Goal: Task Accomplishment & Management: Use online tool/utility

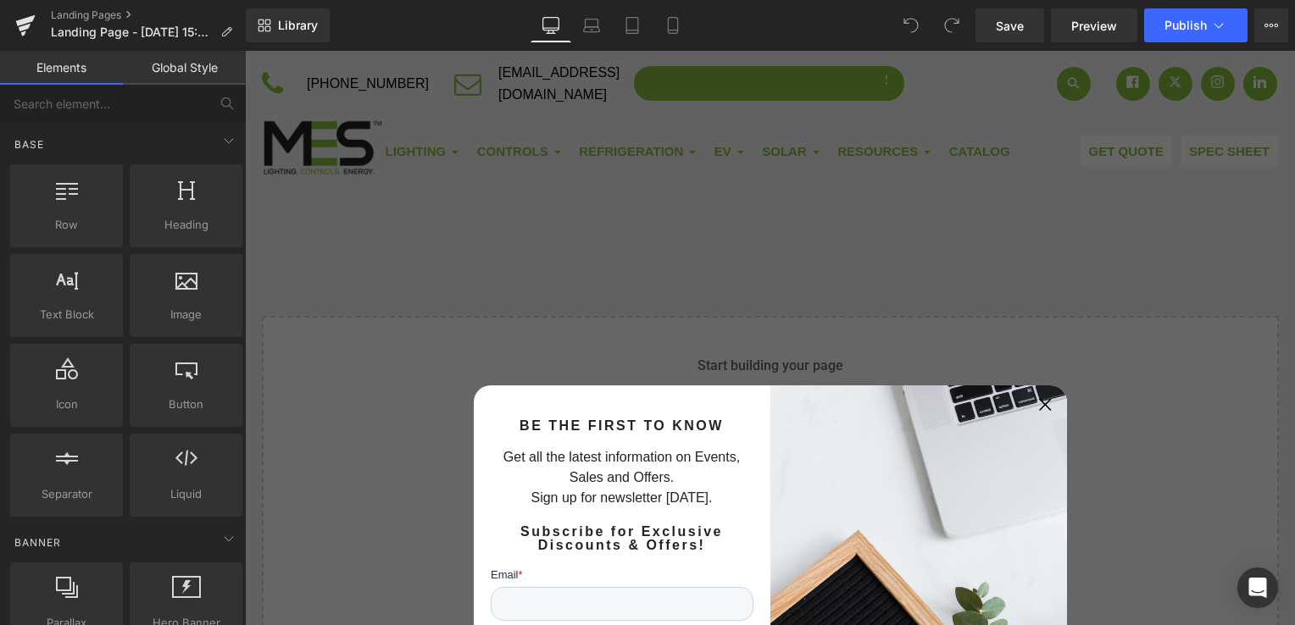
scroll to position [169, 0]
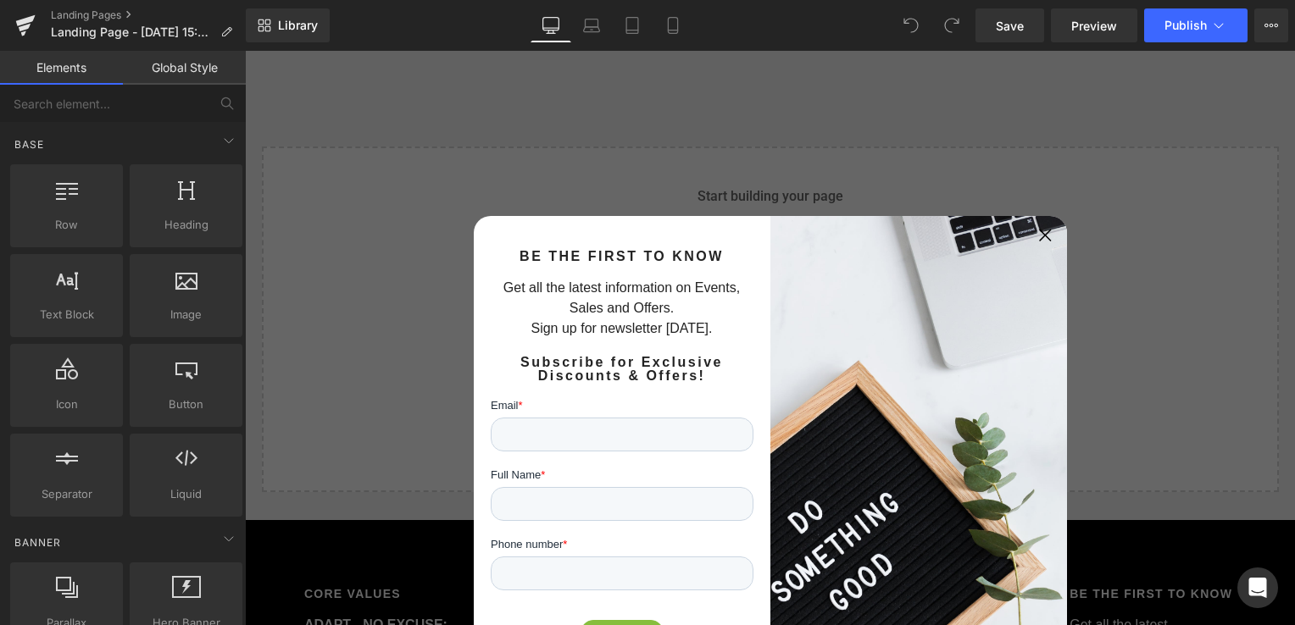
click at [1040, 233] on icon "Close Popup" at bounding box center [1045, 235] width 13 height 13
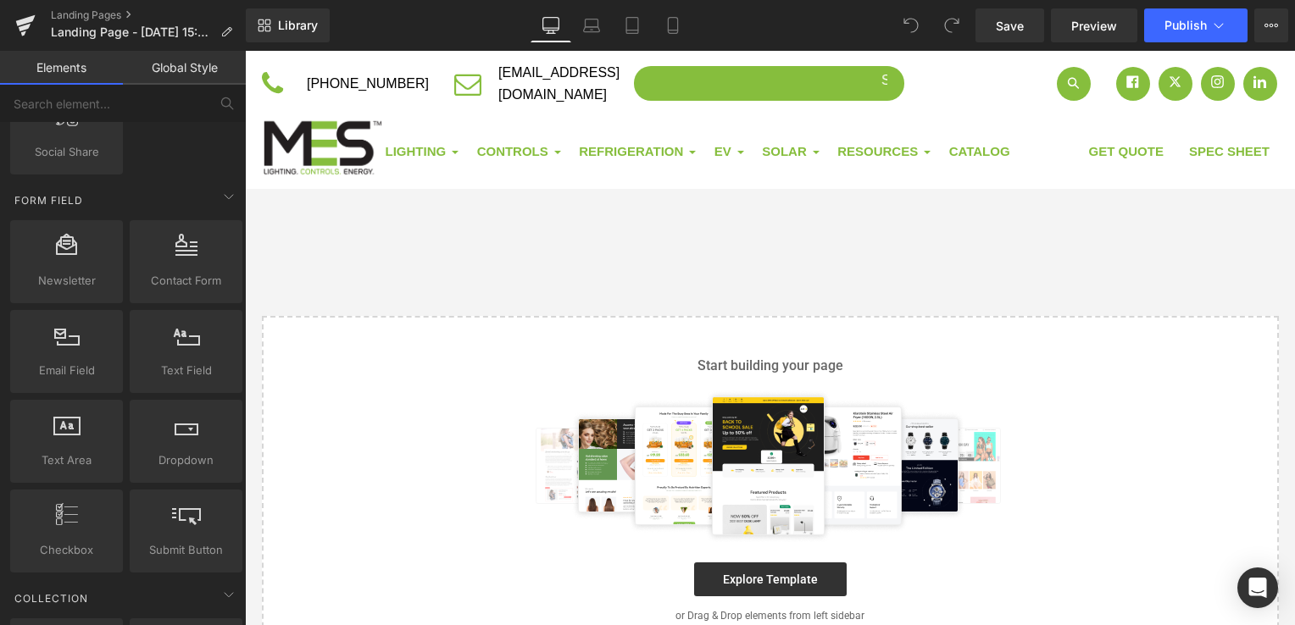
scroll to position [2457, 0]
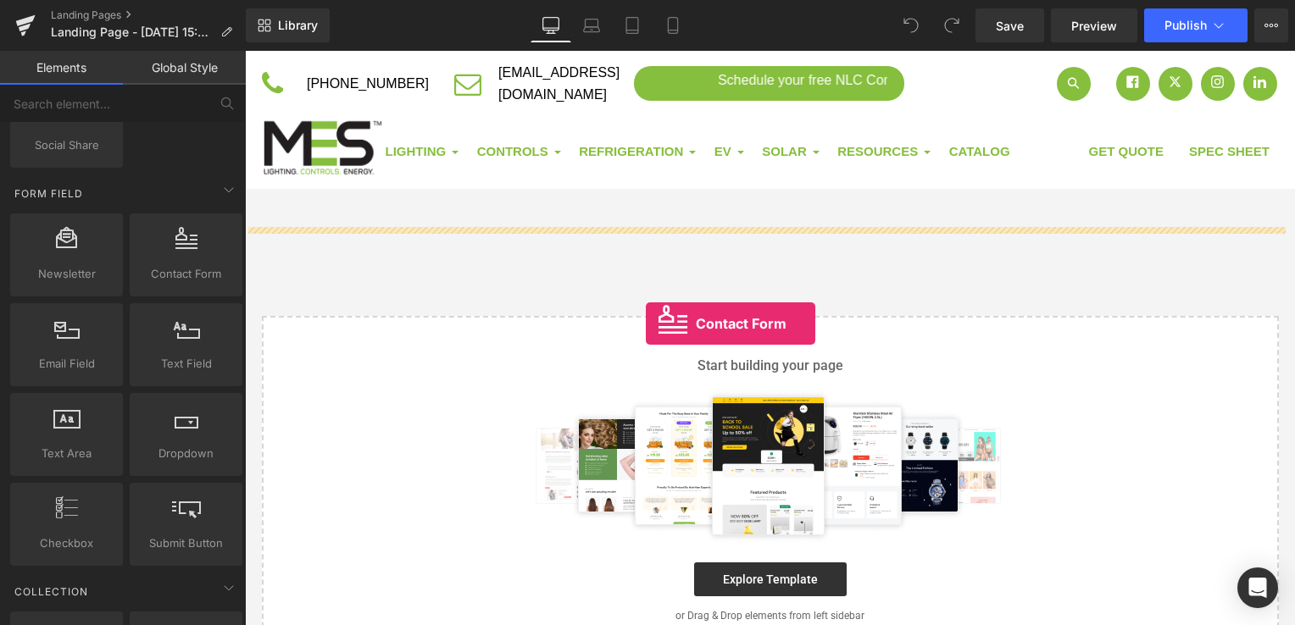
drag, startPoint x: 430, startPoint y: 303, endPoint x: 655, endPoint y: 320, distance: 226.0
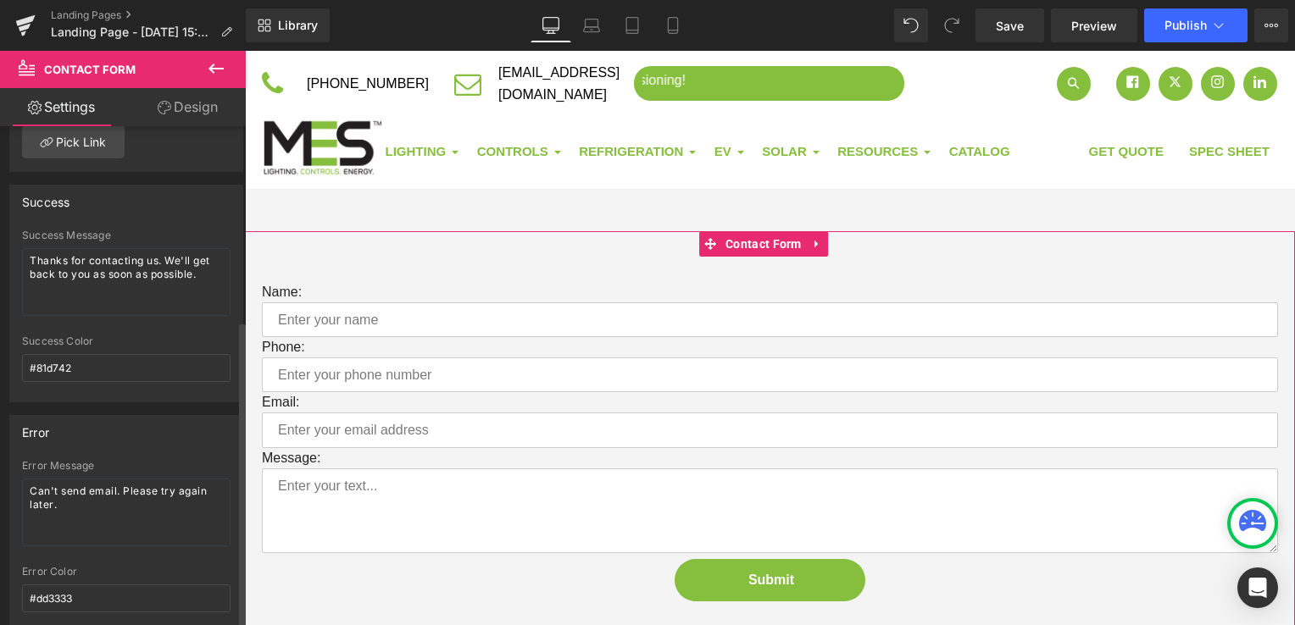
scroll to position [317, 0]
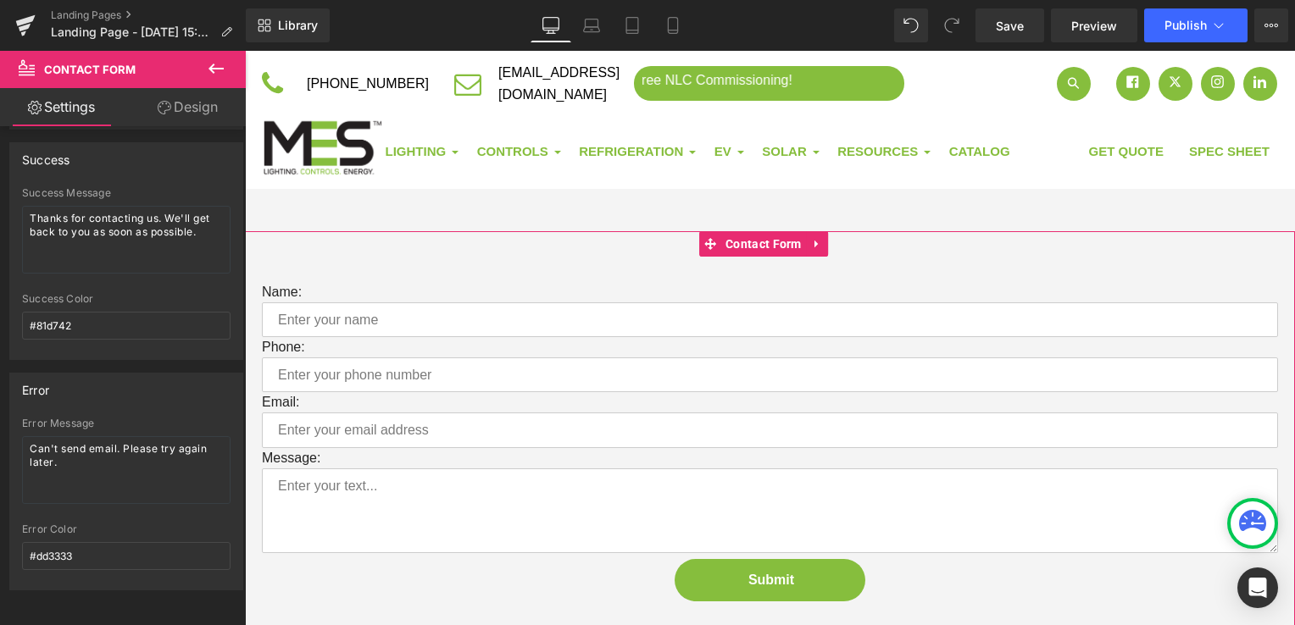
click at [180, 107] on link "Design" at bounding box center [187, 107] width 123 height 38
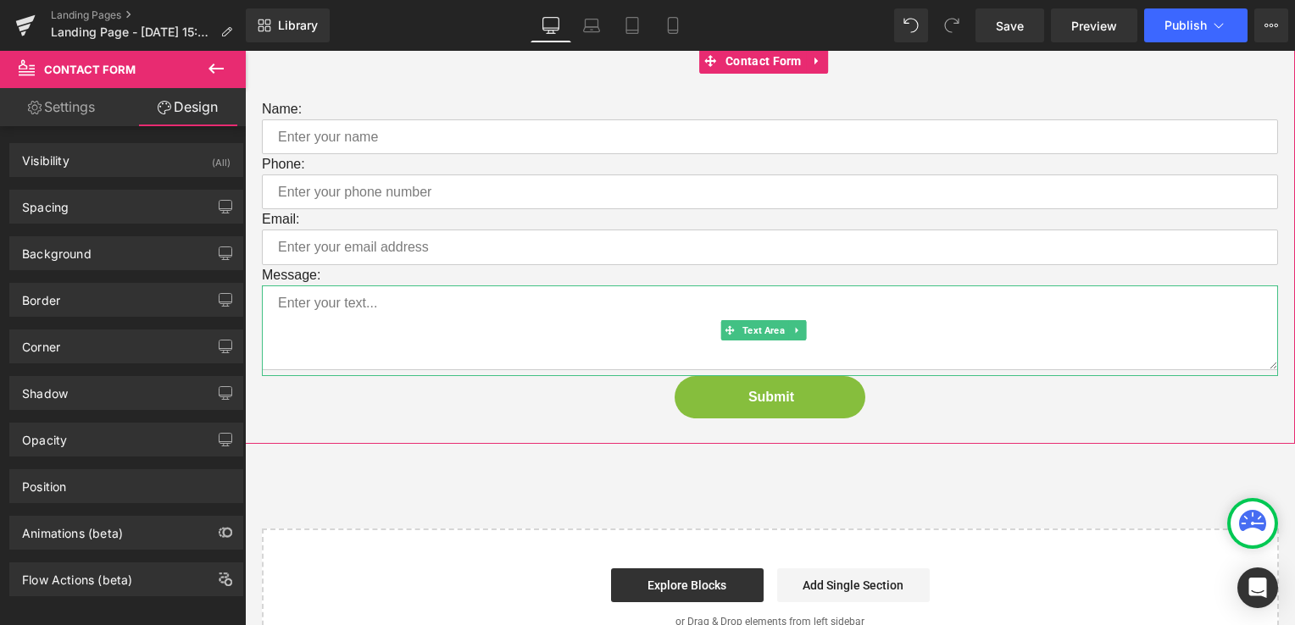
scroll to position [0, 0]
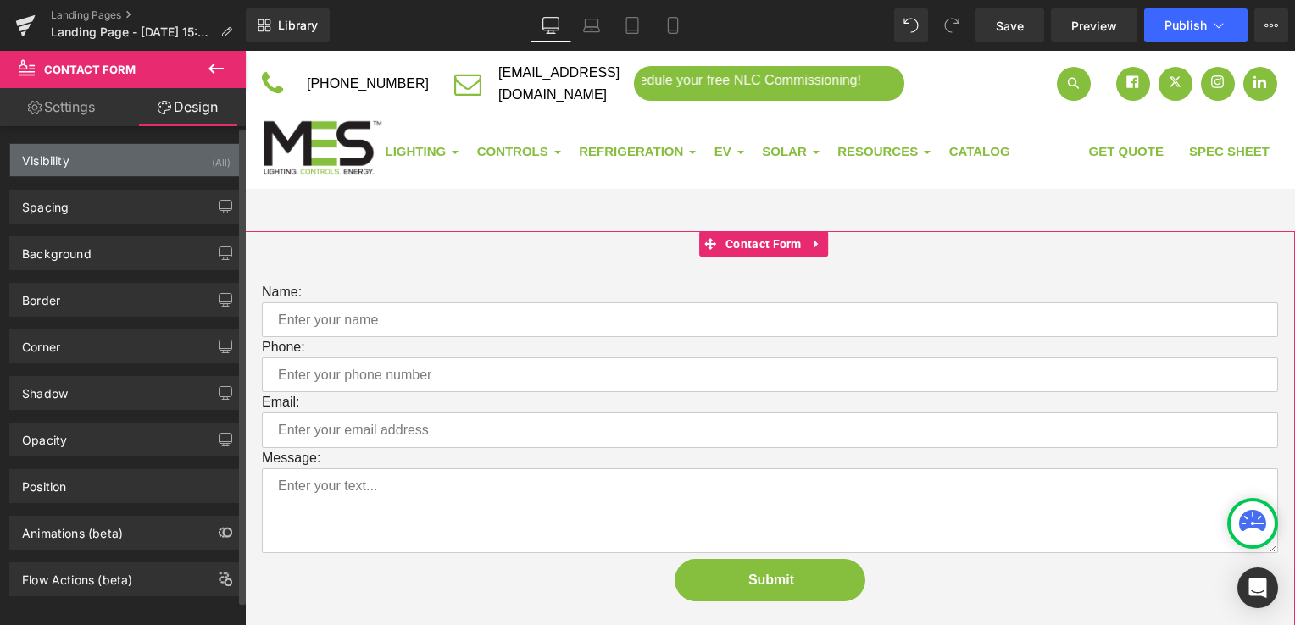
click at [117, 158] on div "Visibility (All)" at bounding box center [126, 160] width 232 height 32
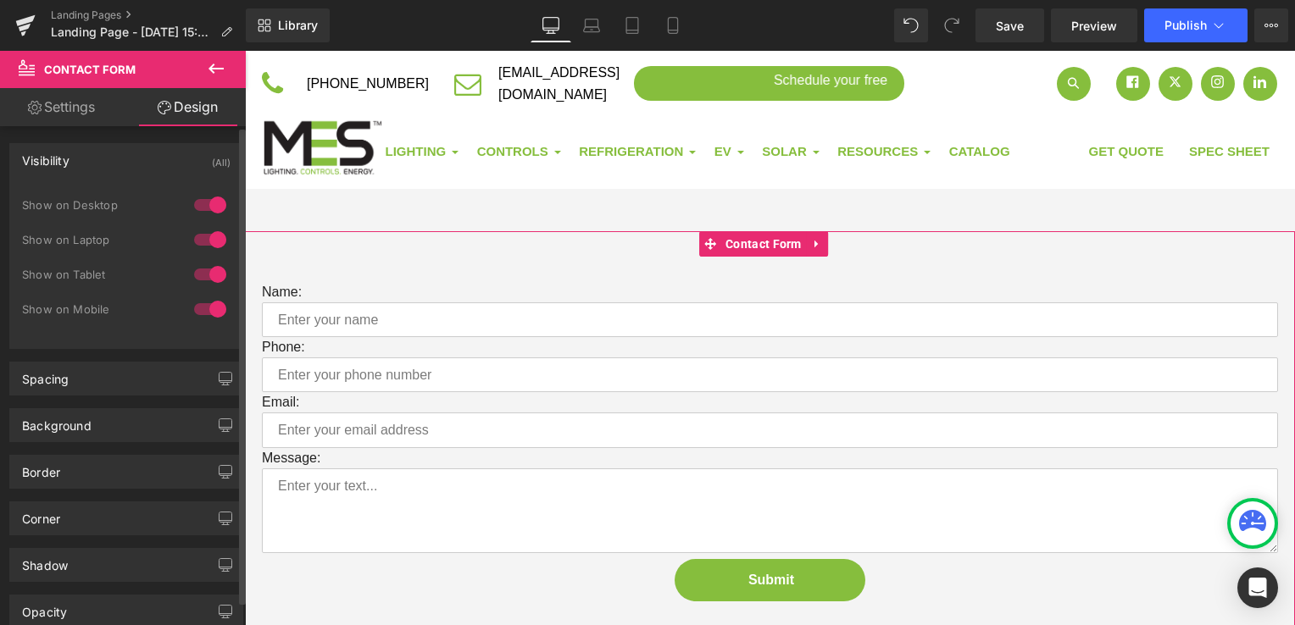
click at [117, 158] on div "Visibility (All)" at bounding box center [126, 160] width 232 height 32
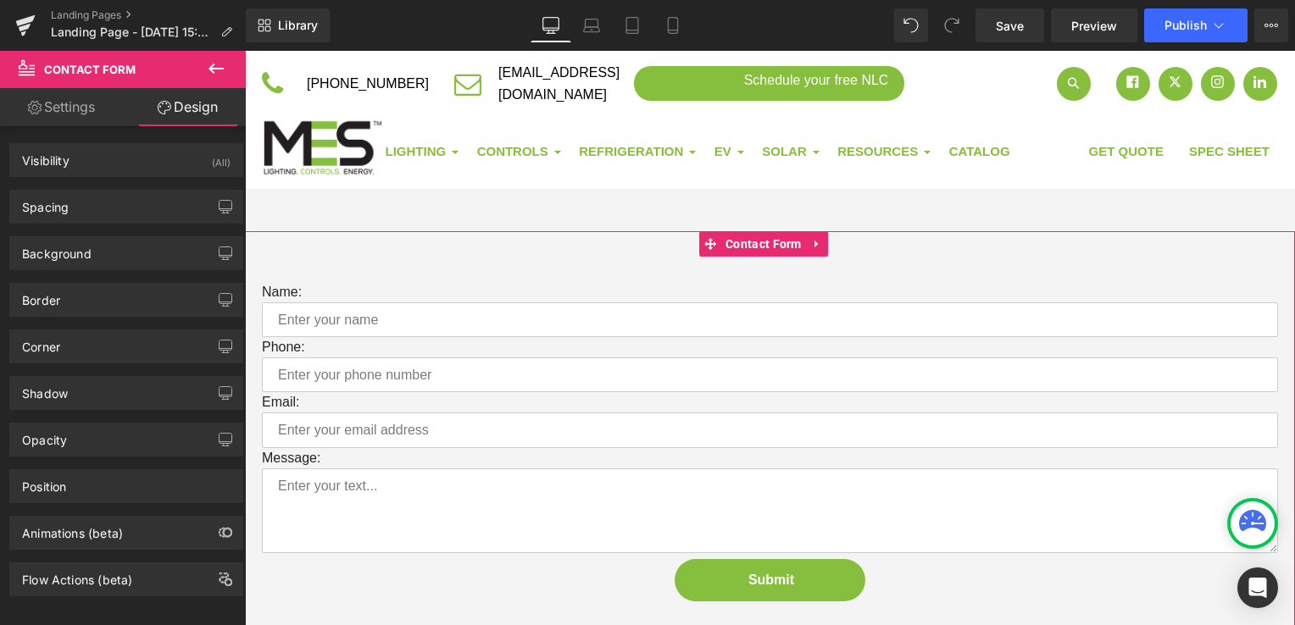
click at [79, 118] on link "Settings" at bounding box center [61, 107] width 123 height 38
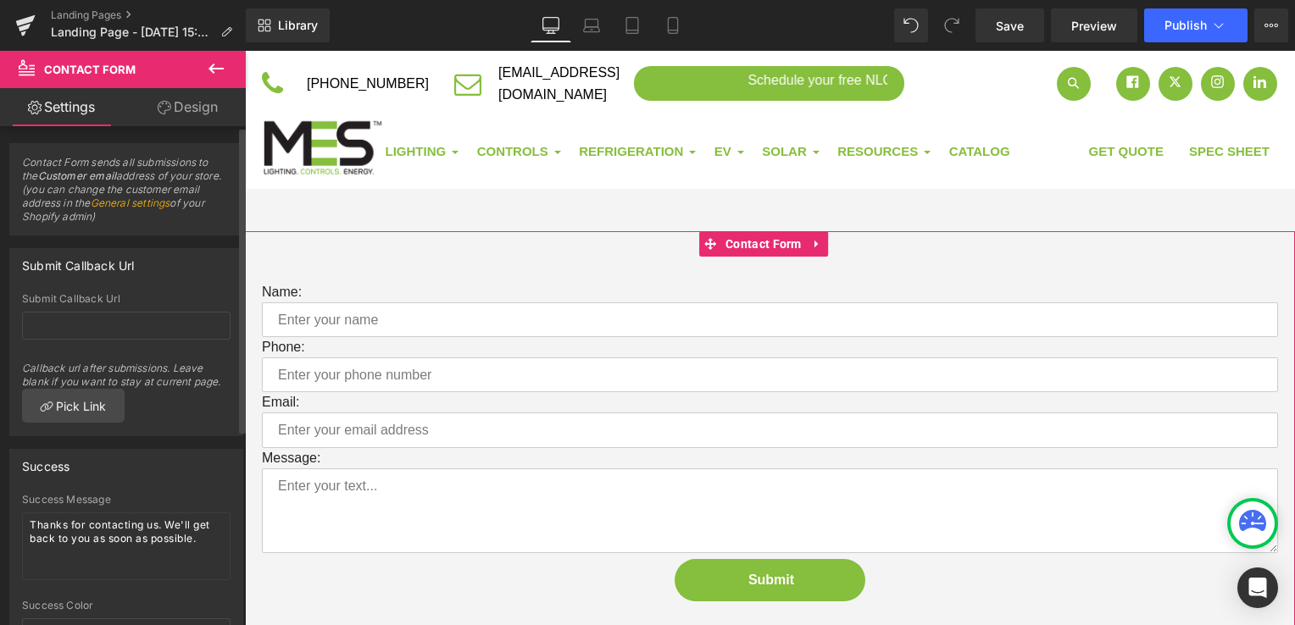
click at [159, 205] on link "General settings" at bounding box center [131, 203] width 80 height 13
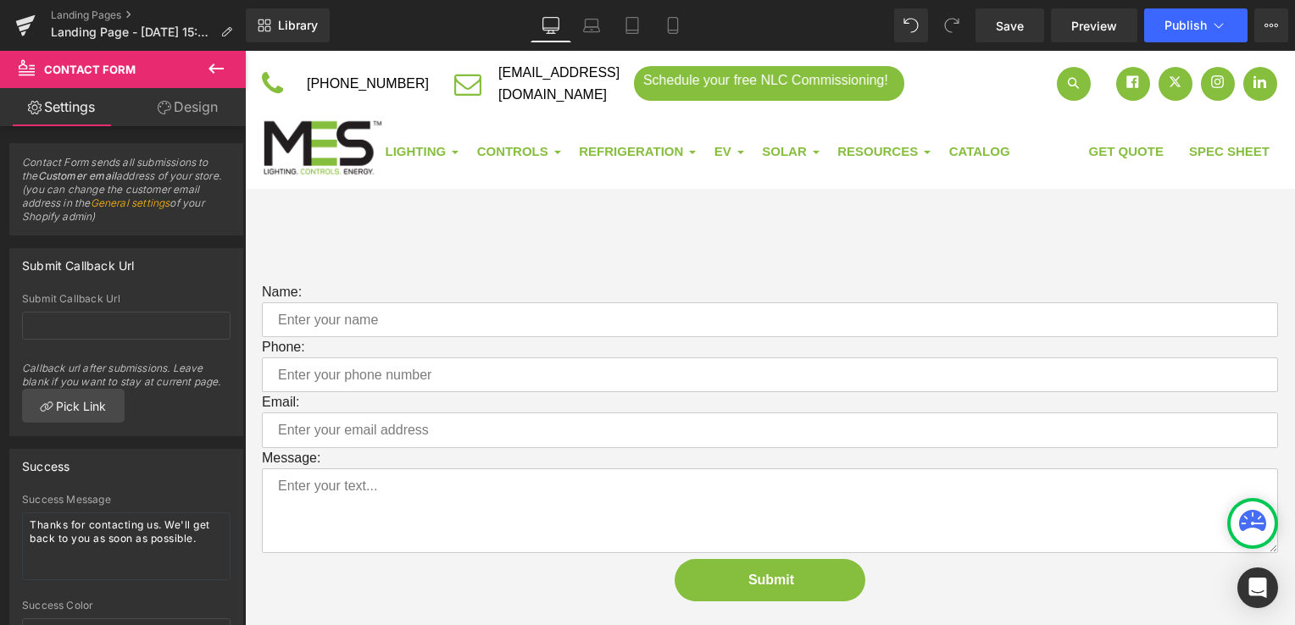
click at [211, 68] on icon at bounding box center [215, 69] width 15 height 10
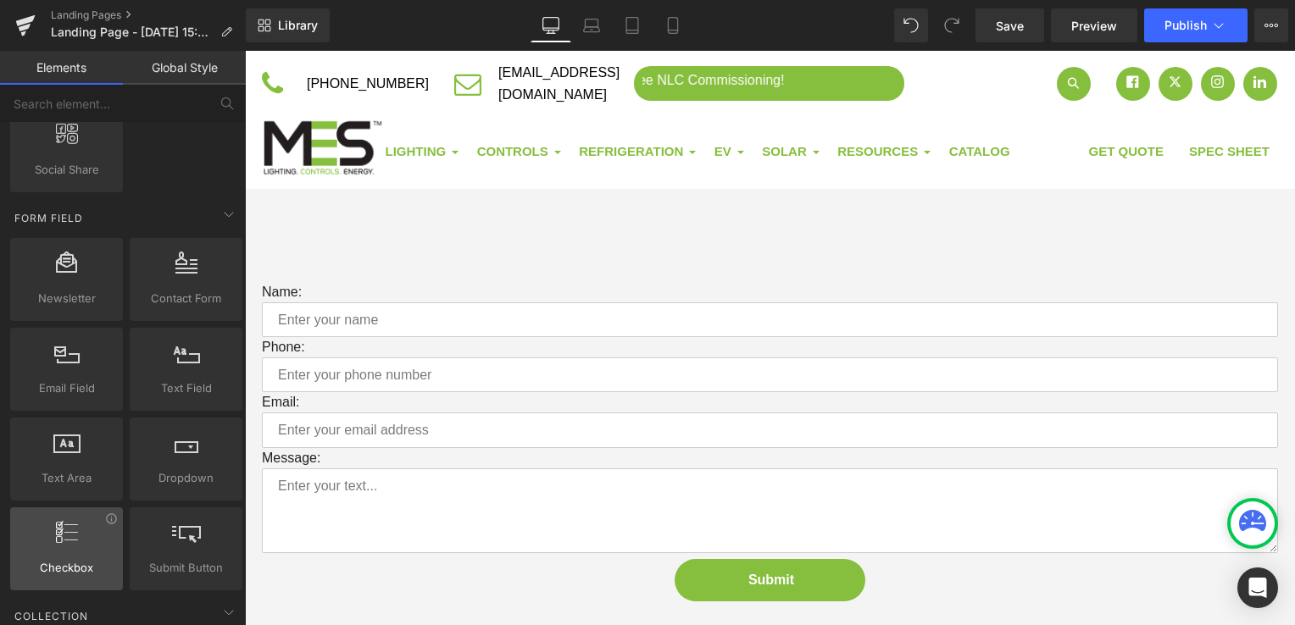
scroll to position [2457, 0]
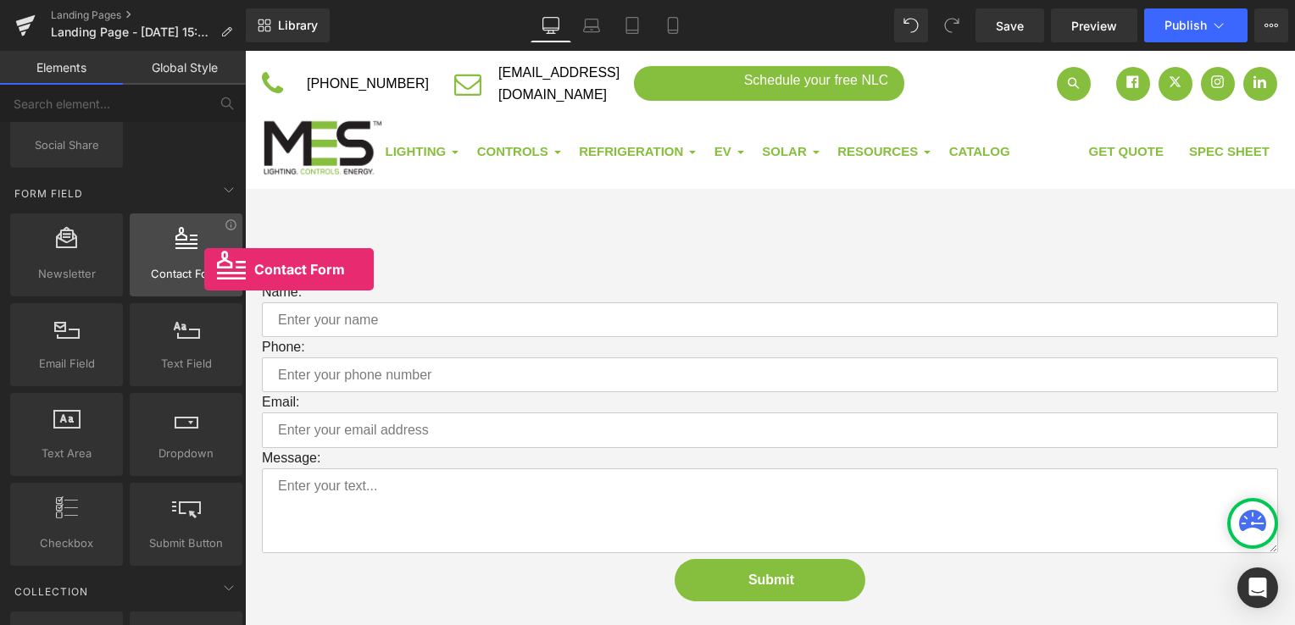
click at [204, 269] on span "Contact Form" at bounding box center [186, 274] width 103 height 18
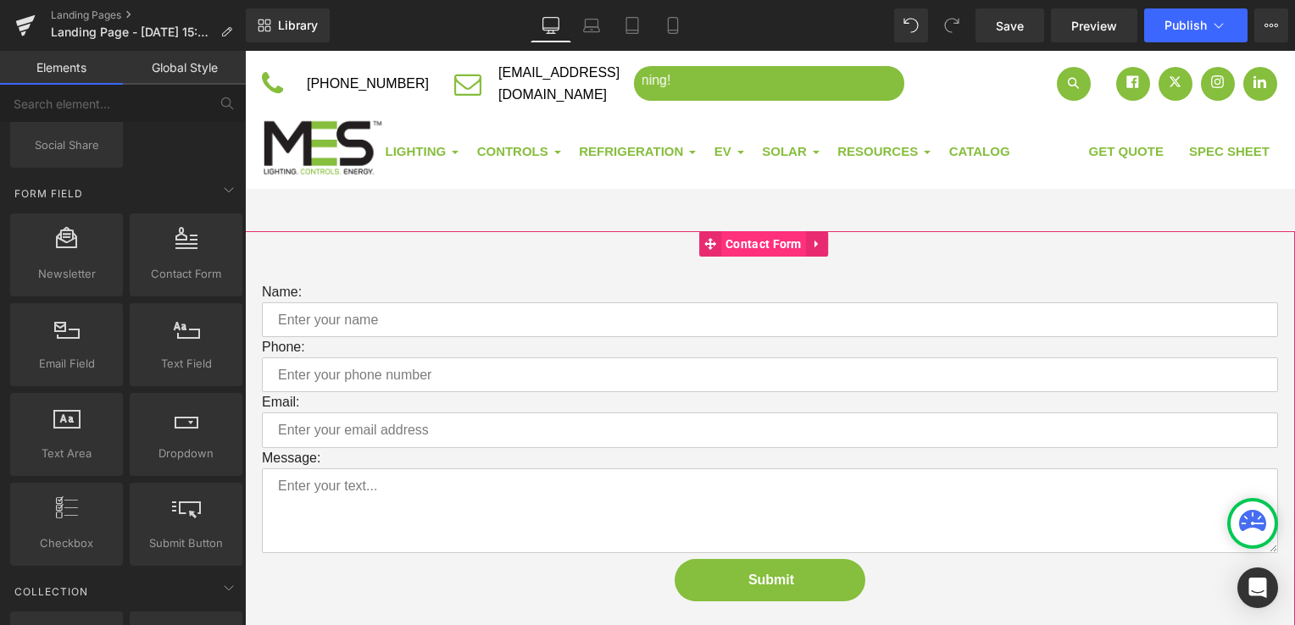
click at [760, 236] on span "Contact Form" at bounding box center [763, 243] width 85 height 25
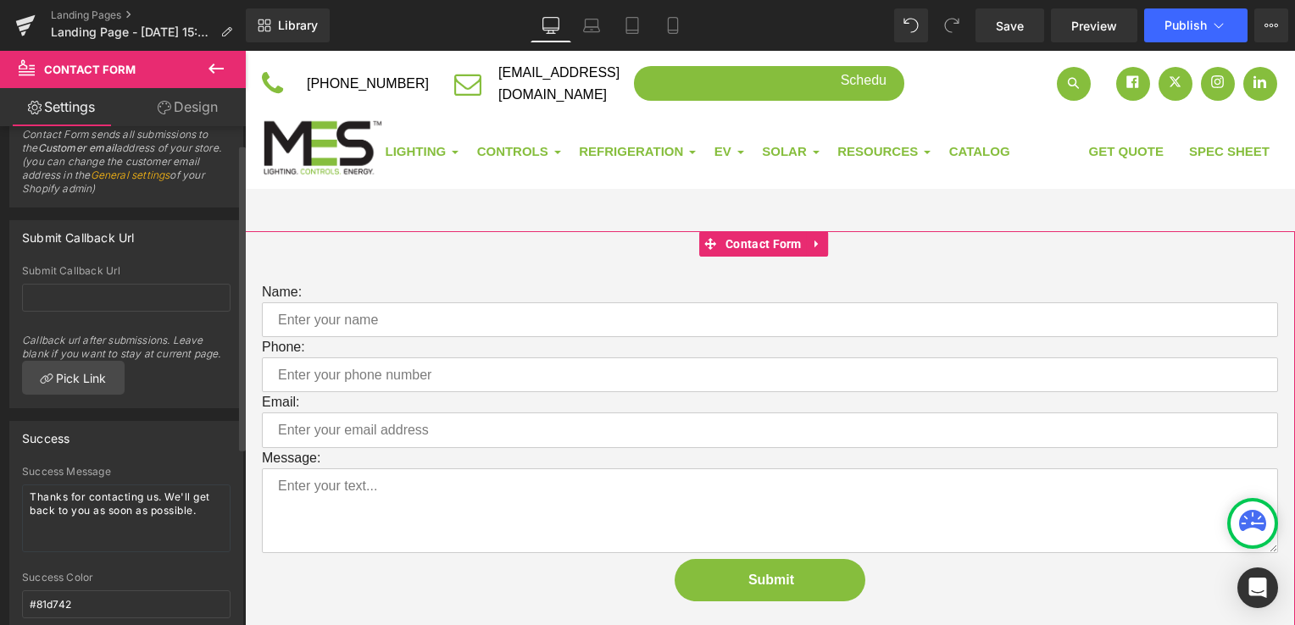
scroll to position [0, 0]
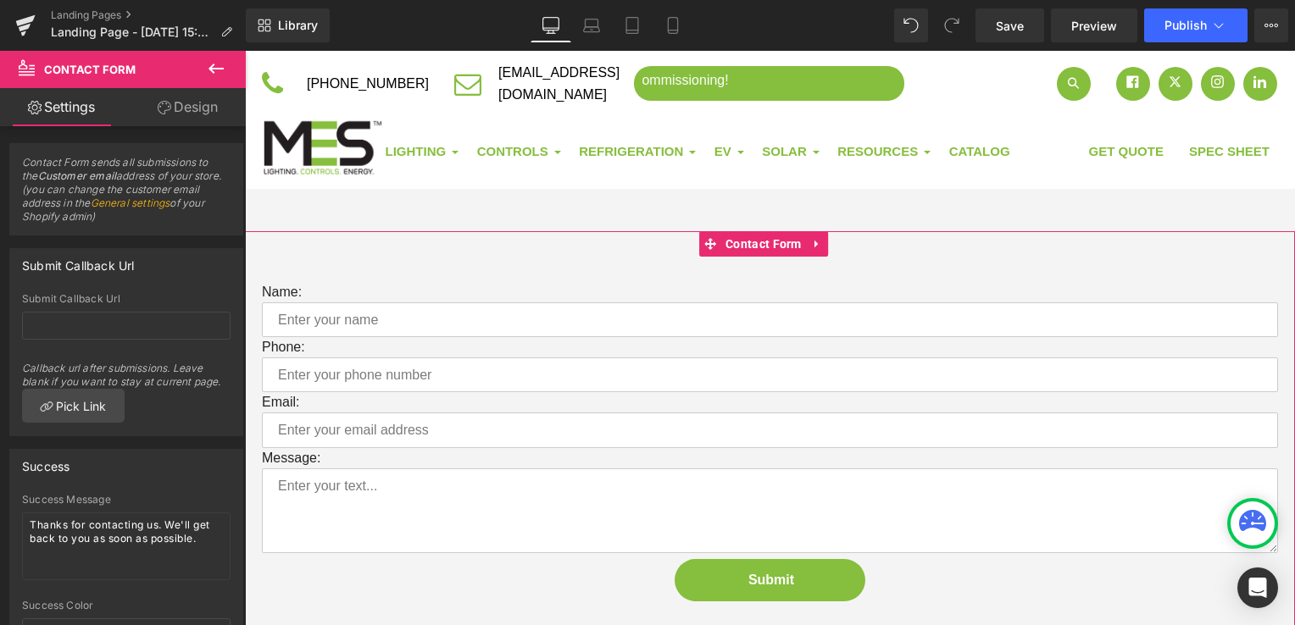
click at [175, 103] on link "Design" at bounding box center [187, 107] width 123 height 38
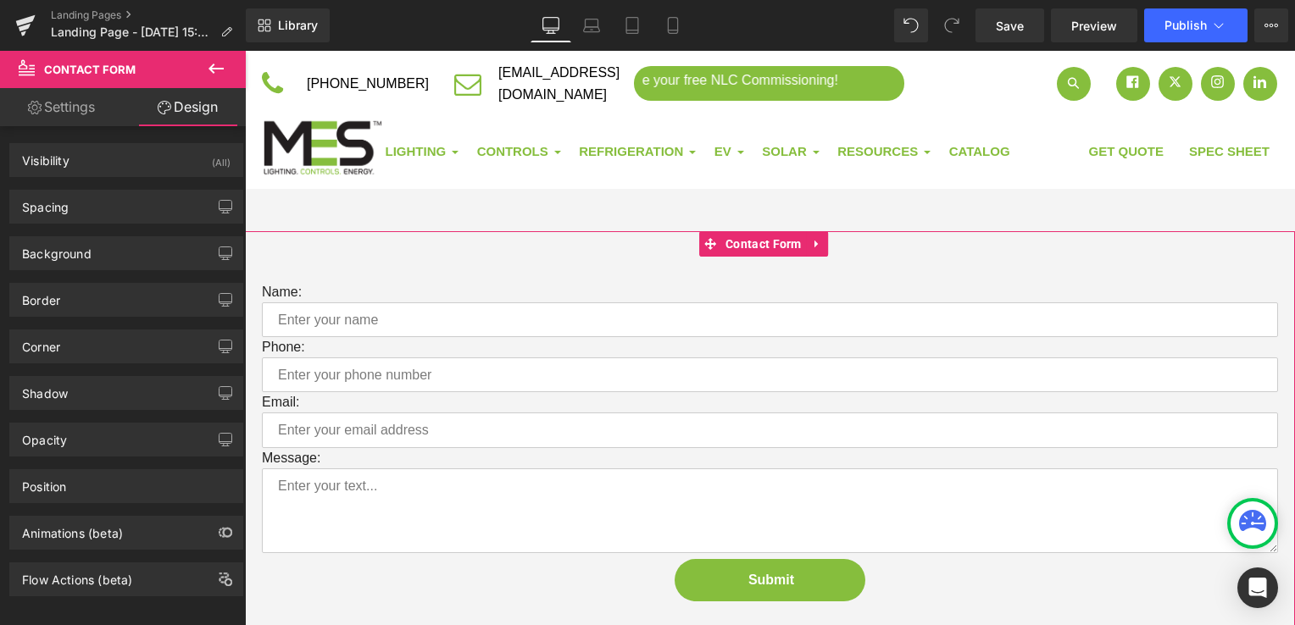
click at [66, 123] on link "Settings" at bounding box center [61, 107] width 123 height 38
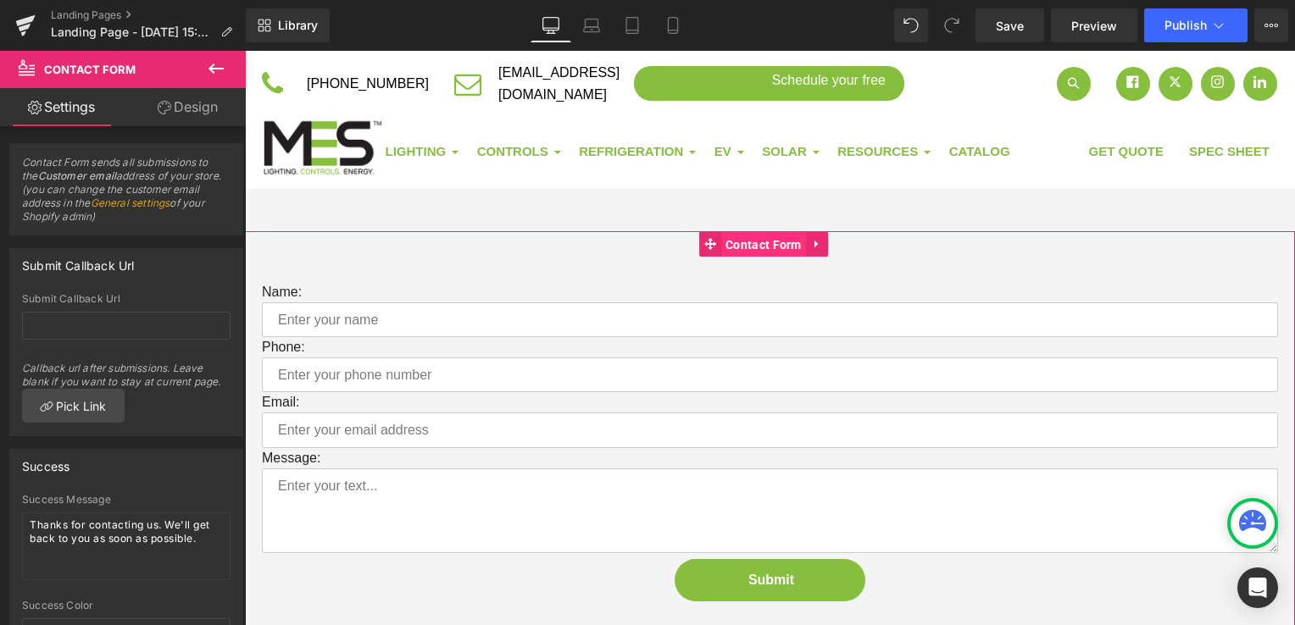
click at [755, 239] on span "Contact Form" at bounding box center [763, 244] width 85 height 25
click at [707, 239] on icon at bounding box center [710, 244] width 12 height 12
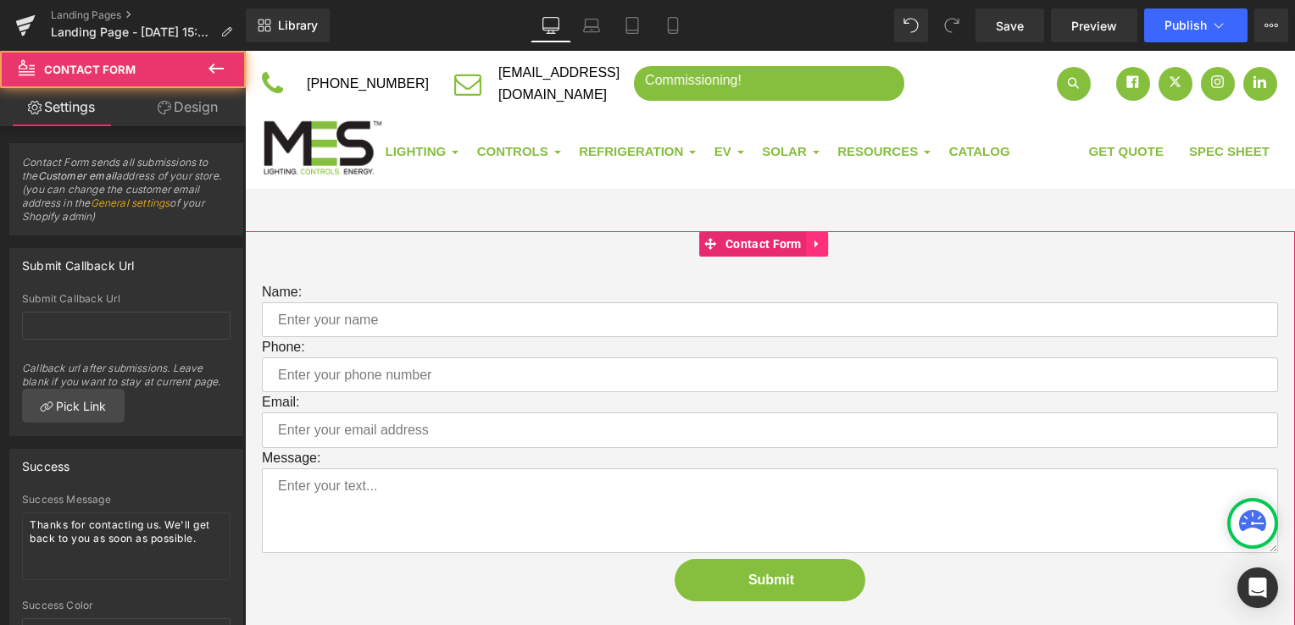
click at [826, 239] on link at bounding box center [817, 243] width 22 height 25
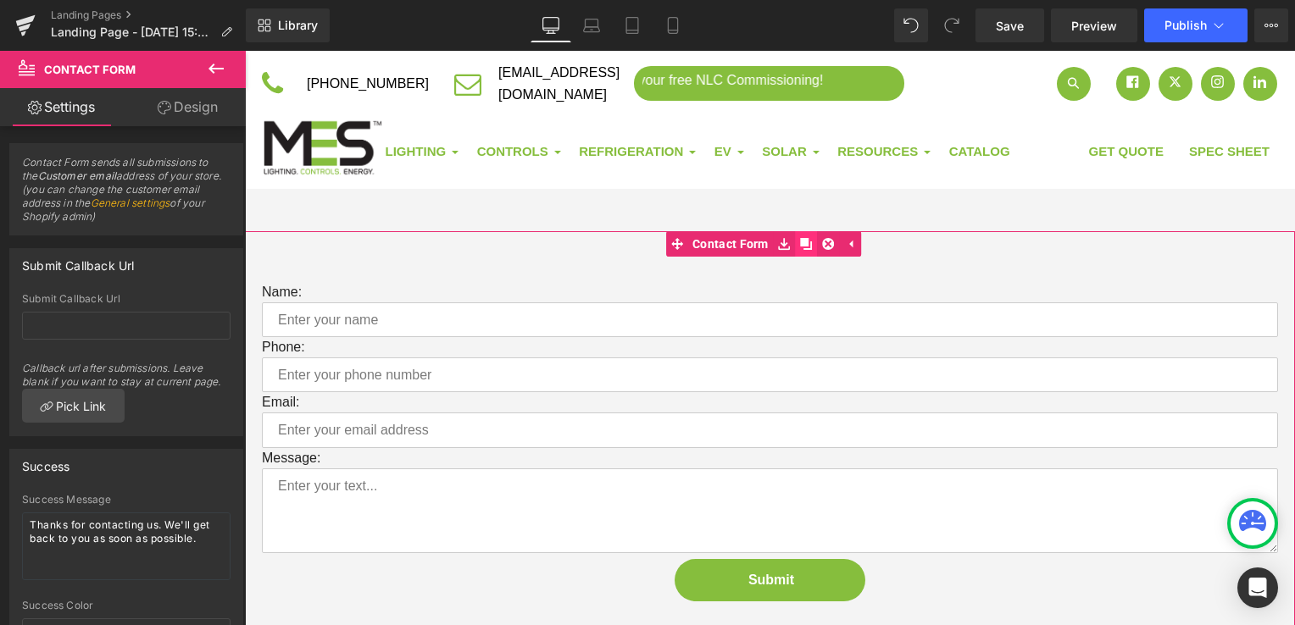
click at [803, 252] on link at bounding box center [806, 243] width 22 height 25
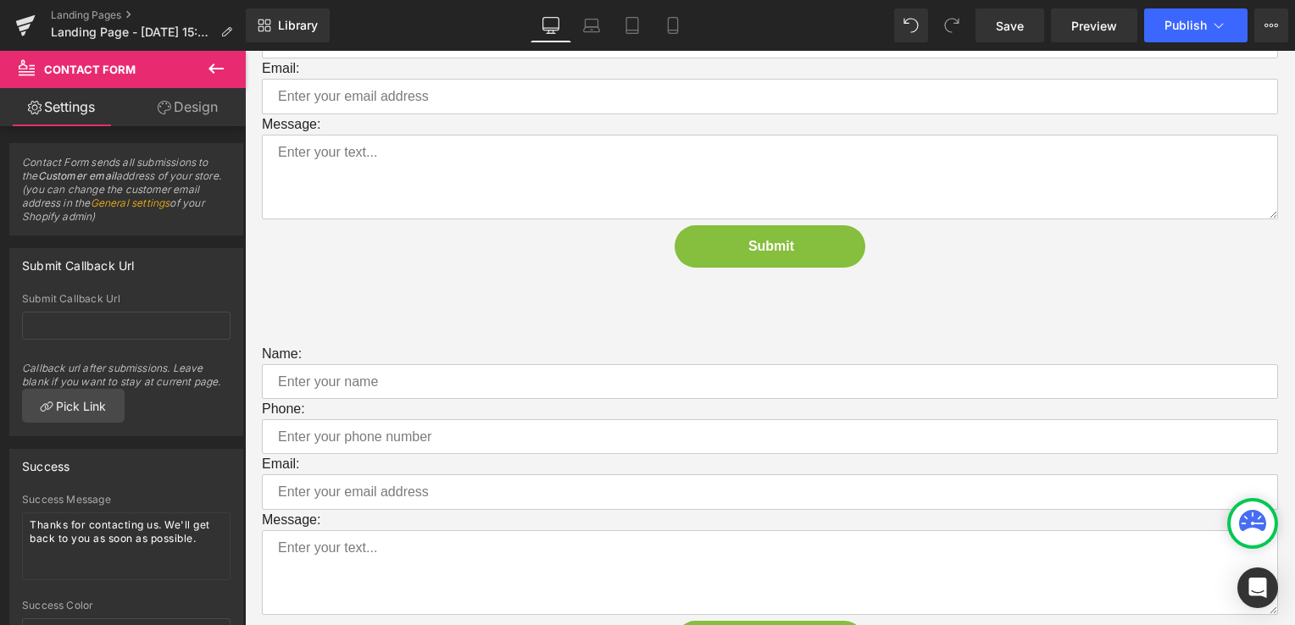
scroll to position [333, 0]
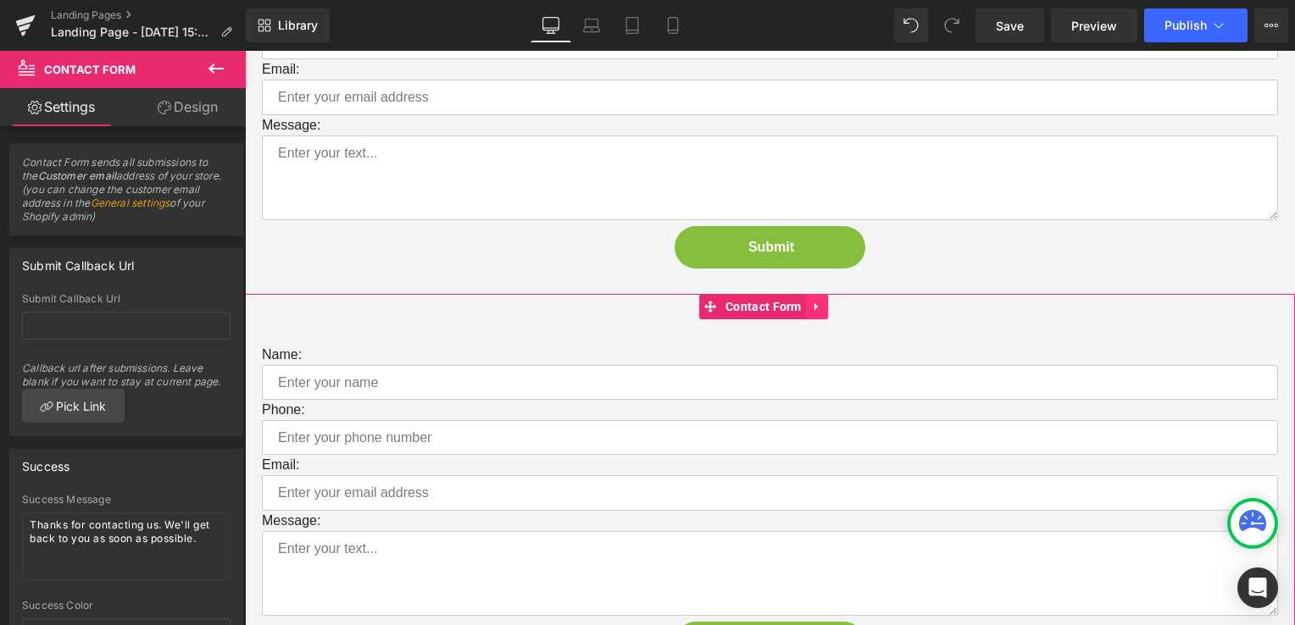
click at [824, 309] on link at bounding box center [817, 306] width 22 height 25
click at [827, 308] on link at bounding box center [828, 306] width 22 height 25
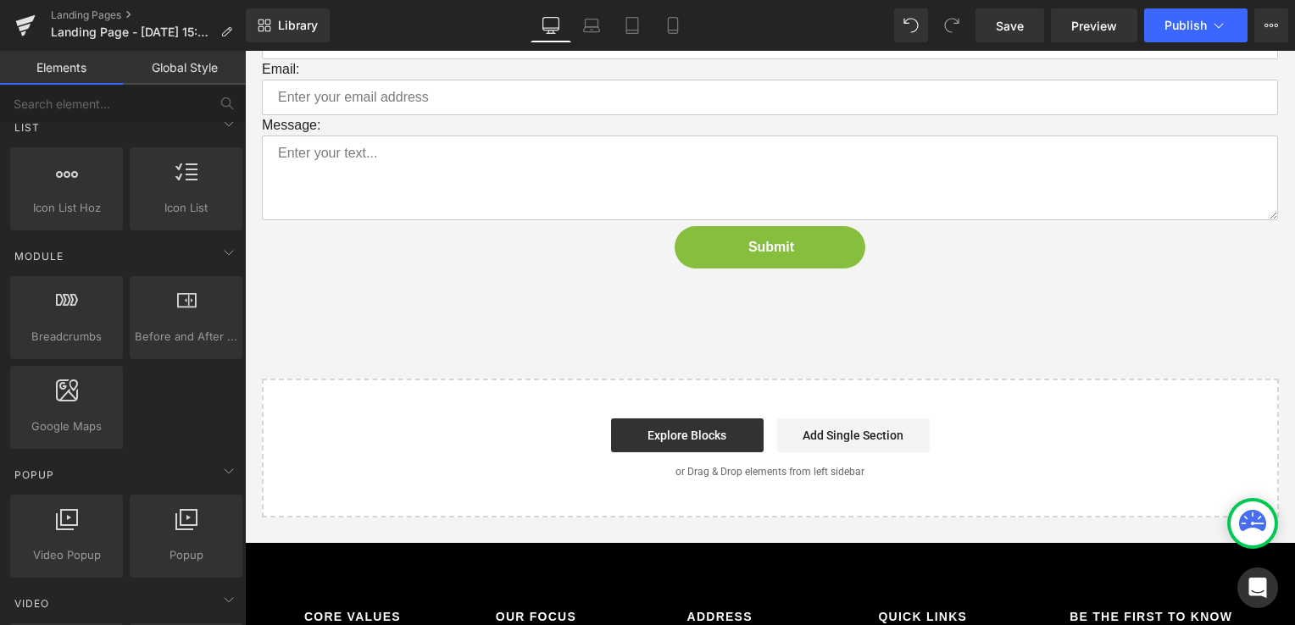
scroll to position [0, 0]
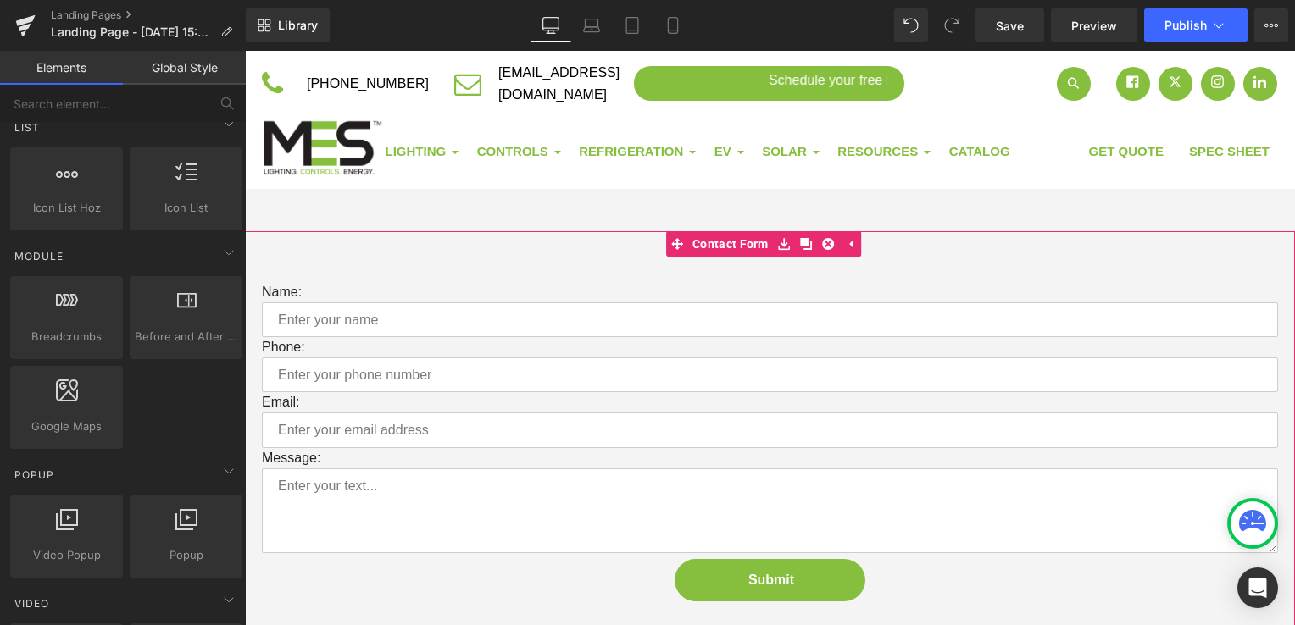
click at [739, 274] on div "Name: Text Block Text Field Phone: Text Block Text Field Email: Text Block Emai…" at bounding box center [770, 429] width 1050 height 396
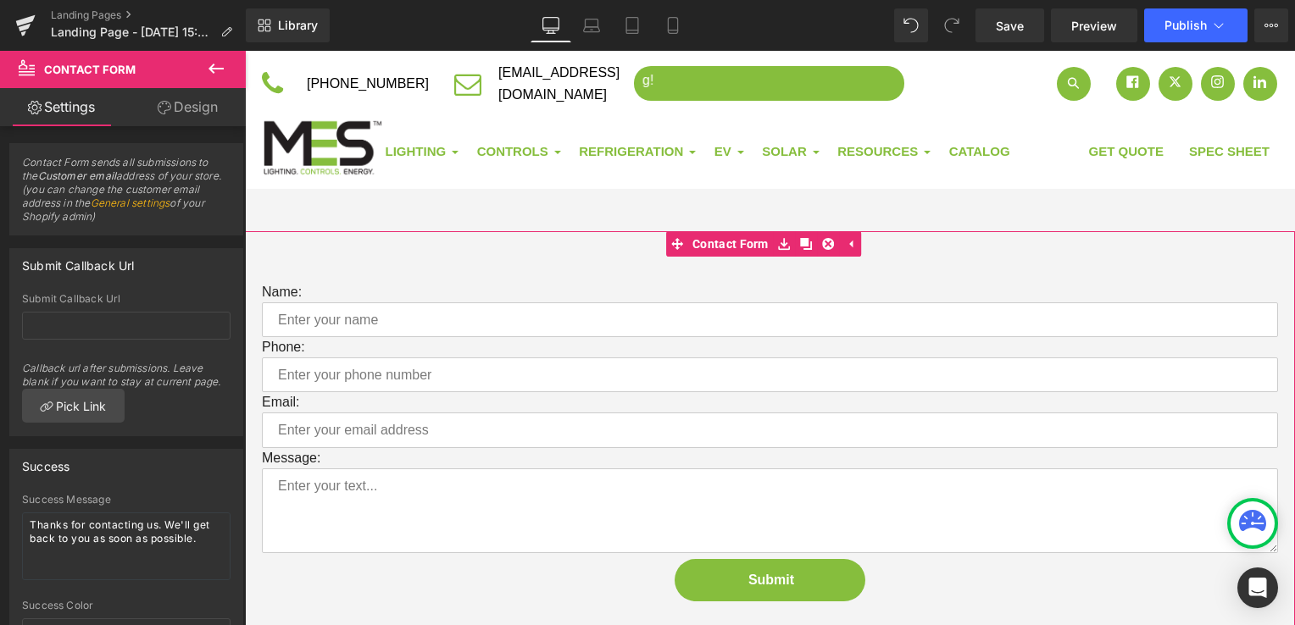
click at [186, 195] on span "Contact Form sends all submissions to the Customer email address of your store.…" at bounding box center [126, 195] width 208 height 79
click at [170, 199] on link "General settings" at bounding box center [131, 203] width 80 height 13
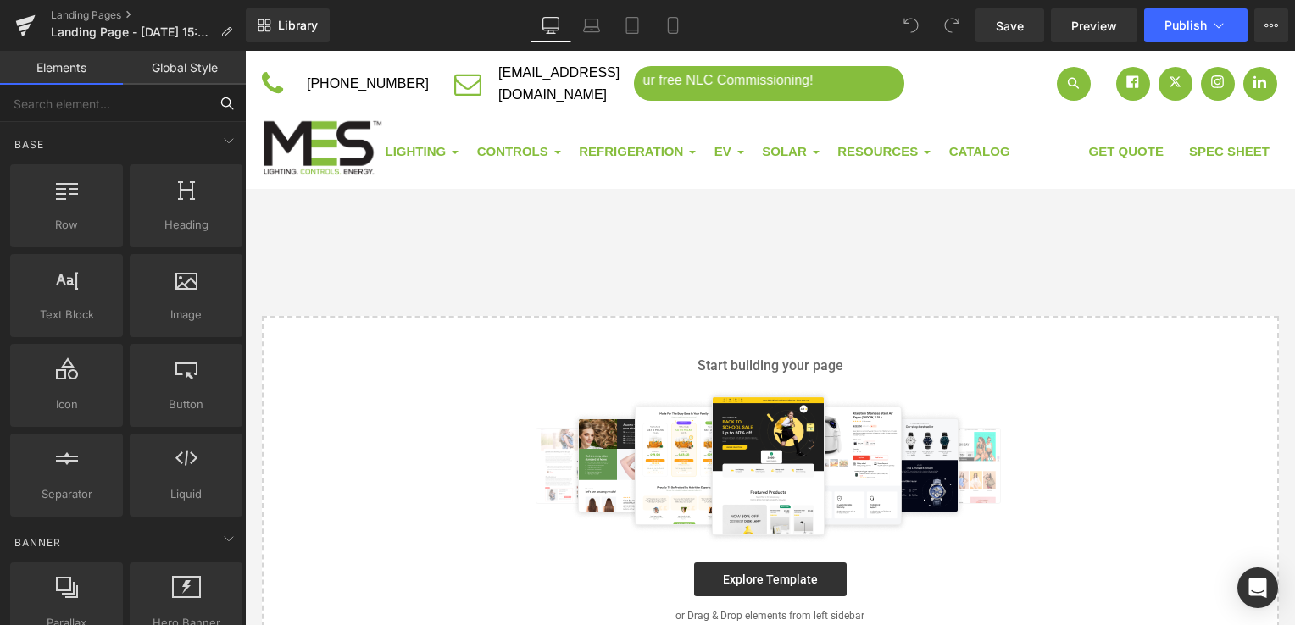
click at [92, 107] on input "text" at bounding box center [104, 103] width 208 height 37
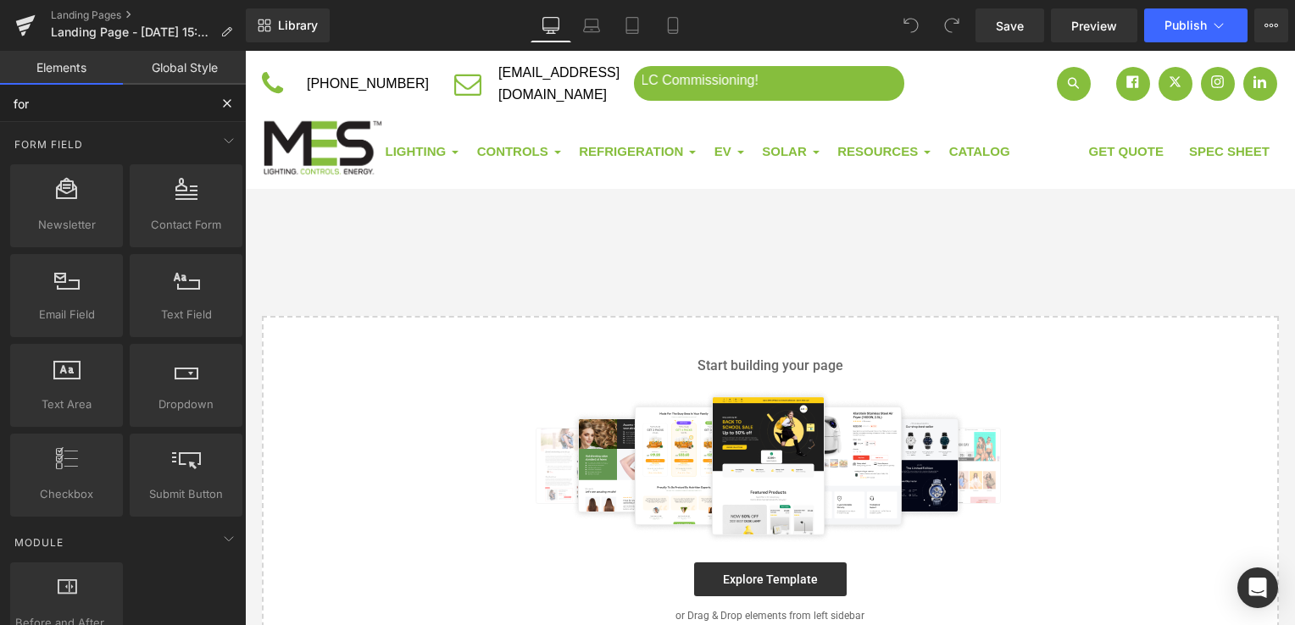
type input "form"
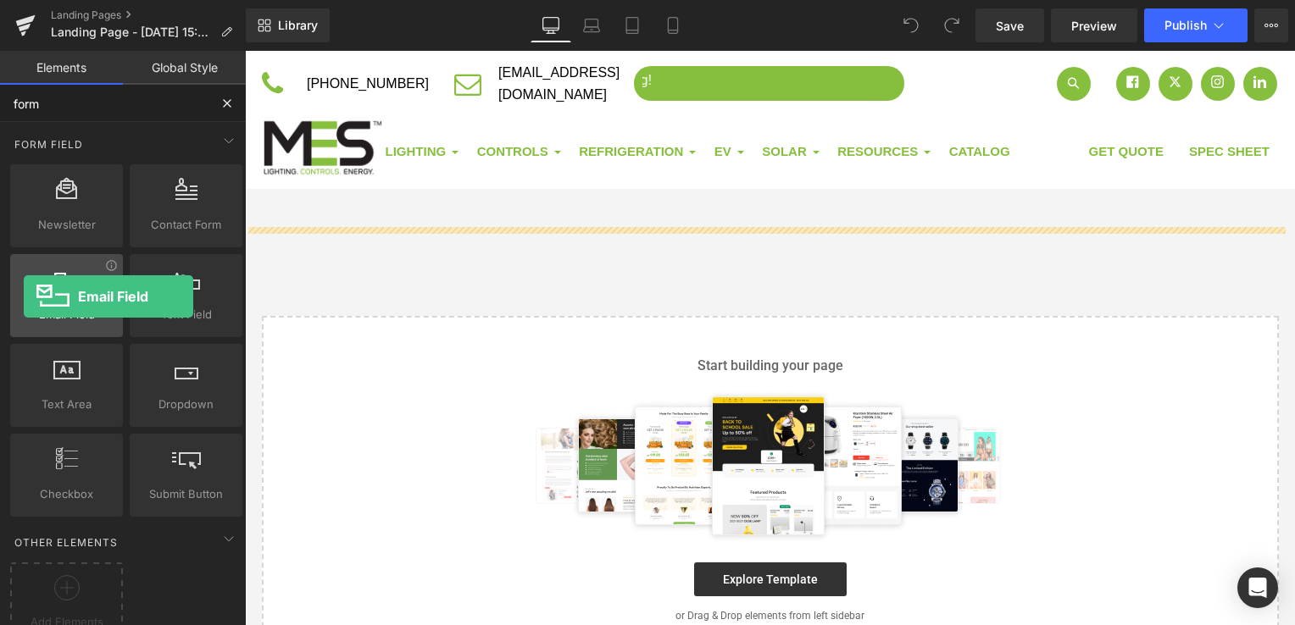
drag, startPoint x: 104, startPoint y: 321, endPoint x: 28, endPoint y: 298, distance: 79.6
click at [24, 297] on div "Email Field emails, forms, fields, inputs" at bounding box center [66, 295] width 113 height 83
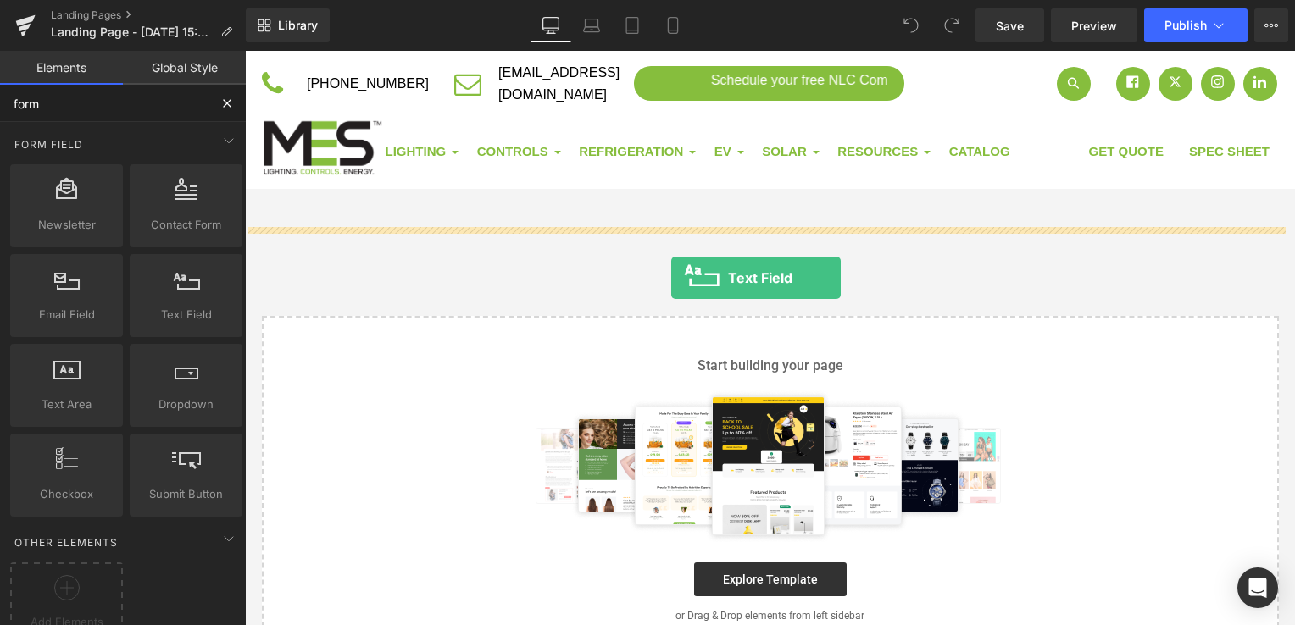
drag, startPoint x: 434, startPoint y: 361, endPoint x: 671, endPoint y: 278, distance: 251.4
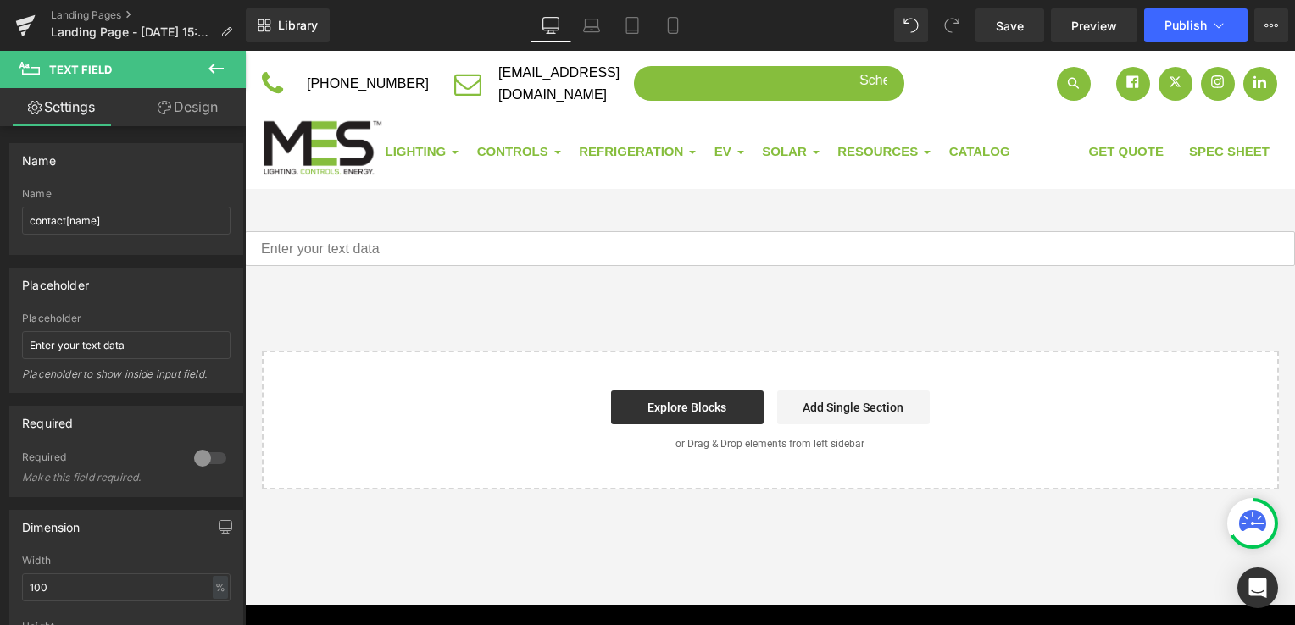
click at [214, 69] on icon at bounding box center [215, 69] width 15 height 10
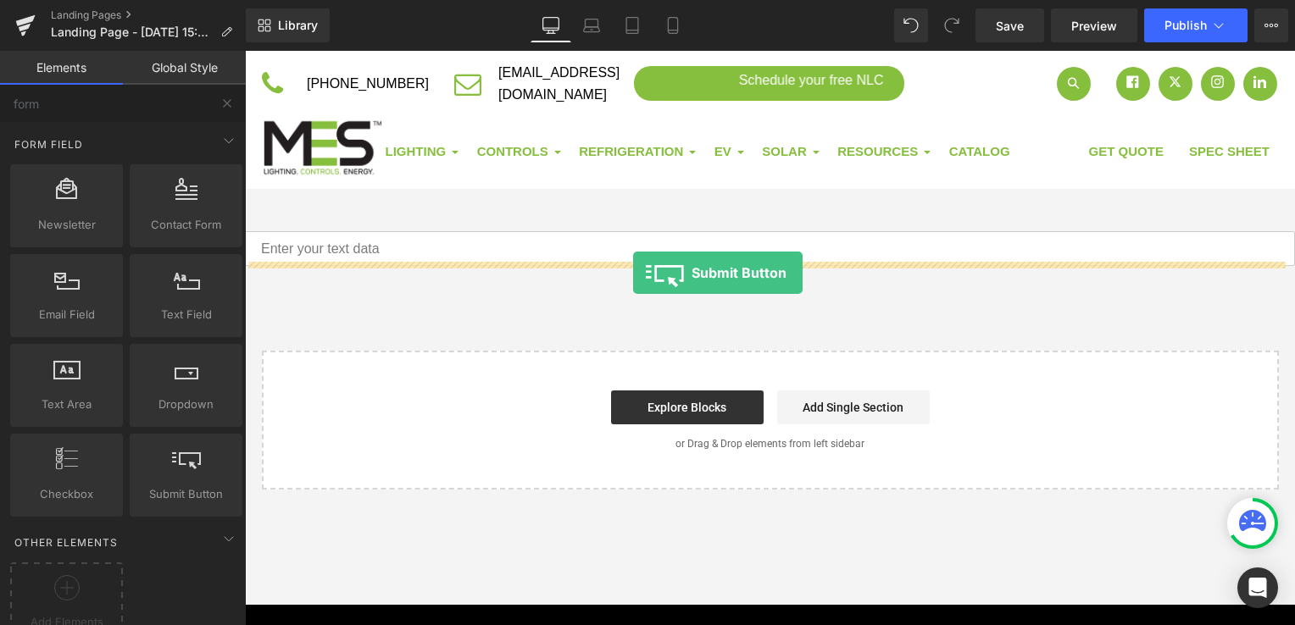
drag, startPoint x: 439, startPoint y: 522, endPoint x: 633, endPoint y: 273, distance: 315.8
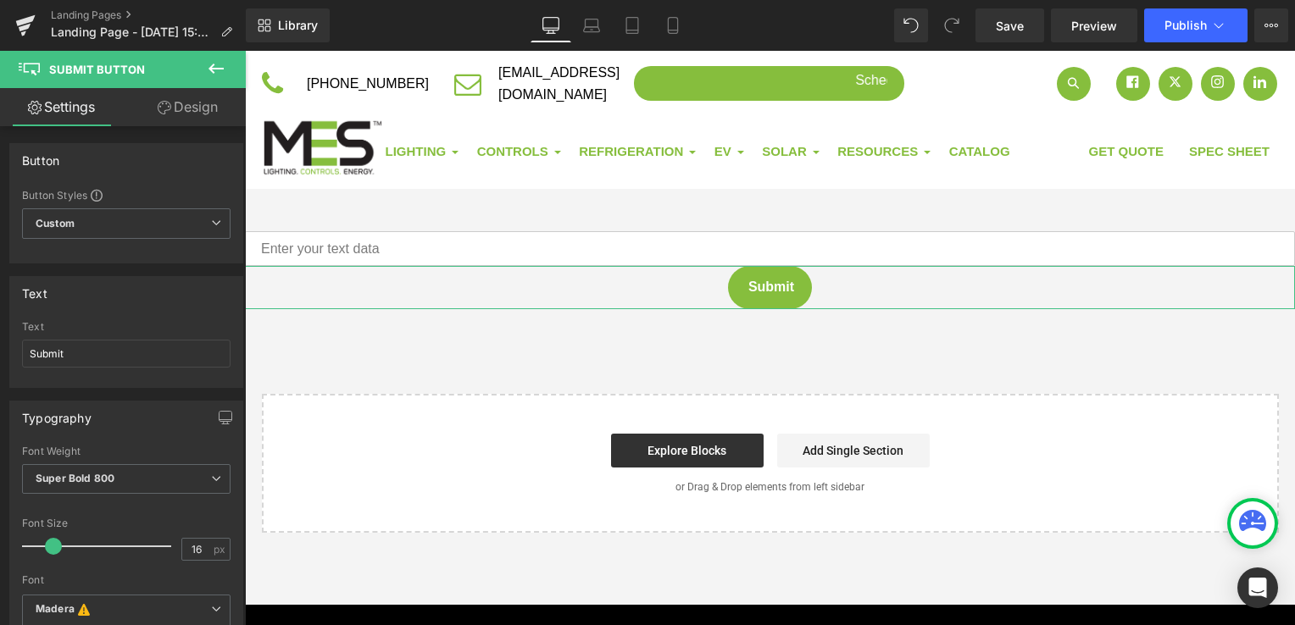
click at [190, 105] on link "Design" at bounding box center [187, 107] width 123 height 38
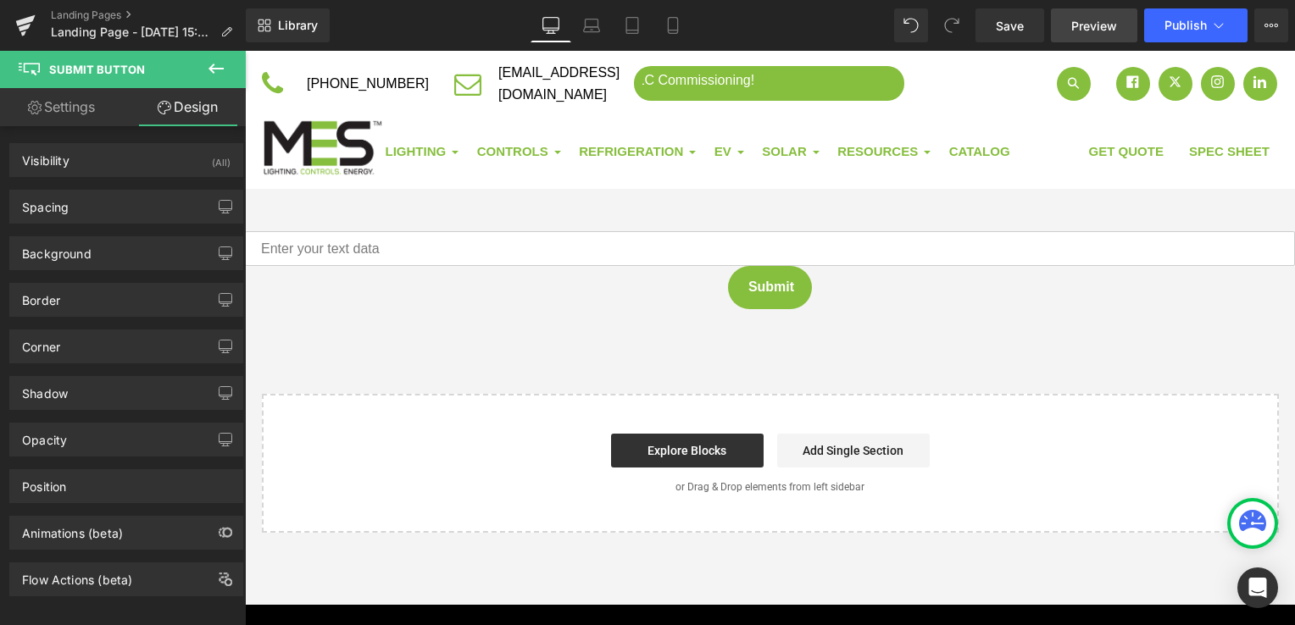
click at [1101, 32] on span "Preview" at bounding box center [1094, 26] width 46 height 18
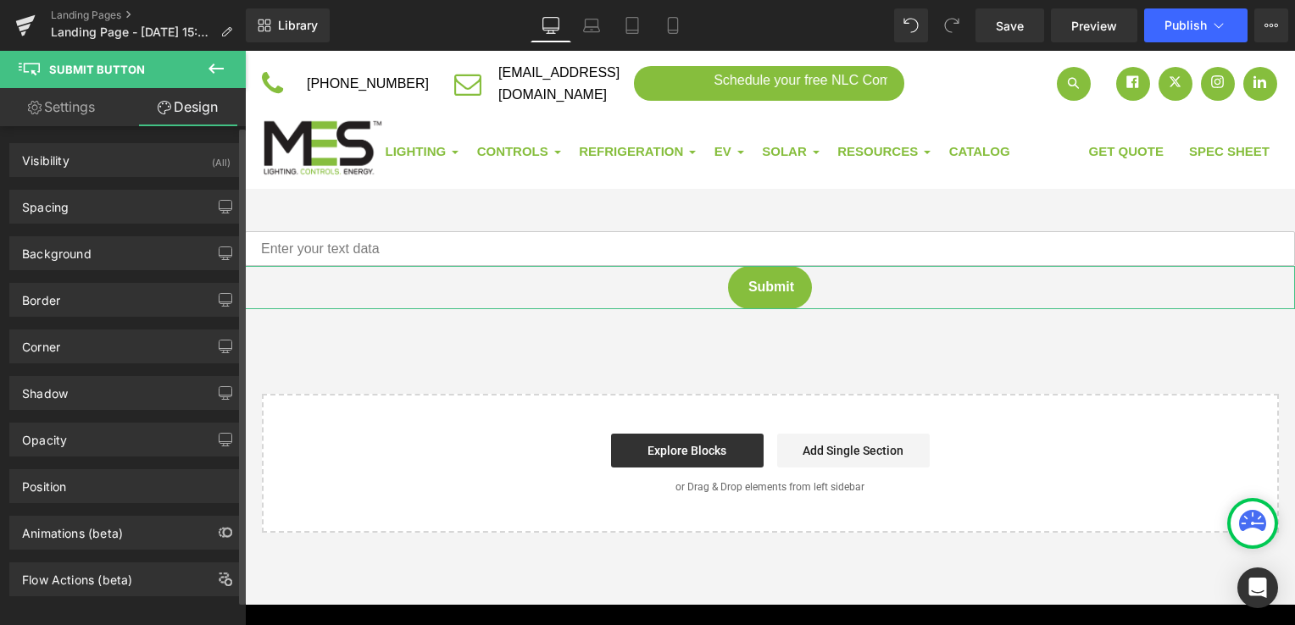
click at [94, 129] on div "Visibility (All) 0|0|0|0 1 Show on Desktop 1 Show on Laptop 1 Show on Tablet 1 …" at bounding box center [126, 361] width 253 height 470
click at [92, 117] on link "Settings" at bounding box center [61, 107] width 123 height 38
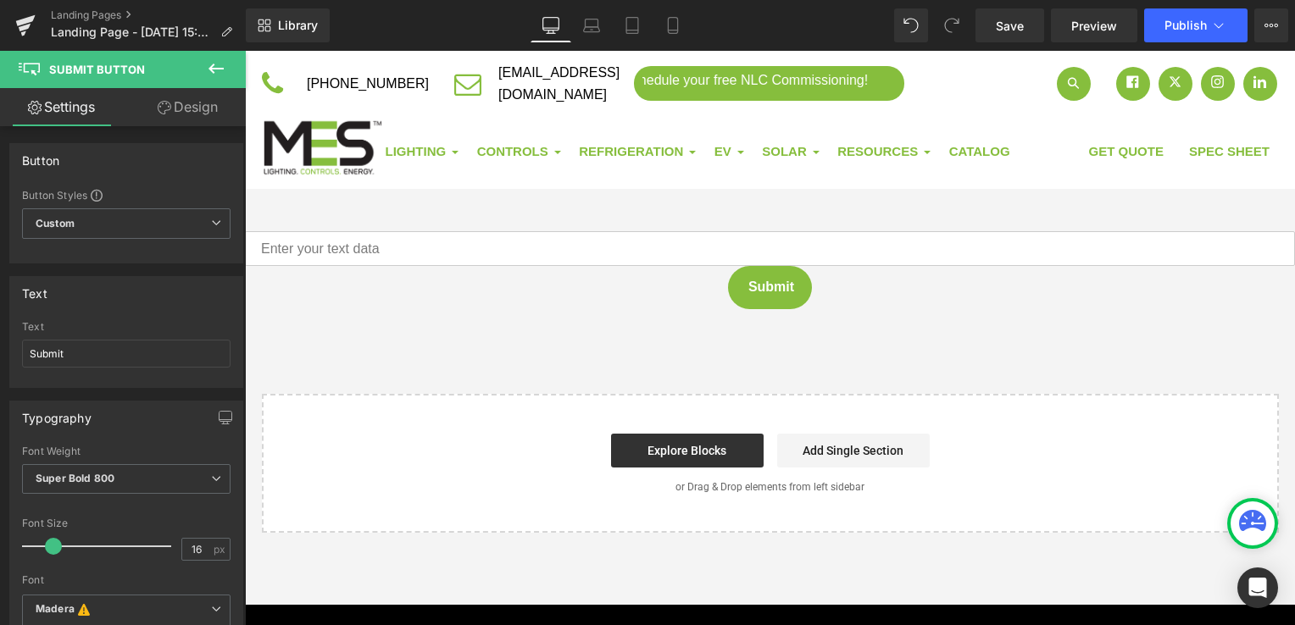
click at [210, 65] on icon at bounding box center [216, 68] width 20 height 20
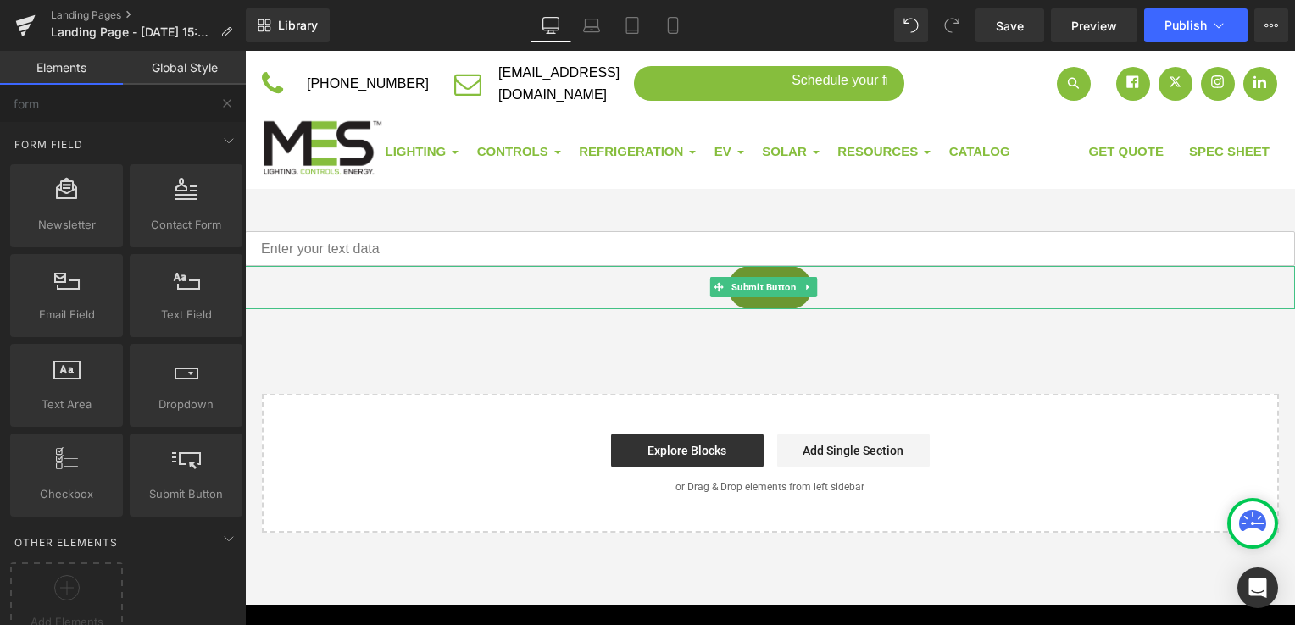
click at [914, 291] on div "Submit" at bounding box center [770, 287] width 1050 height 42
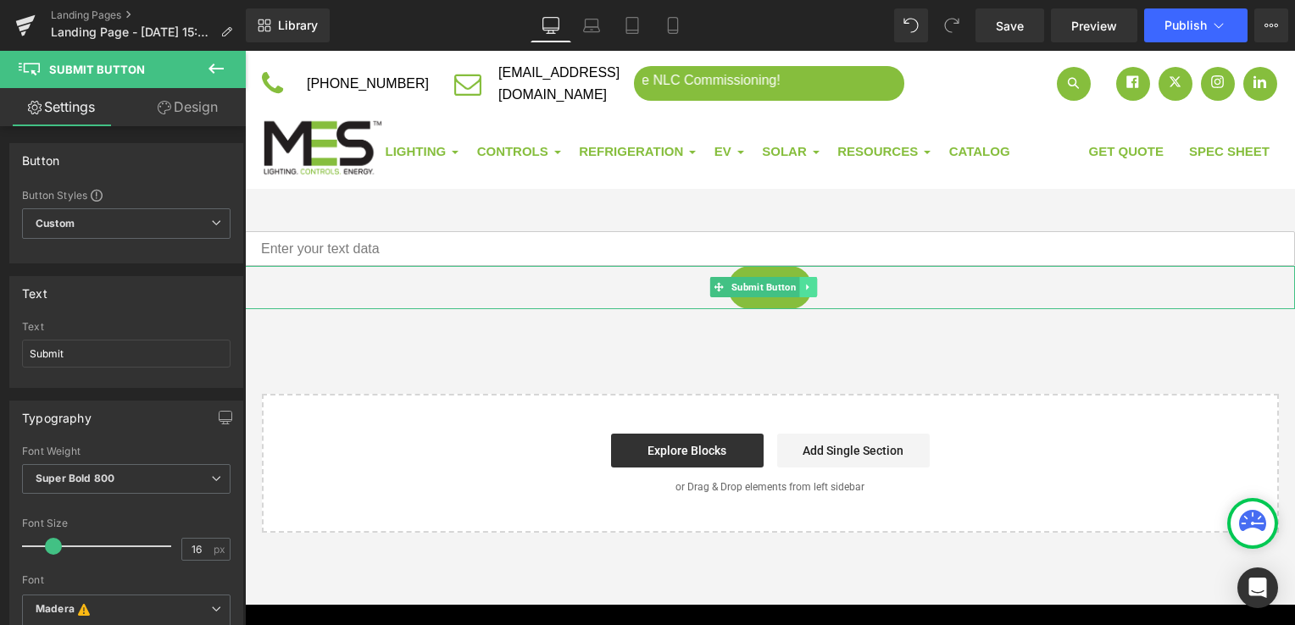
click at [815, 283] on link at bounding box center [808, 287] width 18 height 20
click at [820, 286] on icon at bounding box center [817, 287] width 9 height 10
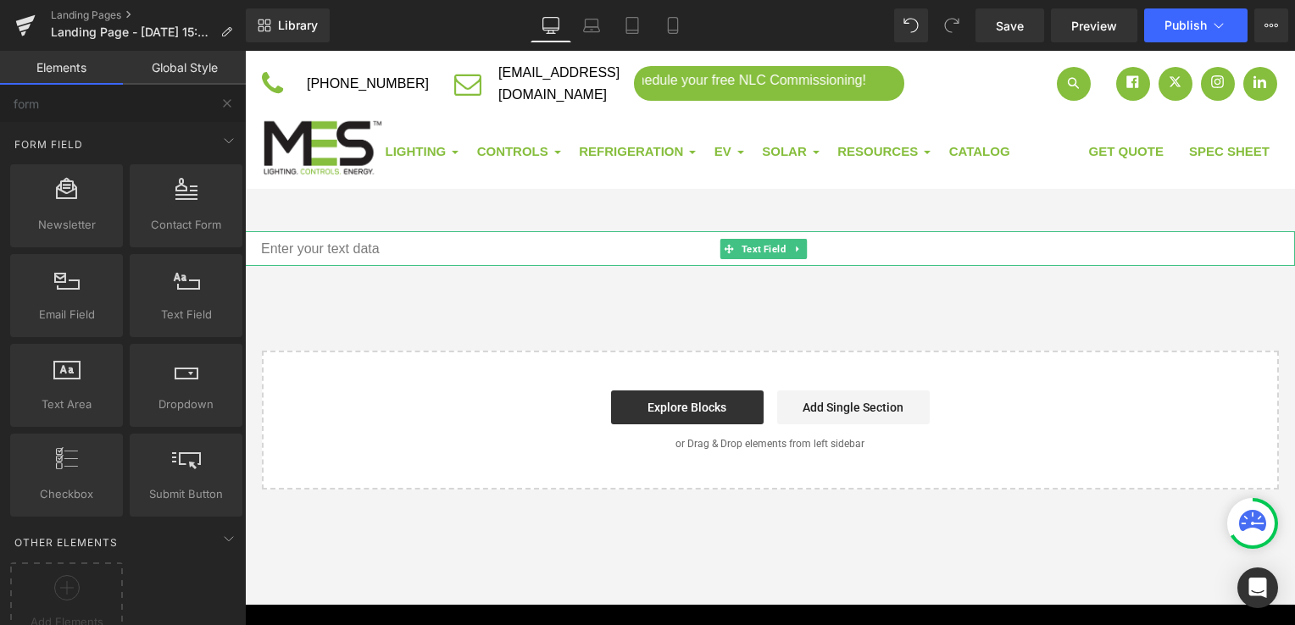
click at [820, 246] on input "text" at bounding box center [770, 248] width 1050 height 35
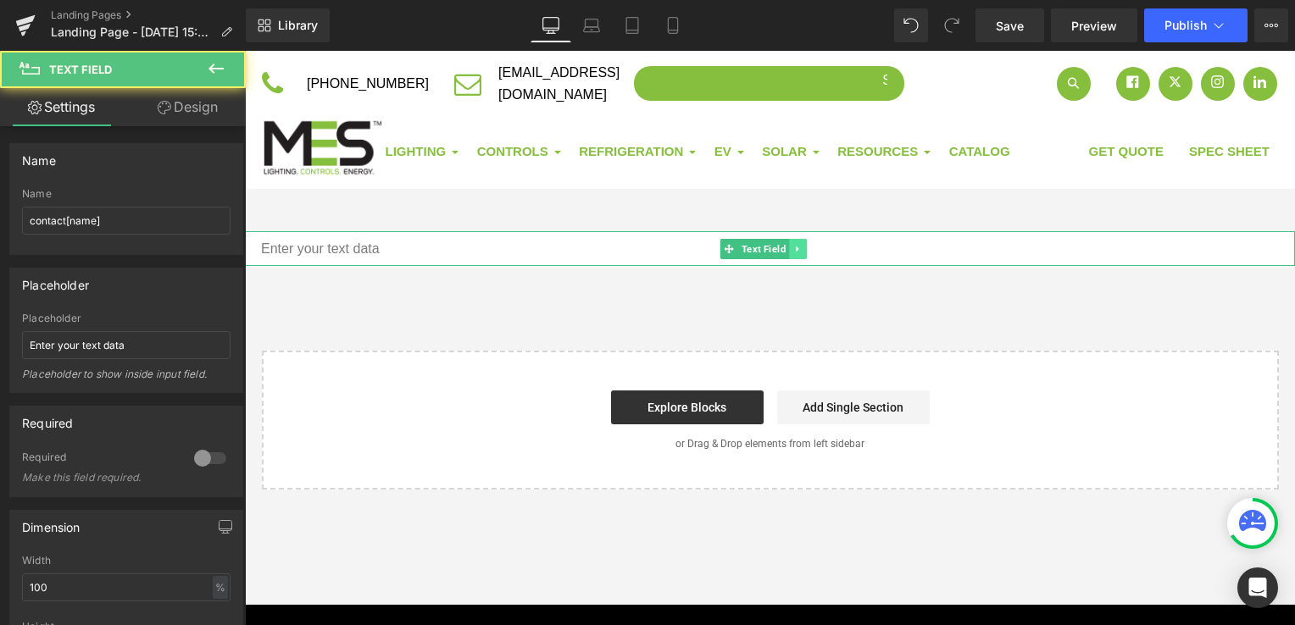
click at [796, 248] on icon at bounding box center [797, 249] width 9 height 10
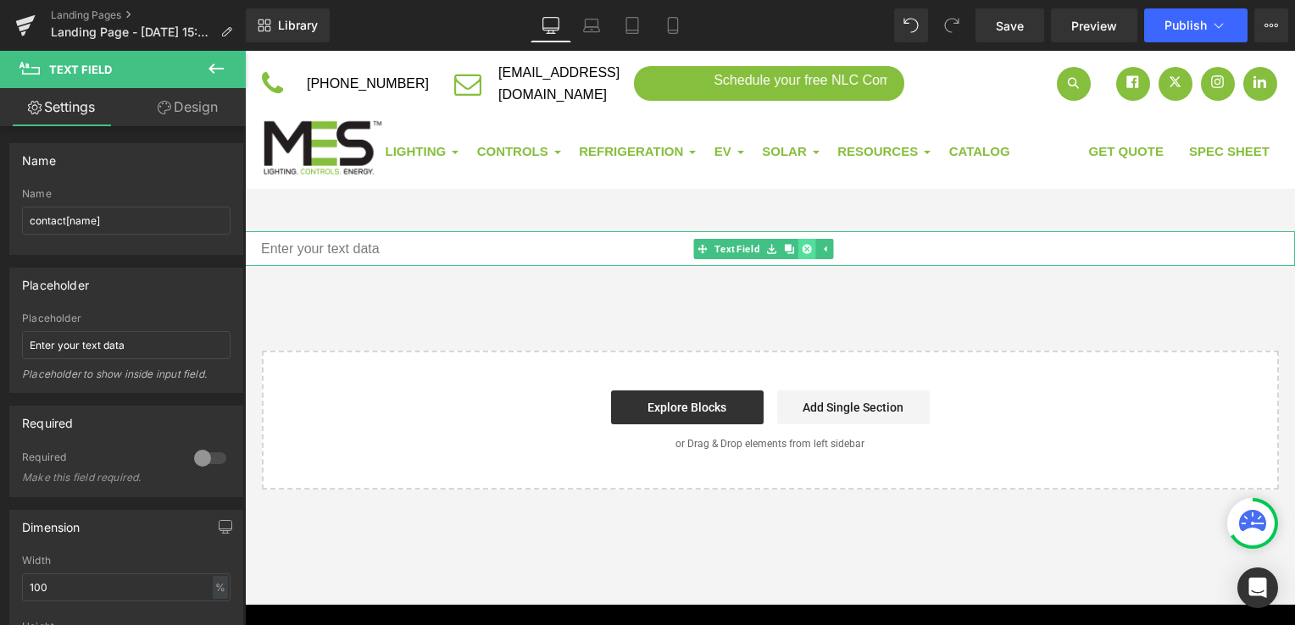
click at [807, 246] on icon at bounding box center [806, 249] width 9 height 10
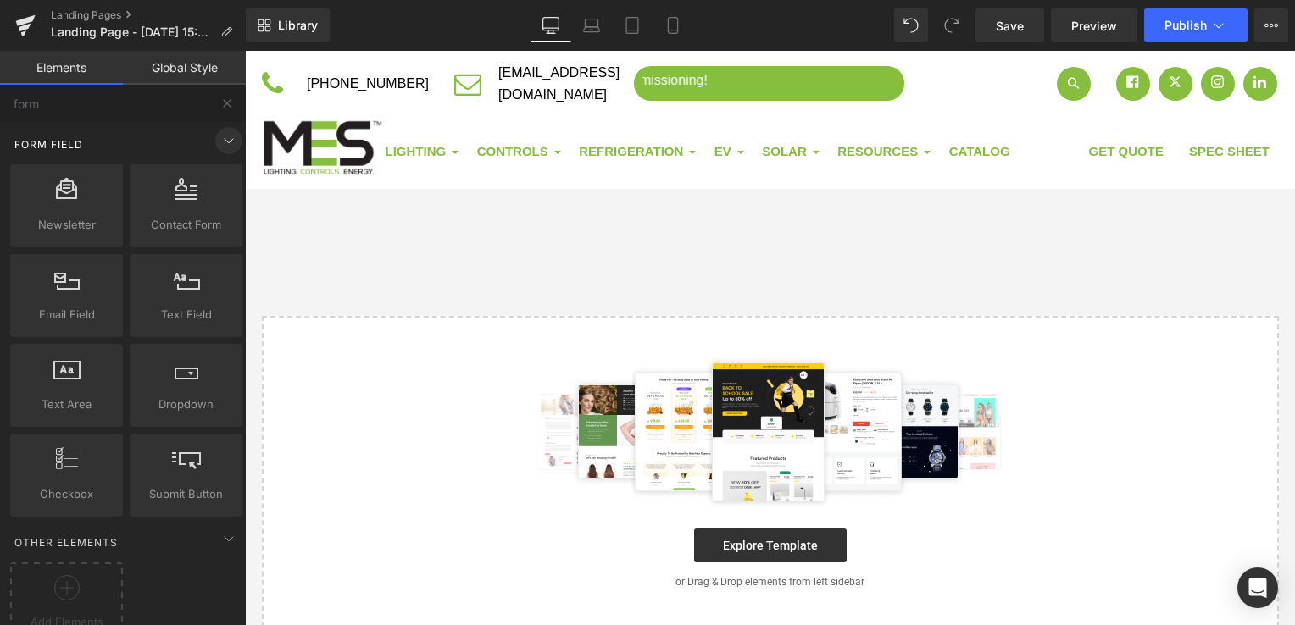
click at [220, 142] on icon at bounding box center [229, 140] width 20 height 20
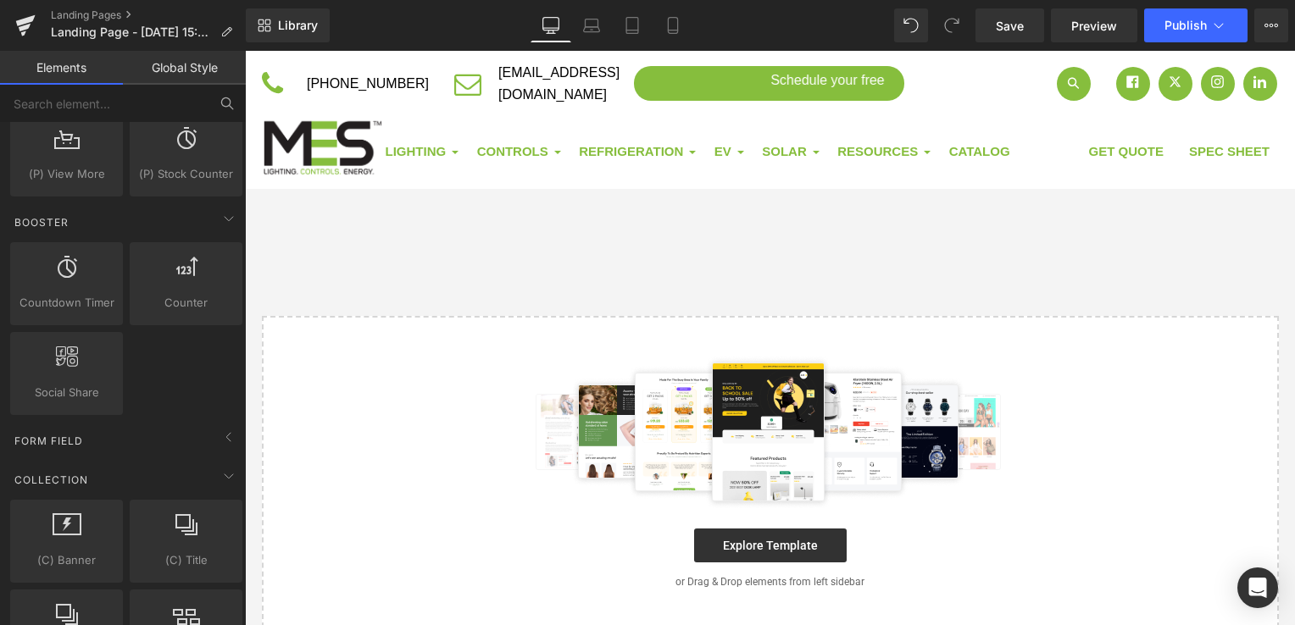
scroll to position [2288, 0]
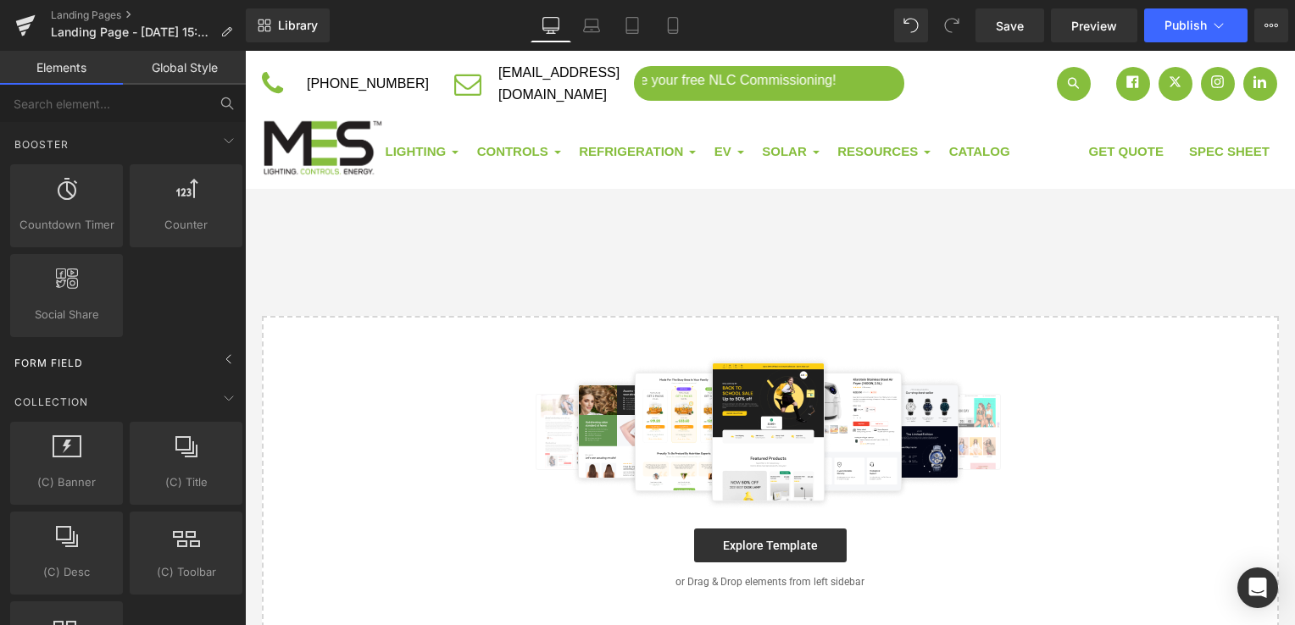
click at [130, 358] on div "Form Field" at bounding box center [126, 363] width 239 height 34
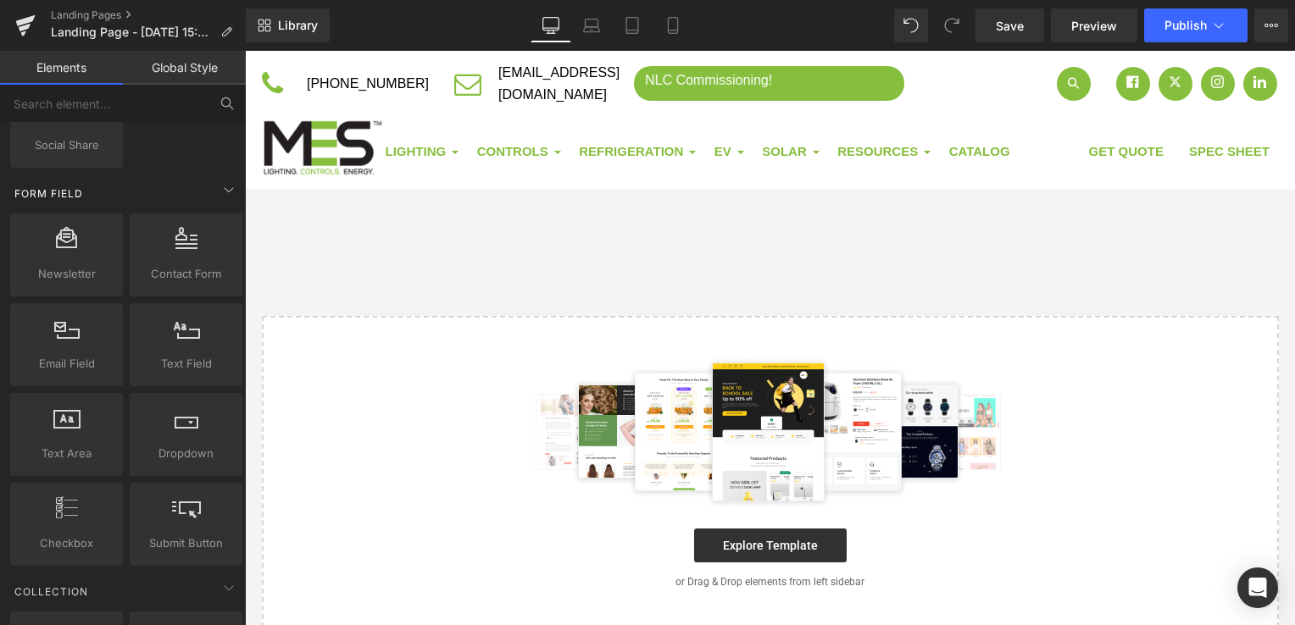
scroll to position [2542, 0]
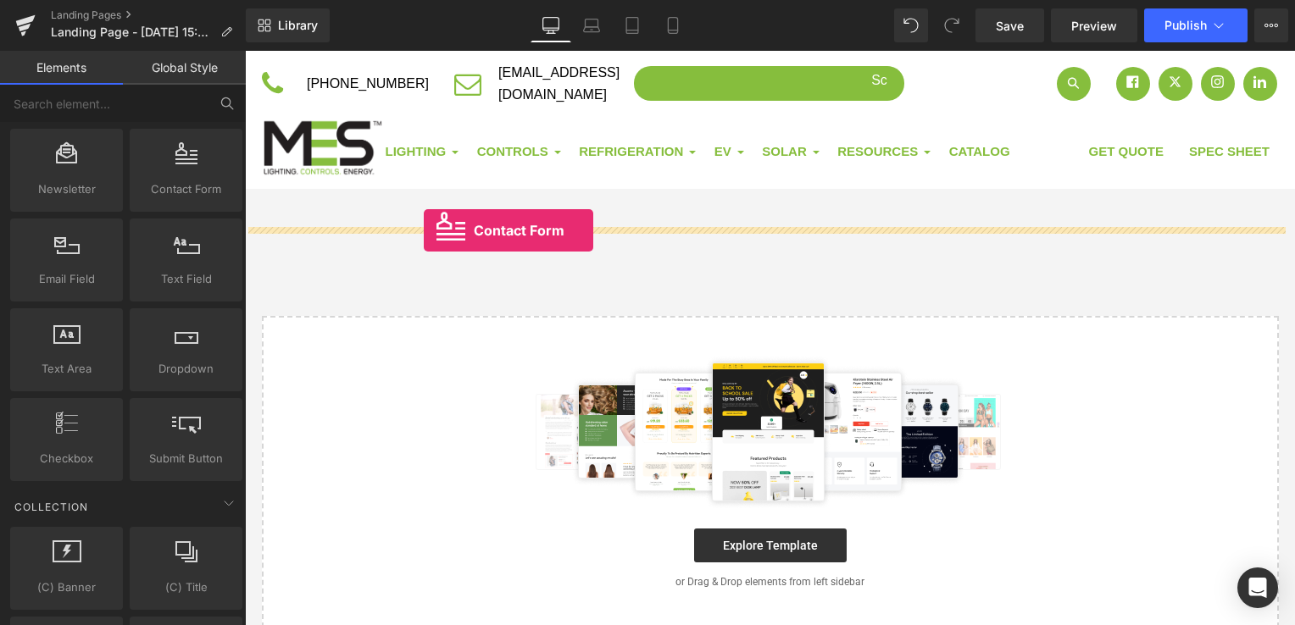
drag, startPoint x: 447, startPoint y: 238, endPoint x: 570, endPoint y: 239, distance: 123.7
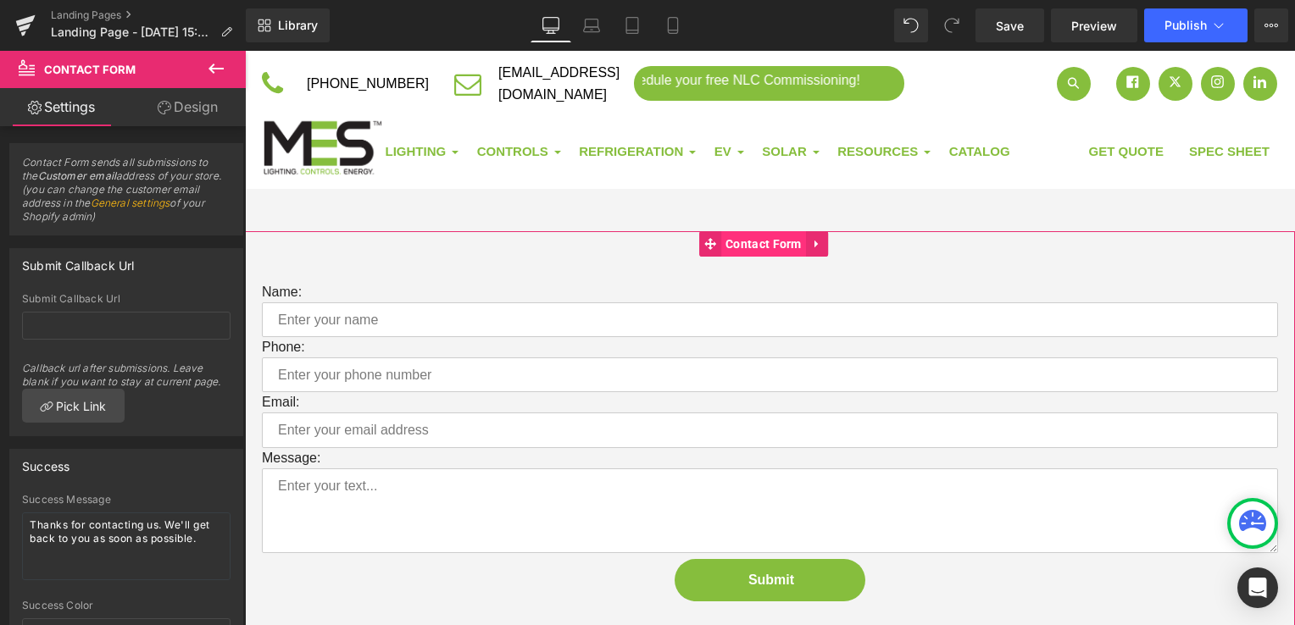
click at [775, 241] on span "Contact Form" at bounding box center [763, 243] width 85 height 25
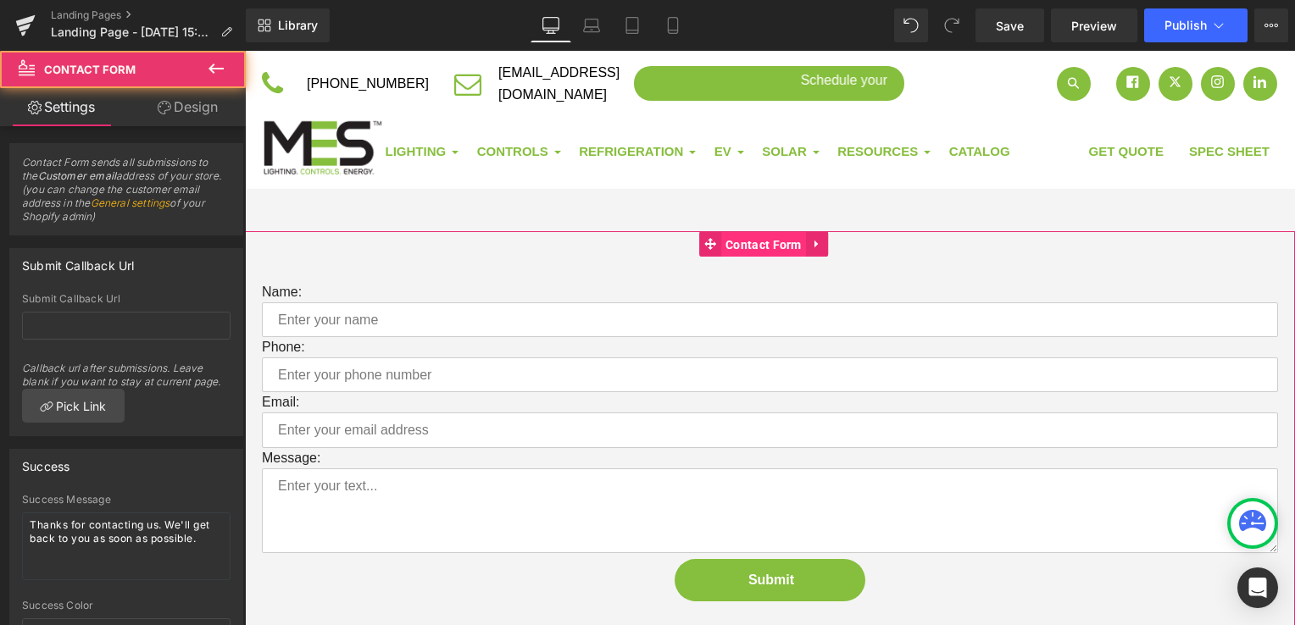
click at [775, 241] on span "Contact Form" at bounding box center [763, 244] width 85 height 25
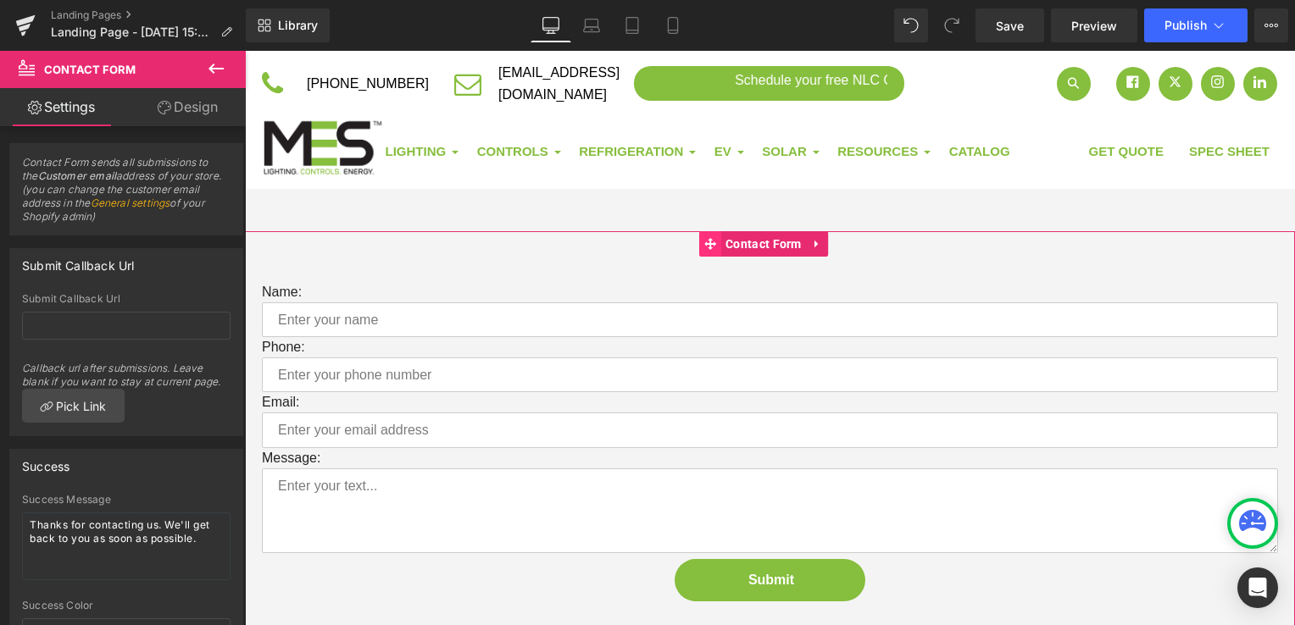
click at [713, 241] on icon at bounding box center [710, 244] width 12 height 13
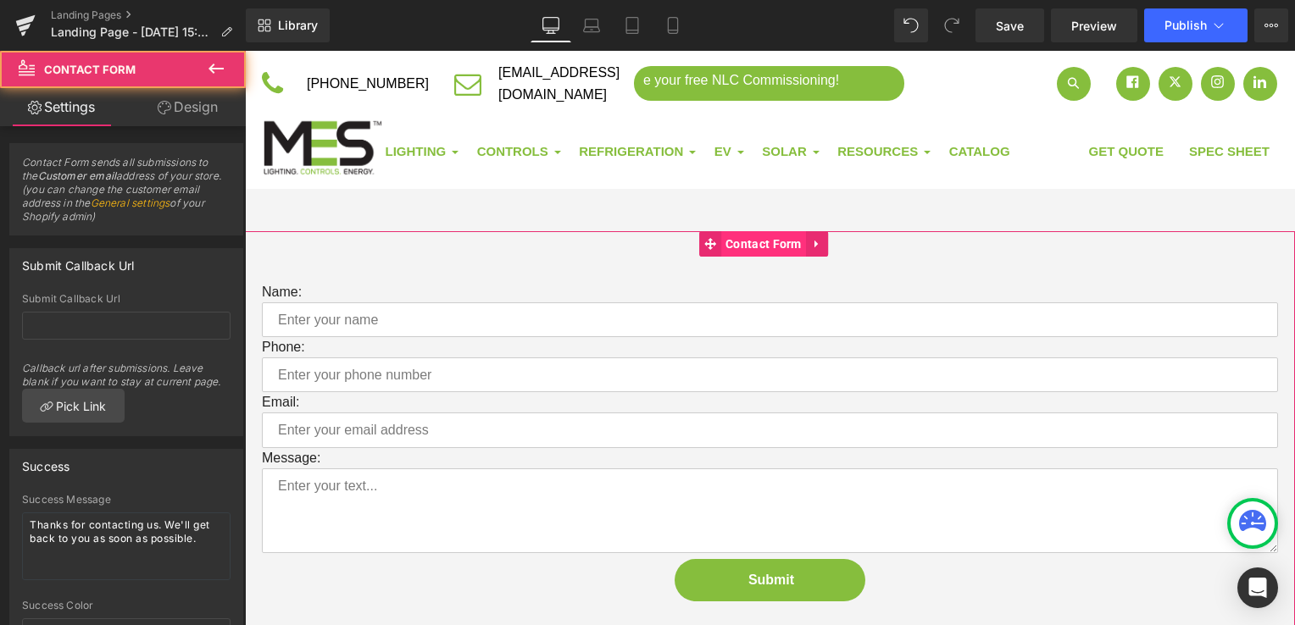
click at [763, 242] on span "Contact Form" at bounding box center [763, 243] width 85 height 25
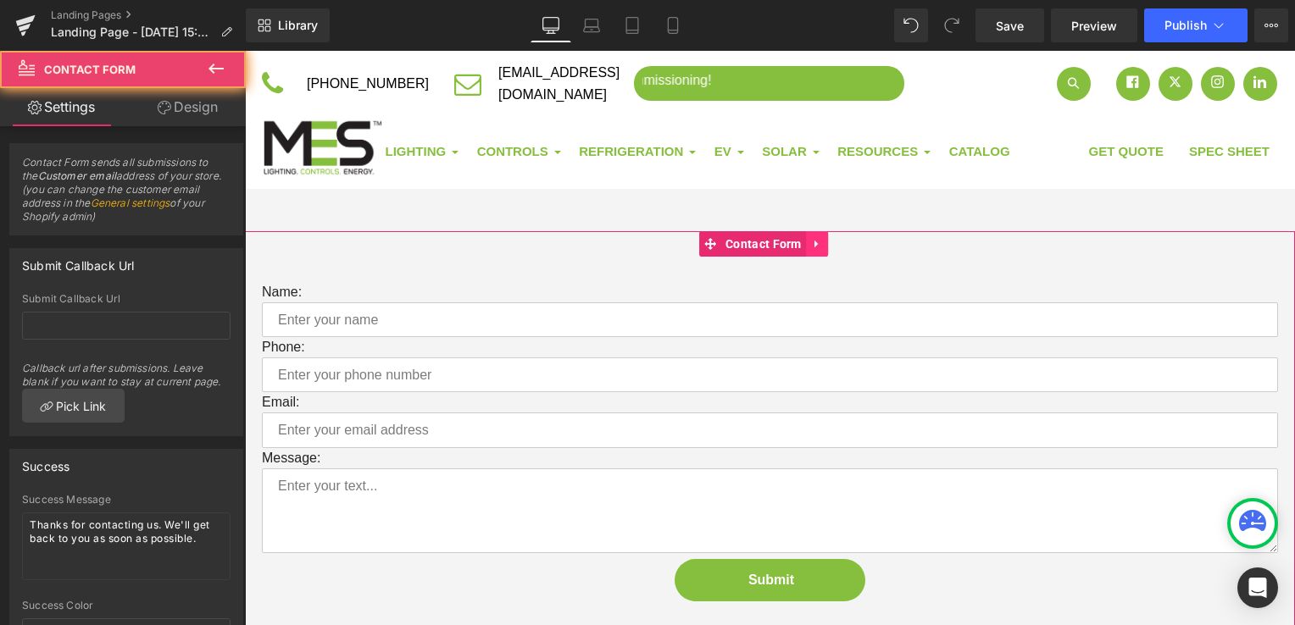
click at [819, 244] on icon at bounding box center [817, 244] width 12 height 13
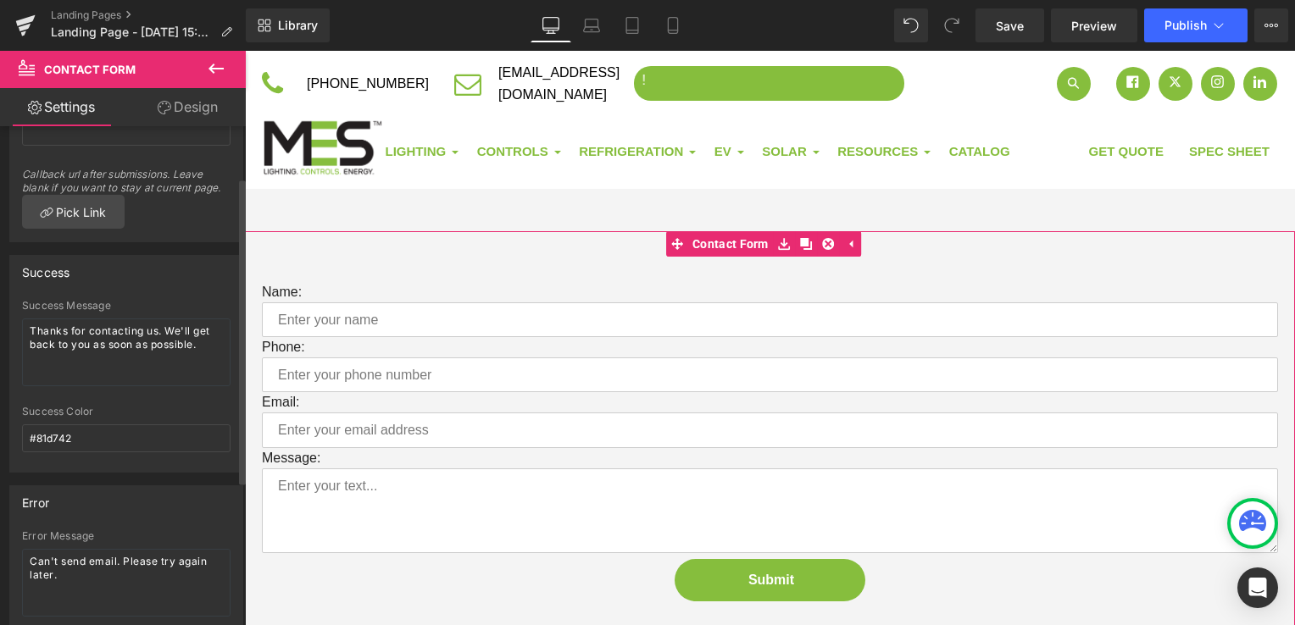
scroll to position [0, 0]
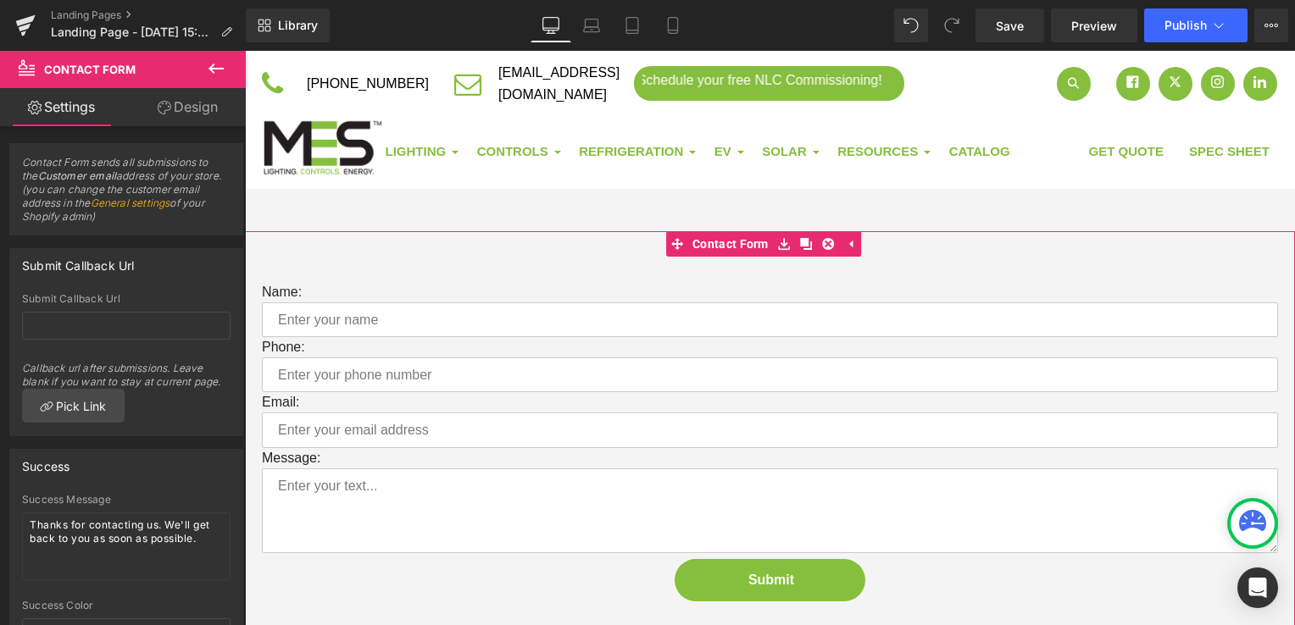
click at [82, 108] on link "Settings" at bounding box center [61, 107] width 123 height 38
click at [212, 114] on link "Design" at bounding box center [187, 107] width 123 height 38
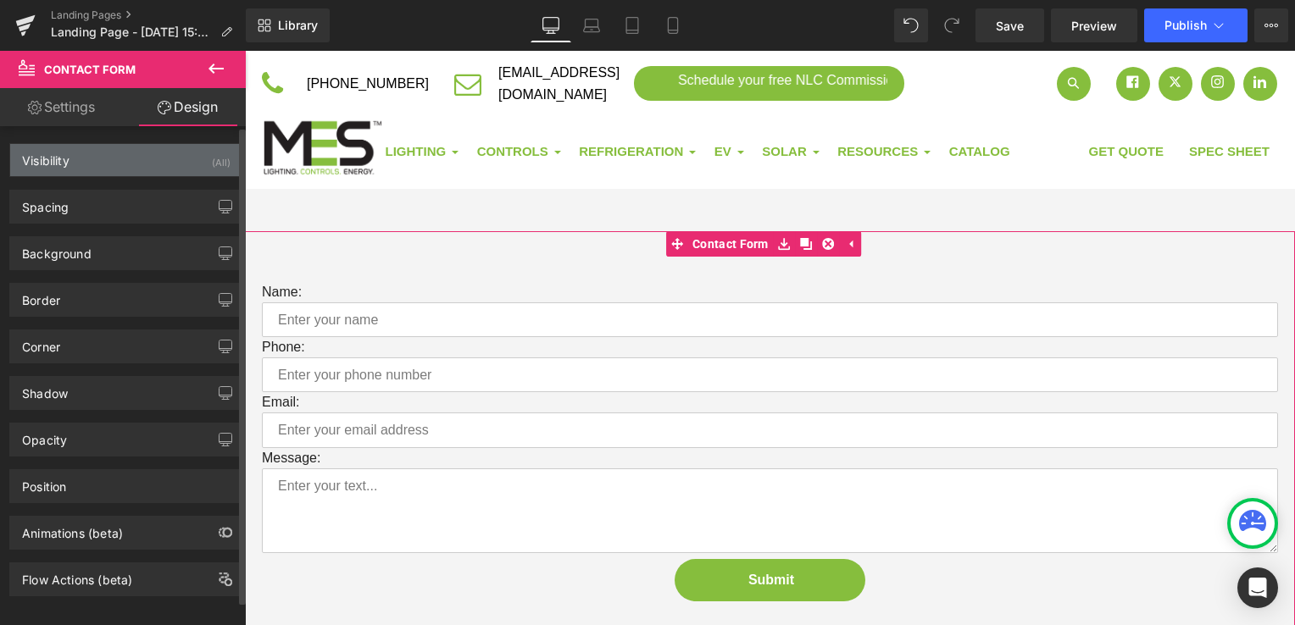
click at [169, 168] on div "Visibility (All)" at bounding box center [126, 160] width 232 height 32
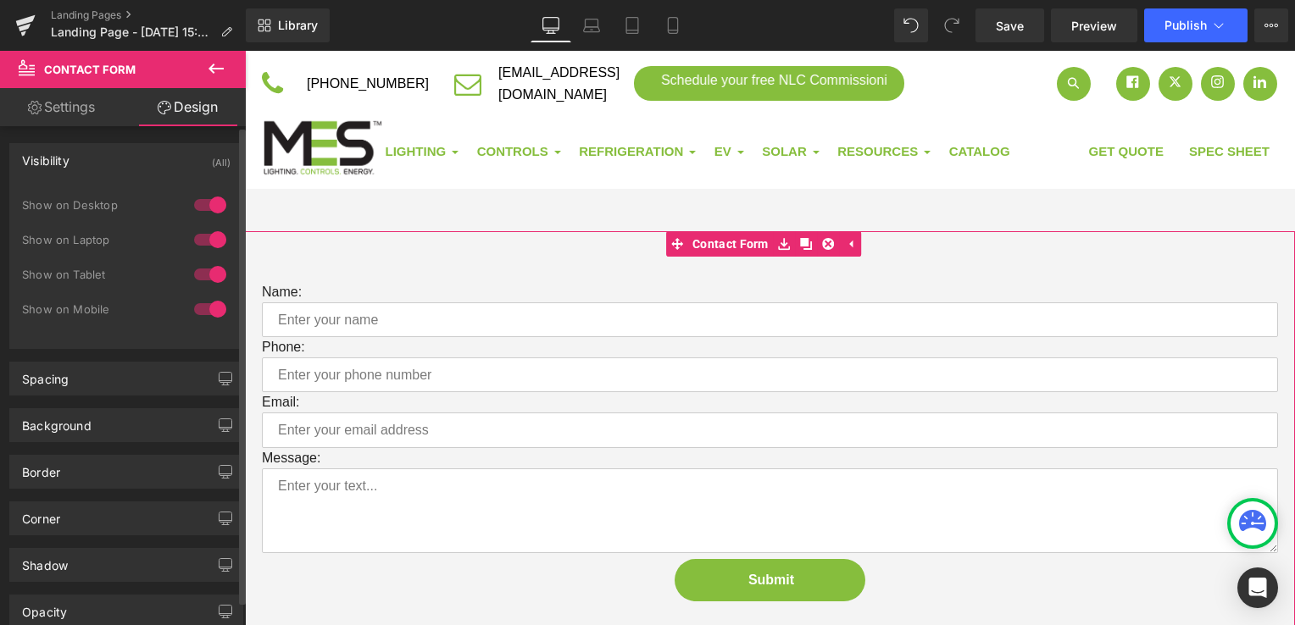
click at [169, 168] on div "Visibility (All)" at bounding box center [126, 160] width 232 height 32
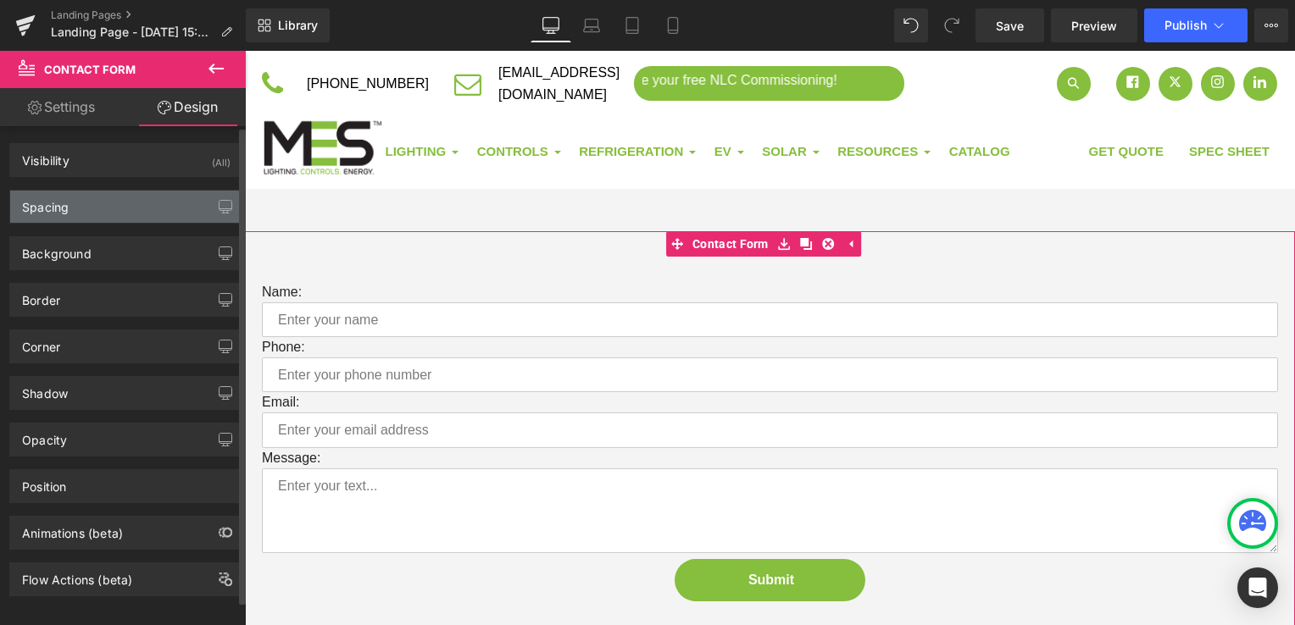
click at [168, 210] on div "Spacing" at bounding box center [126, 207] width 232 height 32
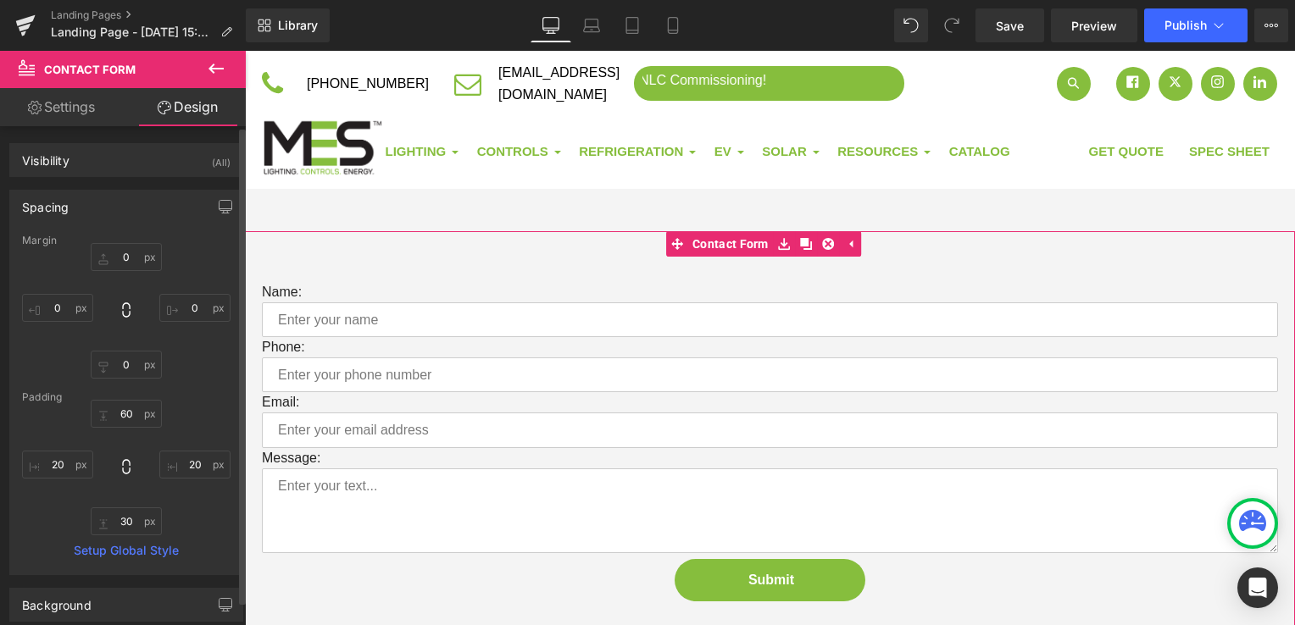
click at [168, 210] on div "Spacing" at bounding box center [126, 207] width 232 height 32
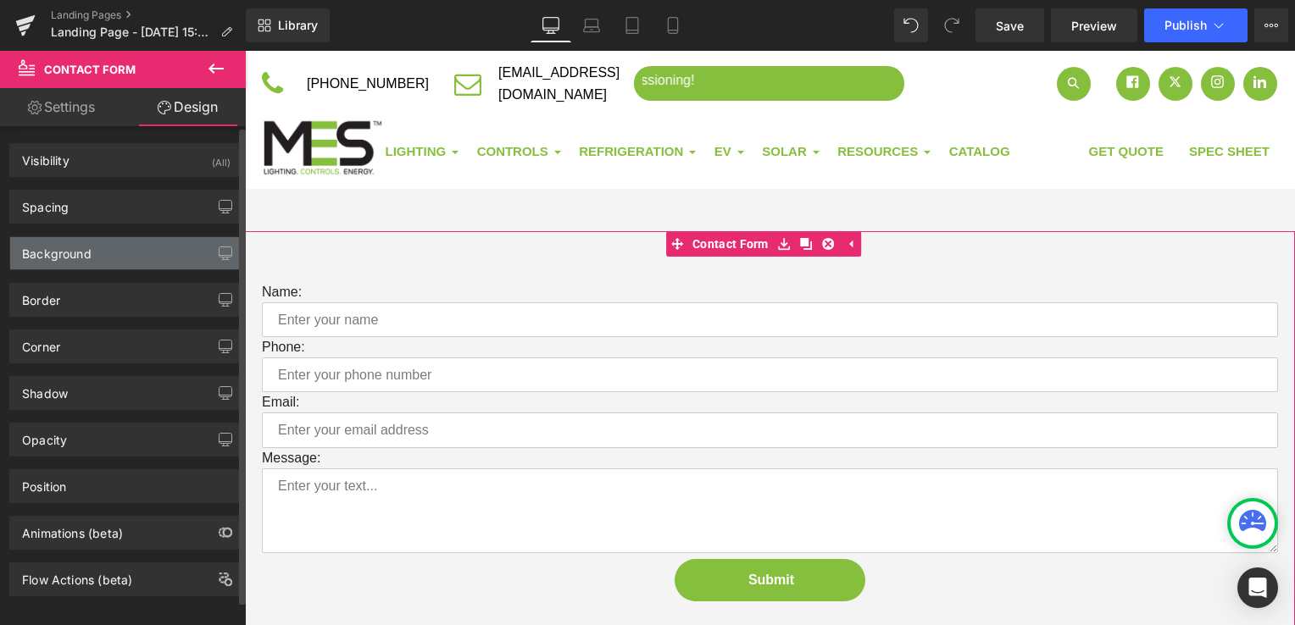
scroll to position [14, 0]
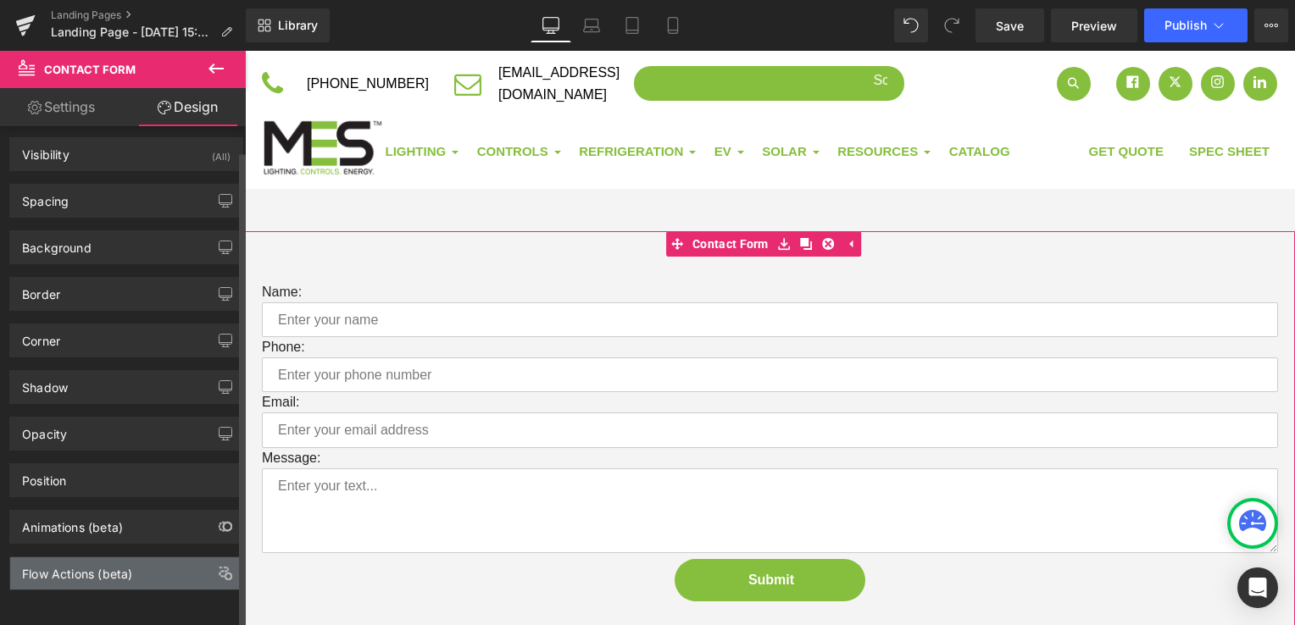
click at [159, 571] on div "Flow Actions (beta)" at bounding box center [126, 574] width 232 height 32
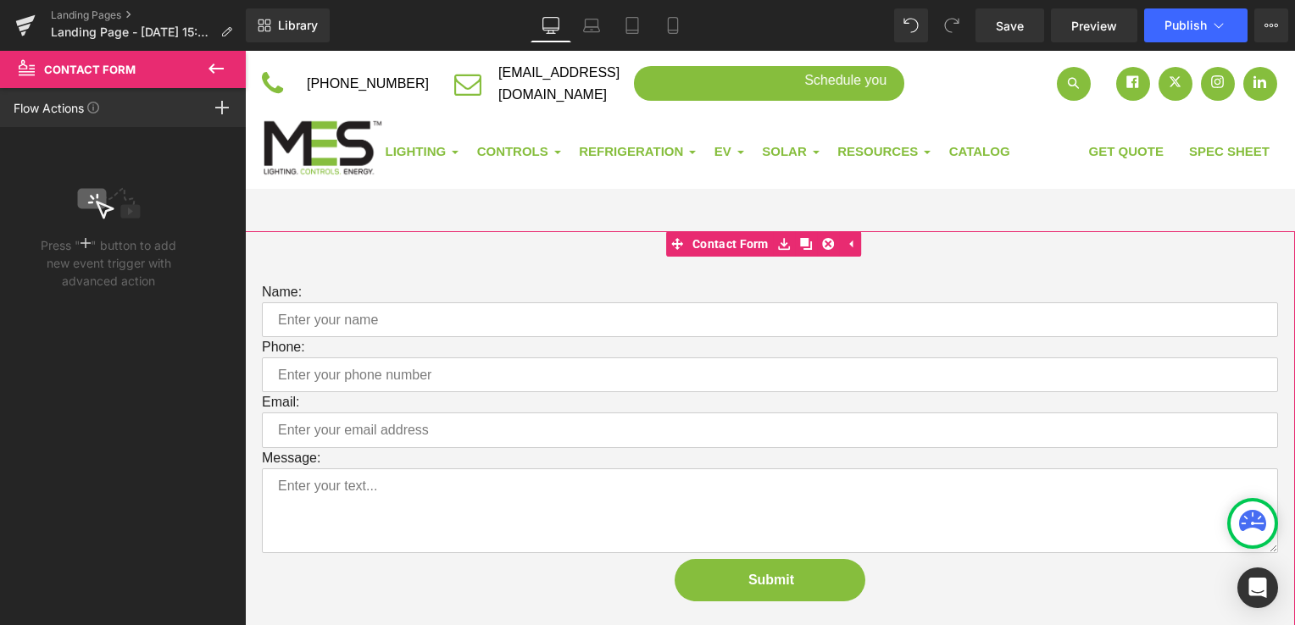
click at [86, 244] on icon at bounding box center [85, 243] width 10 height 14
click at [215, 111] on icon at bounding box center [222, 108] width 14 height 14
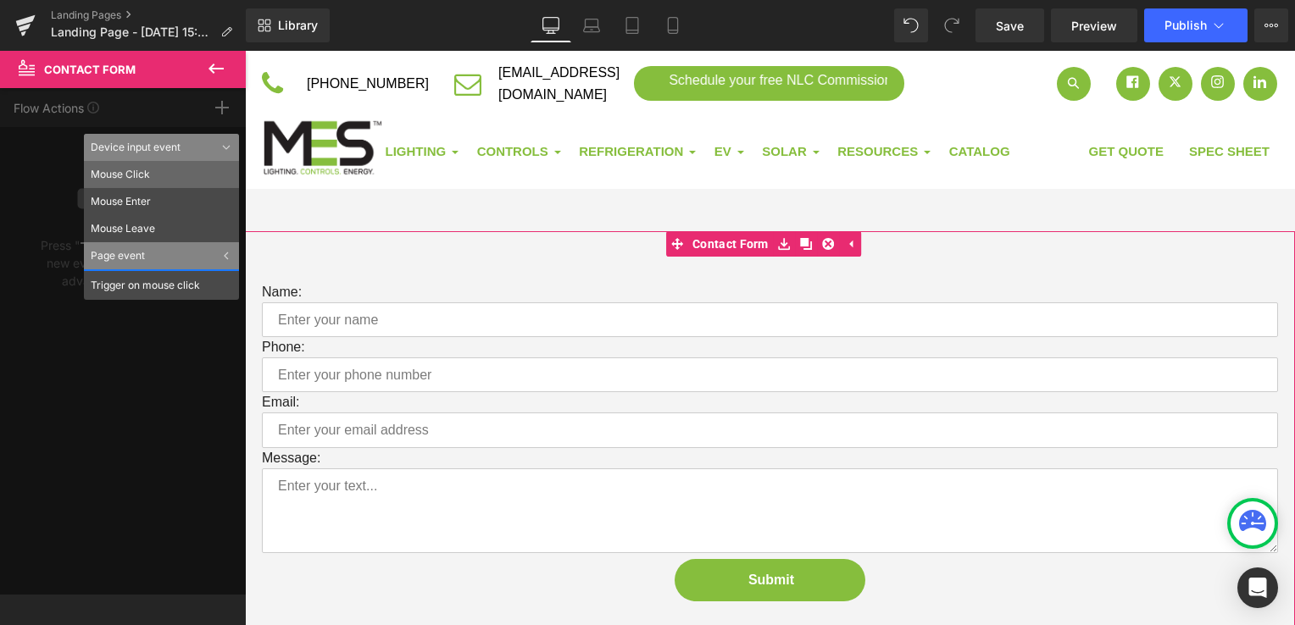
click at [147, 175] on li "Mouse Click" at bounding box center [161, 174] width 155 height 27
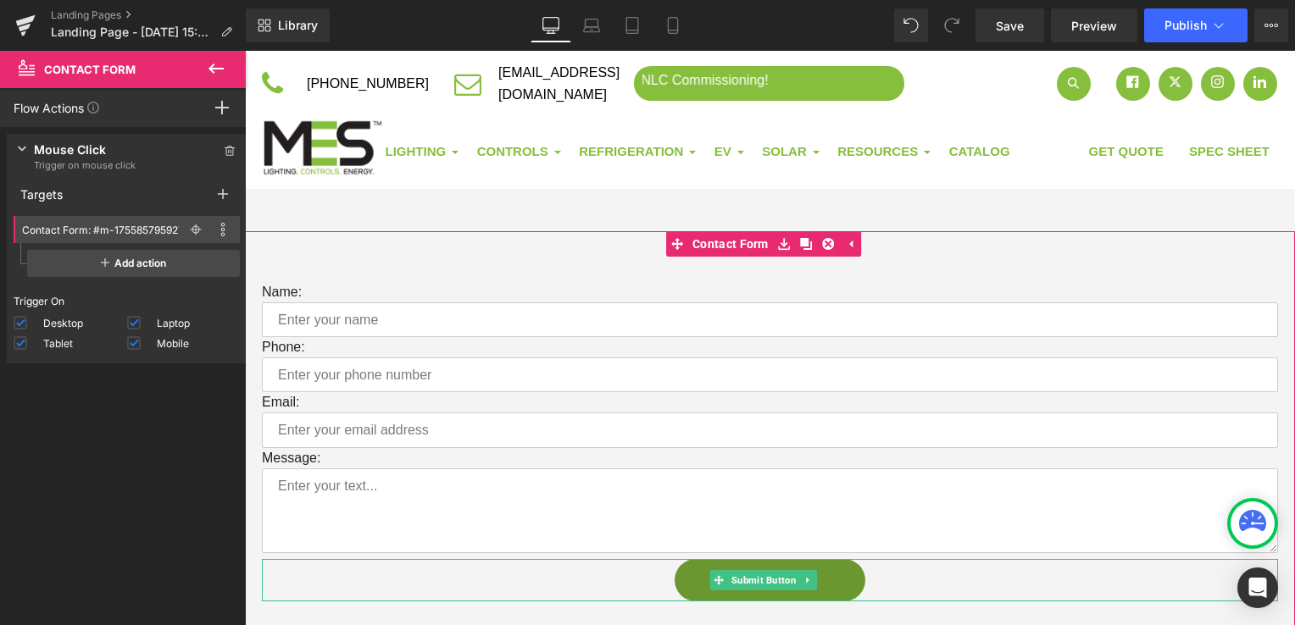
click at [835, 574] on button "Submit" at bounding box center [769, 580] width 191 height 42
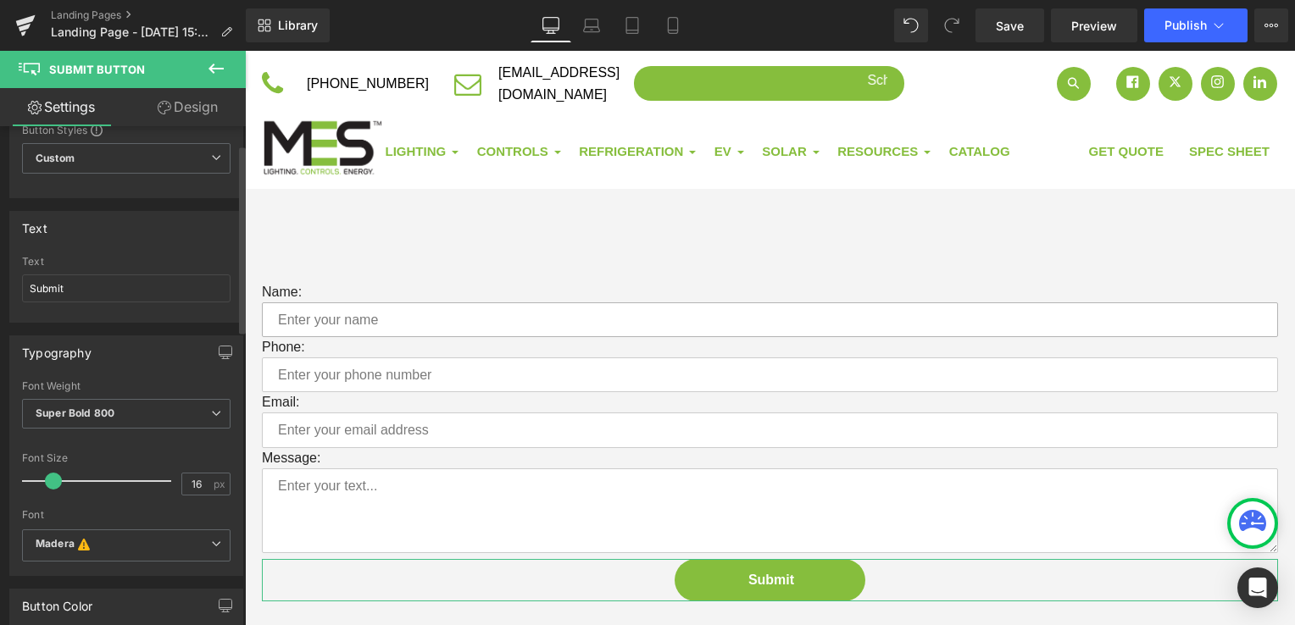
scroll to position [0, 0]
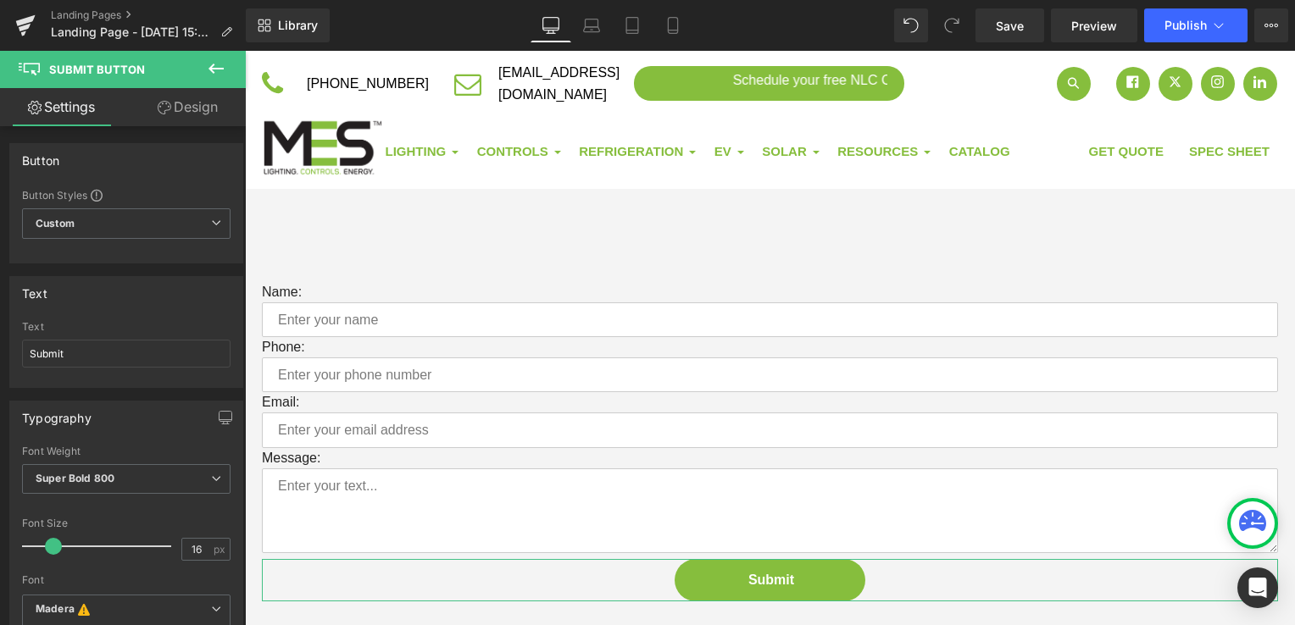
click at [169, 103] on icon at bounding box center [165, 108] width 14 height 14
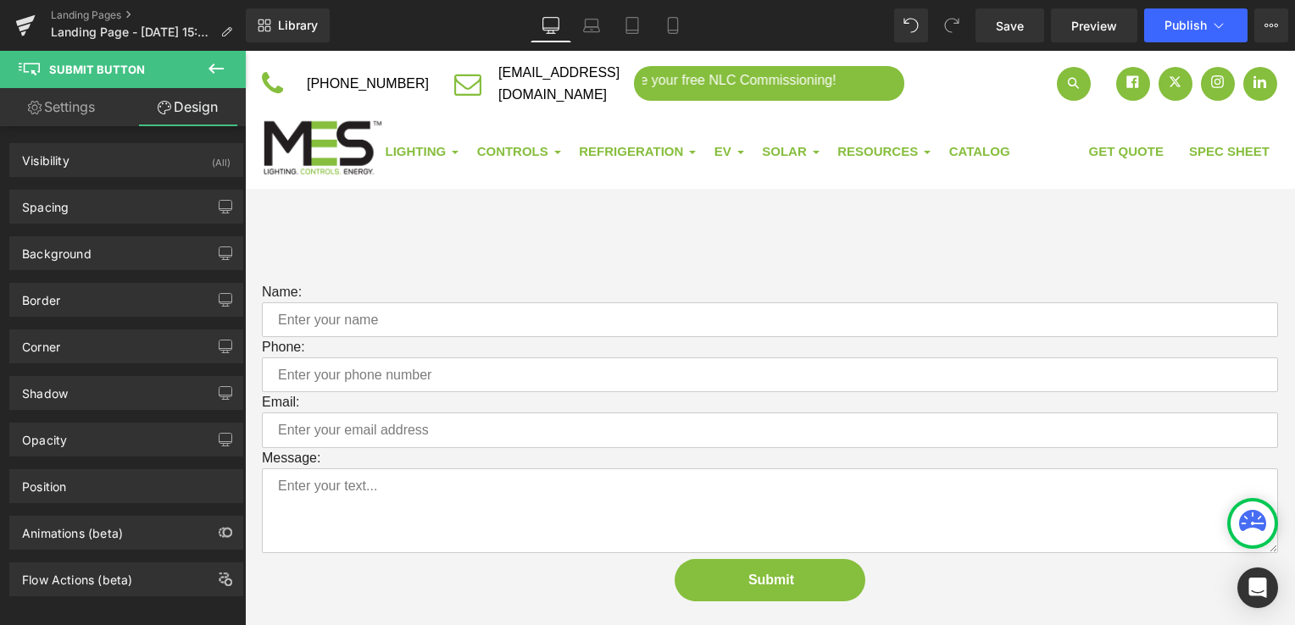
click at [214, 69] on icon at bounding box center [215, 69] width 15 height 10
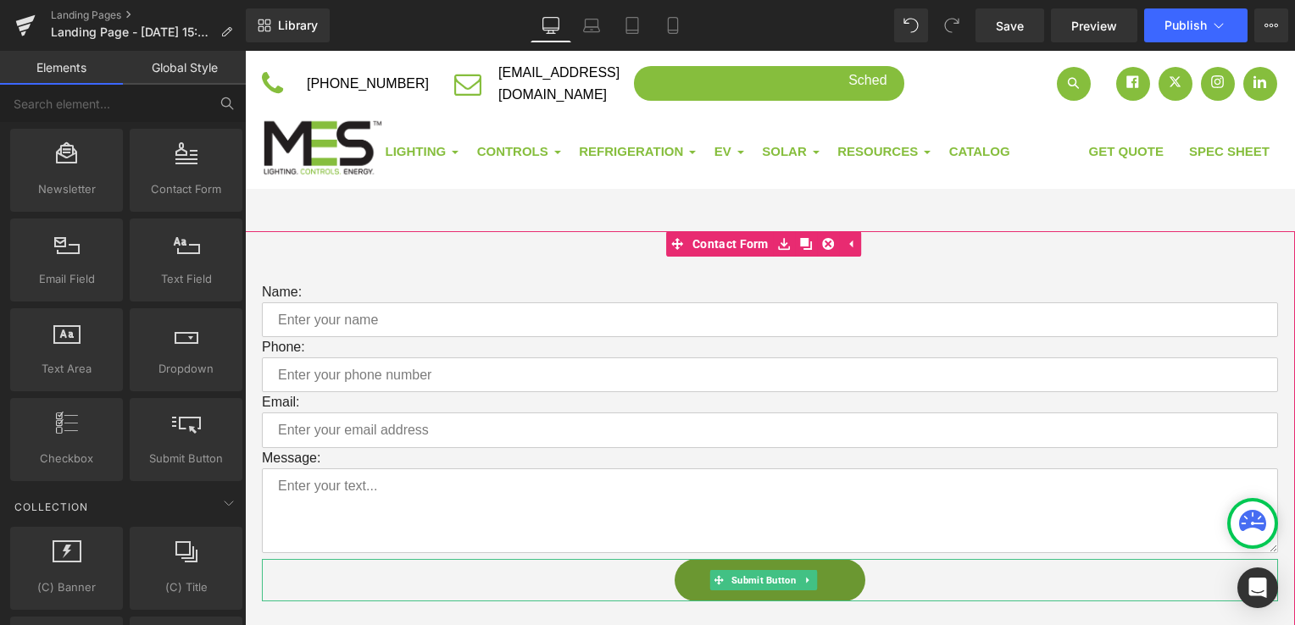
click at [948, 581] on div "Submit" at bounding box center [770, 580] width 1016 height 42
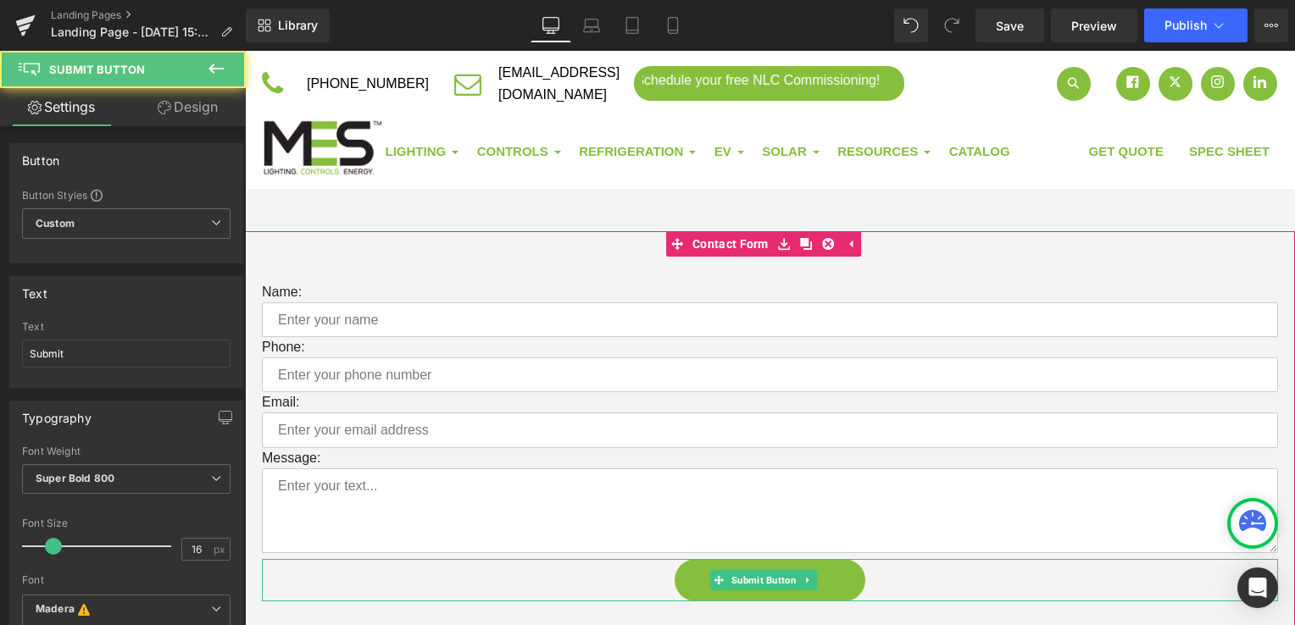
click at [979, 567] on div "Submit" at bounding box center [770, 580] width 1016 height 42
click at [812, 575] on icon at bounding box center [807, 580] width 9 height 10
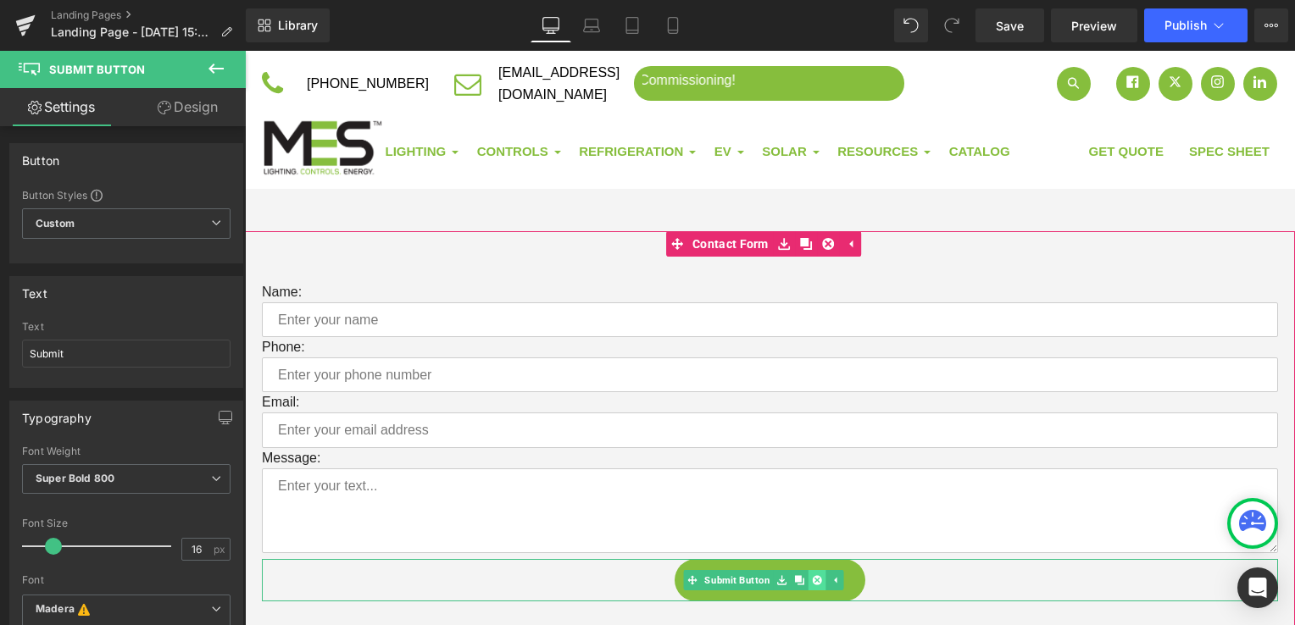
click at [816, 577] on icon at bounding box center [817, 579] width 9 height 9
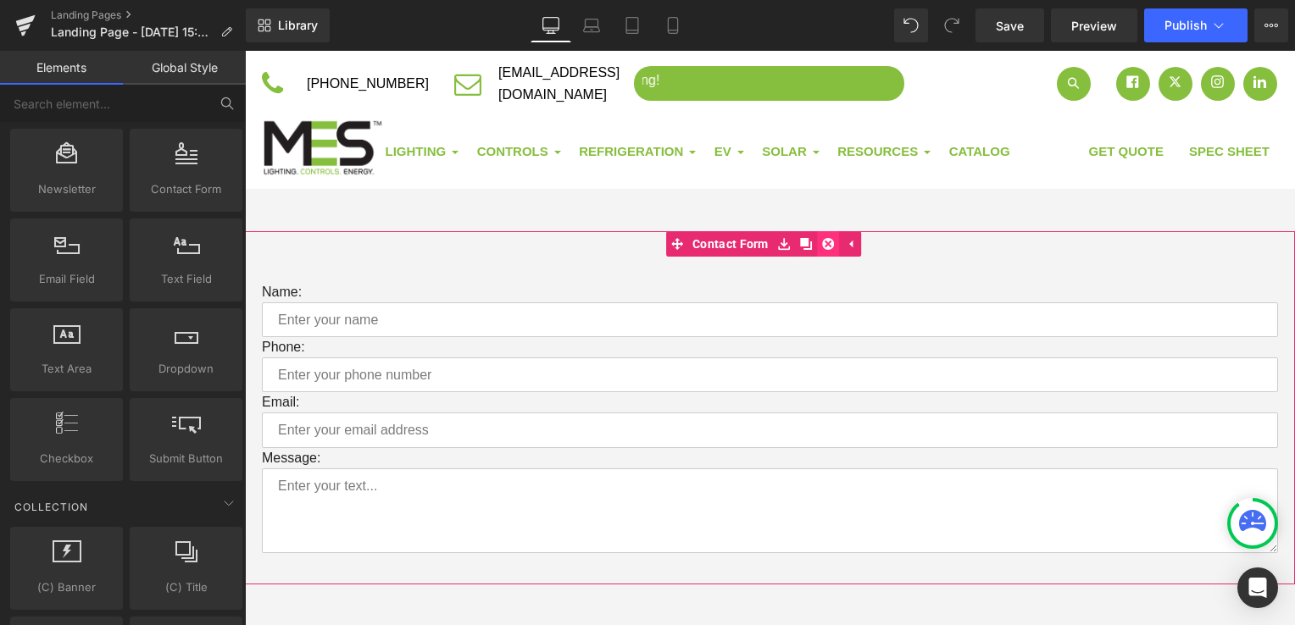
click at [829, 244] on icon at bounding box center [828, 244] width 12 height 12
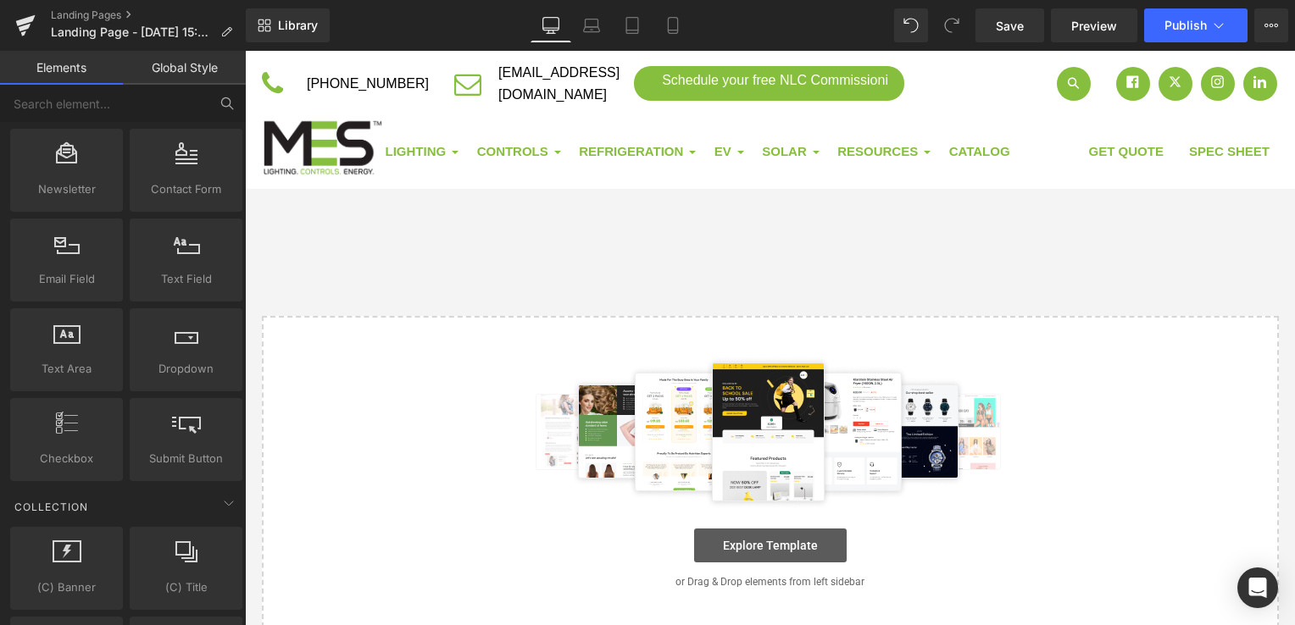
click at [752, 543] on link "Explore Template" at bounding box center [770, 546] width 153 height 34
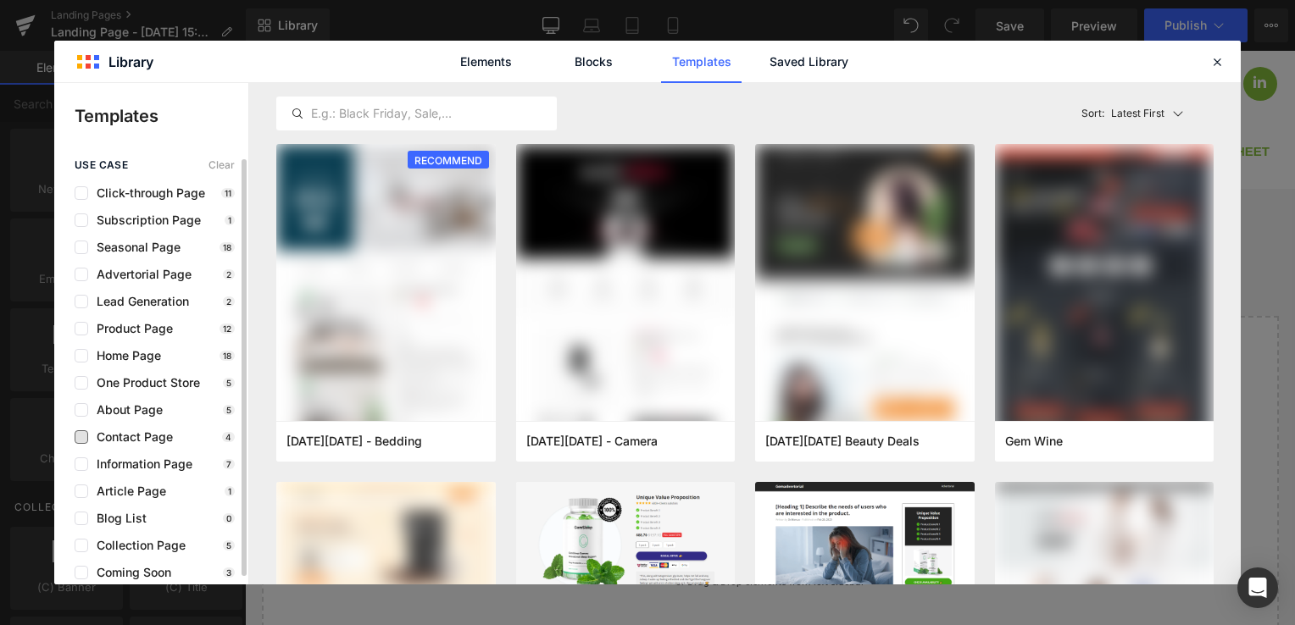
click at [91, 441] on span "Contact Page" at bounding box center [130, 437] width 85 height 14
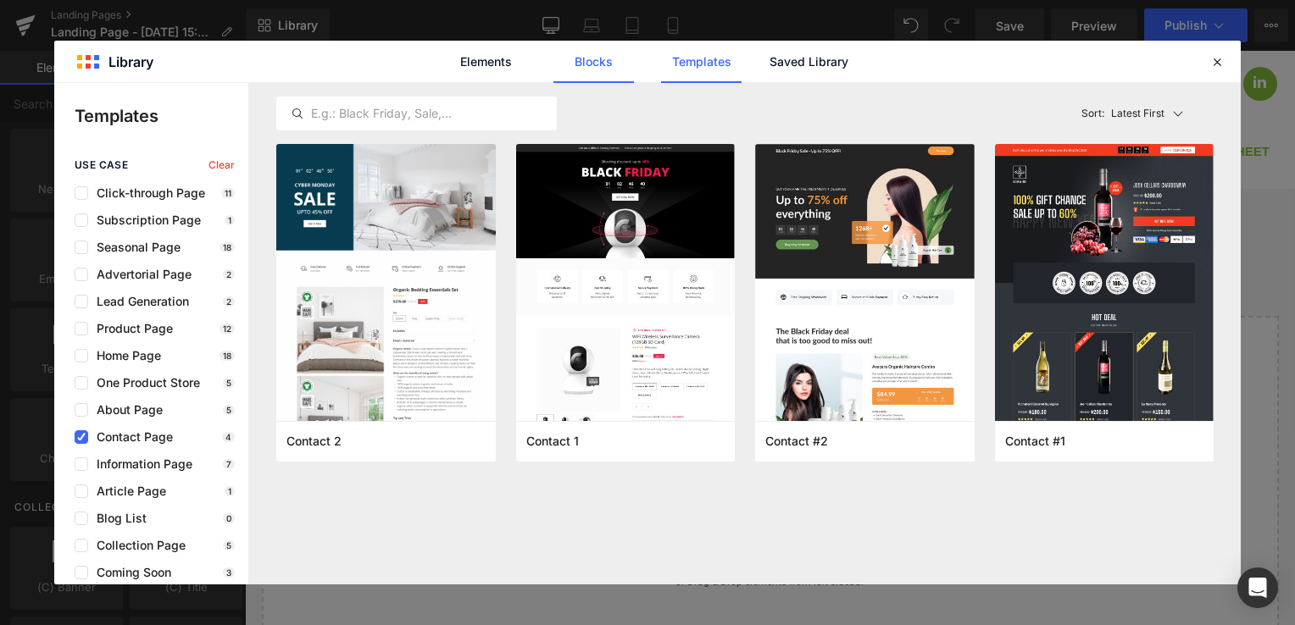
click at [769, 63] on link "Blocks" at bounding box center [809, 62] width 80 height 42
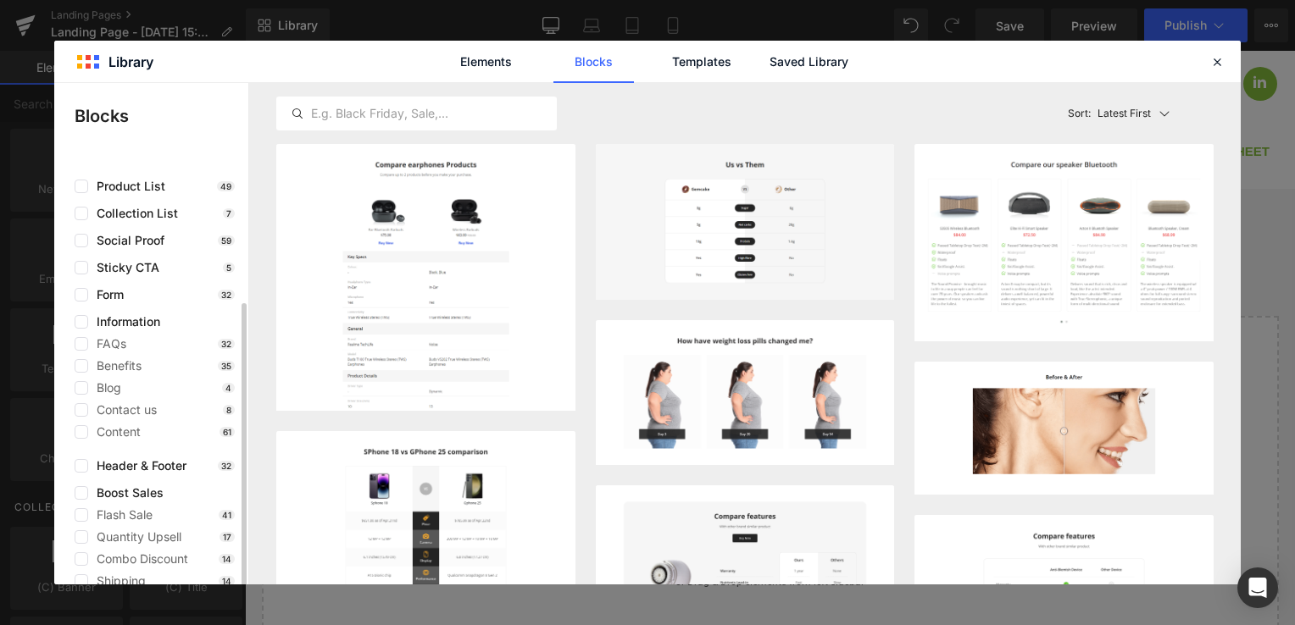
scroll to position [130, 0]
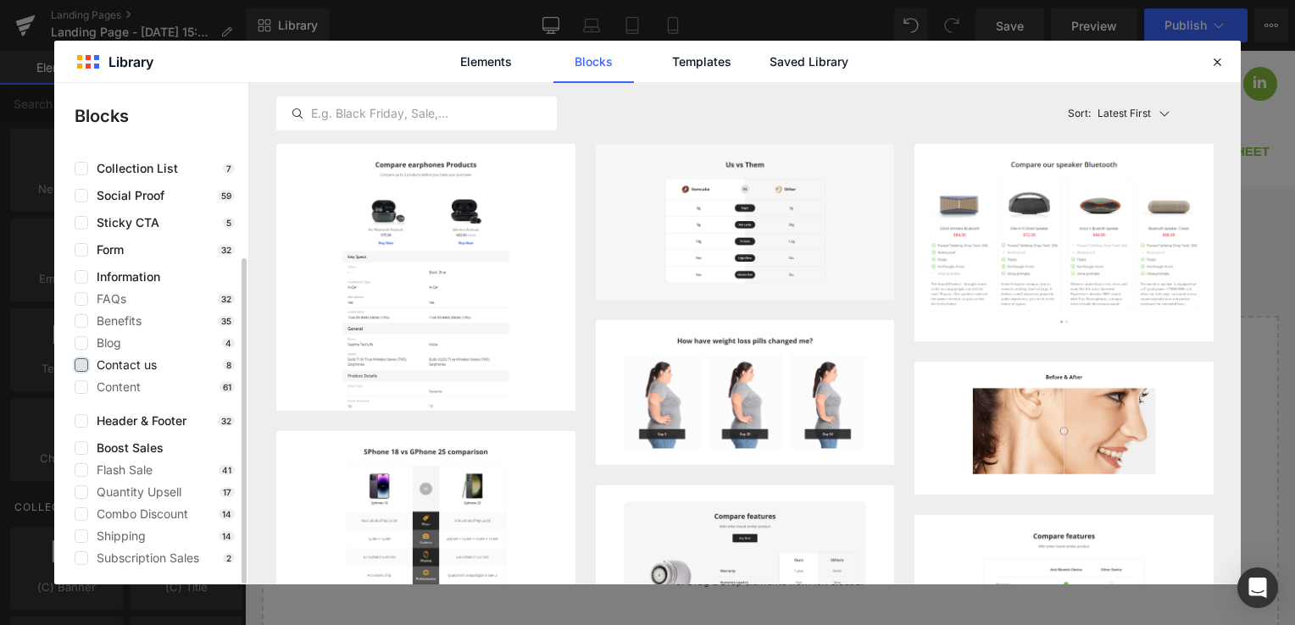
click at [85, 361] on label at bounding box center [82, 365] width 14 height 14
click at [81, 365] on input "checkbox" at bounding box center [81, 365] width 0 height 0
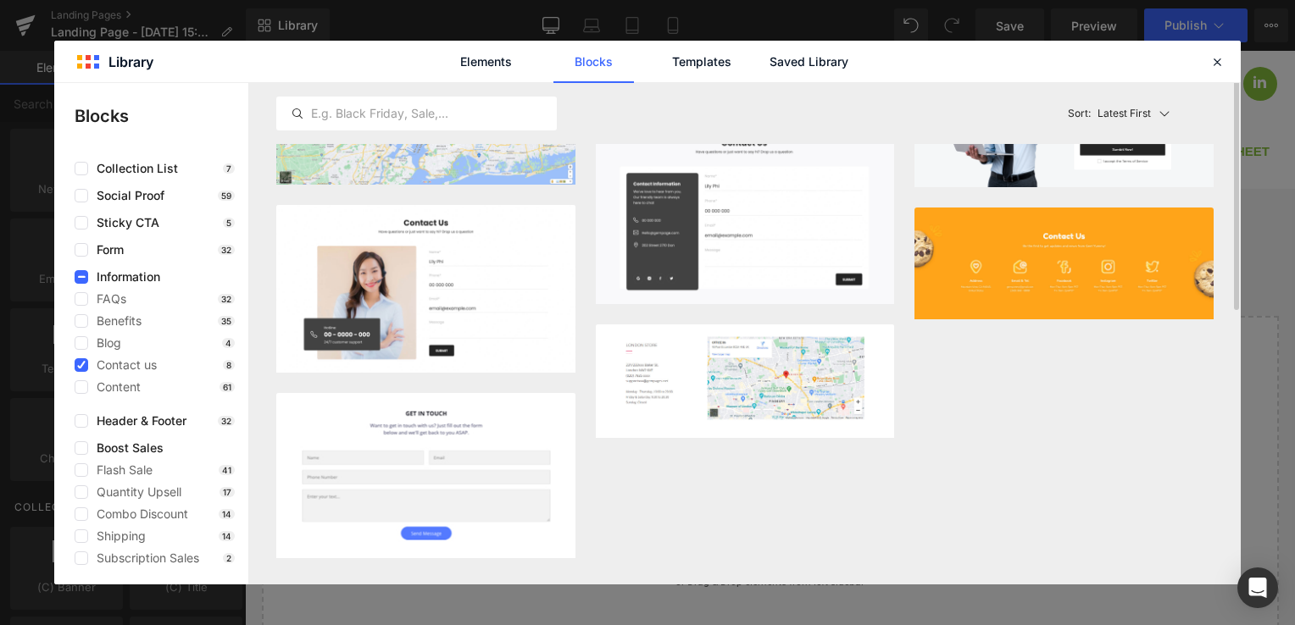
scroll to position [0, 0]
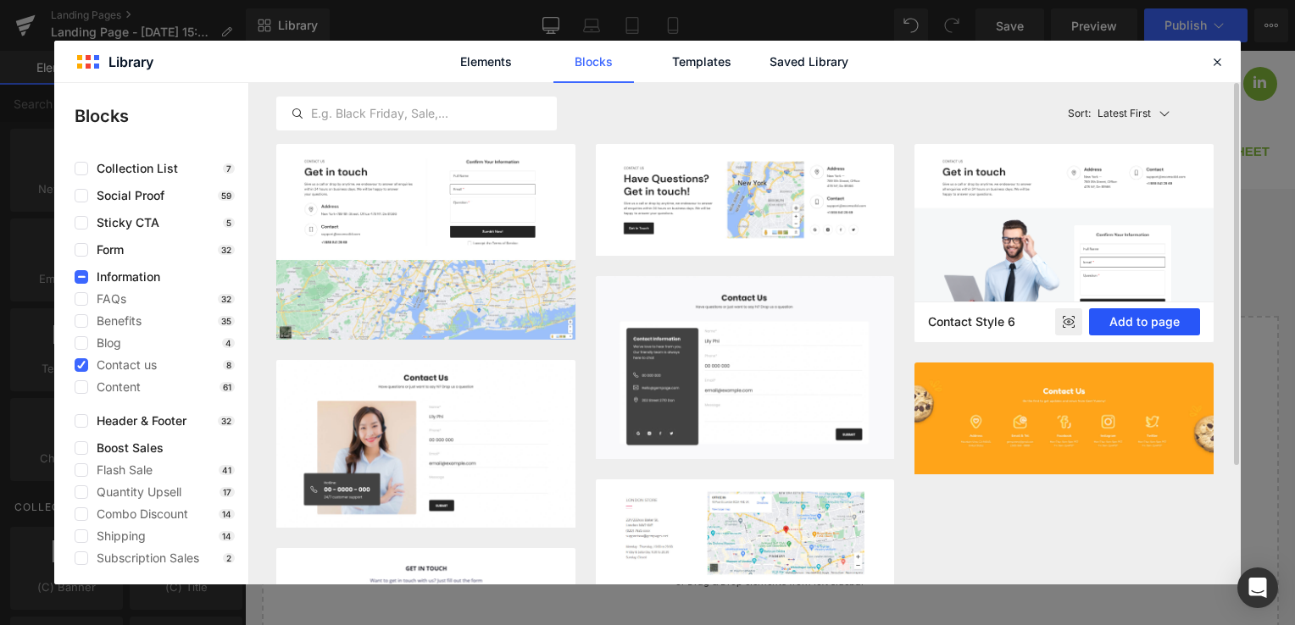
click at [1161, 326] on button "Add to page" at bounding box center [1144, 321] width 111 height 27
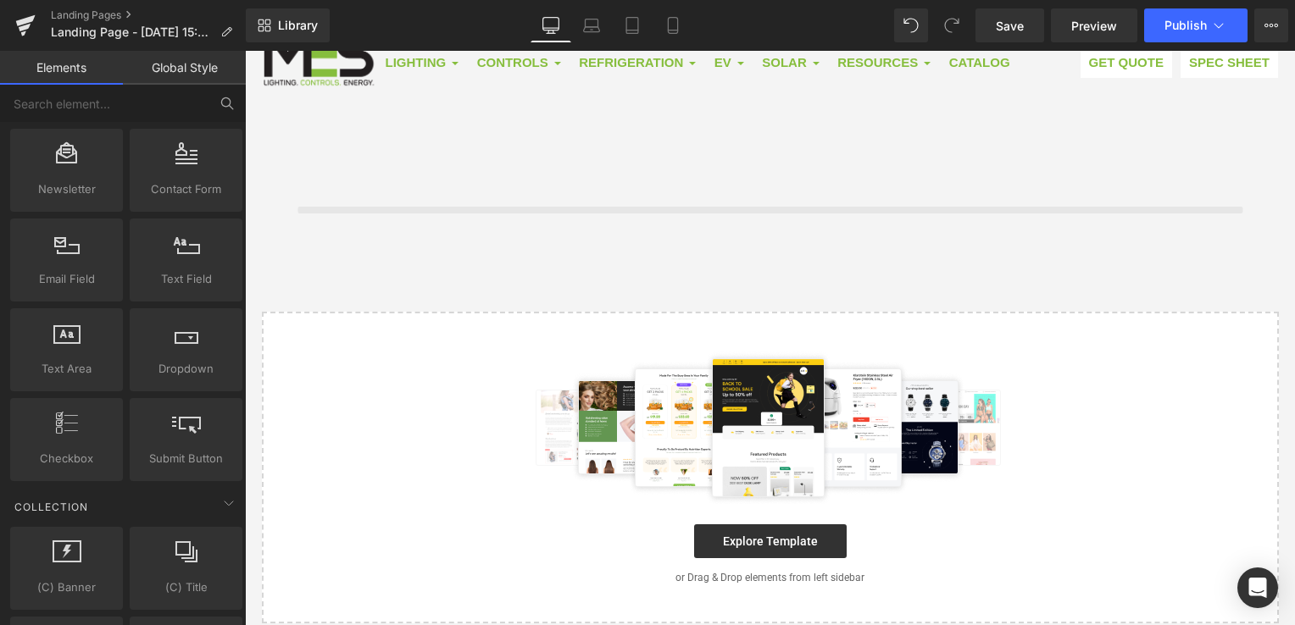
scroll to position [92, 0]
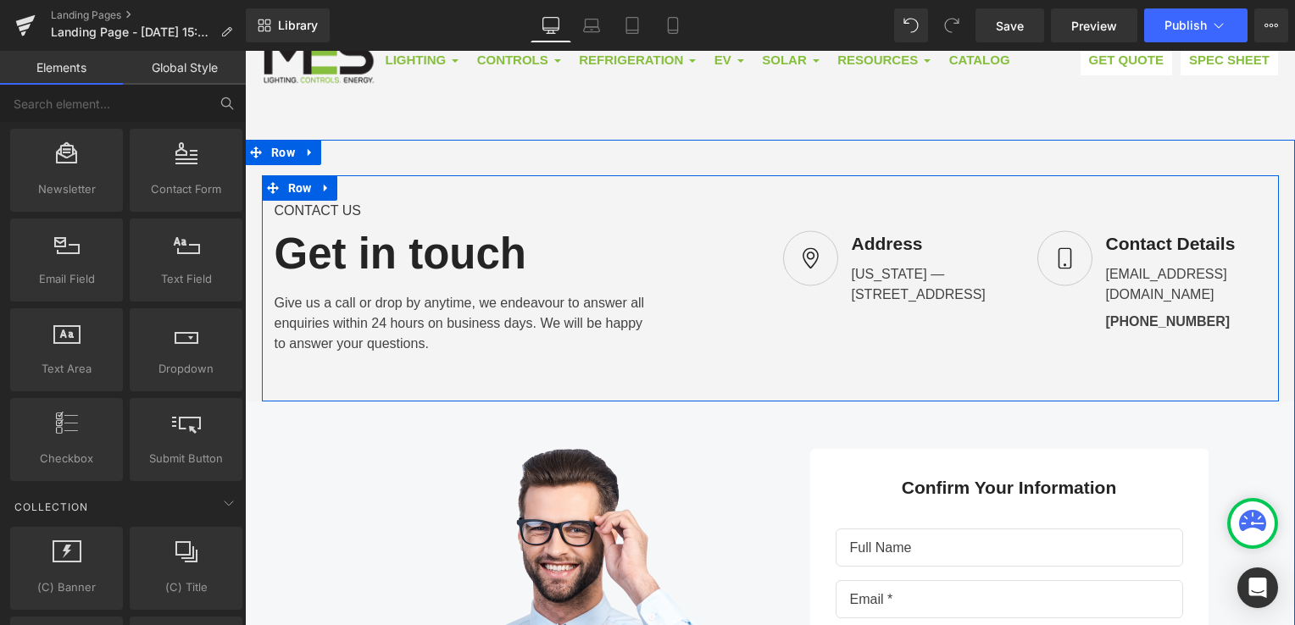
click at [870, 348] on div "CONTACT US Text Block Get in touch Heading Give us a call or drop by anytime, w…" at bounding box center [770, 288] width 1017 height 226
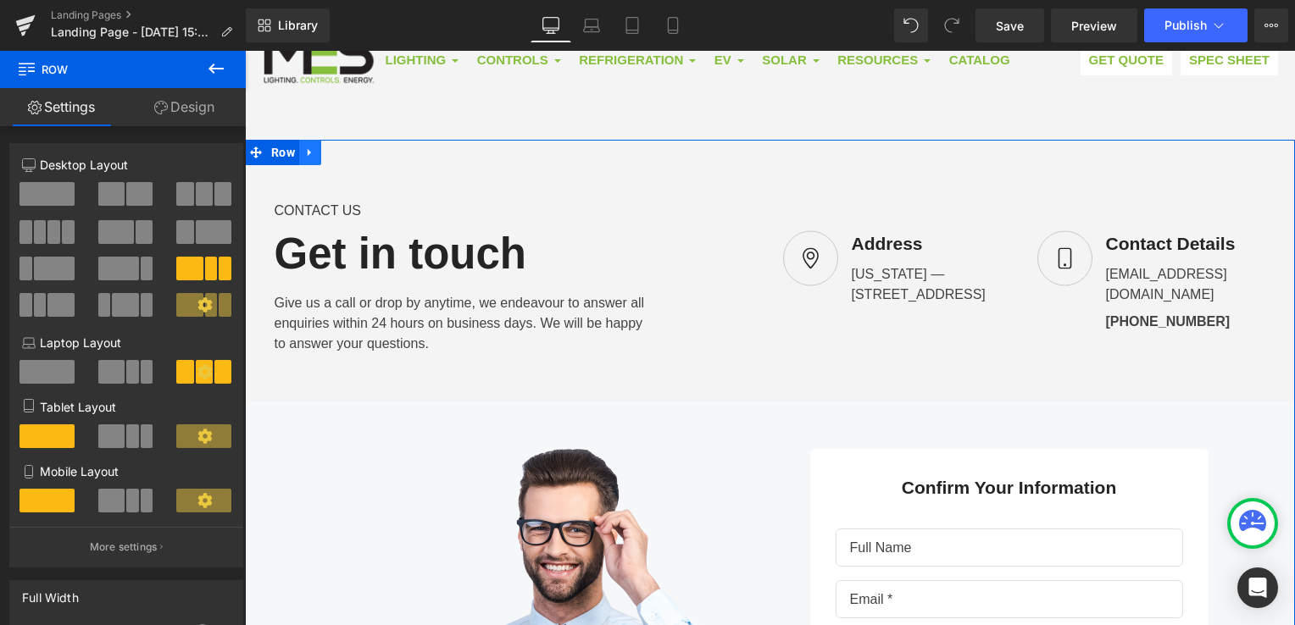
click at [309, 154] on link at bounding box center [310, 152] width 22 height 25
click at [348, 157] on link at bounding box center [354, 152] width 22 height 25
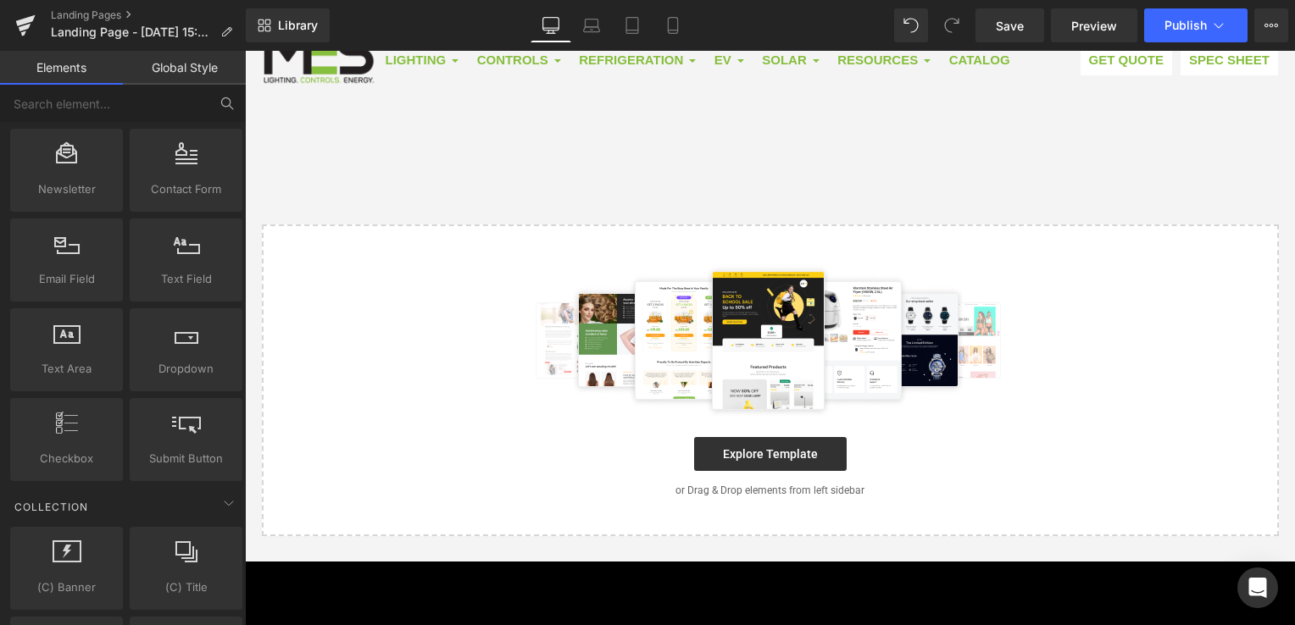
scroll to position [7, 0]
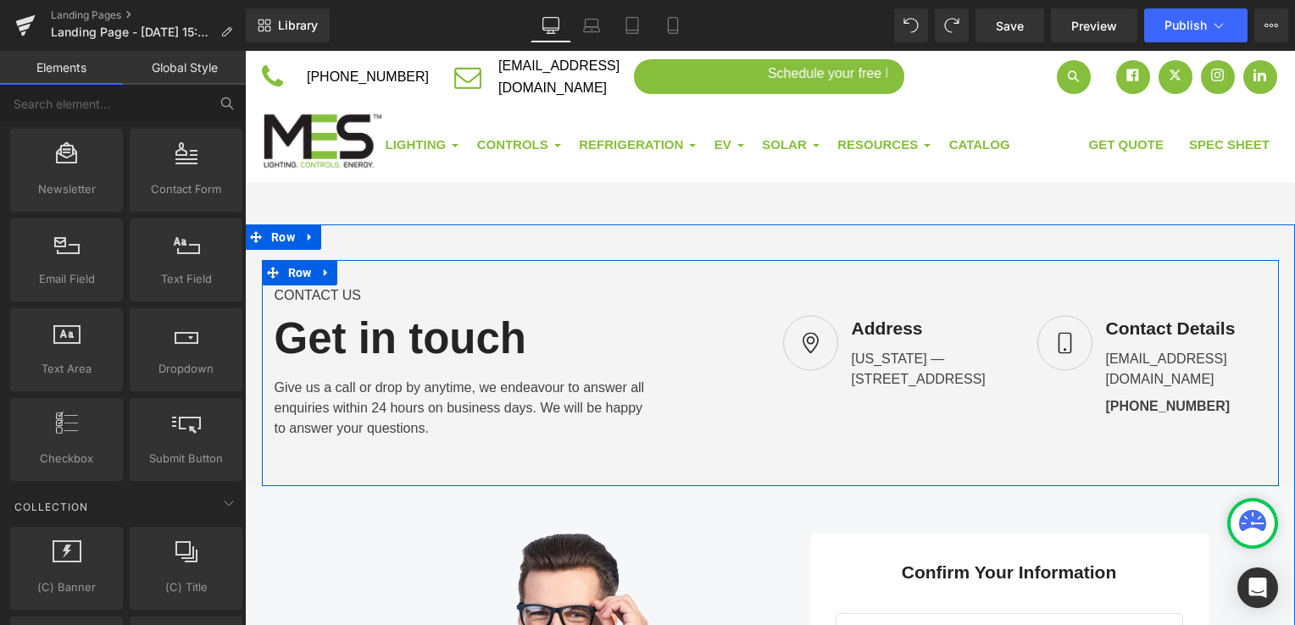
click at [320, 274] on link at bounding box center [326, 272] width 22 height 25
click at [245, 51] on div at bounding box center [245, 51] width 0 height 0
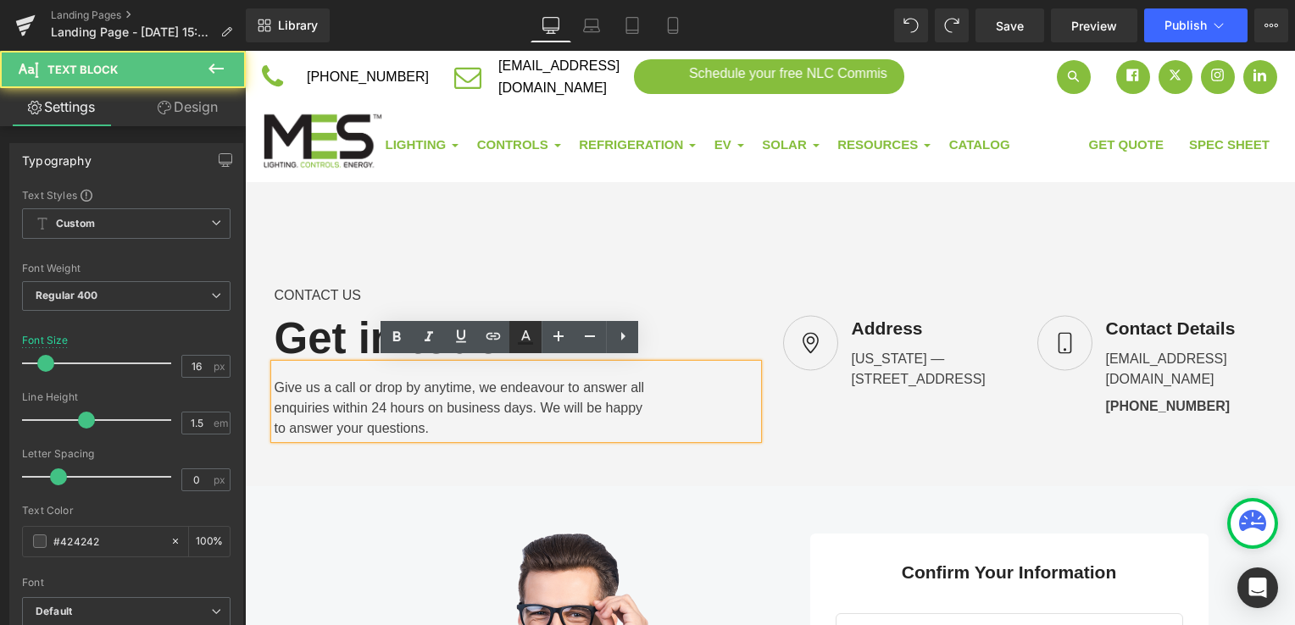
click at [512, 338] on link at bounding box center [525, 337] width 32 height 32
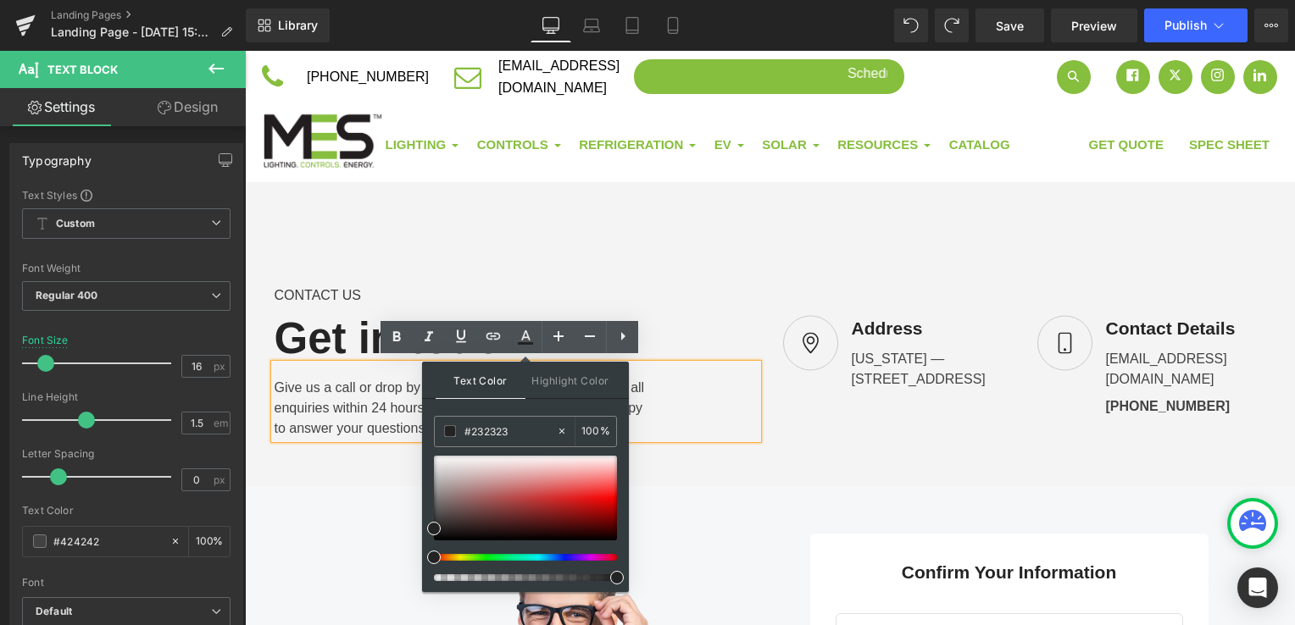
click at [369, 338] on div "Get in touch" at bounding box center [516, 335] width 483 height 58
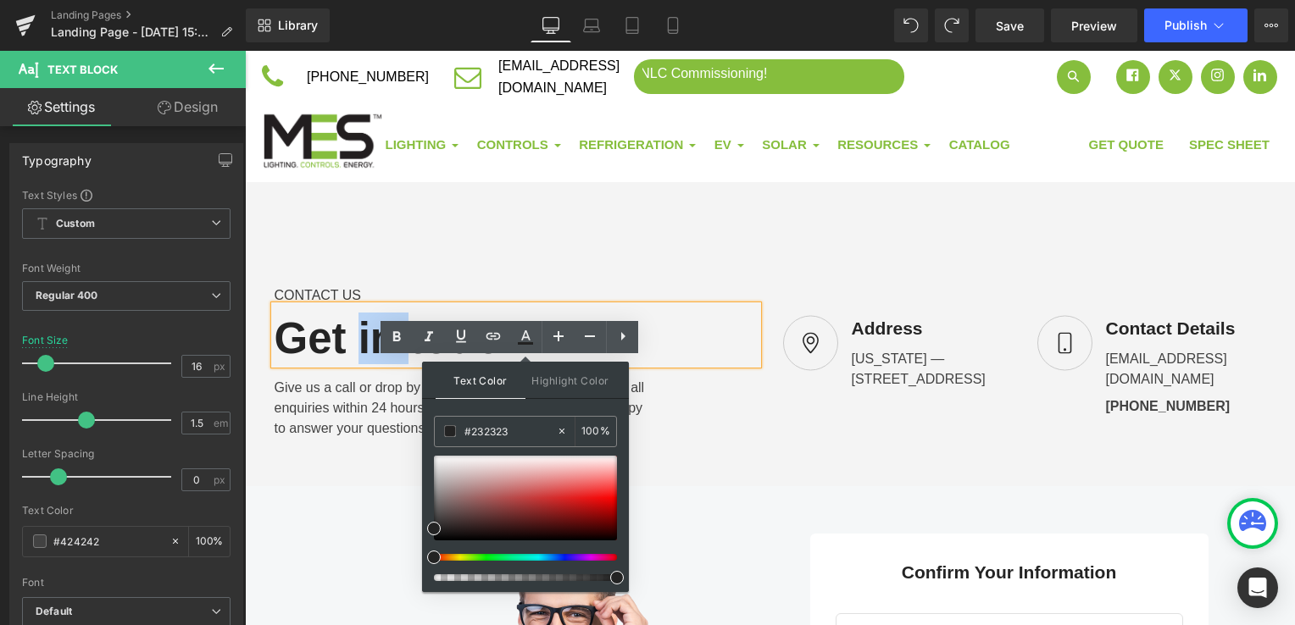
click at [369, 338] on div "Get in touch" at bounding box center [516, 335] width 483 height 58
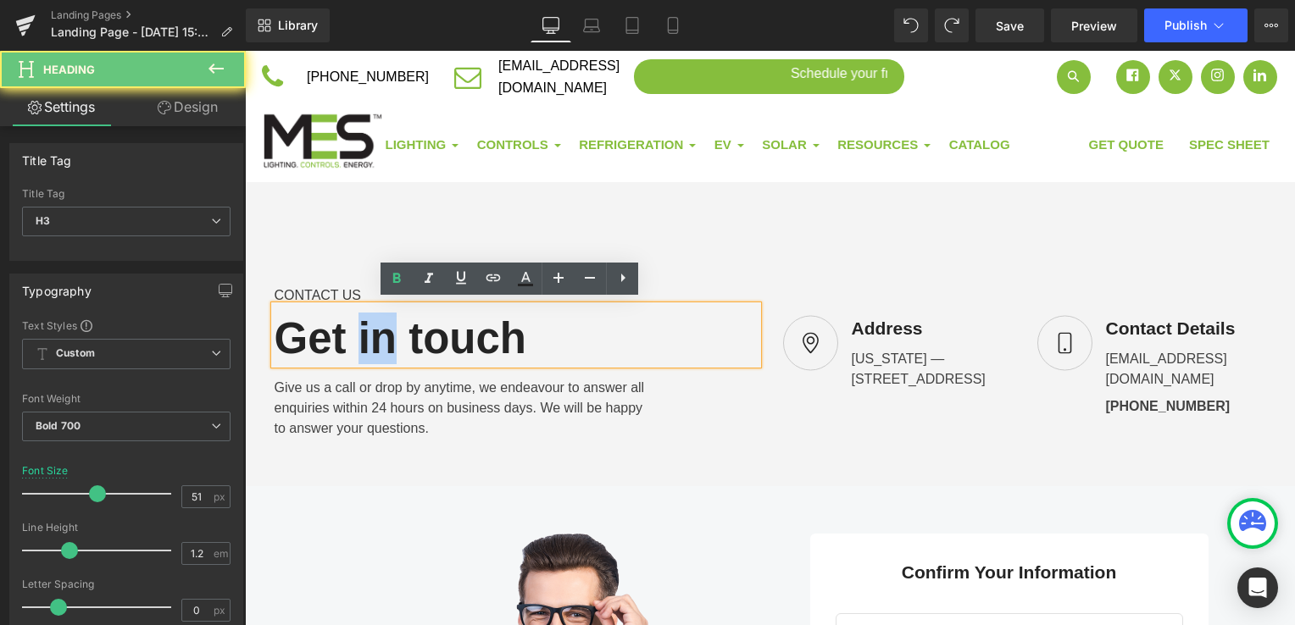
click at [369, 338] on div "Get in touch" at bounding box center [516, 335] width 483 height 58
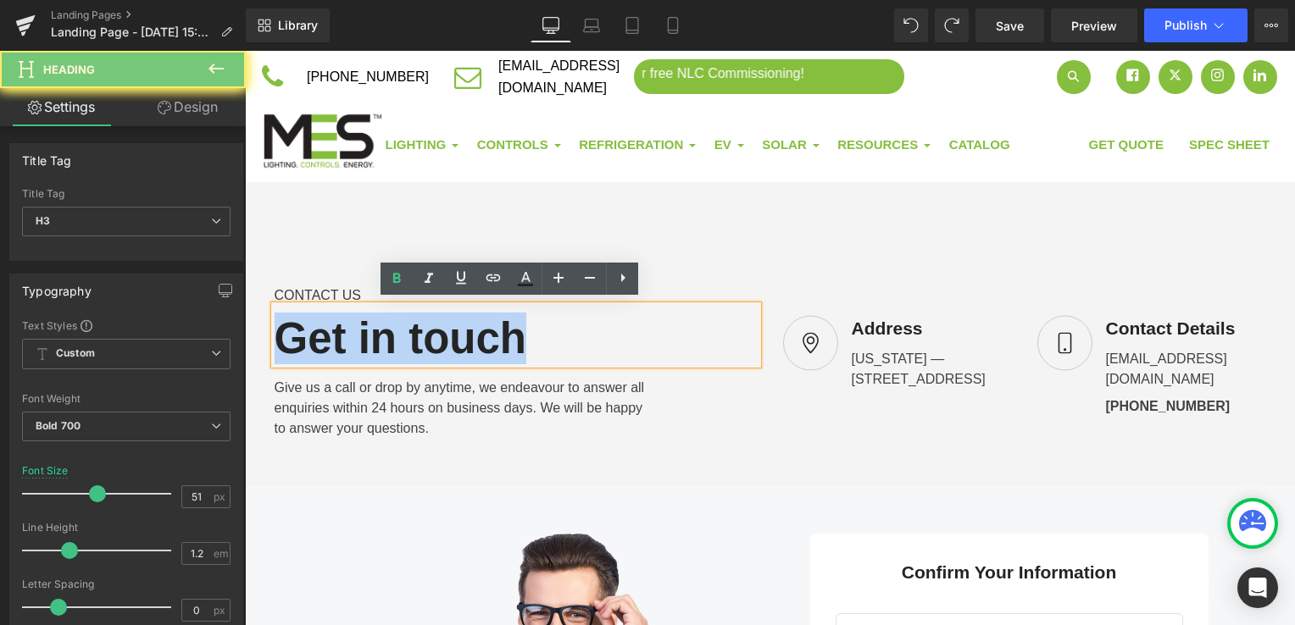
click at [369, 338] on div "Get in touch" at bounding box center [516, 335] width 483 height 58
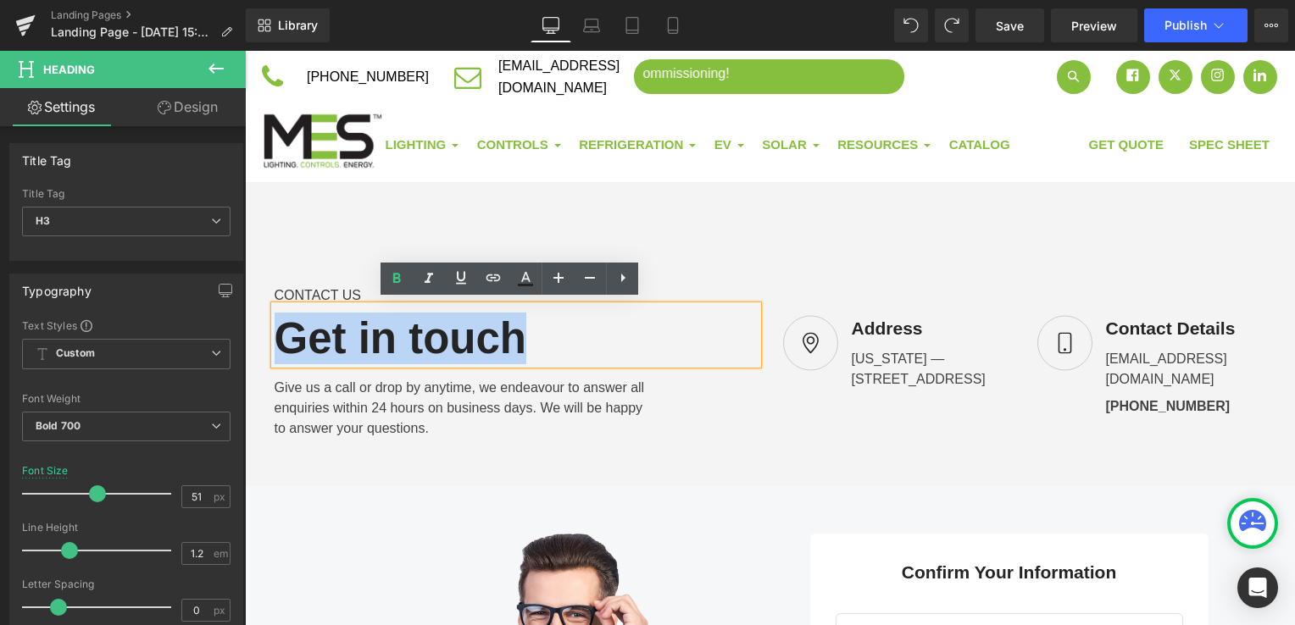
paste div
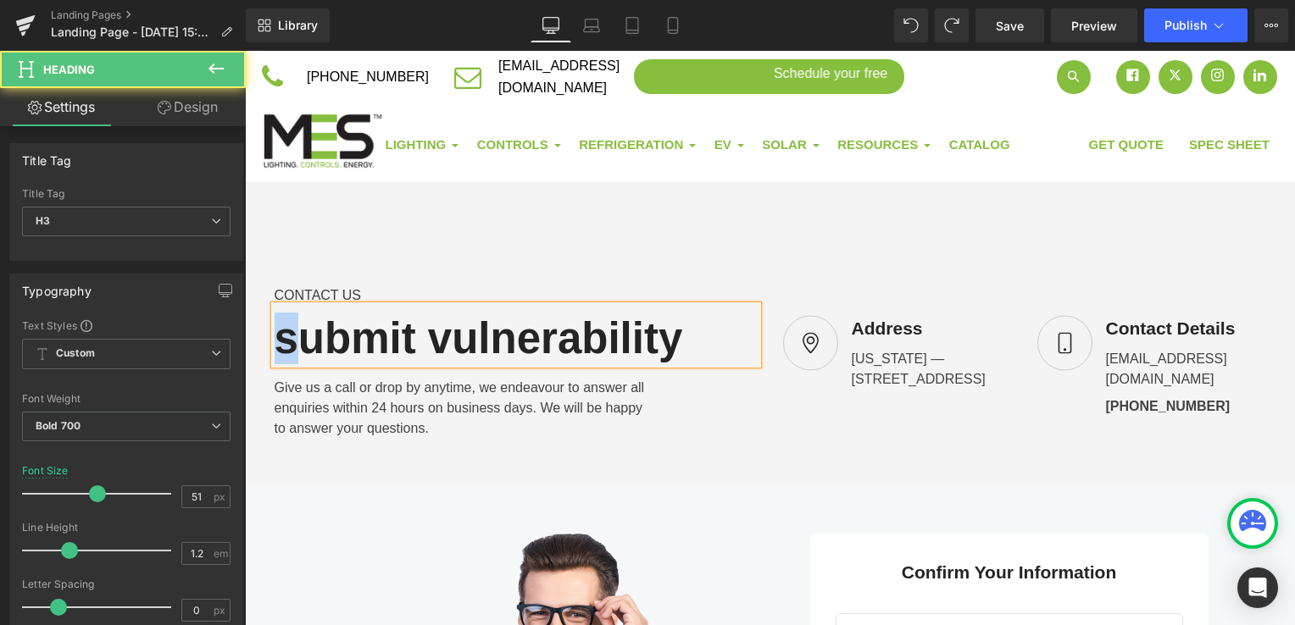
drag, startPoint x: 297, startPoint y: 339, endPoint x: 269, endPoint y: 340, distance: 28.8
click at [275, 340] on div "submit vulnerability" at bounding box center [516, 335] width 483 height 58
click at [441, 340] on div "Submit vulnerability" at bounding box center [516, 335] width 483 height 58
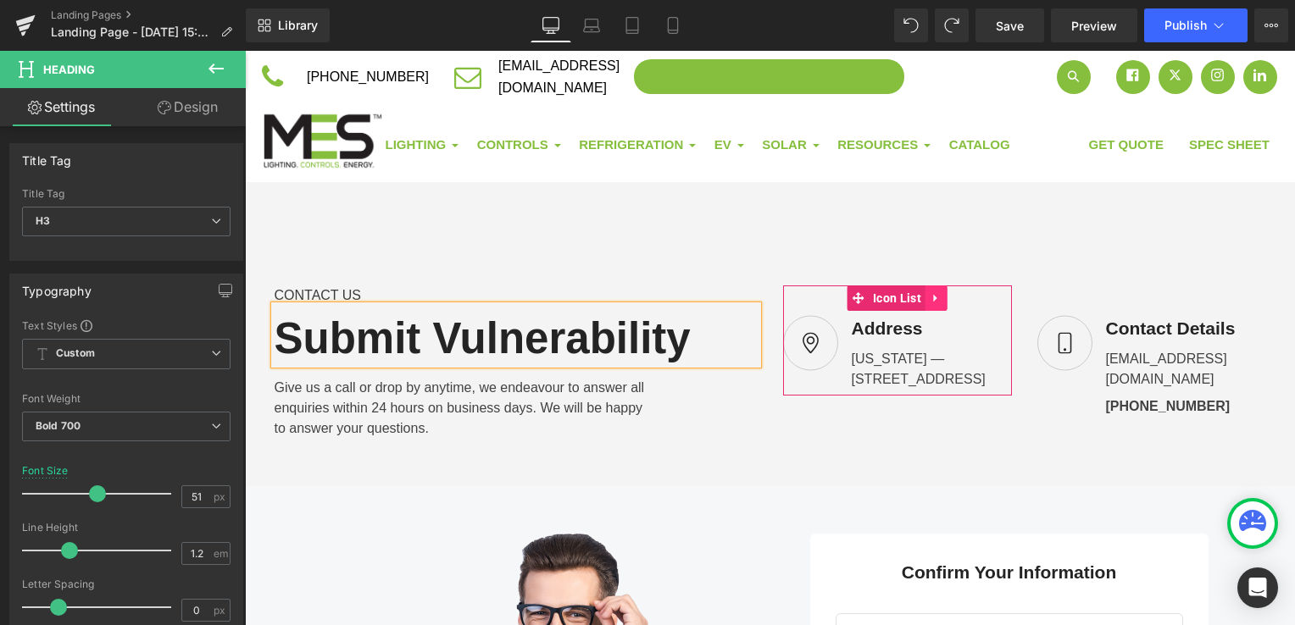
click at [932, 295] on icon at bounding box center [936, 298] width 12 height 13
click at [941, 296] on icon at bounding box center [947, 298] width 12 height 12
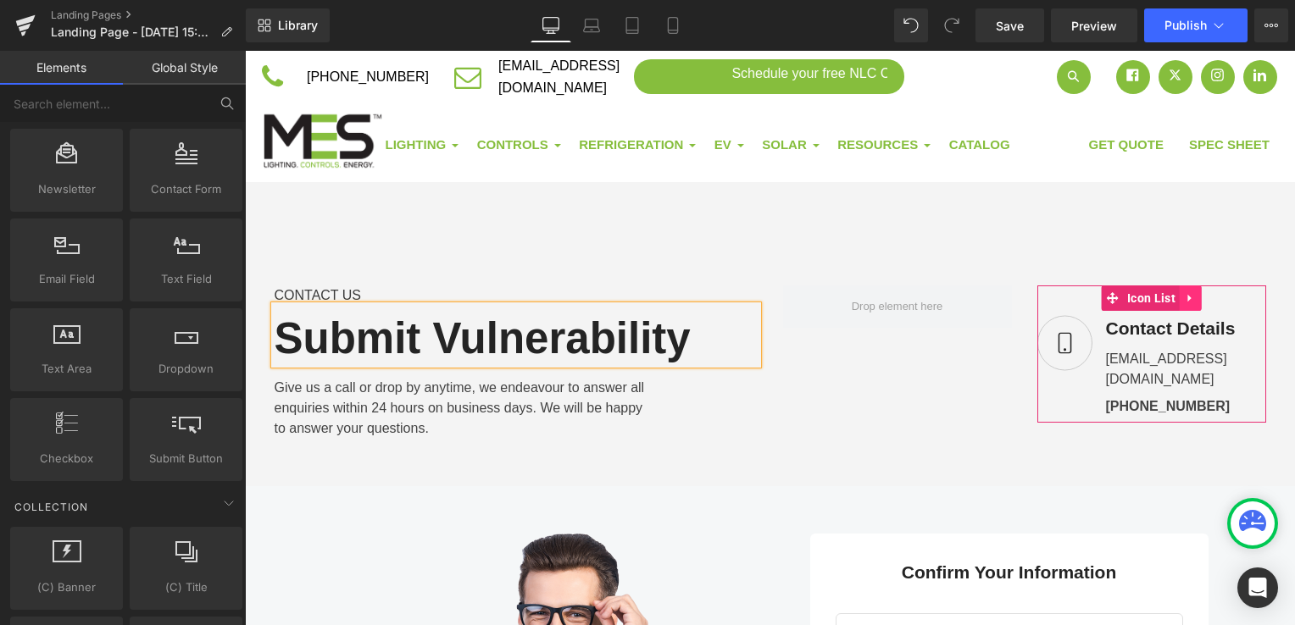
click at [1185, 297] on icon at bounding box center [1191, 298] width 12 height 13
click at [1190, 297] on link at bounding box center [1201, 298] width 22 height 25
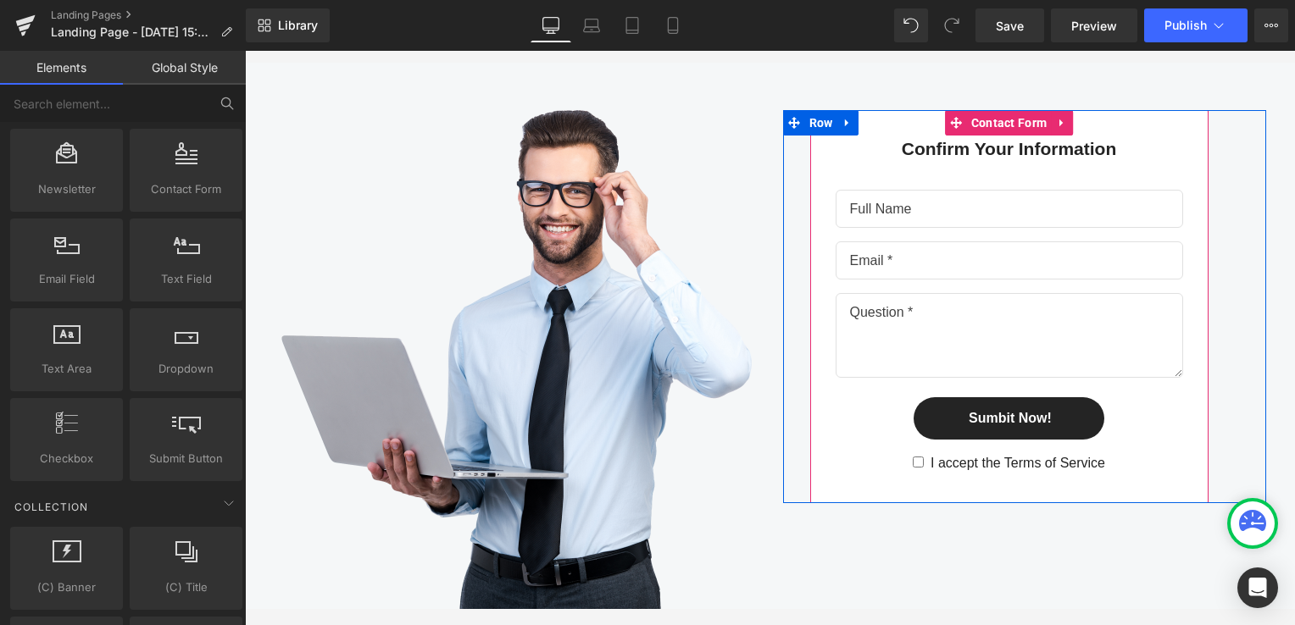
scroll to position [346, 0]
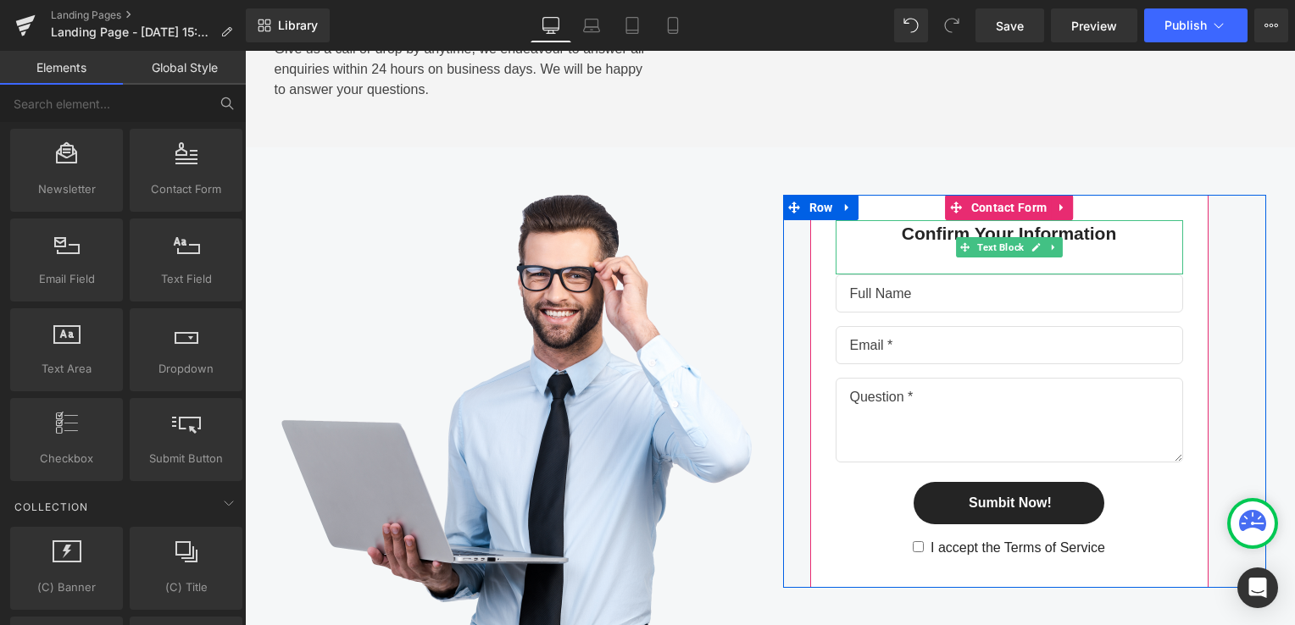
click at [936, 227] on div "Confirm Your Information" at bounding box center [1008, 247] width 347 height 54
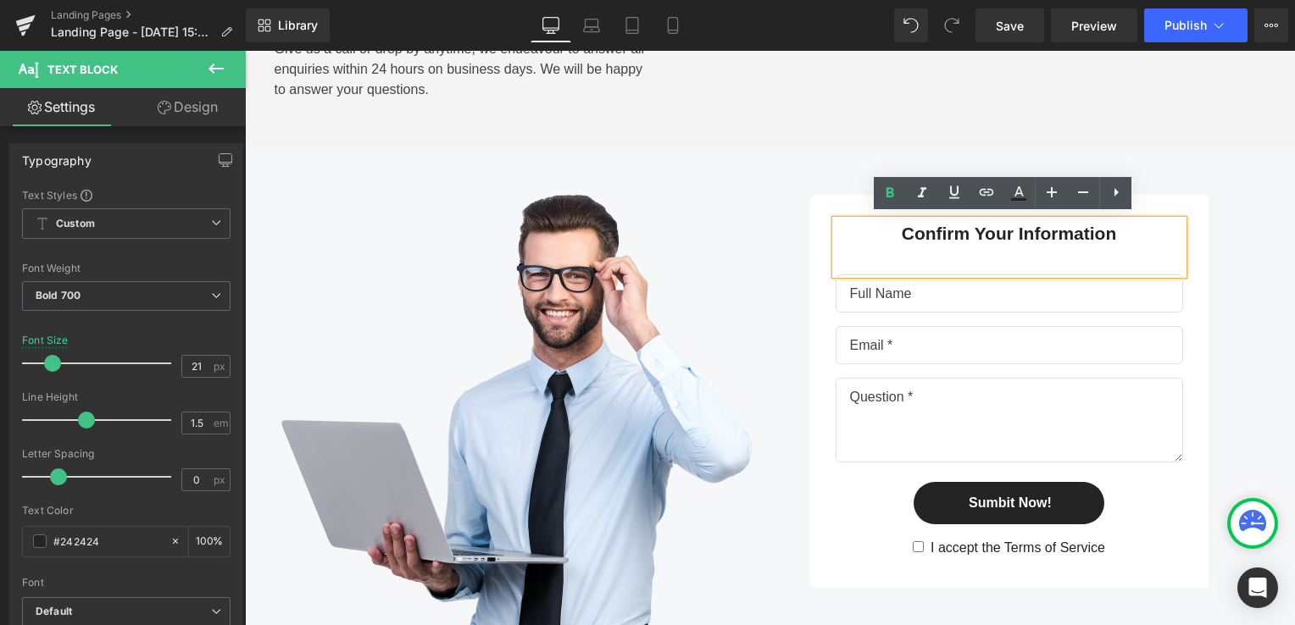
click at [936, 227] on div "Confirm Your Information" at bounding box center [1008, 247] width 347 height 54
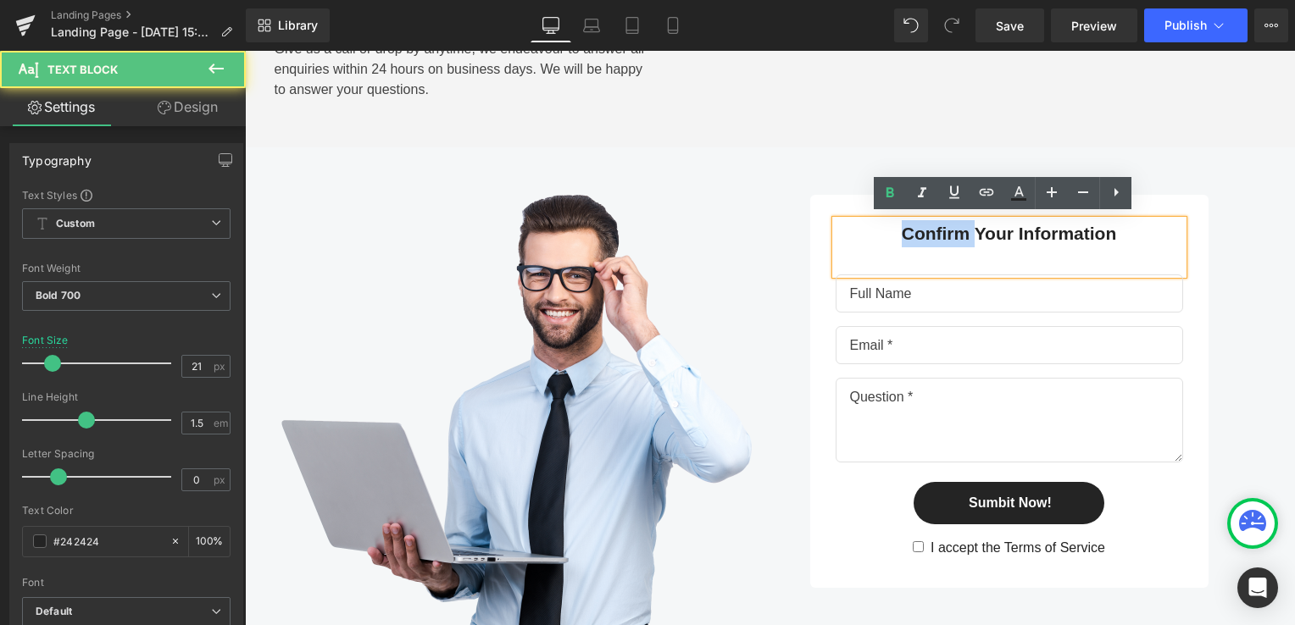
click at [936, 227] on div "Confirm Your Information" at bounding box center [1008, 247] width 347 height 54
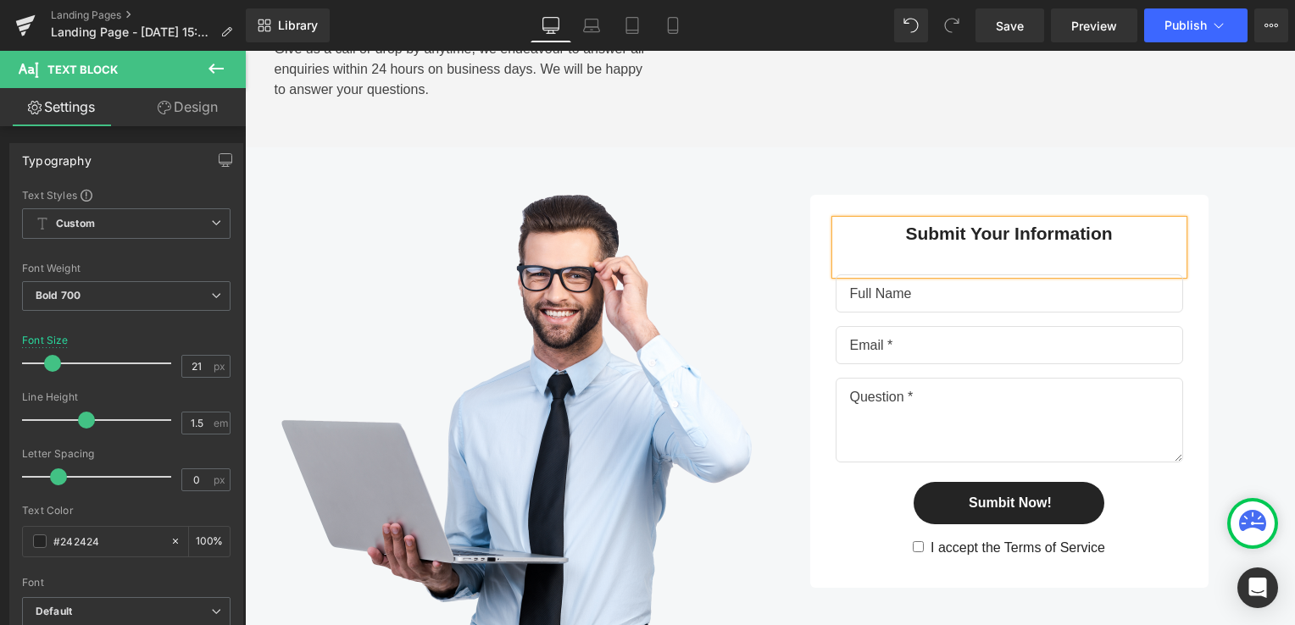
click at [1240, 257] on div "Submit Your Information Text Block Text Field Email Field Text Area Sumbit Now!…" at bounding box center [1024, 391] width 483 height 393
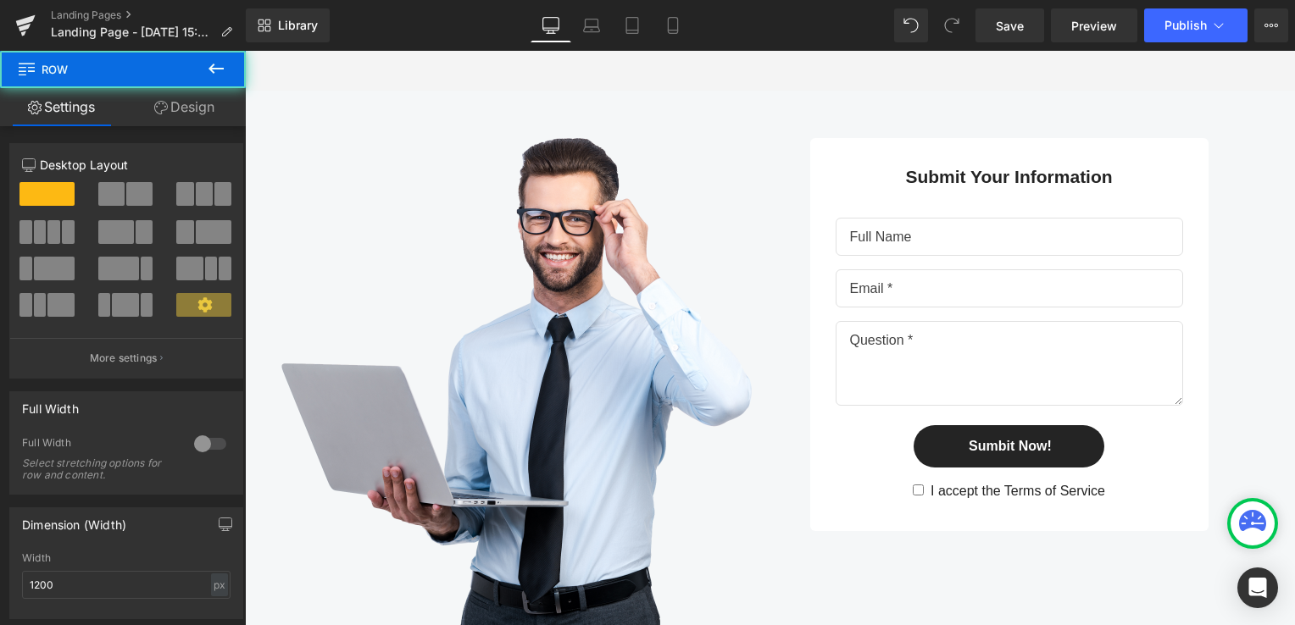
scroll to position [430, 0]
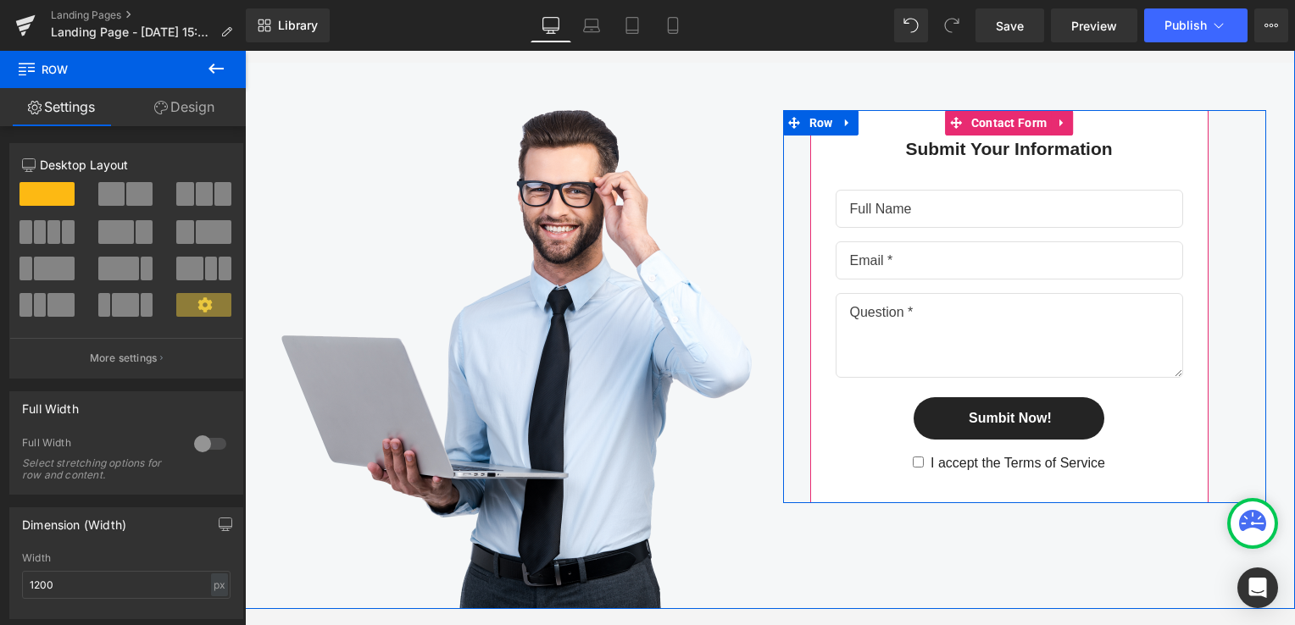
click at [976, 229] on div "Submit Your Information Text Block Text Field Email Field Text Area Sumbit Now!…" at bounding box center [1008, 307] width 347 height 342
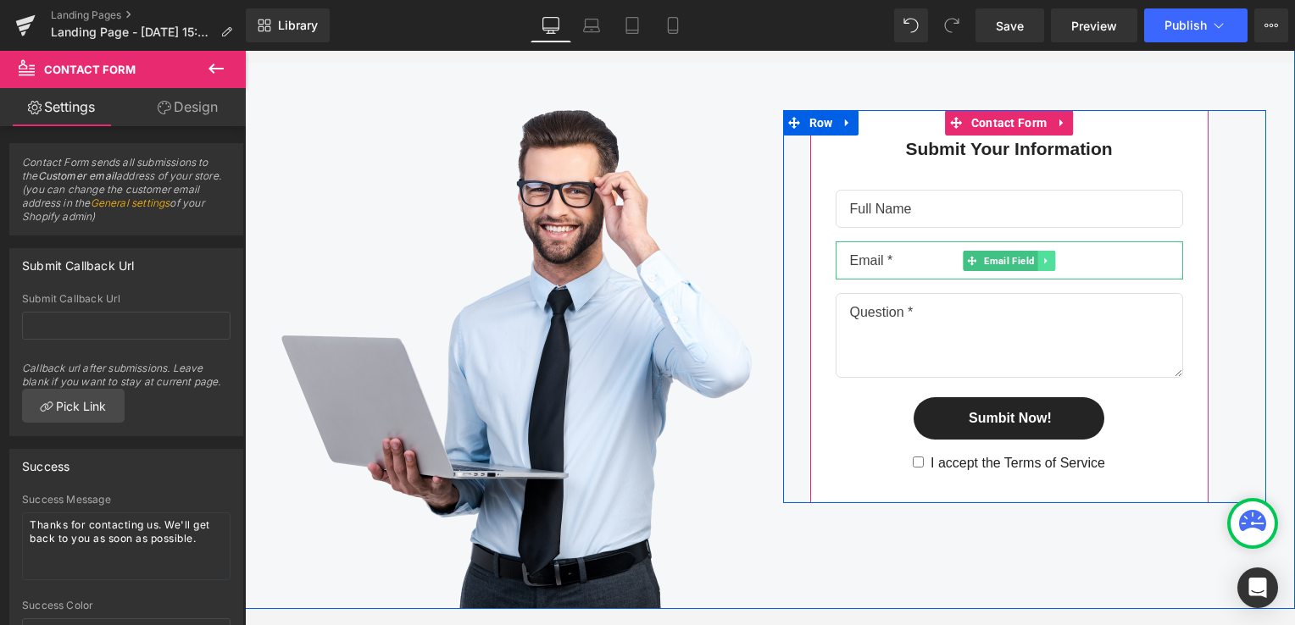
click at [1041, 256] on icon at bounding box center [1045, 261] width 9 height 10
click at [1050, 258] on icon at bounding box center [1054, 260] width 9 height 9
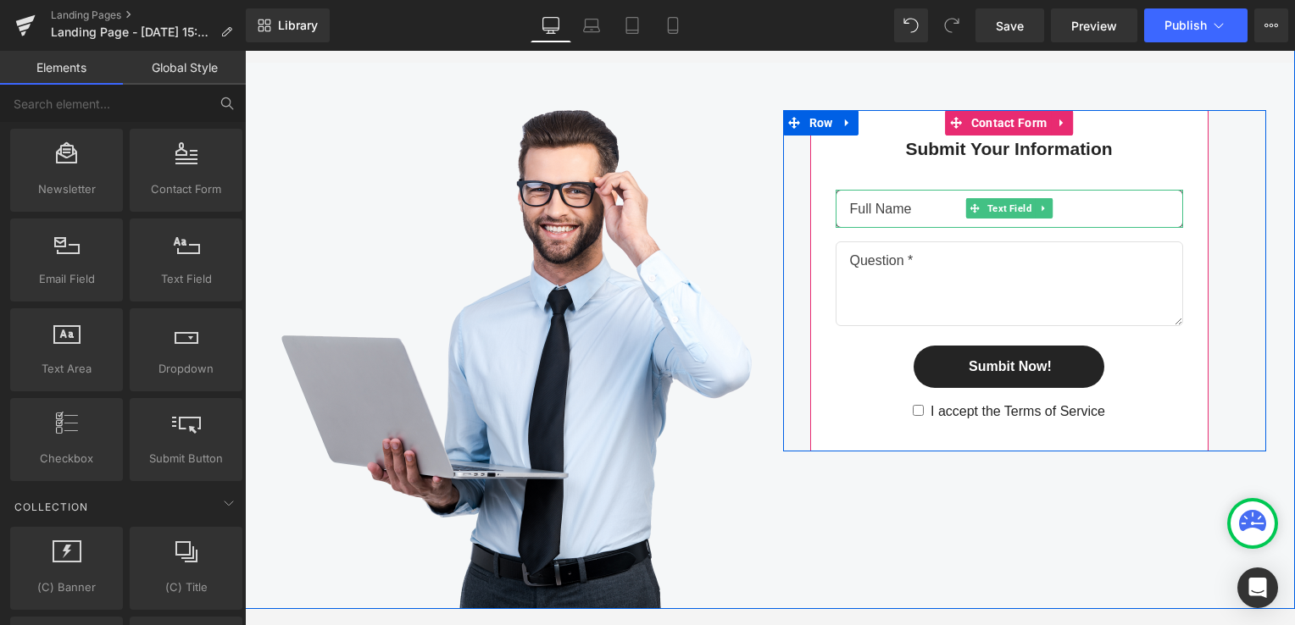
click at [922, 215] on input "text" at bounding box center [1008, 209] width 347 height 38
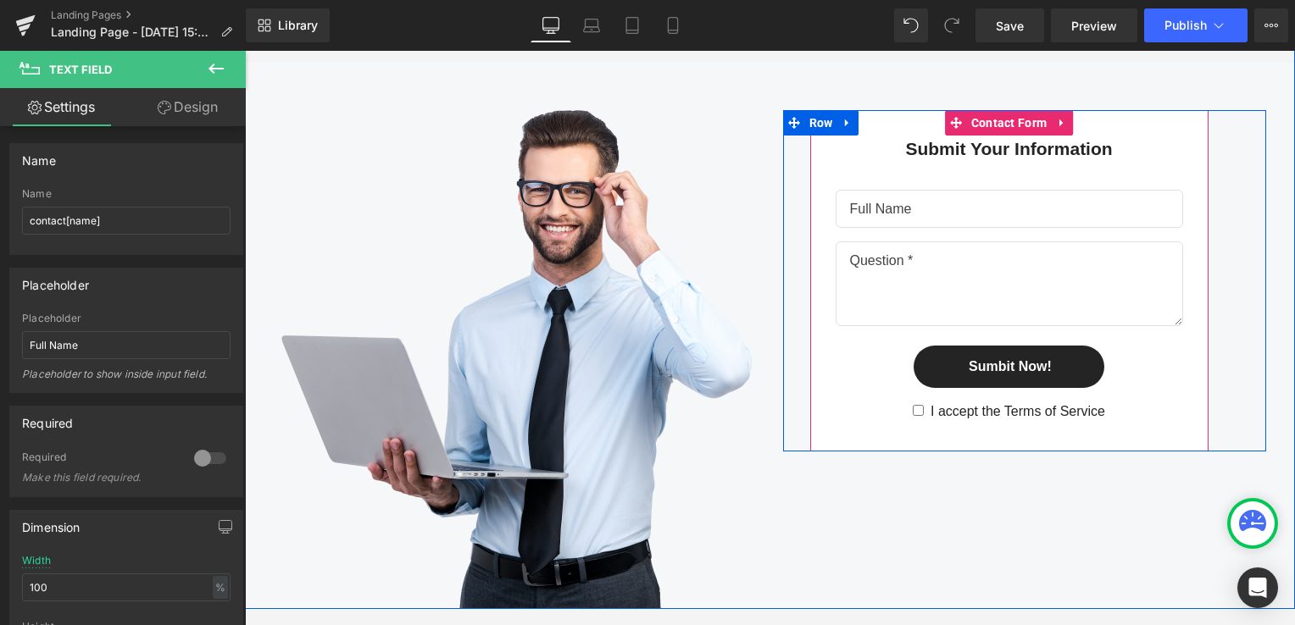
click at [1181, 371] on div "Submit Your Information Text Block Text Field Text Area Sumbit Now! Submit Butt…" at bounding box center [1009, 280] width 398 height 341
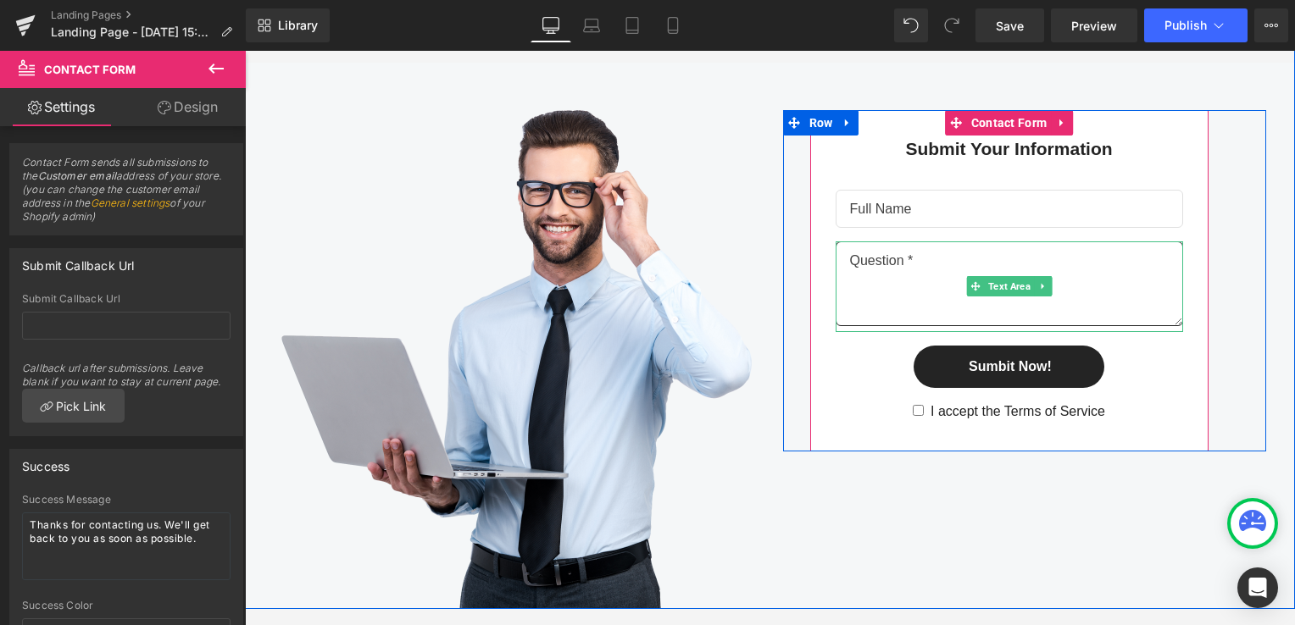
click at [1114, 269] on textarea at bounding box center [1008, 283] width 347 height 85
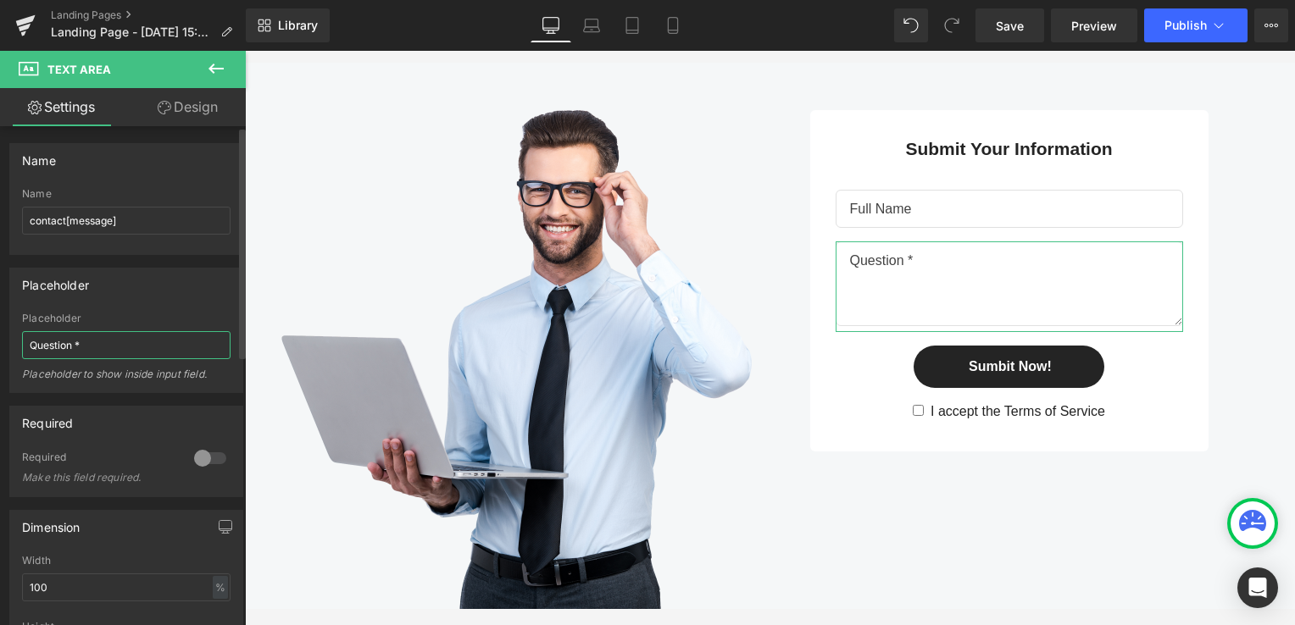
click at [96, 342] on input "Question *" at bounding box center [126, 345] width 208 height 28
drag, startPoint x: 96, startPoint y: 342, endPoint x: 28, endPoint y: 339, distance: 67.9
click at [28, 339] on input "Question *" at bounding box center [126, 345] width 208 height 28
type input "Description"
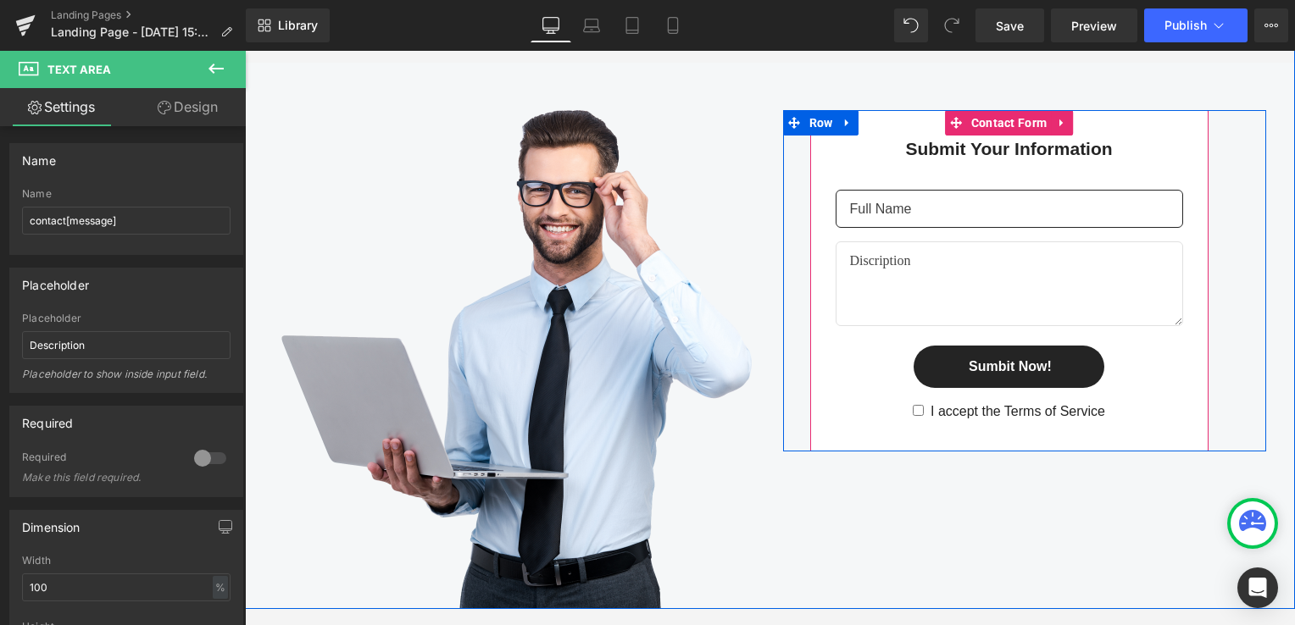
click at [956, 210] on input "text" at bounding box center [1008, 209] width 347 height 38
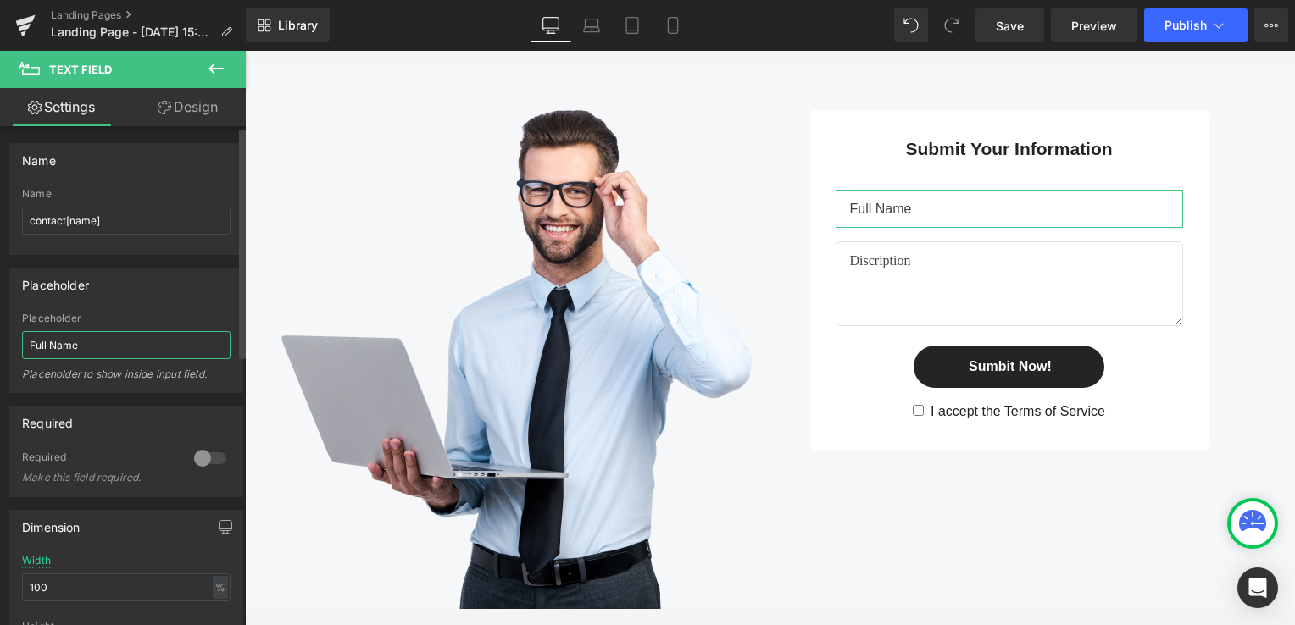
drag, startPoint x: 100, startPoint y: 338, endPoint x: 0, endPoint y: 356, distance: 101.6
click at [0, 356] on html "Contact Form You are previewing how the will restyle your page. You can not edi…" at bounding box center [647, 312] width 1295 height 625
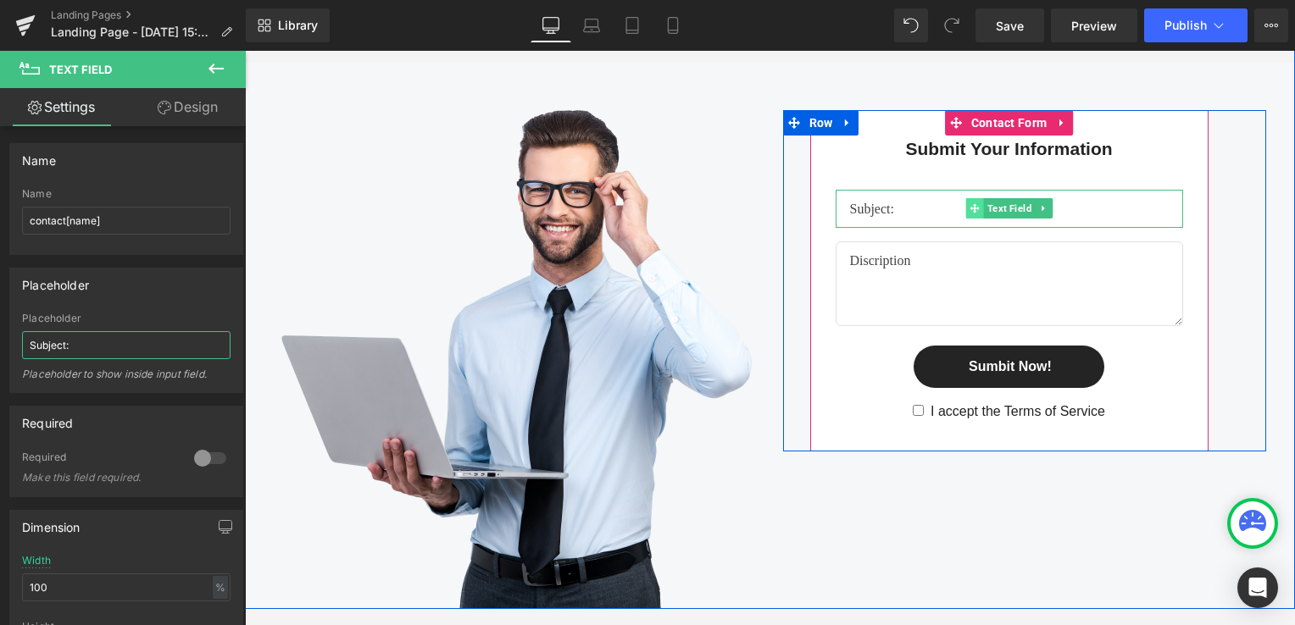
click at [965, 209] on span at bounding box center [974, 208] width 18 height 20
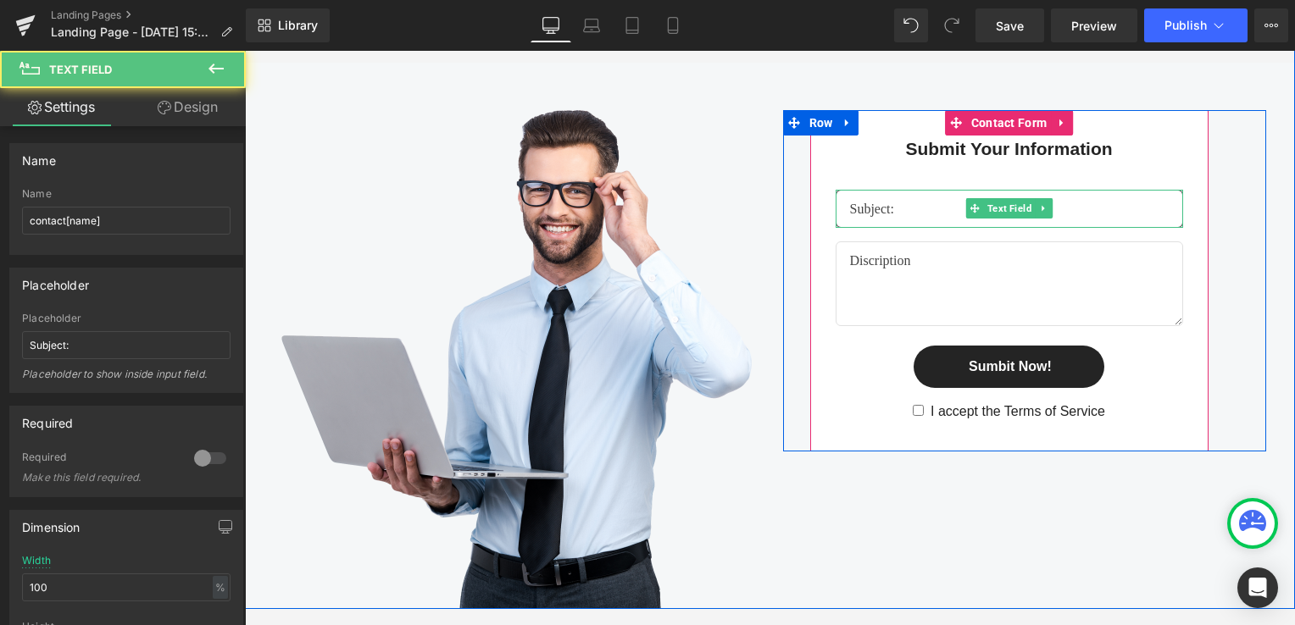
click at [924, 205] on input "text" at bounding box center [1008, 209] width 347 height 38
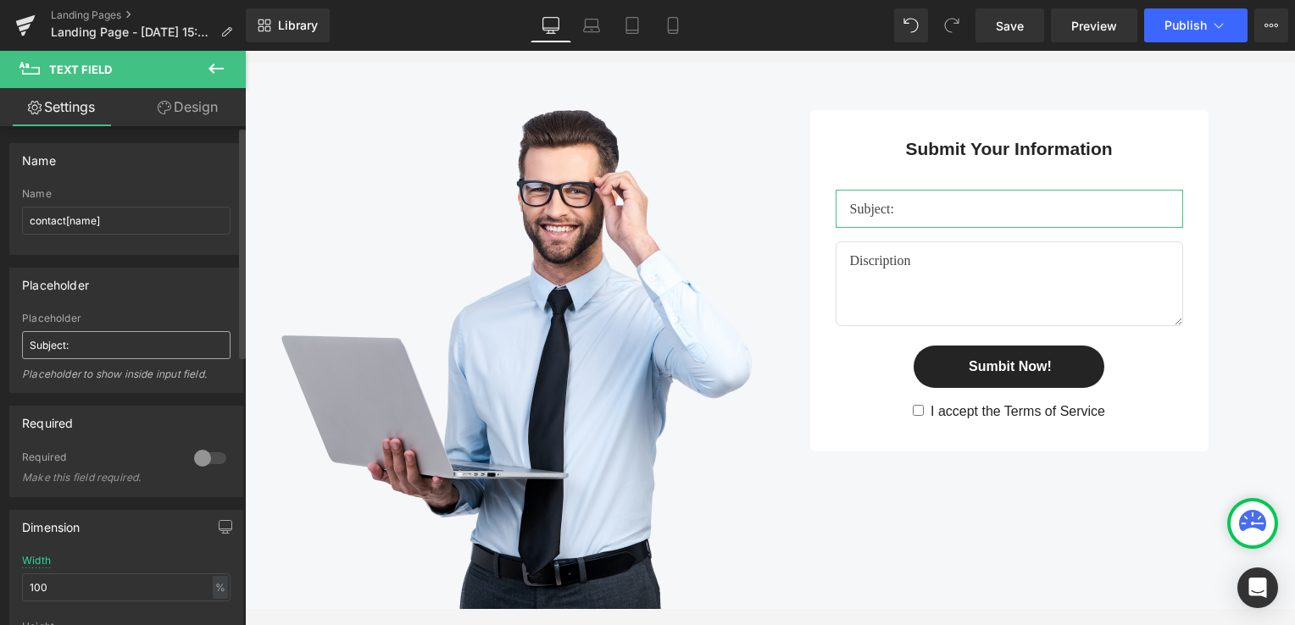
click at [99, 343] on input "Subject:" at bounding box center [126, 345] width 208 height 28
click at [98, 343] on input "Subject:" at bounding box center [126, 345] width 208 height 28
type input "Subject"
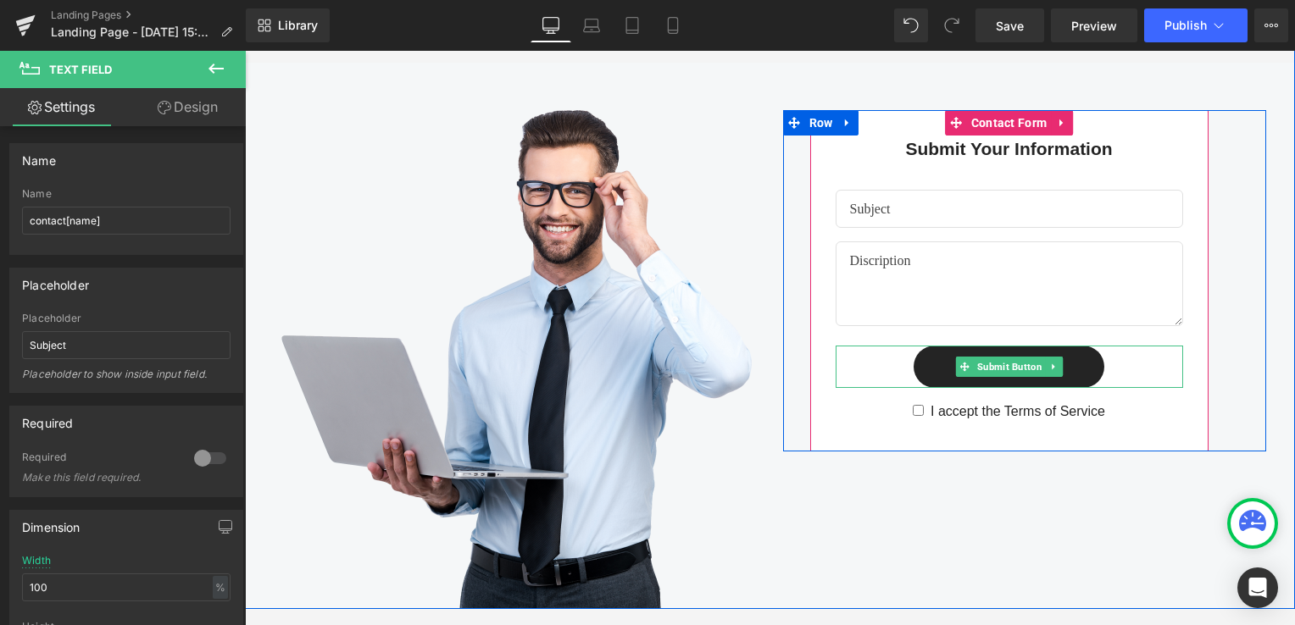
click at [1112, 368] on div "Sumbit Now!" at bounding box center [1008, 367] width 347 height 42
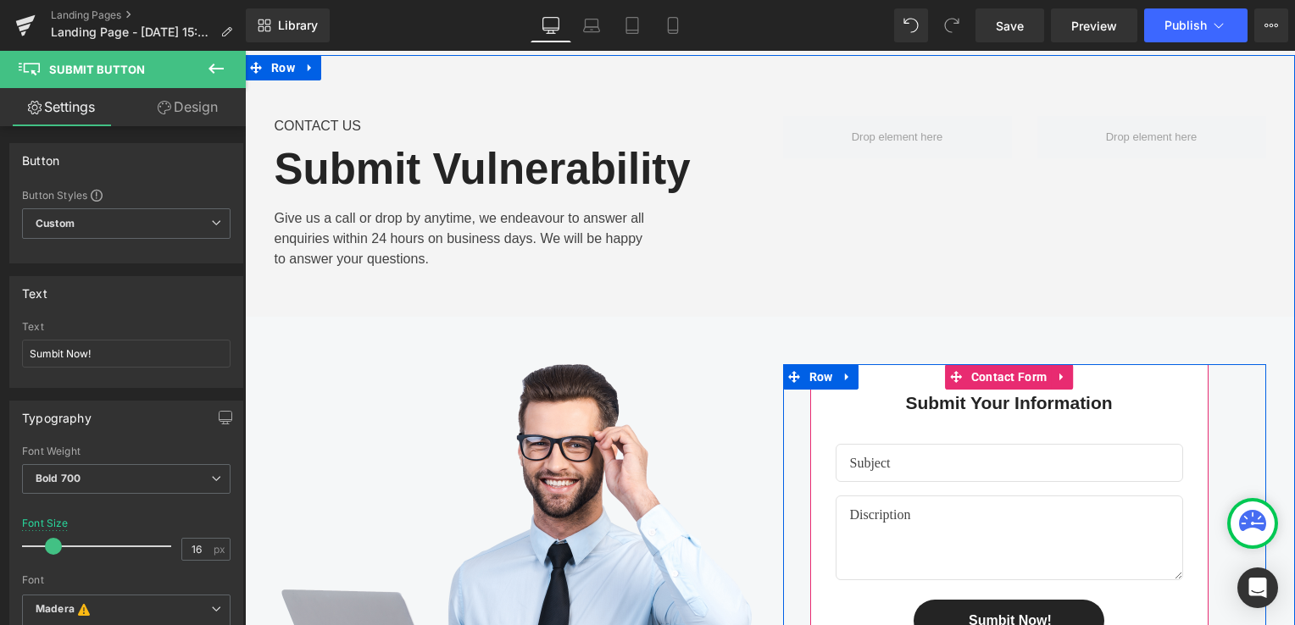
scroll to position [92, 0]
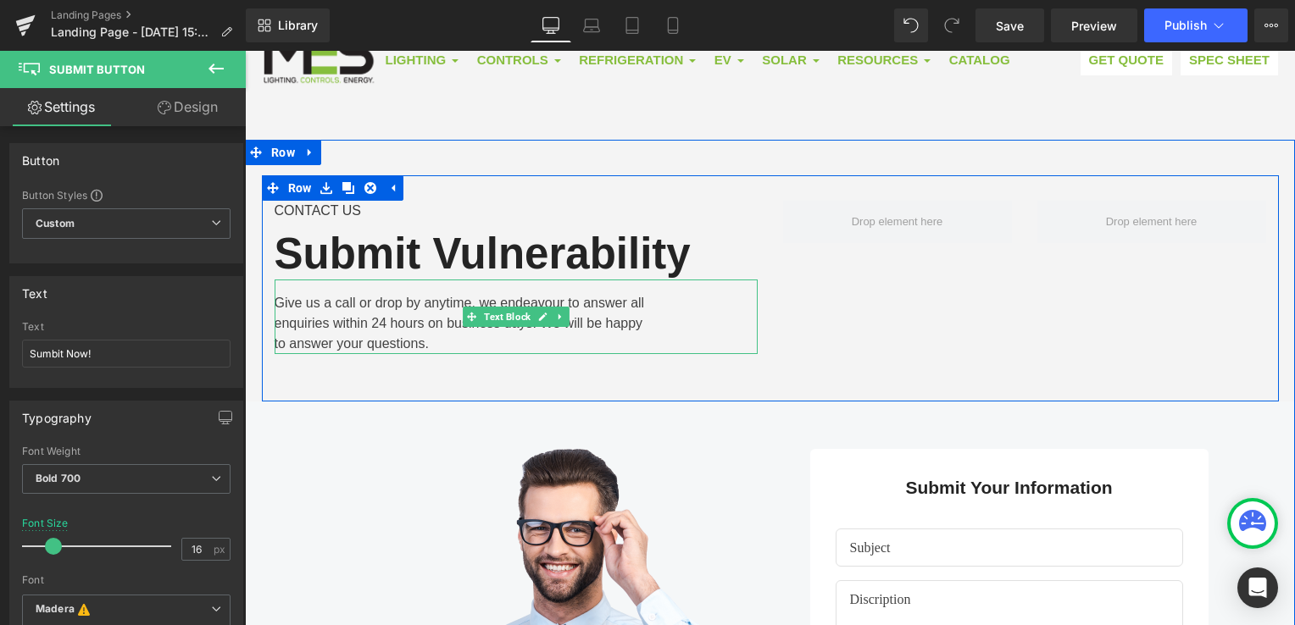
click at [539, 325] on div "Give us a call or drop by anytime, we endeavour to answer all enquiries within …" at bounding box center [516, 317] width 483 height 75
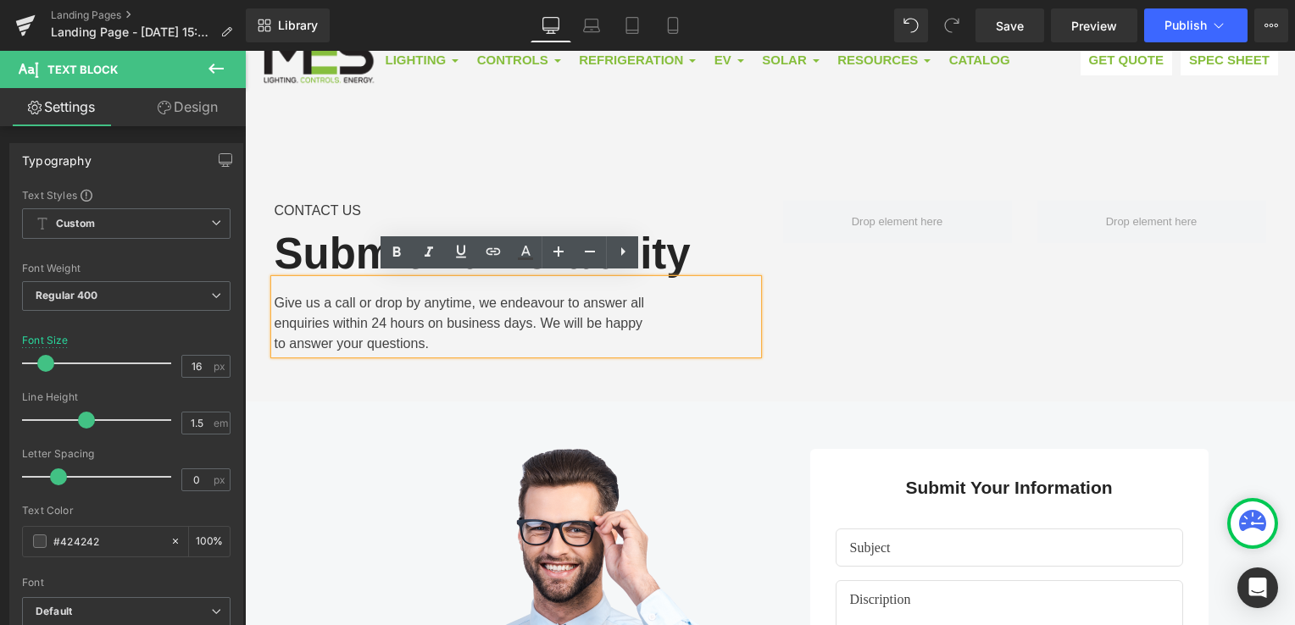
click at [530, 316] on div "Give us a call or drop by anytime, we endeavour to answer all enquiries within …" at bounding box center [516, 317] width 483 height 75
drag, startPoint x: 532, startPoint y: 317, endPoint x: 538, endPoint y: 337, distance: 21.2
click at [538, 337] on div "Give us a call or drop by anytime, we endeavour to answer all enquiries within …" at bounding box center [516, 317] width 483 height 75
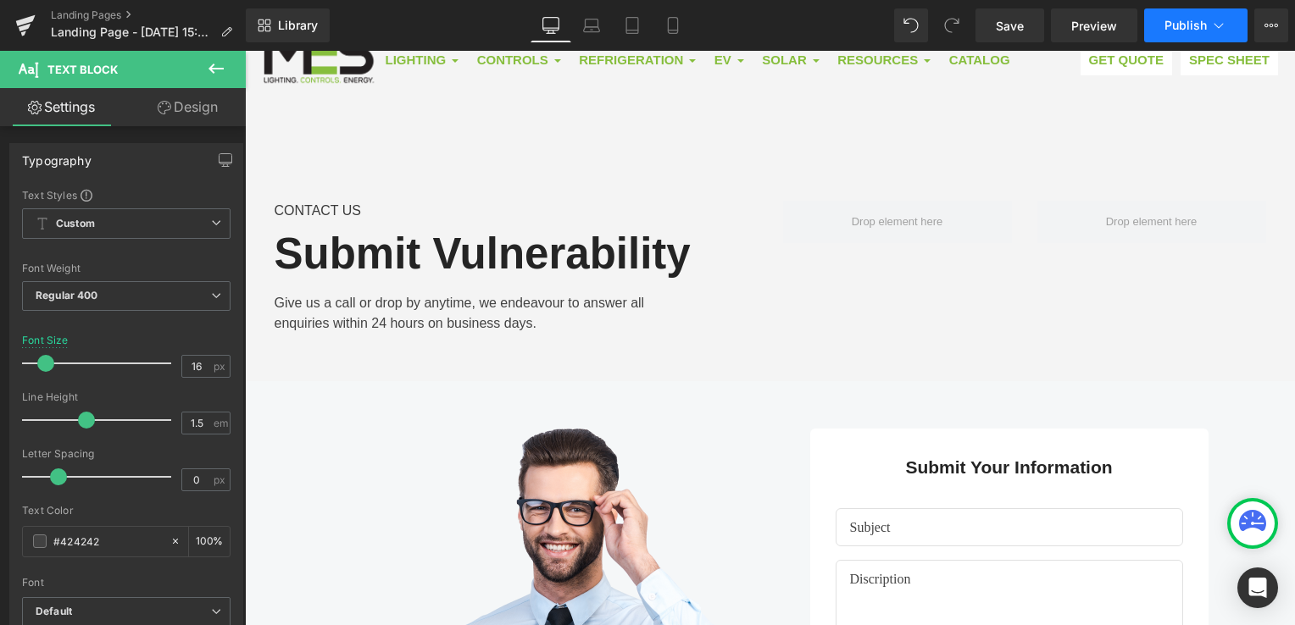
click at [1189, 25] on span "Publish" at bounding box center [1185, 26] width 42 height 14
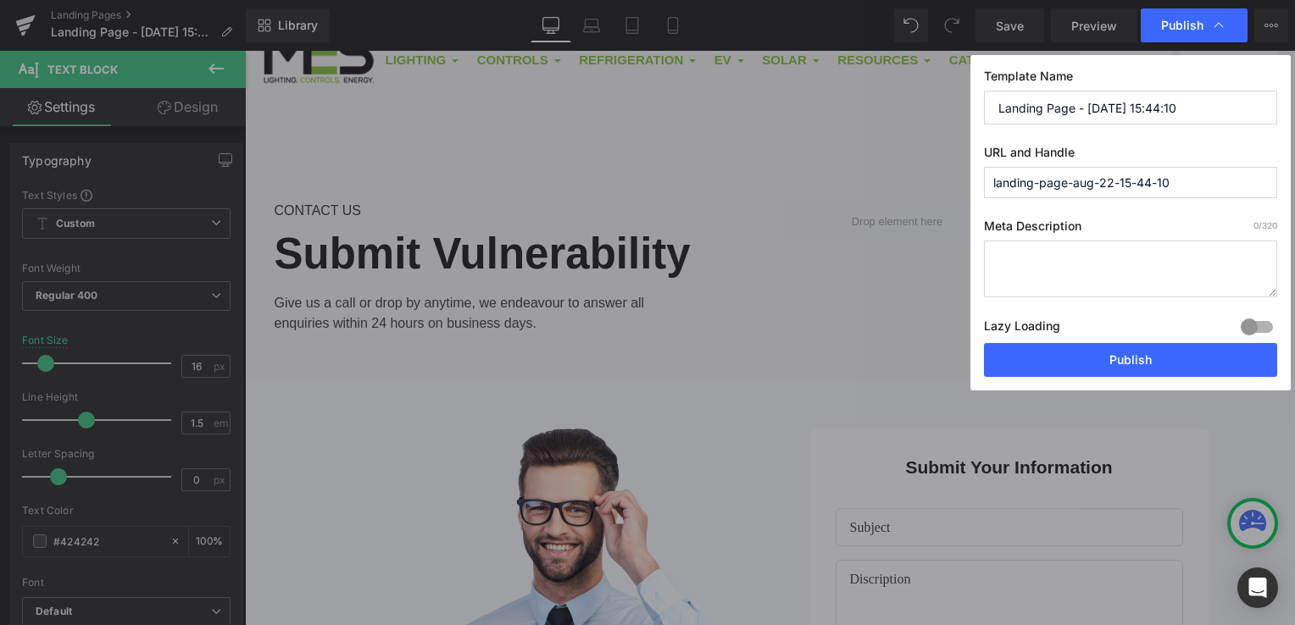
drag, startPoint x: 1198, startPoint y: 106, endPoint x: 952, endPoint y: 106, distance: 246.6
click at [952, 106] on div "Publish Template Name Landing Page - Aug 22, 15:44:10 URL and Handle landing-pa…" at bounding box center [647, 312] width 1295 height 625
paste input "submit vulnerability"
drag, startPoint x: 1004, startPoint y: 113, endPoint x: 983, endPoint y: 114, distance: 21.2
click at [984, 114] on input "submit vulnerability" at bounding box center [1130, 108] width 293 height 34
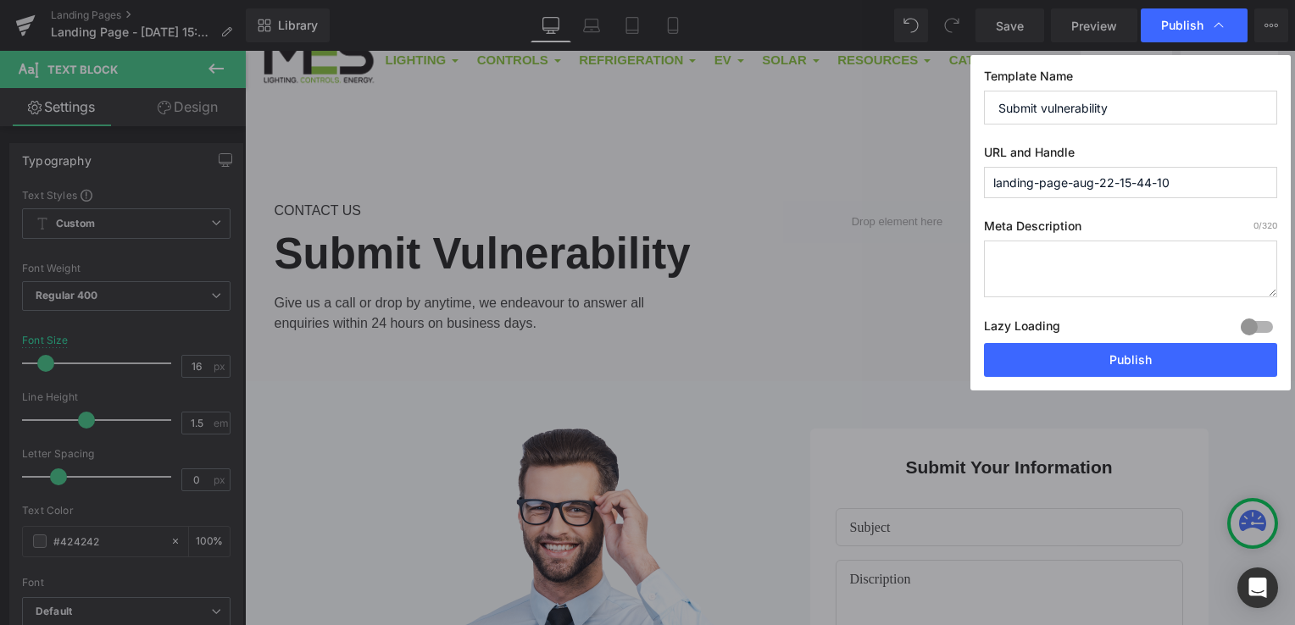
click at [1045, 110] on input "Submit vulnerability" at bounding box center [1130, 108] width 293 height 34
type input "Submit Vulnerability"
drag, startPoint x: 1112, startPoint y: 180, endPoint x: 891, endPoint y: 188, distance: 220.4
click at [891, 188] on div "Publish Template Name Submit Vulnerability URL and Handle landing-page-aug-22-1…" at bounding box center [647, 312] width 1295 height 625
paste input "submit vulnerability"
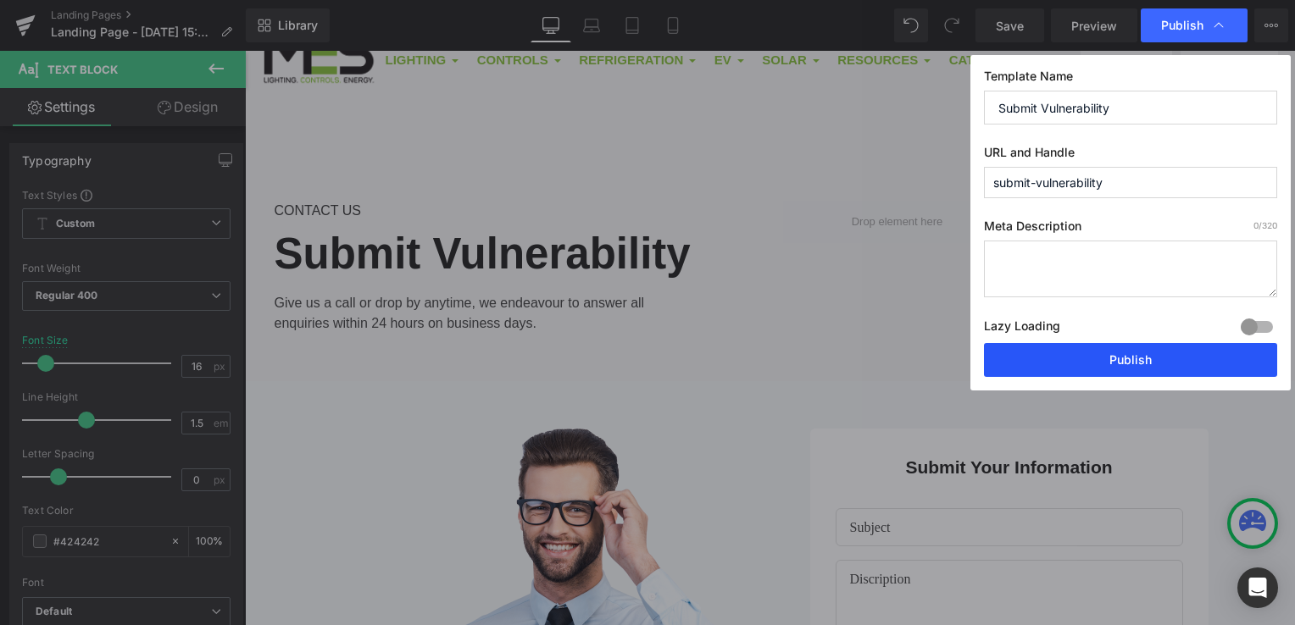
type input "submit-vulnerability"
click at [1126, 361] on button "Publish" at bounding box center [1130, 360] width 293 height 34
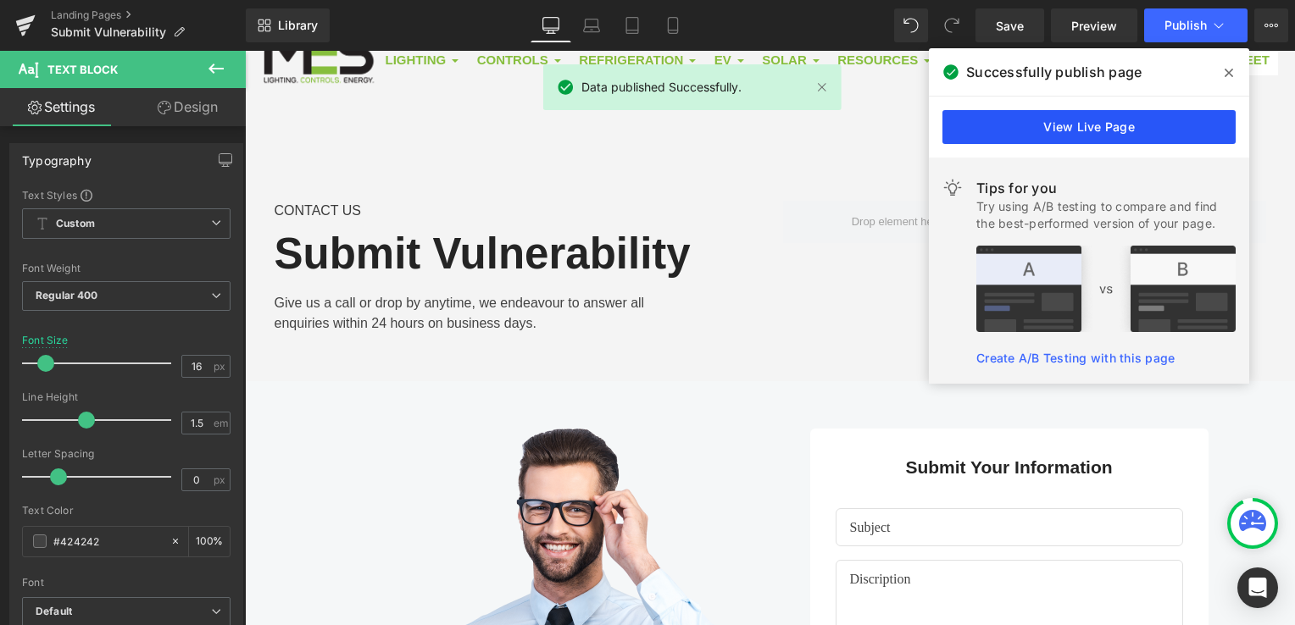
click at [1164, 137] on link "View Live Page" at bounding box center [1088, 127] width 293 height 34
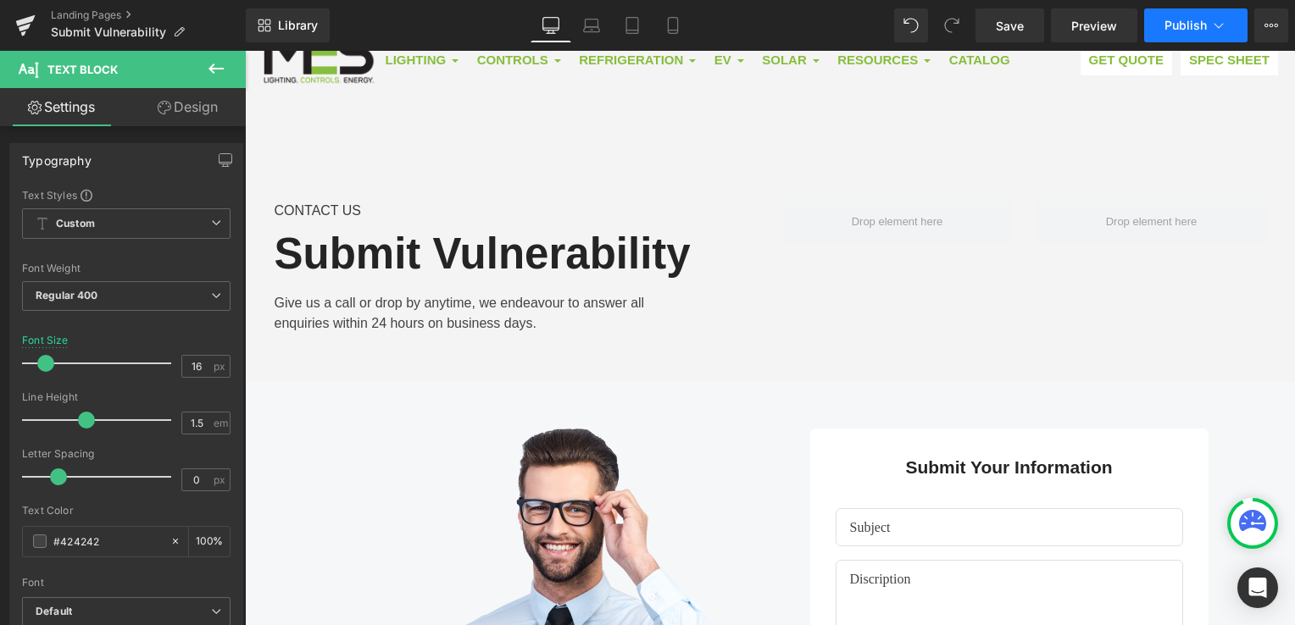
click at [1187, 30] on span "Publish" at bounding box center [1185, 26] width 42 height 14
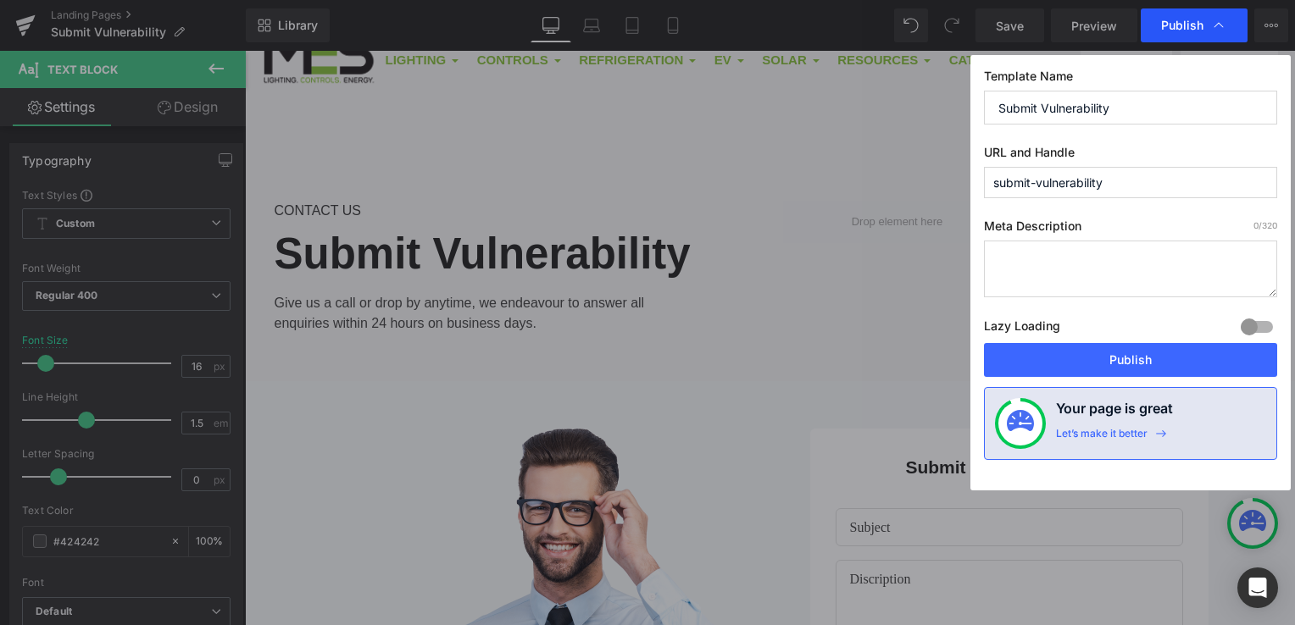
click at [1186, 32] on span "Publish" at bounding box center [1182, 25] width 42 height 15
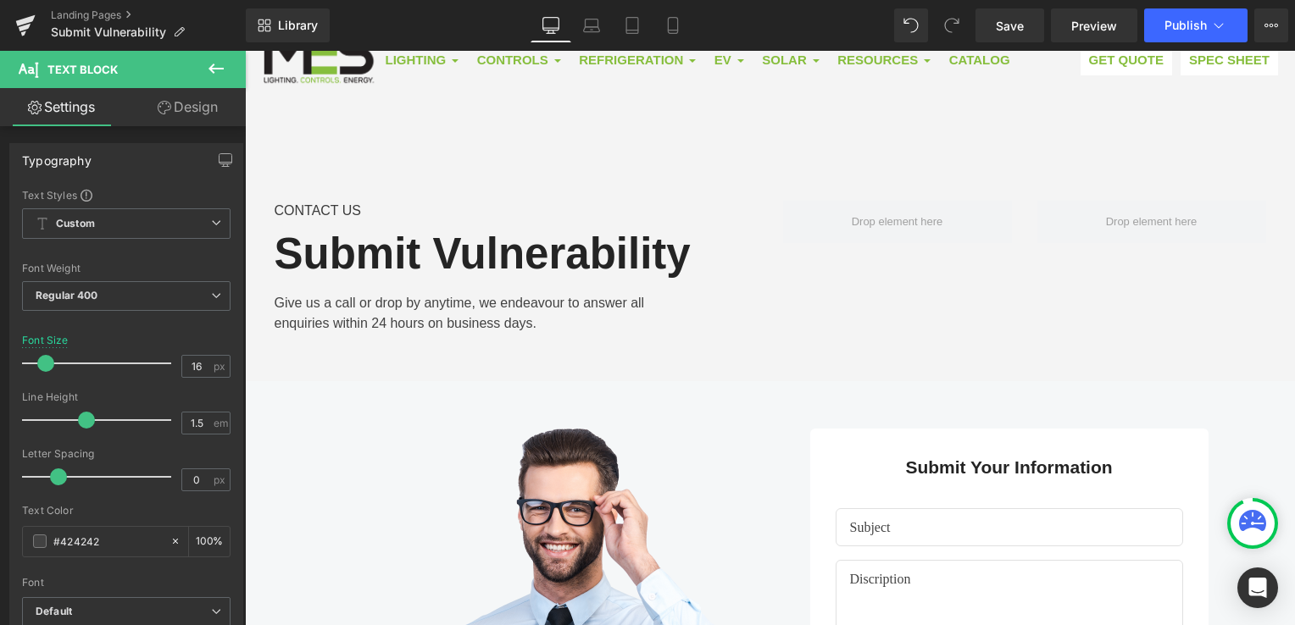
click at [1186, 32] on button "Publish" at bounding box center [1195, 25] width 103 height 34
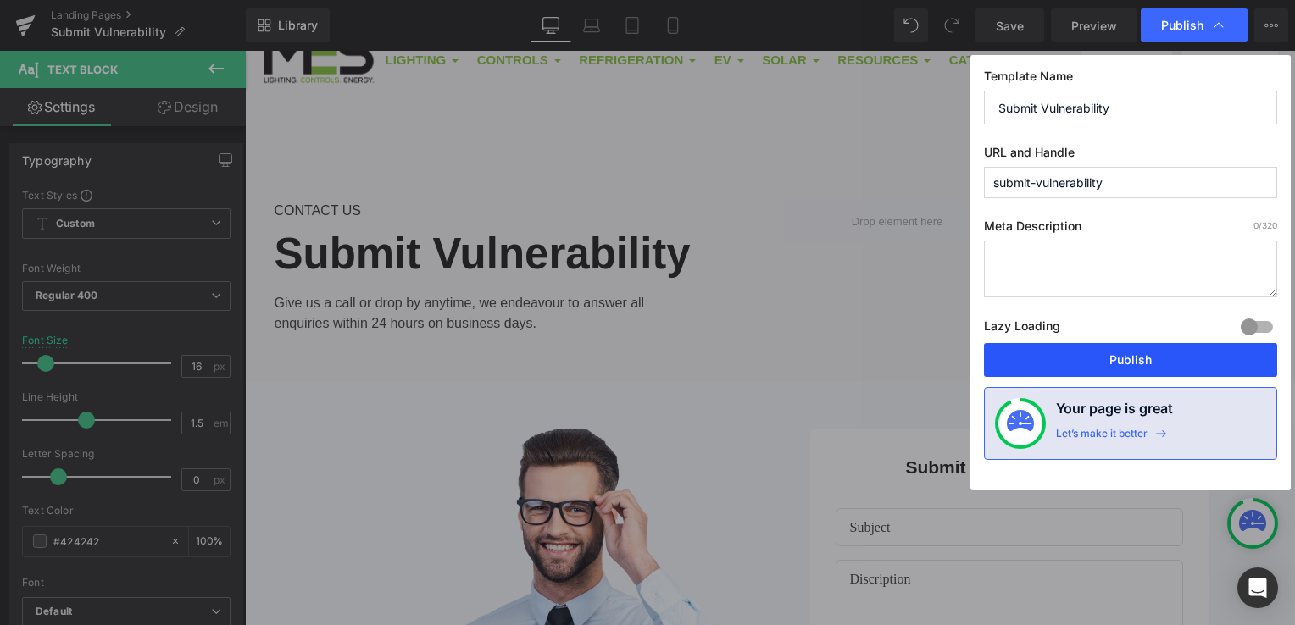
click at [1174, 349] on button "Publish" at bounding box center [1130, 360] width 293 height 34
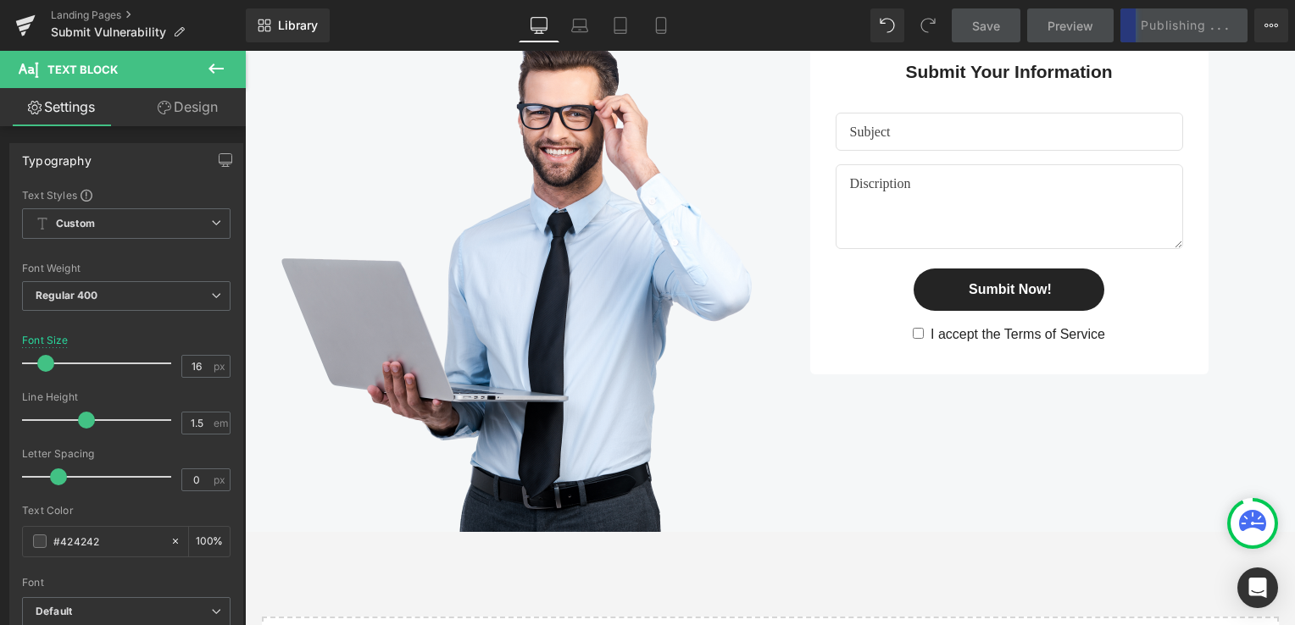
scroll to position [92, 0]
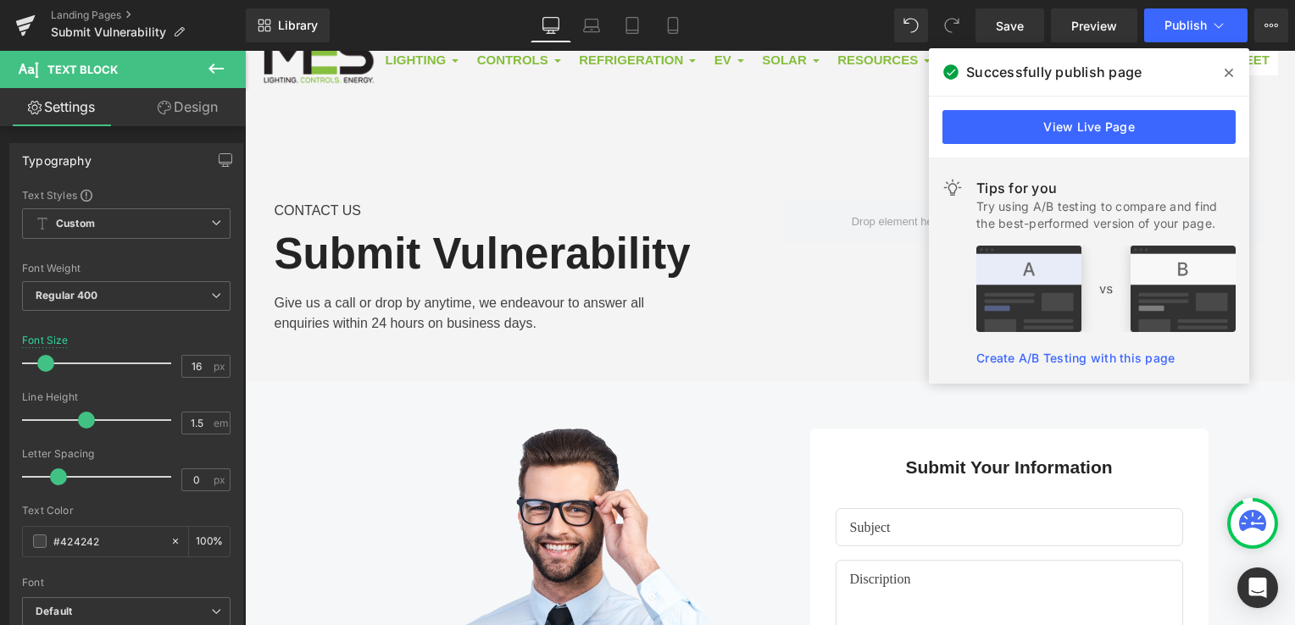
click at [1234, 80] on span at bounding box center [1228, 72] width 27 height 27
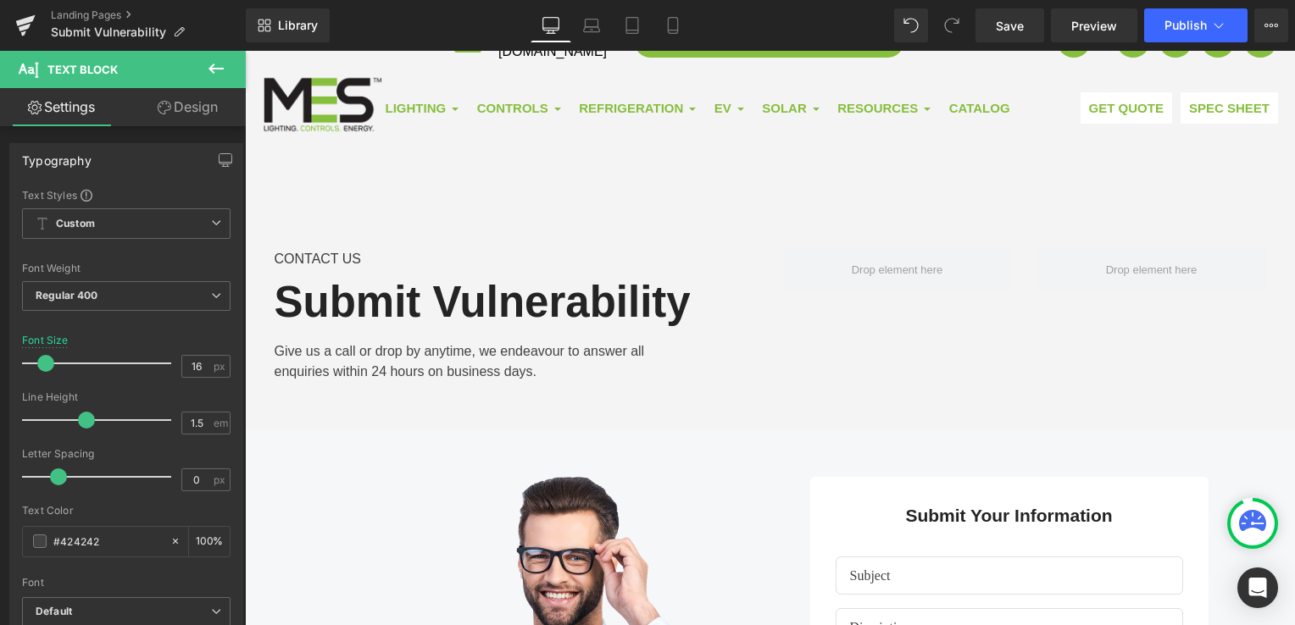
scroll to position [0, 0]
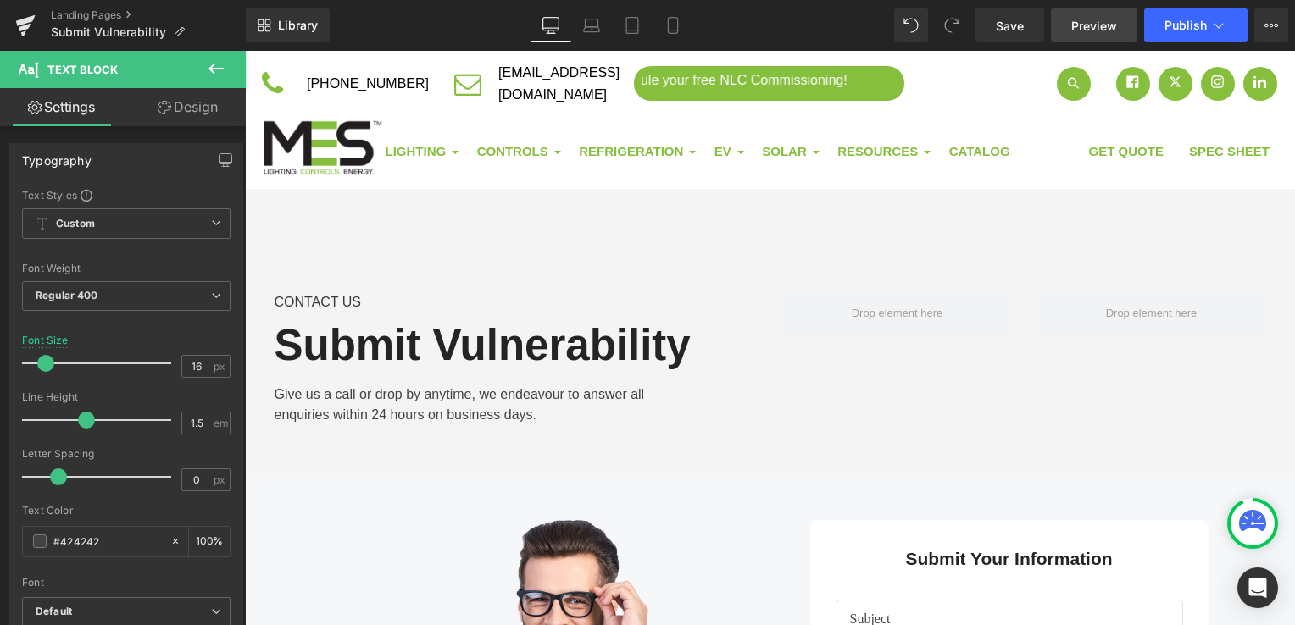
click at [1080, 36] on link "Preview" at bounding box center [1094, 25] width 86 height 34
click at [1180, 31] on span "Publish" at bounding box center [1185, 26] width 42 height 14
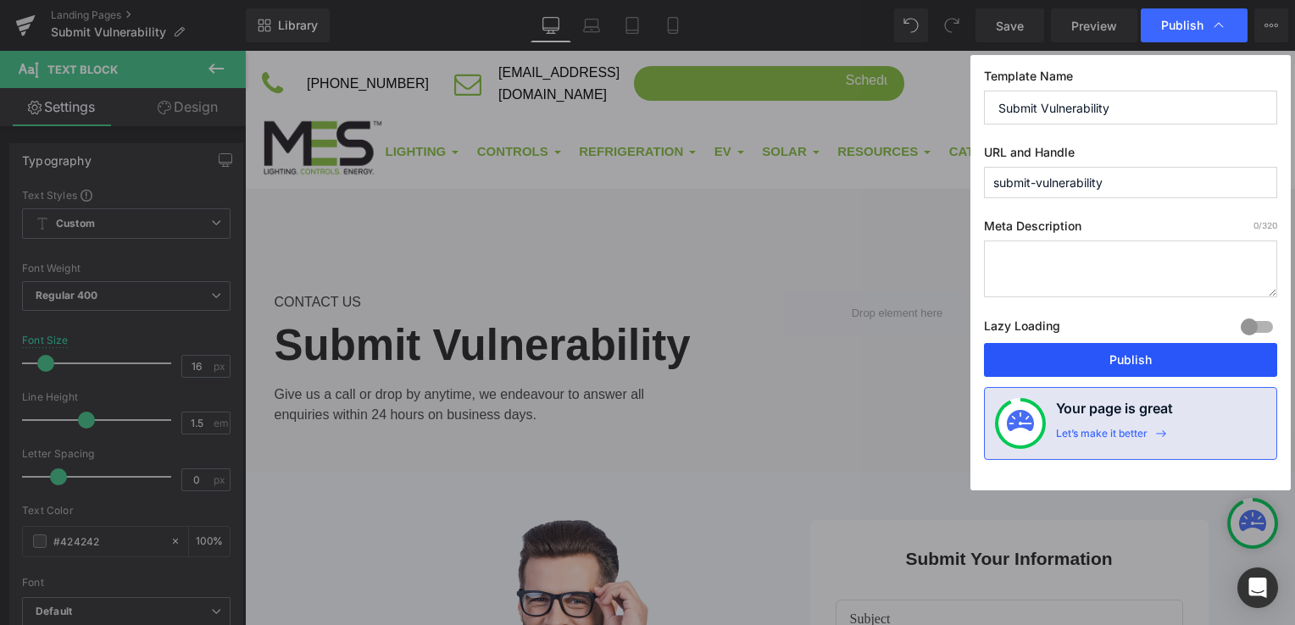
click at [1237, 360] on button "Publish" at bounding box center [1130, 360] width 293 height 34
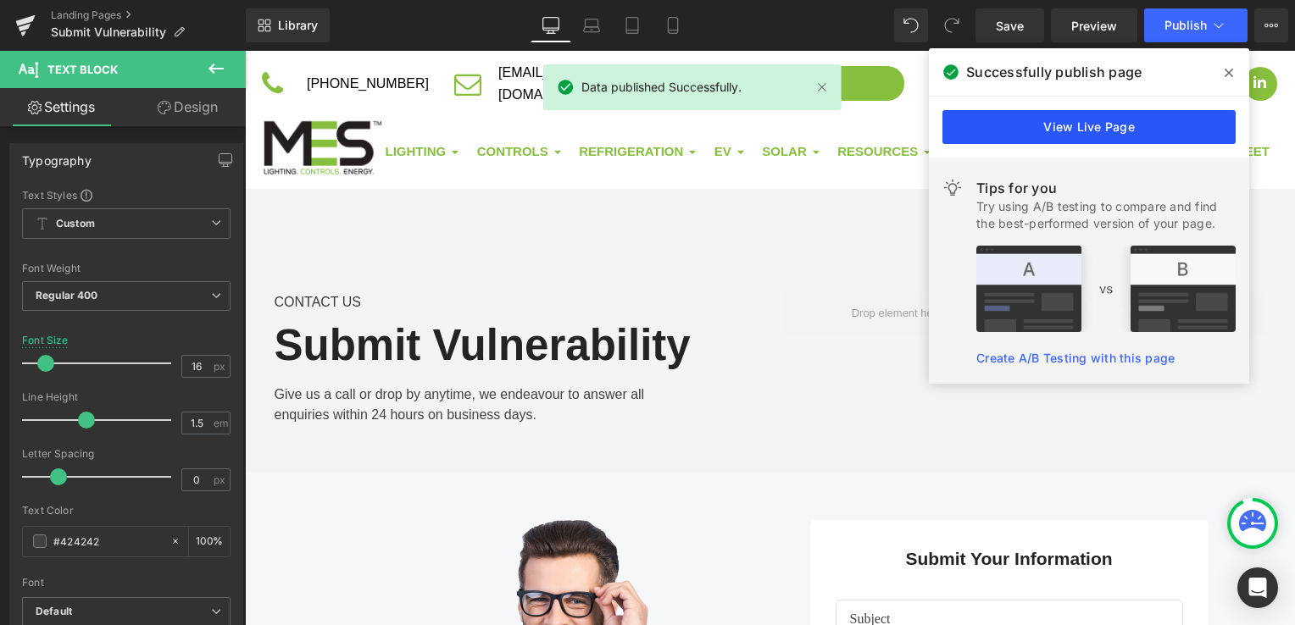
click at [1112, 124] on link "View Live Page" at bounding box center [1088, 127] width 293 height 34
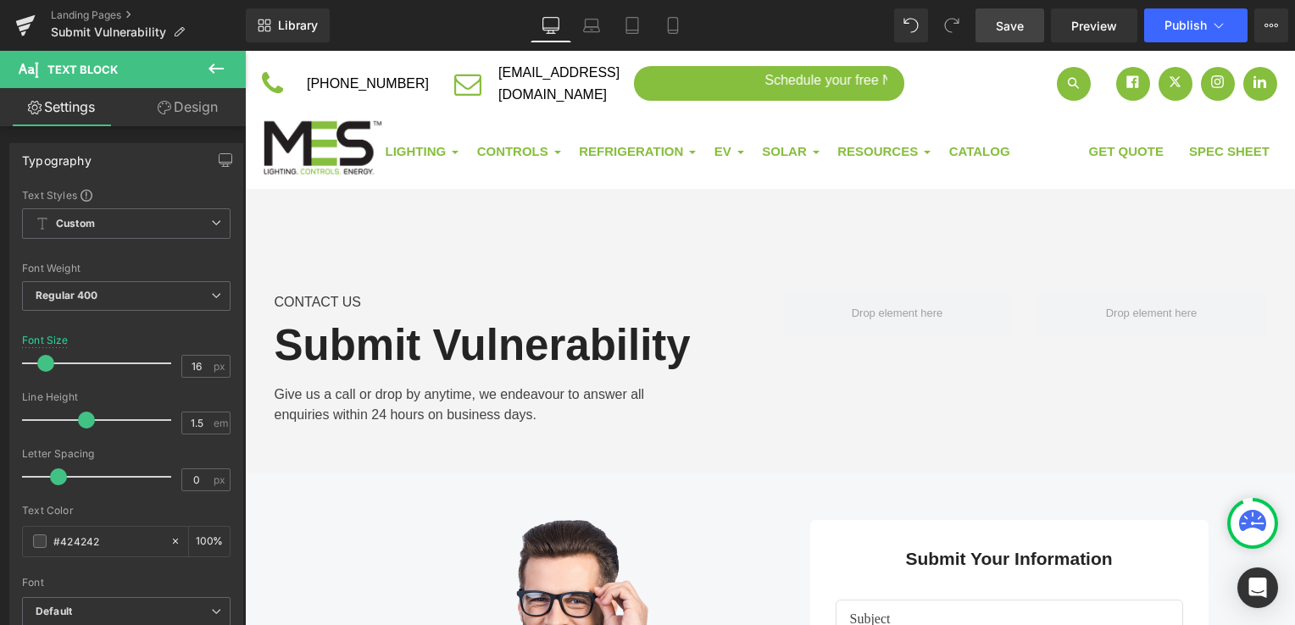
click at [995, 30] on link "Save" at bounding box center [1009, 25] width 69 height 34
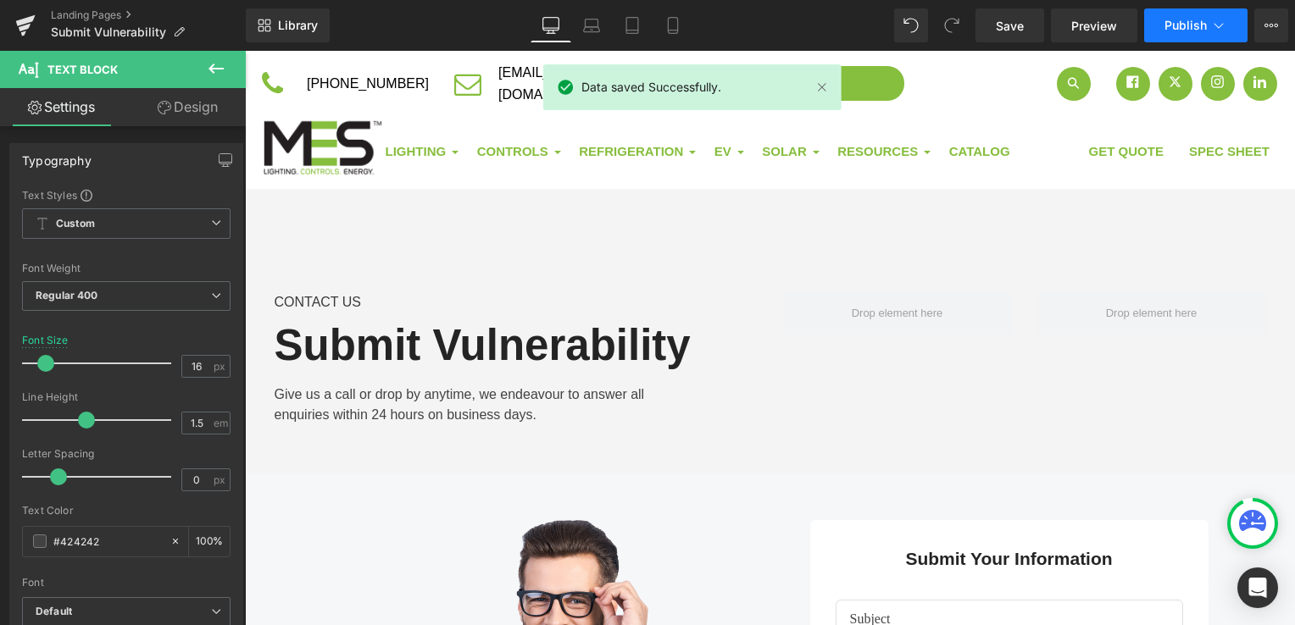
click at [1180, 28] on span "Publish" at bounding box center [1185, 26] width 42 height 14
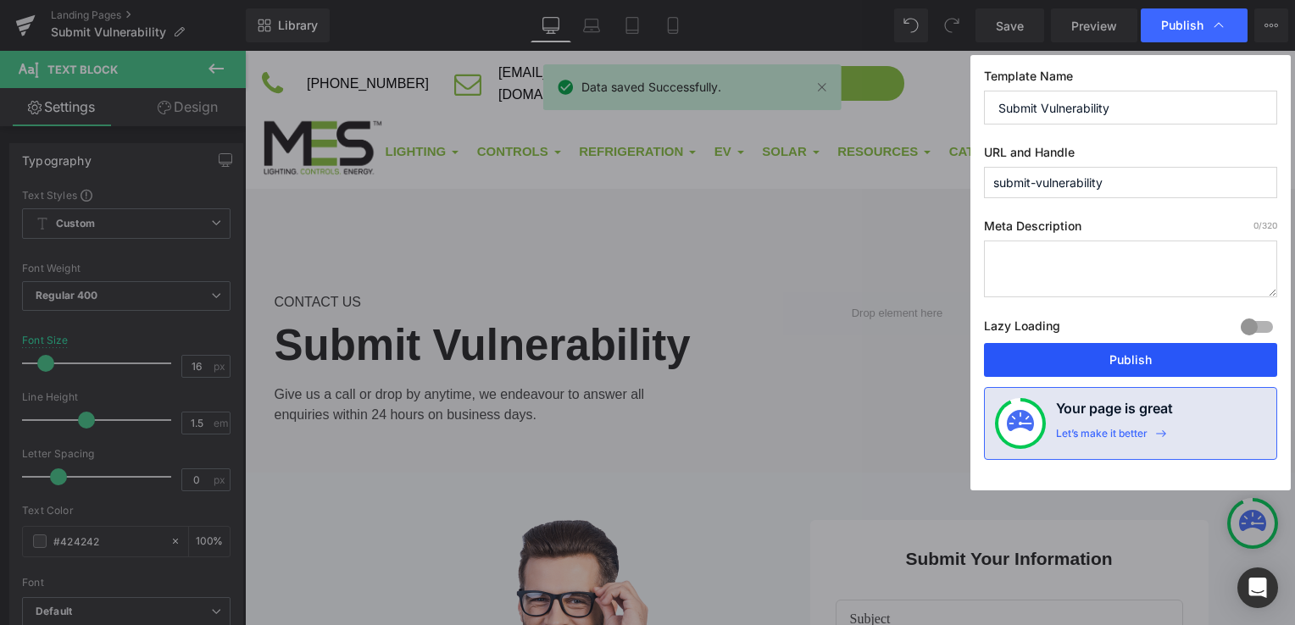
click at [1176, 360] on button "Publish" at bounding box center [1130, 360] width 293 height 34
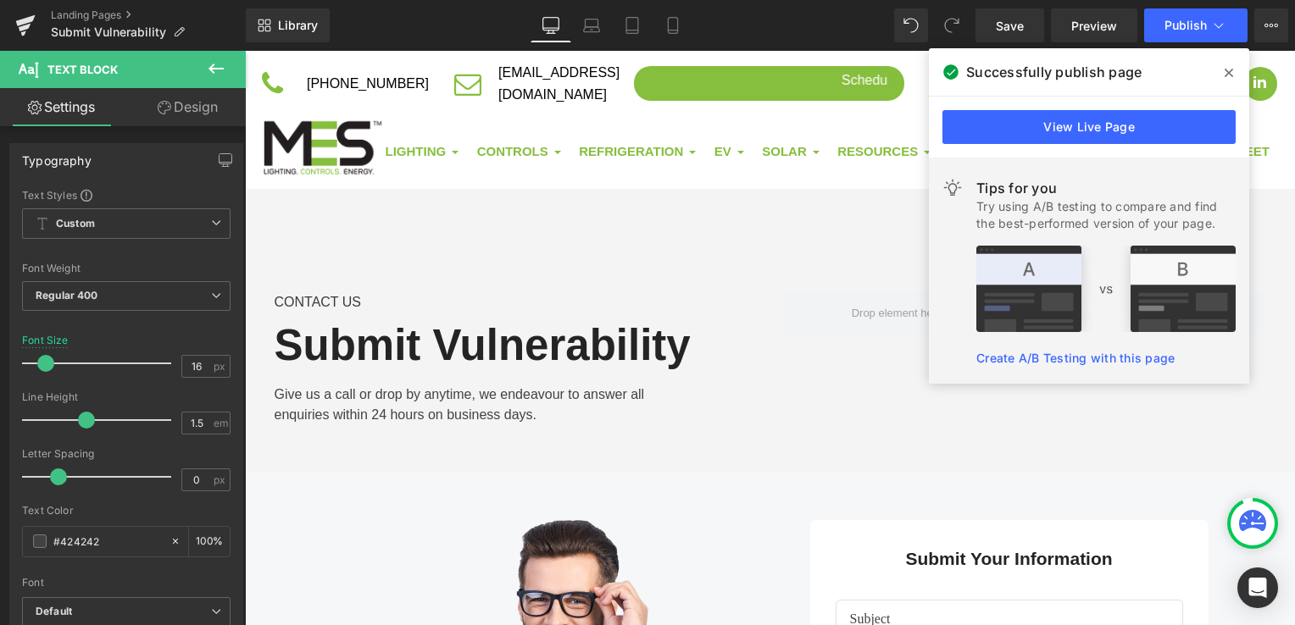
click at [1237, 76] on span at bounding box center [1228, 72] width 27 height 27
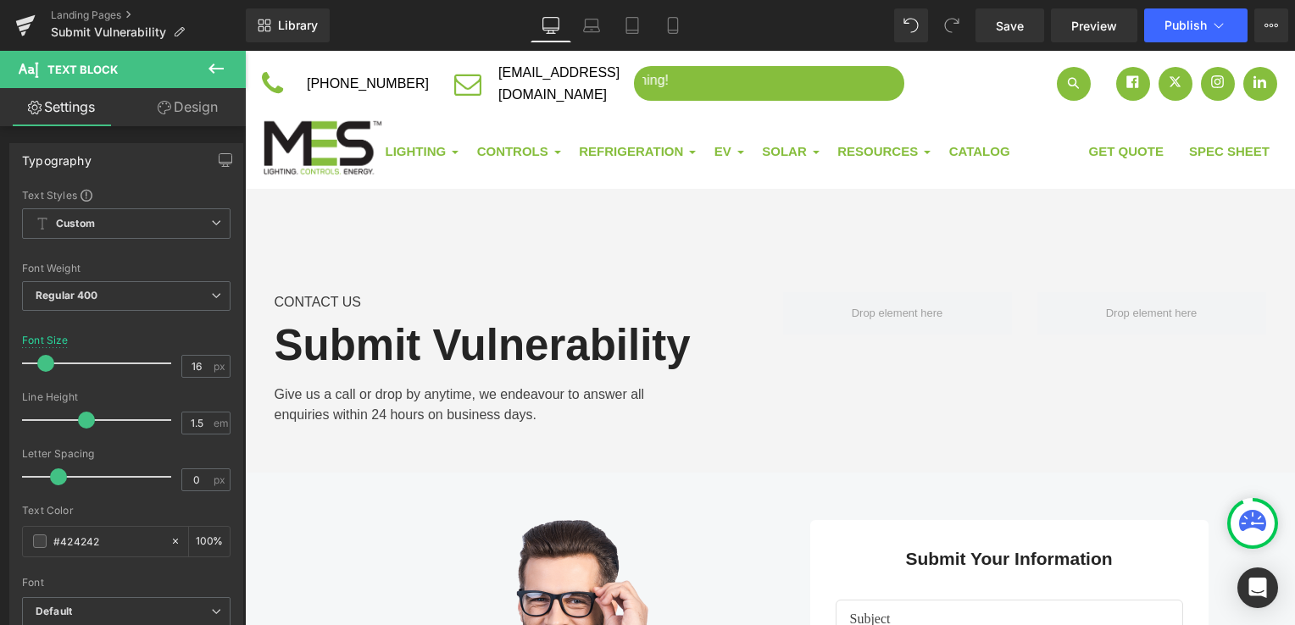
click at [214, 71] on icon at bounding box center [216, 68] width 20 height 20
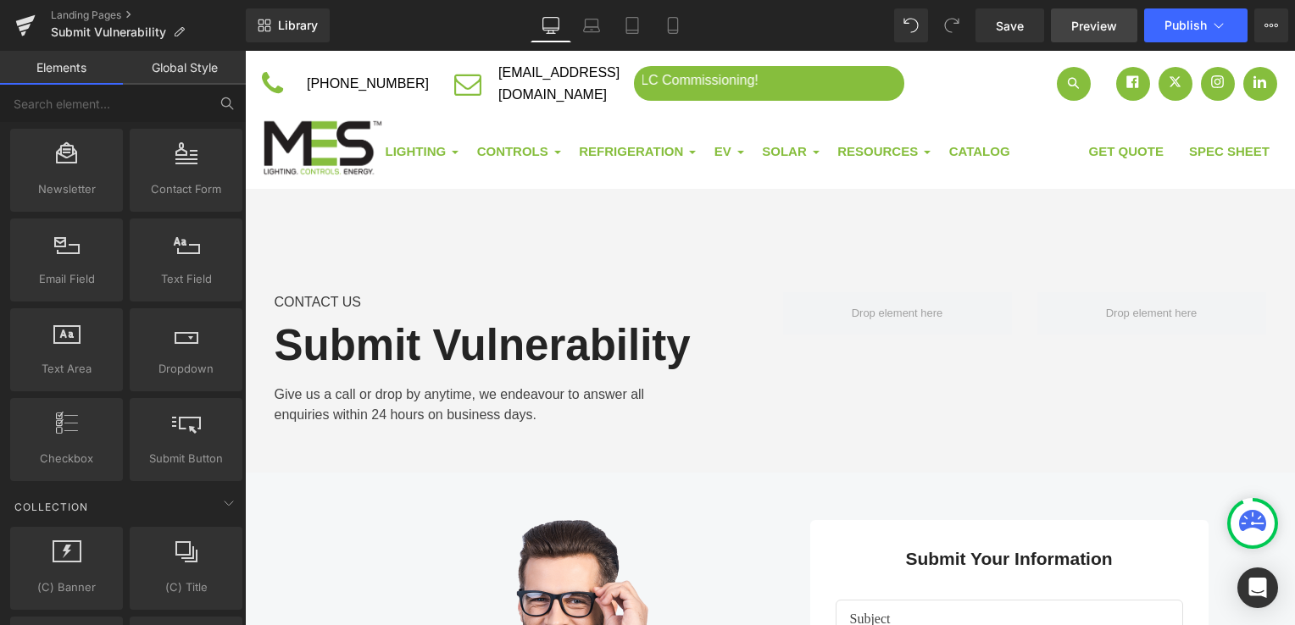
click at [1092, 37] on link "Preview" at bounding box center [1094, 25] width 86 height 34
click at [1079, 29] on span "Preview" at bounding box center [1094, 26] width 46 height 18
click at [1176, 22] on span "Publish" at bounding box center [1185, 26] width 42 height 14
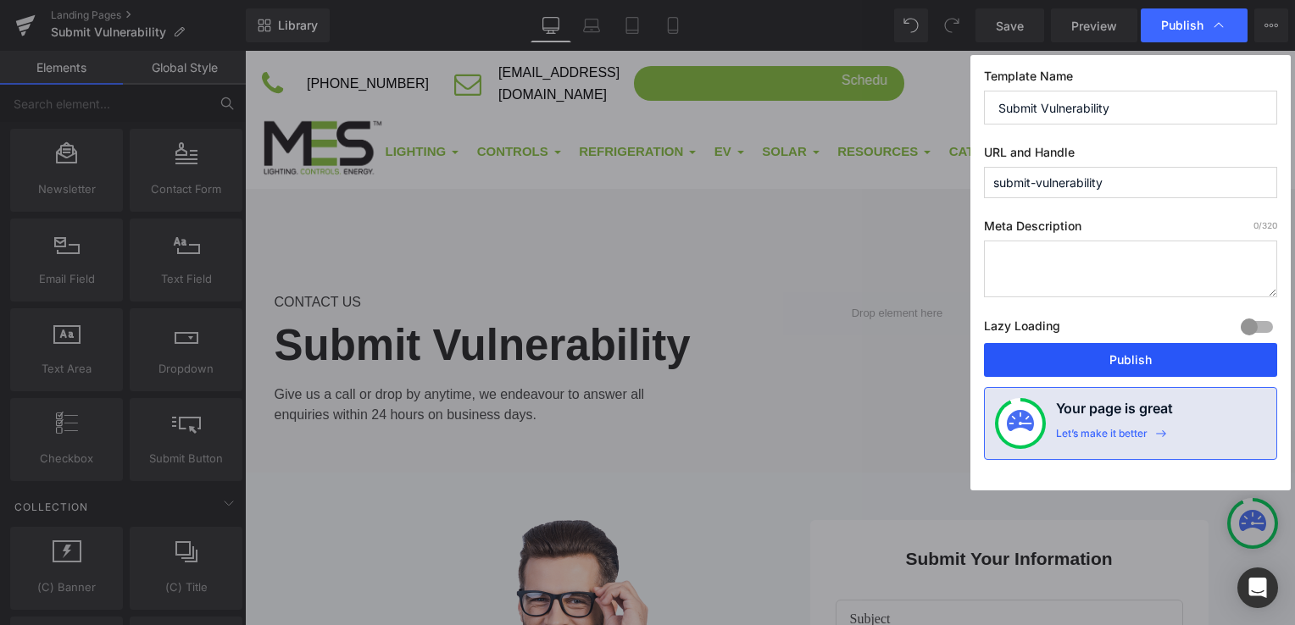
click at [1188, 359] on button "Publish" at bounding box center [1130, 360] width 293 height 34
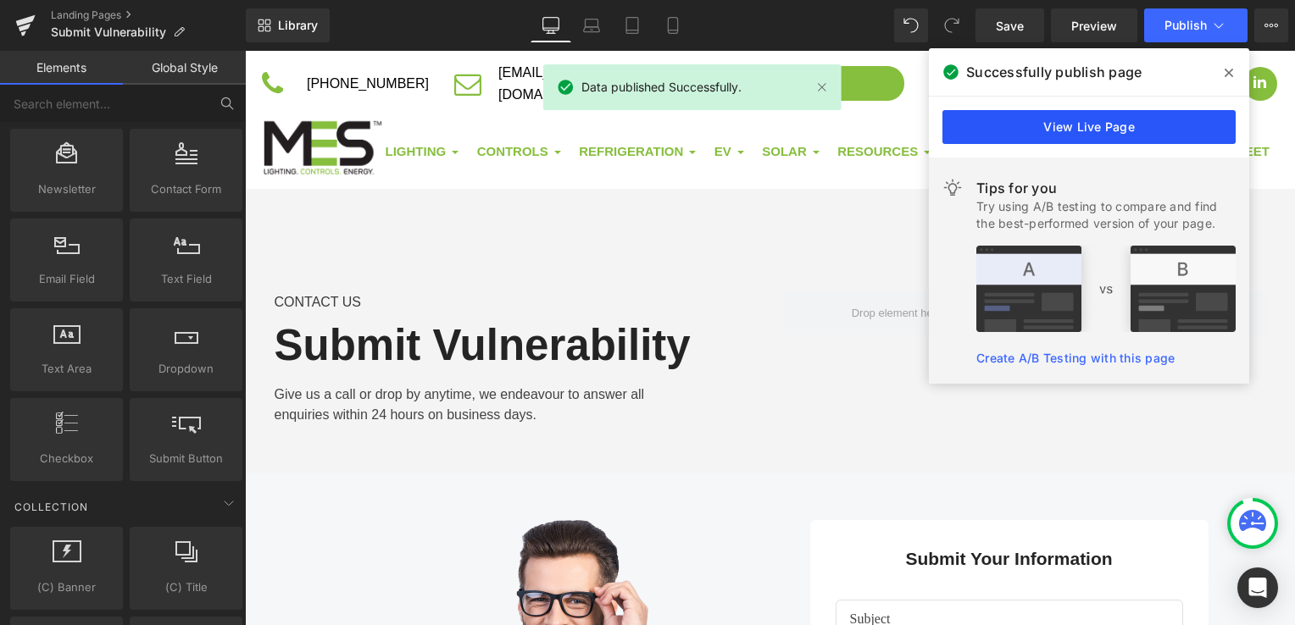
click at [1054, 120] on link "View Live Page" at bounding box center [1088, 127] width 293 height 34
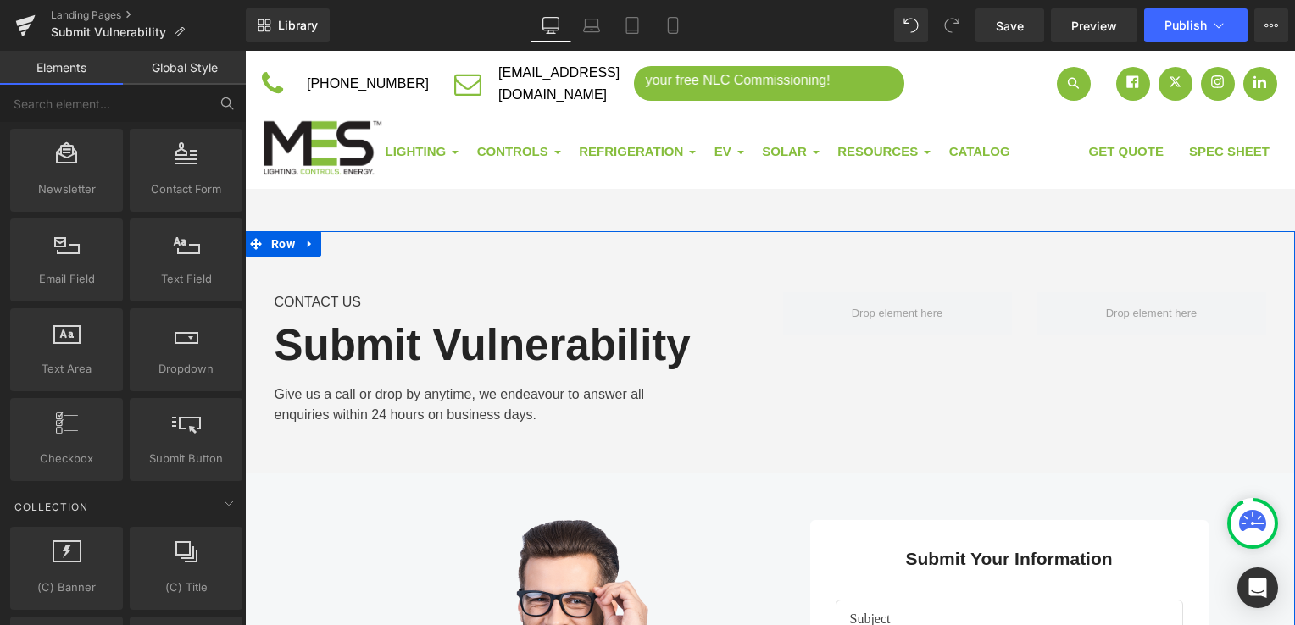
click at [308, 248] on link at bounding box center [310, 243] width 22 height 25
click at [351, 243] on icon at bounding box center [354, 244] width 12 height 12
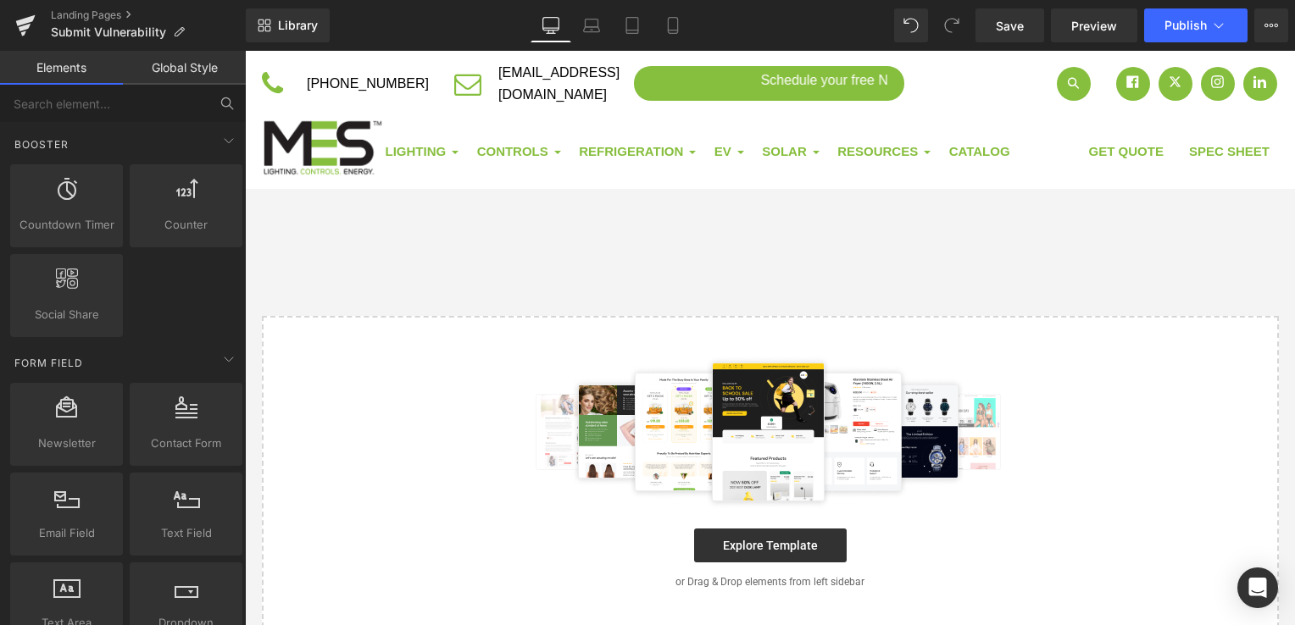
scroll to position [2288, 0]
click at [125, 105] on input "text" at bounding box center [104, 103] width 208 height 37
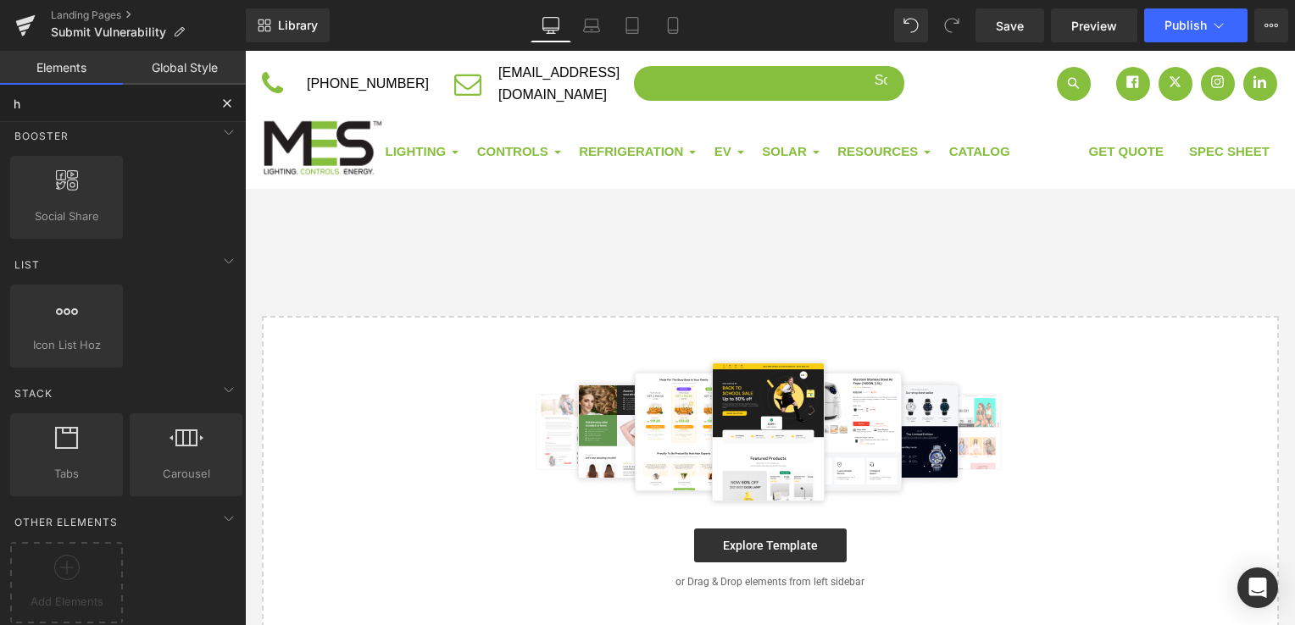
type input "ht"
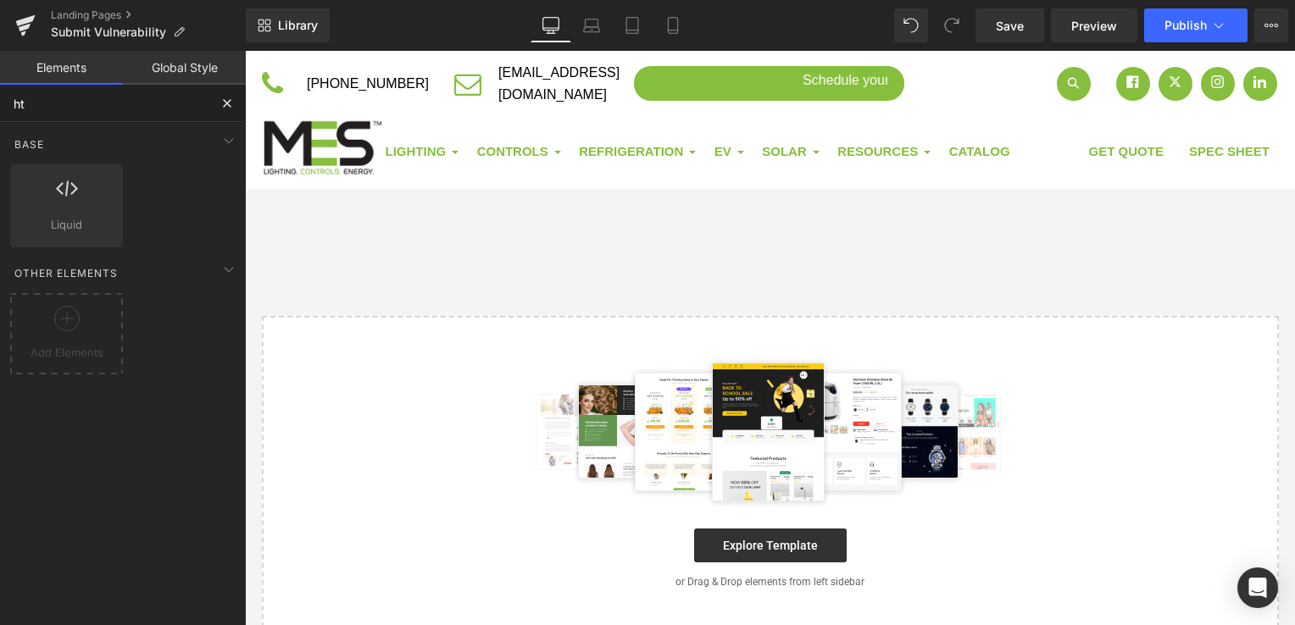
scroll to position [0, 0]
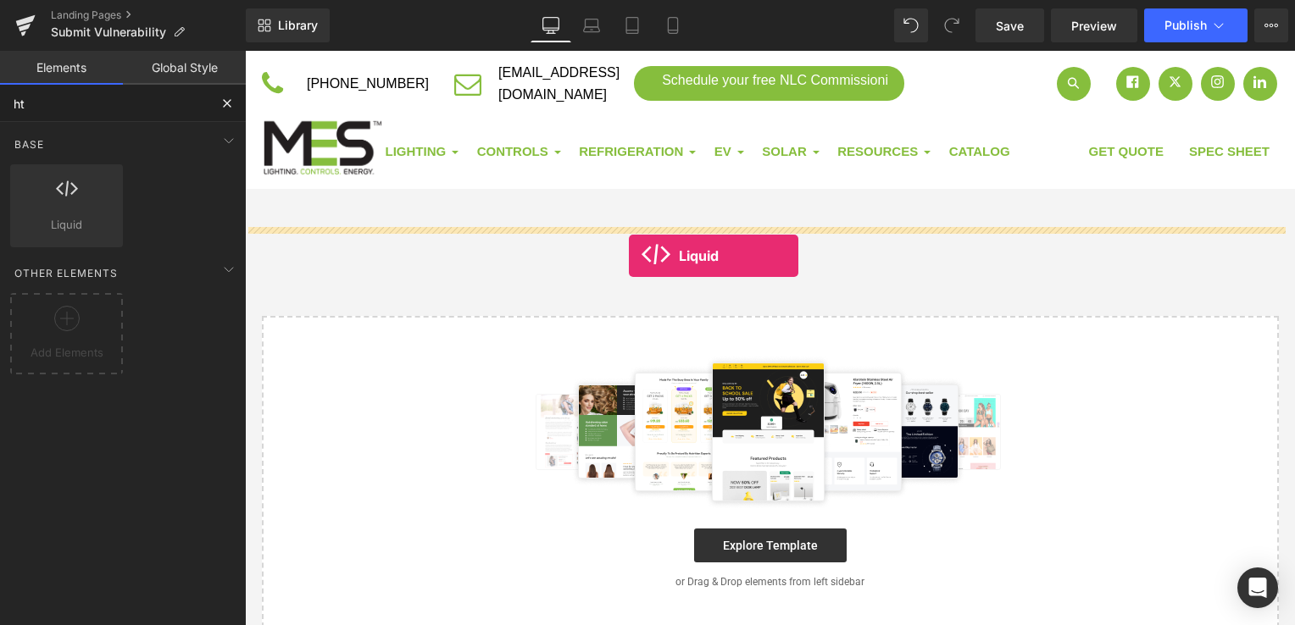
drag, startPoint x: 323, startPoint y: 249, endPoint x: 629, endPoint y: 256, distance: 306.0
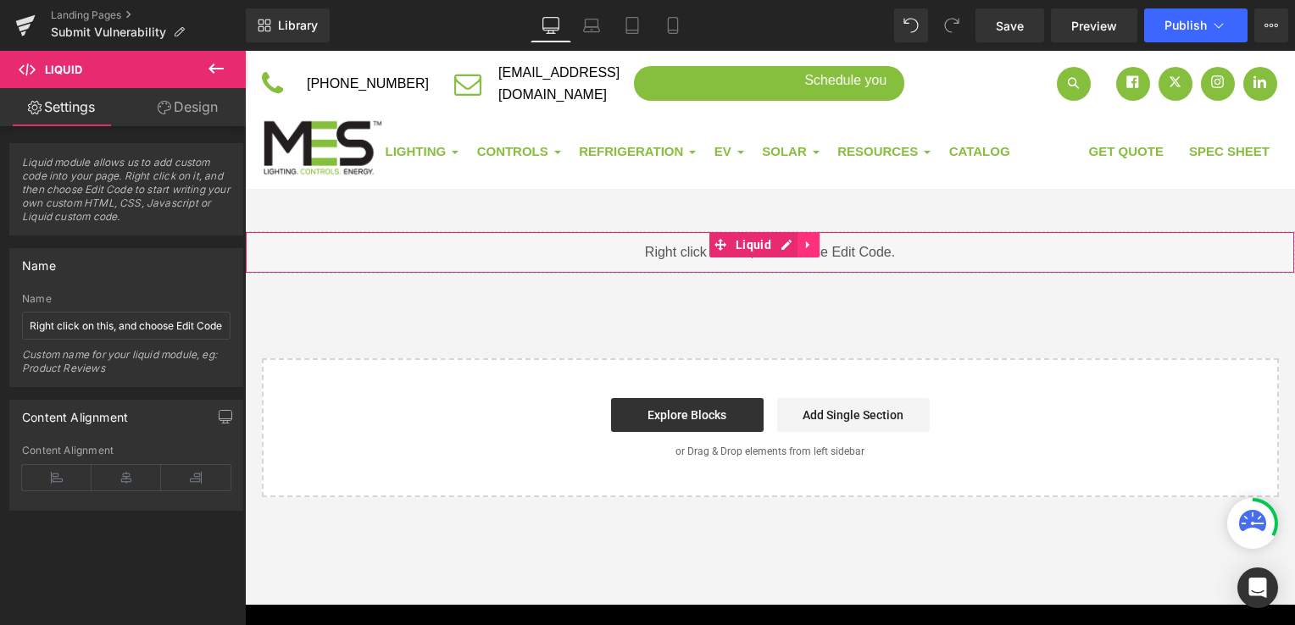
click at [809, 247] on icon at bounding box center [808, 245] width 12 height 13
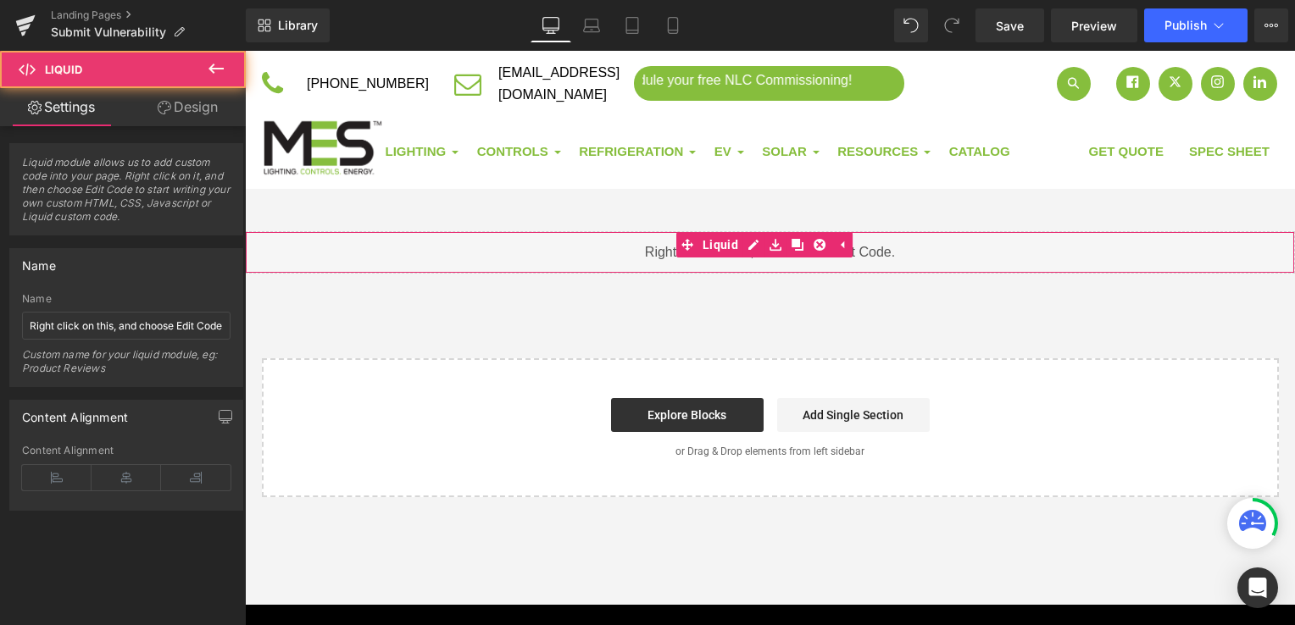
click at [596, 248] on div "Liquid" at bounding box center [770, 252] width 1050 height 42
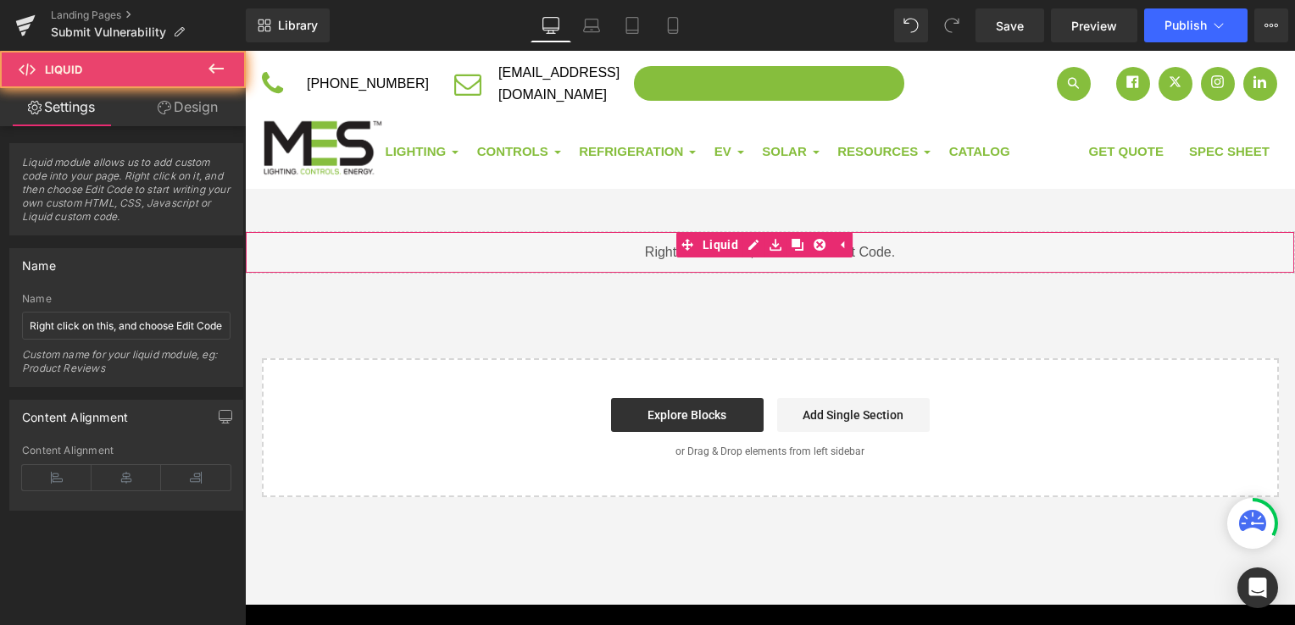
click at [676, 254] on div "Liquid" at bounding box center [770, 252] width 1050 height 42
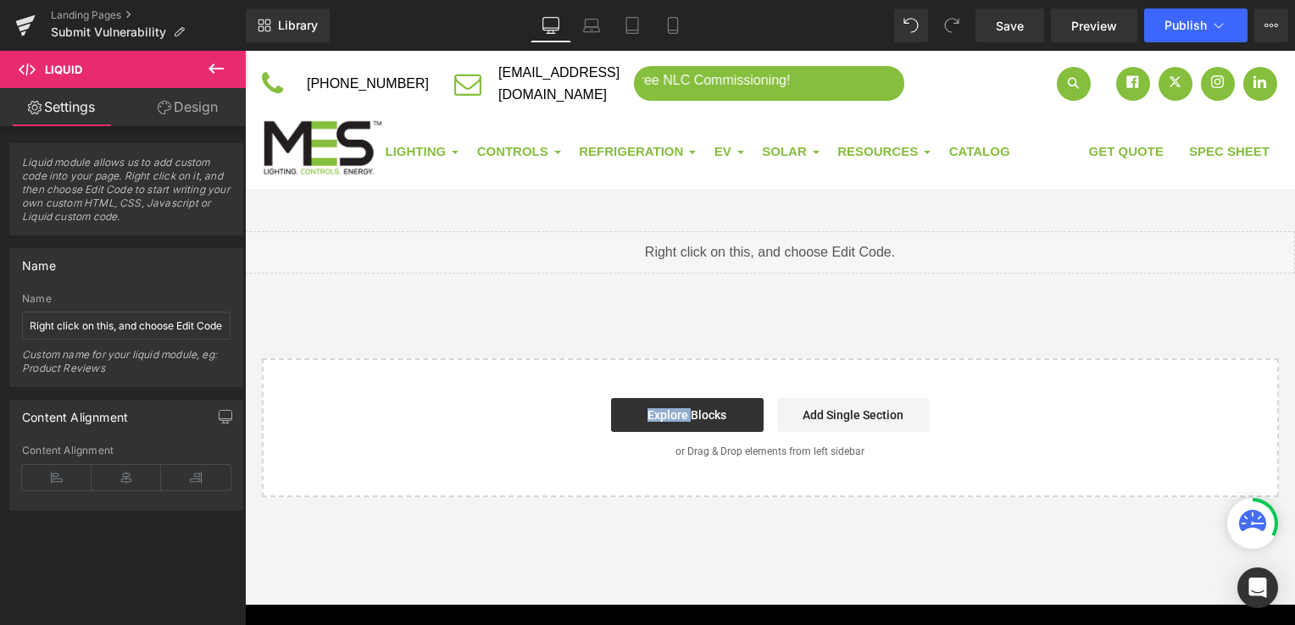
drag, startPoint x: 676, startPoint y: 254, endPoint x: 712, endPoint y: 252, distance: 35.6
click at [735, 252] on div "Liquid" at bounding box center [770, 252] width 1050 height 42
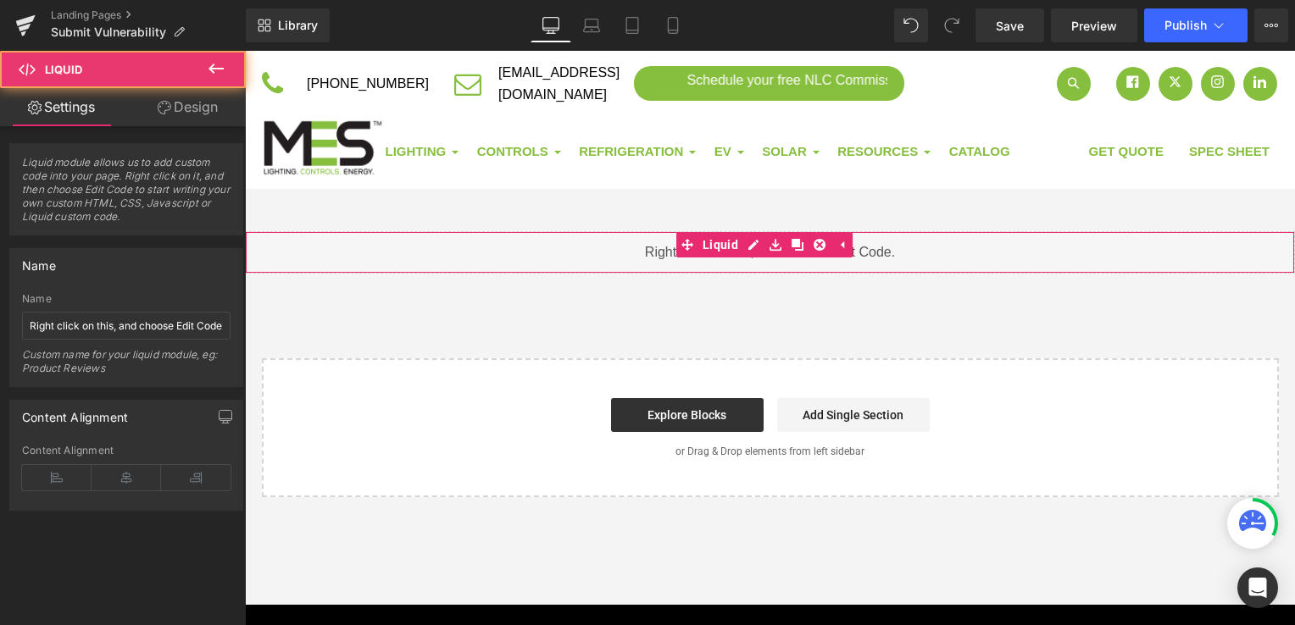
click at [114, 196] on span "Liquid module allows us to add custom code into your page. Right click on it, a…" at bounding box center [126, 195] width 208 height 79
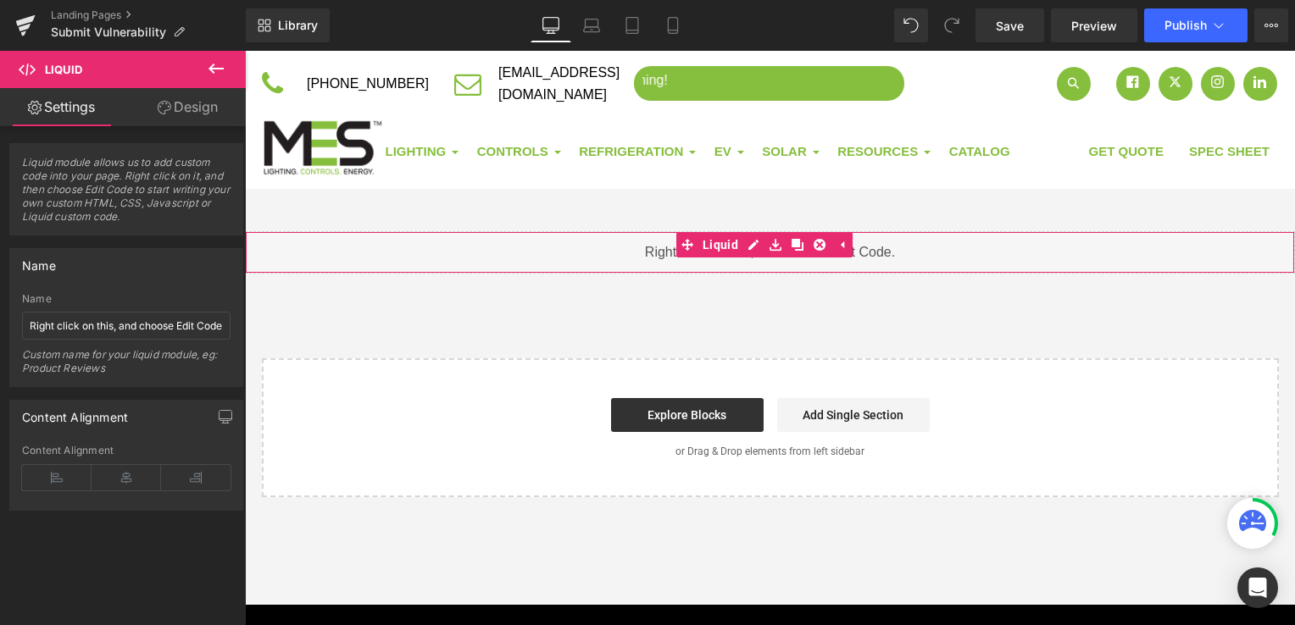
click at [187, 114] on link "Design" at bounding box center [187, 107] width 123 height 38
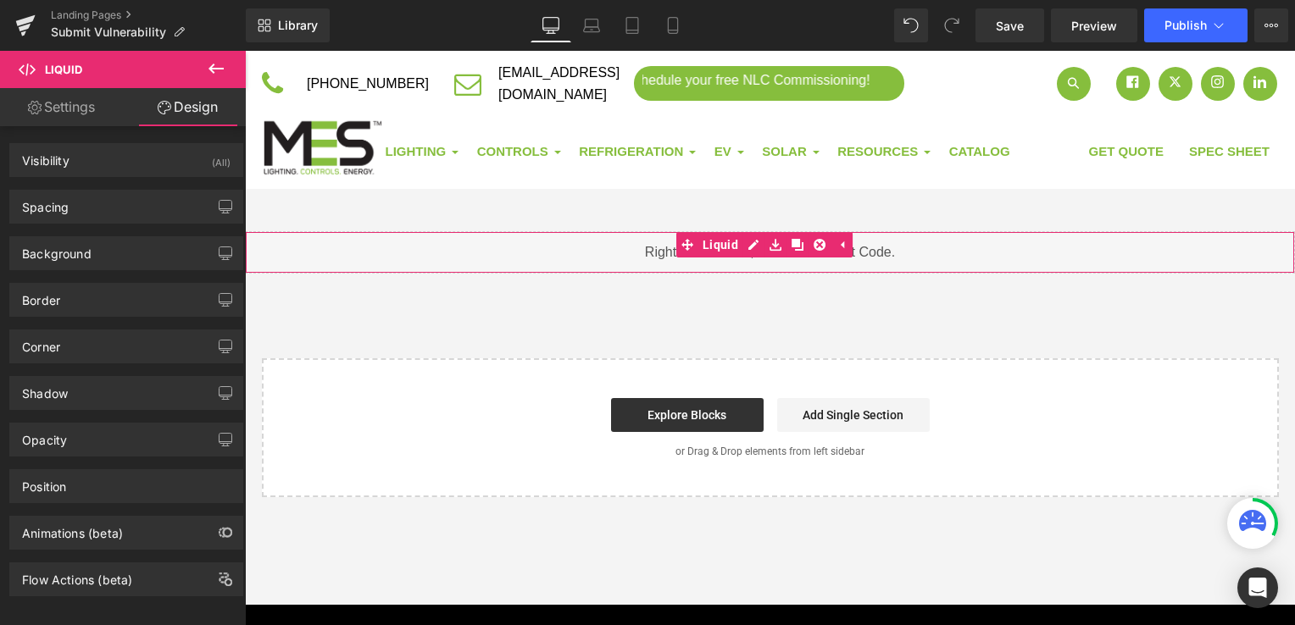
click at [76, 124] on link "Settings" at bounding box center [61, 107] width 123 height 38
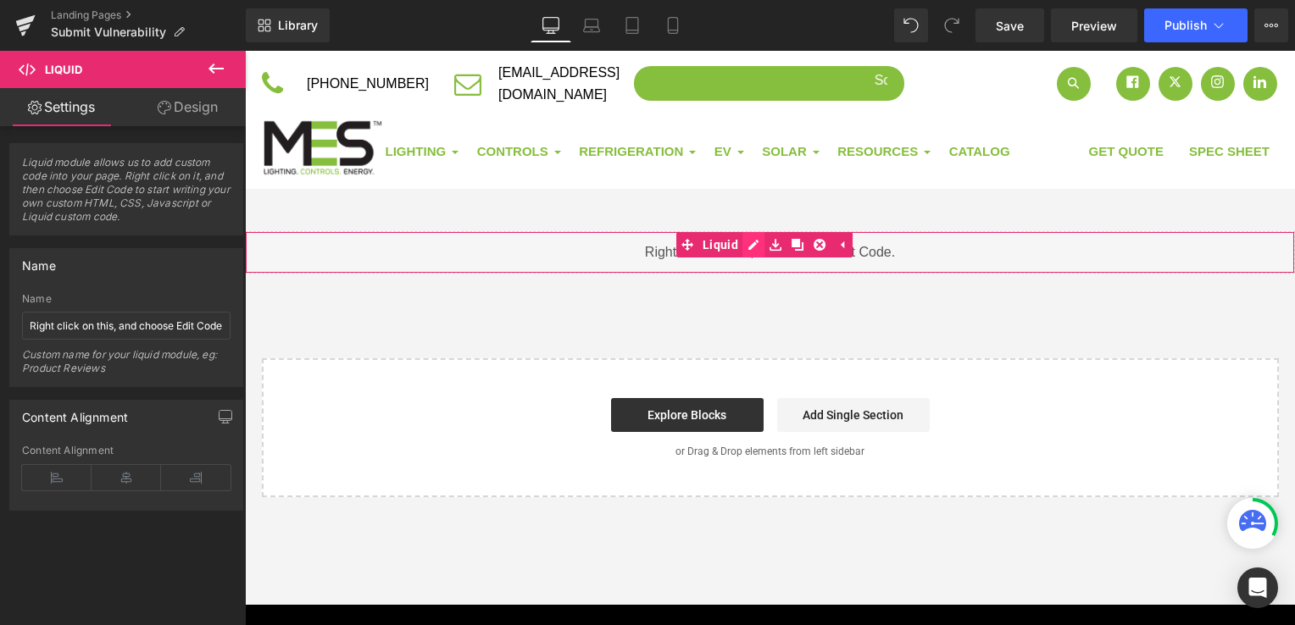
click at [758, 243] on div "Liquid" at bounding box center [770, 252] width 1050 height 42
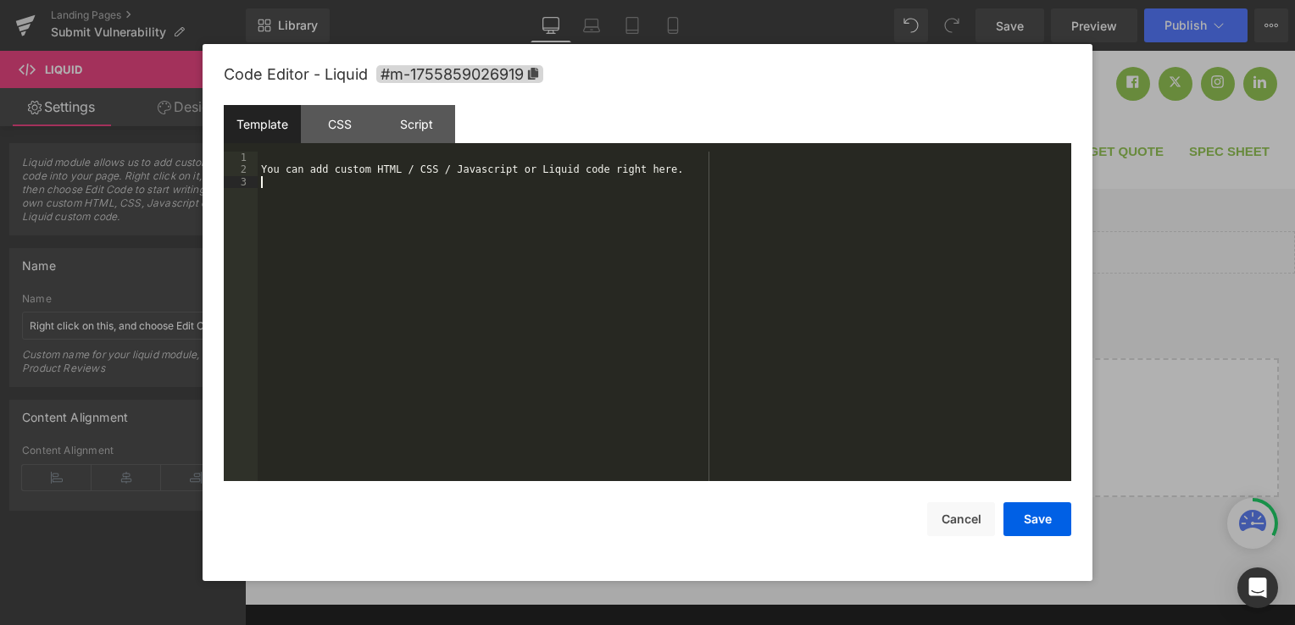
click at [695, 219] on div "You can add custom HTML / CSS / Javascript or Liquid code right here." at bounding box center [664, 329] width 813 height 354
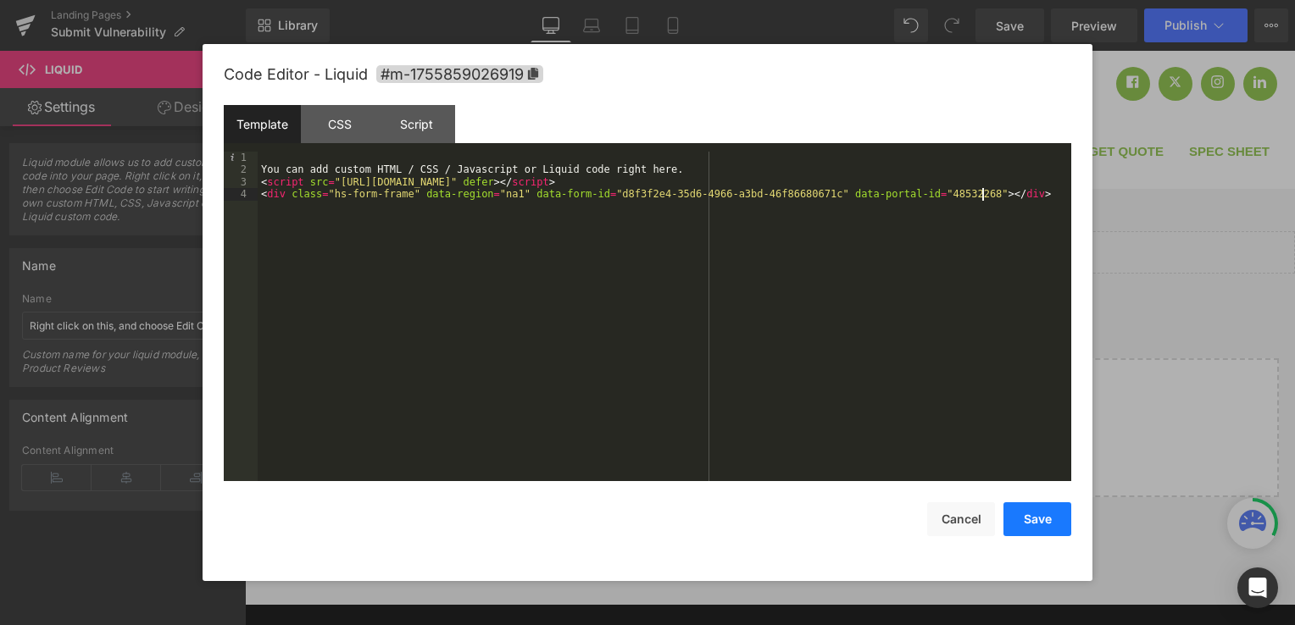
click at [1055, 530] on button "Save" at bounding box center [1037, 519] width 68 height 34
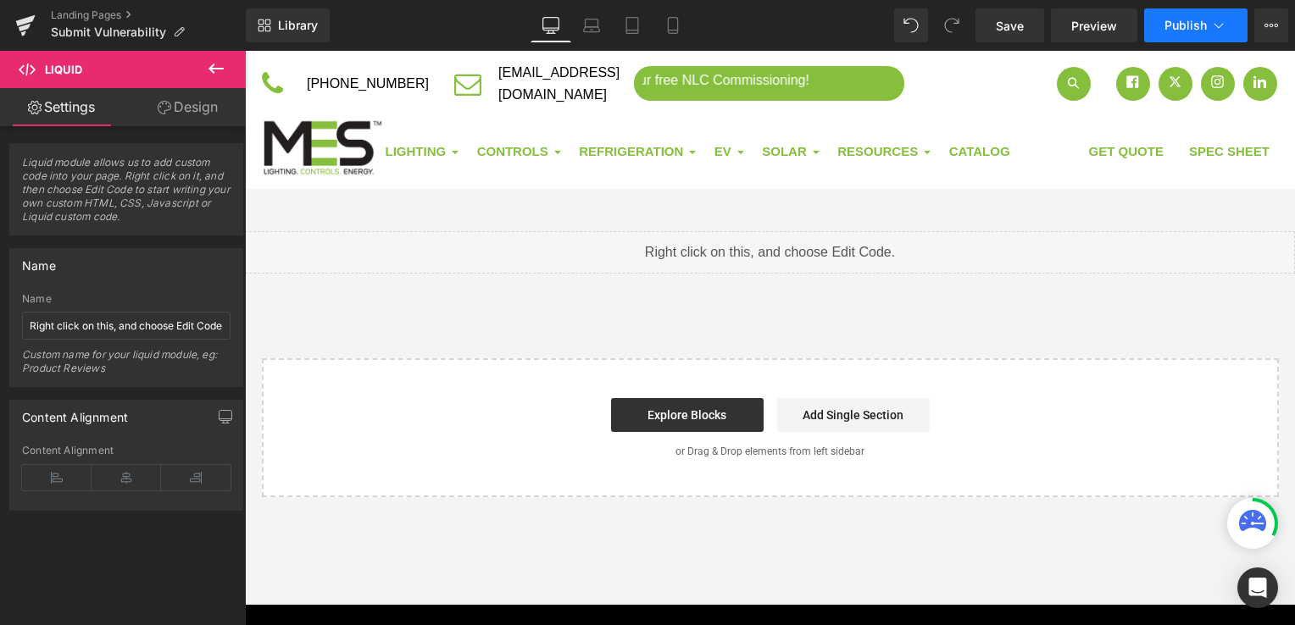
click at [1193, 25] on span "Publish" at bounding box center [1185, 26] width 42 height 14
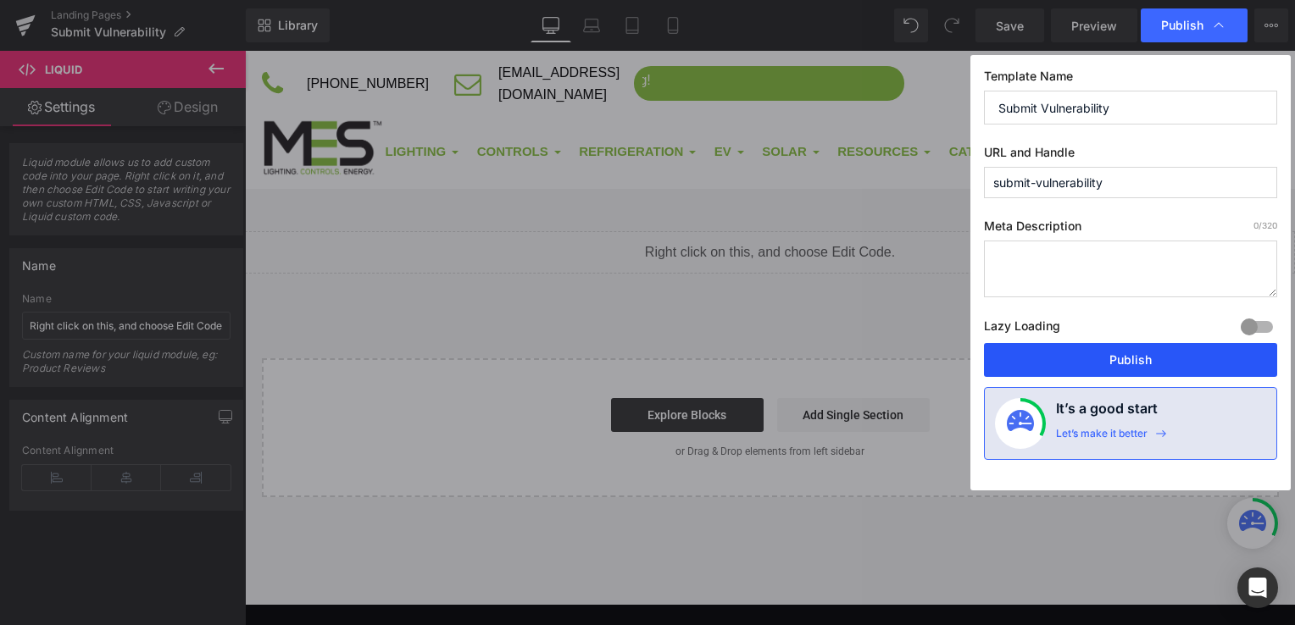
click at [1109, 365] on button "Publish" at bounding box center [1130, 360] width 293 height 34
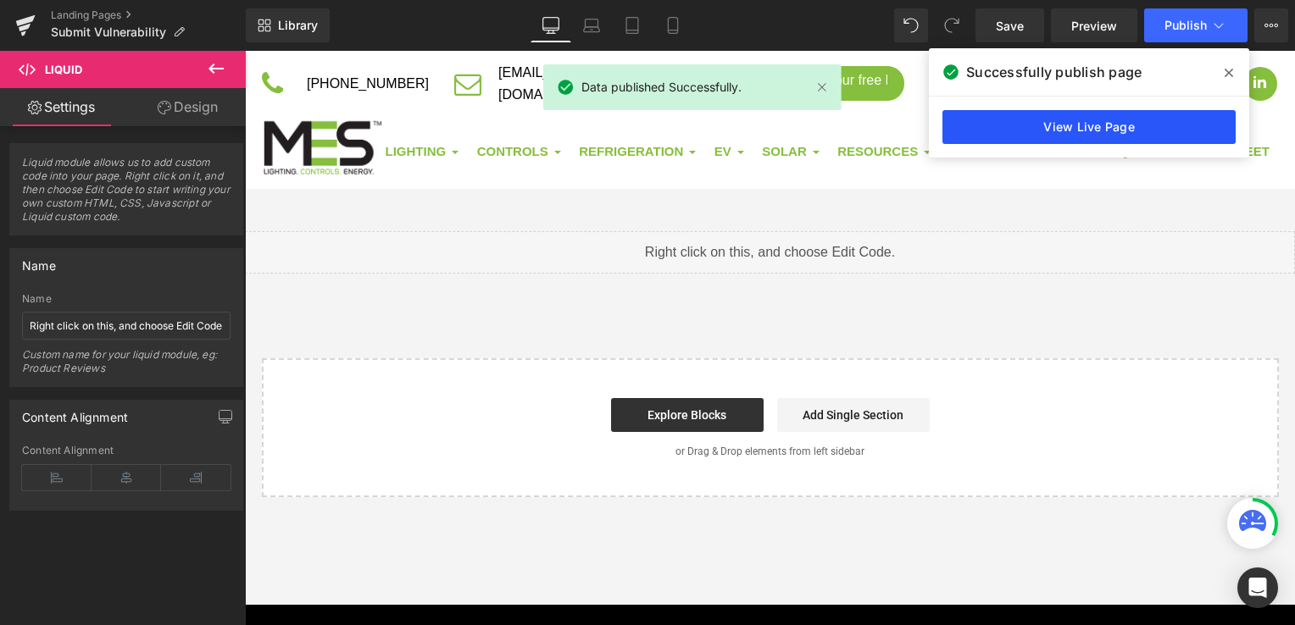
click at [1095, 125] on link "View Live Page" at bounding box center [1088, 127] width 293 height 34
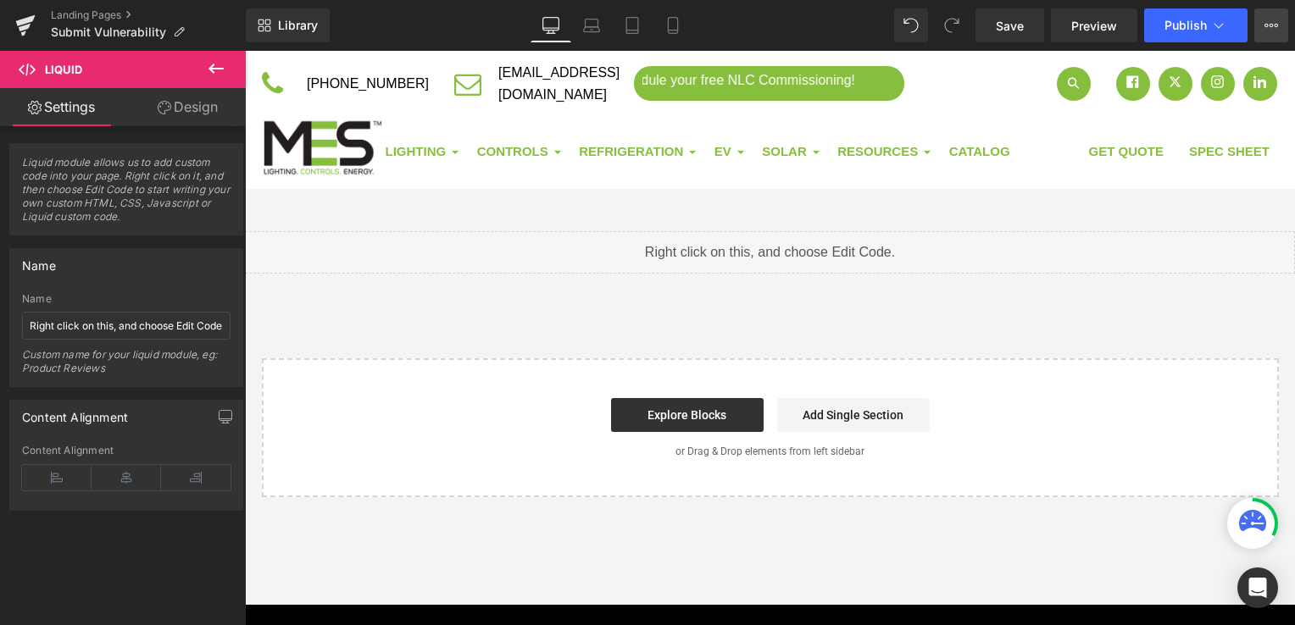
click at [1267, 21] on icon at bounding box center [1271, 26] width 14 height 14
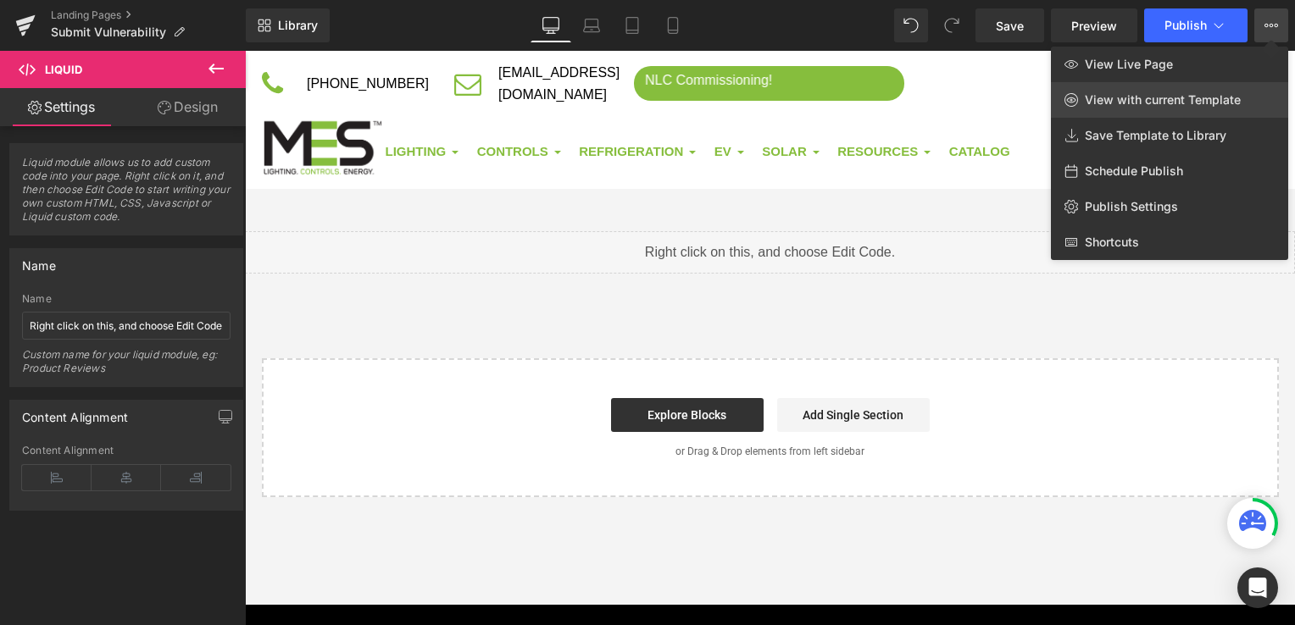
click at [1234, 97] on span "View with current Template" at bounding box center [1163, 99] width 156 height 15
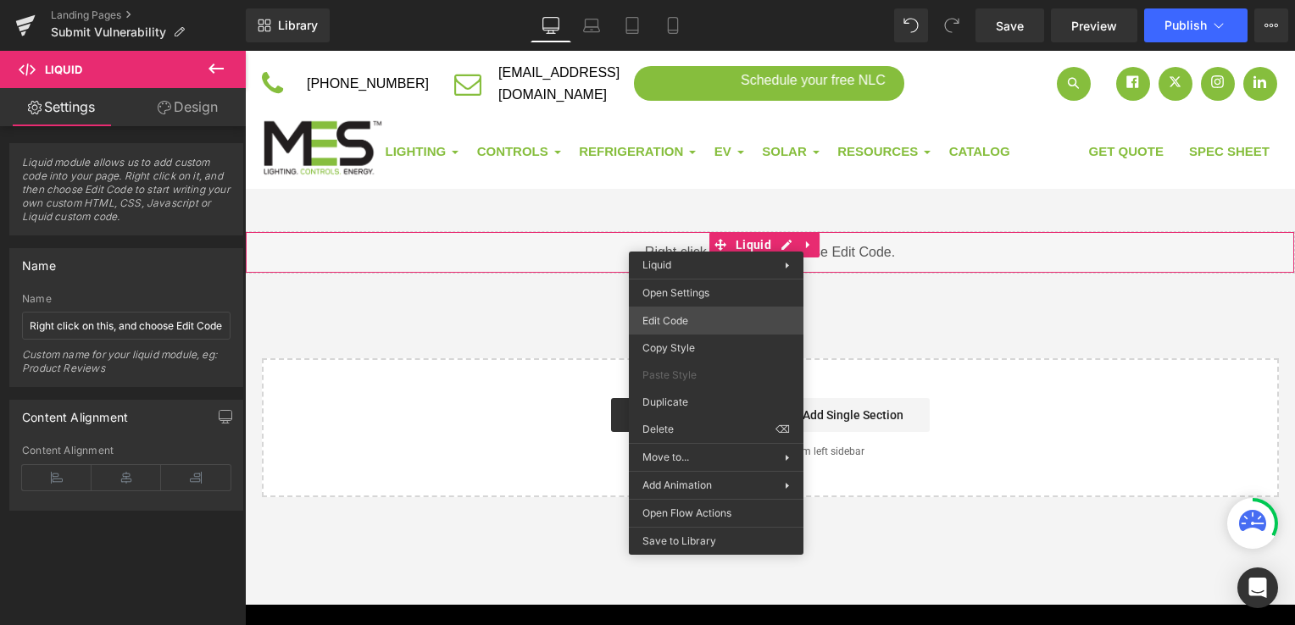
click at [741, 0] on div "Liquid You are previewing how the will restyle your page. You can not edit Elem…" at bounding box center [647, 0] width 1295 height 0
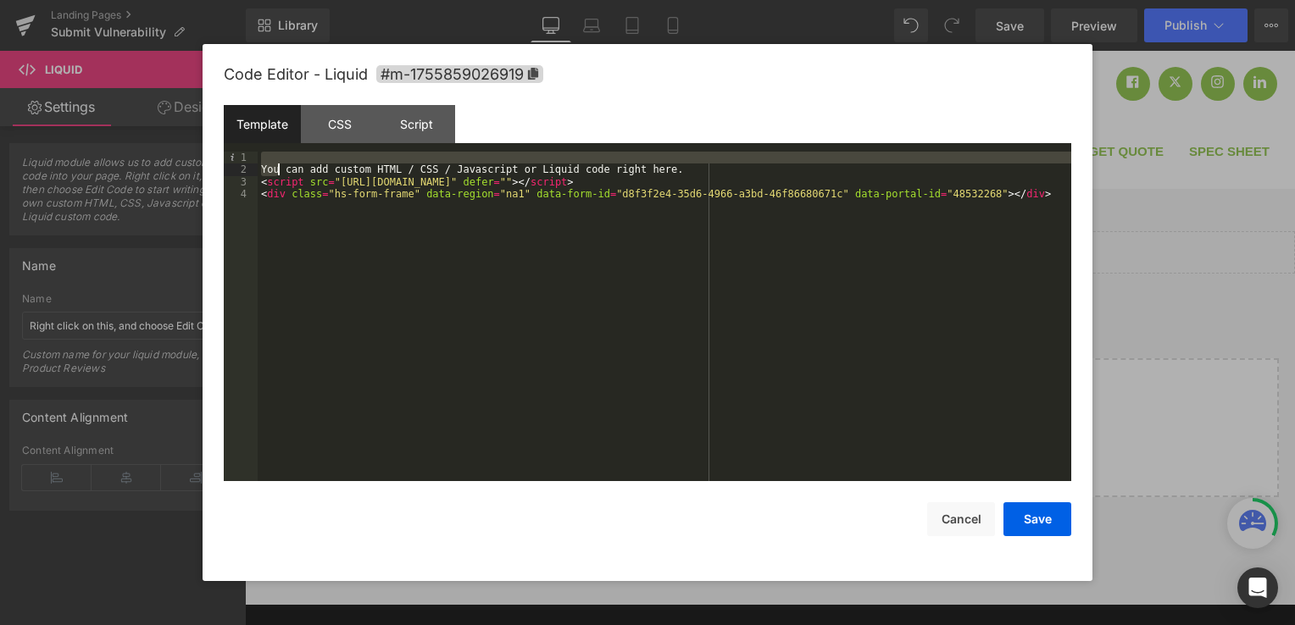
drag, startPoint x: 698, startPoint y: 162, endPoint x: 275, endPoint y: 170, distance: 423.7
click at [275, 170] on div "You can add custom HTML / CSS / Javascript or Liquid code right here. < script …" at bounding box center [664, 329] width 813 height 354
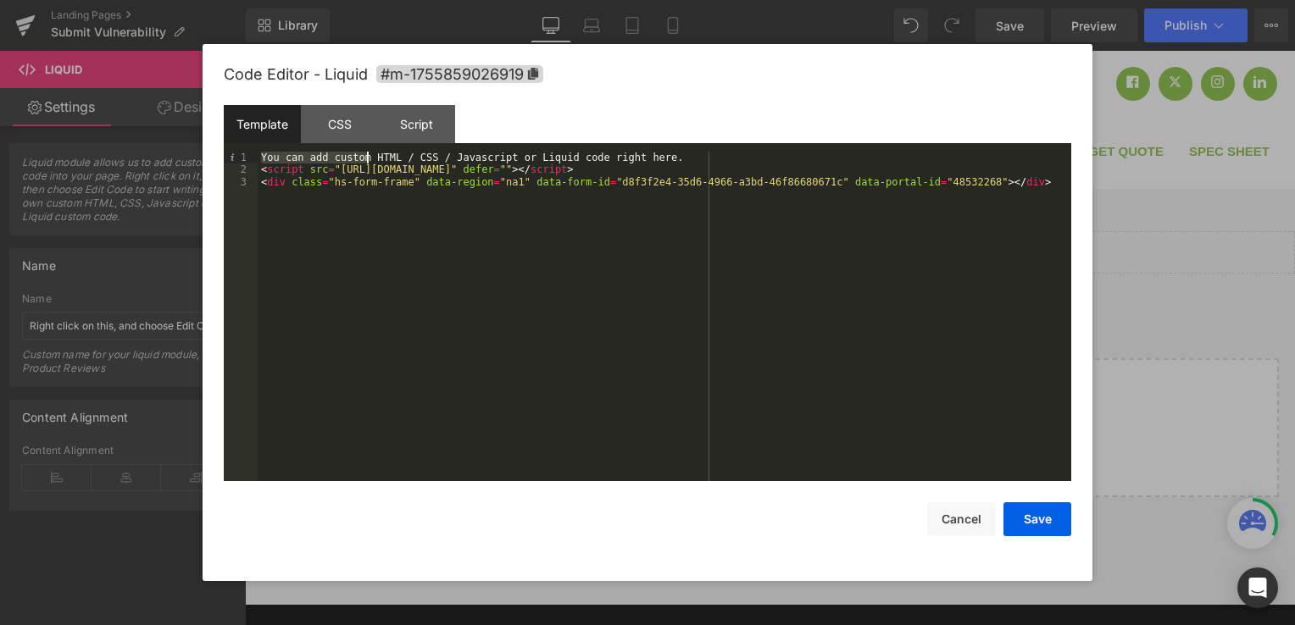
drag, startPoint x: 659, startPoint y: 152, endPoint x: 248, endPoint y: 156, distance: 411.0
click at [248, 156] on pre "1 2 3 You can add custom HTML / CSS / Javascript or Liquid code right here. < s…" at bounding box center [647, 317] width 847 height 330
click at [651, 158] on div "You can add custom HTML / CSS / Javascript or Liquid code right here. < script …" at bounding box center [664, 329] width 813 height 354
drag, startPoint x: 644, startPoint y: 158, endPoint x: 227, endPoint y: 164, distance: 416.9
click at [227, 164] on pre "1 2 You can add custom HTML / CSS / Javascript or Liquid code right here. < scr…" at bounding box center [647, 317] width 847 height 330
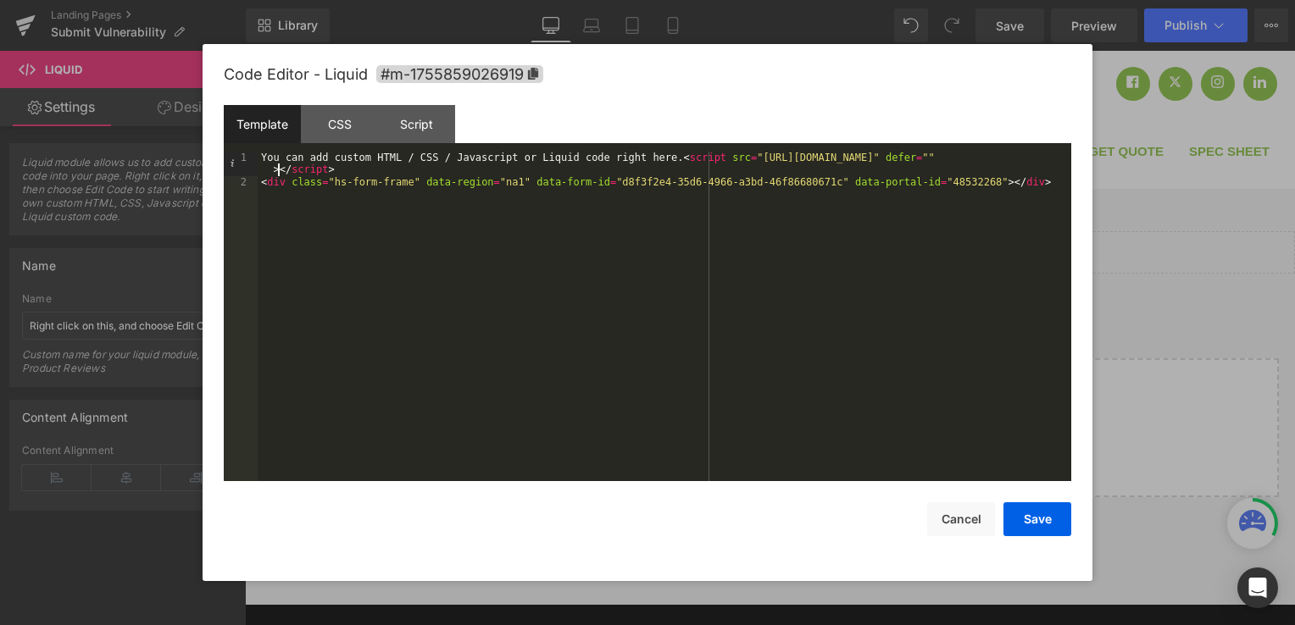
click at [280, 167] on div "You can add custom HTML / CSS / Javascript or Liquid code right here. < script …" at bounding box center [664, 335] width 813 height 366
drag, startPoint x: 261, startPoint y: 156, endPoint x: 646, endPoint y: 160, distance: 384.7
click at [646, 160] on div "You can add custom HTML / CSS / Javascript or Liquid code right here. < script …" at bounding box center [664, 335] width 813 height 366
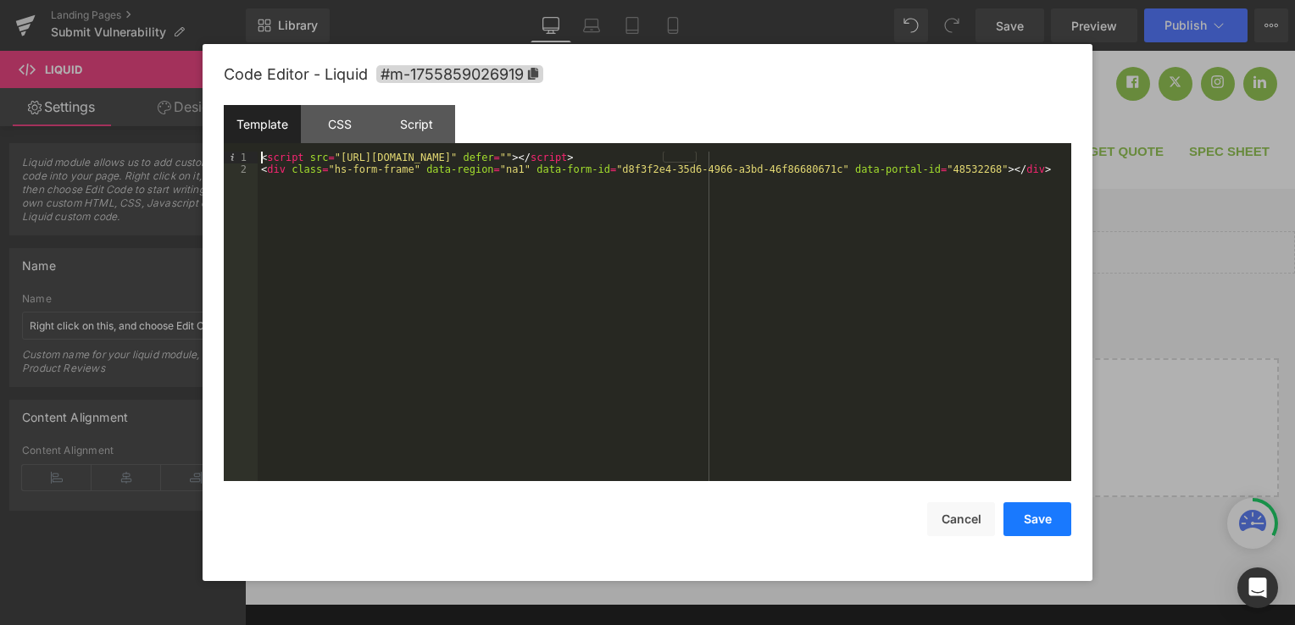
click at [1029, 513] on button "Save" at bounding box center [1037, 519] width 68 height 34
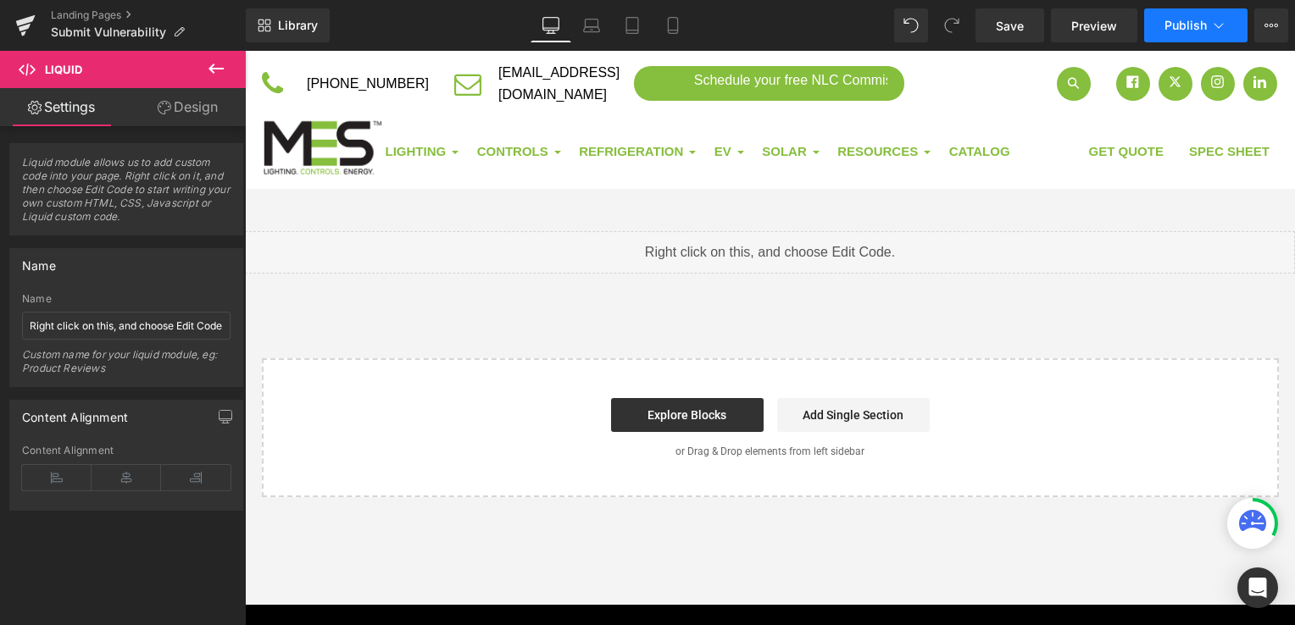
click at [1179, 32] on button "Publish" at bounding box center [1195, 25] width 103 height 34
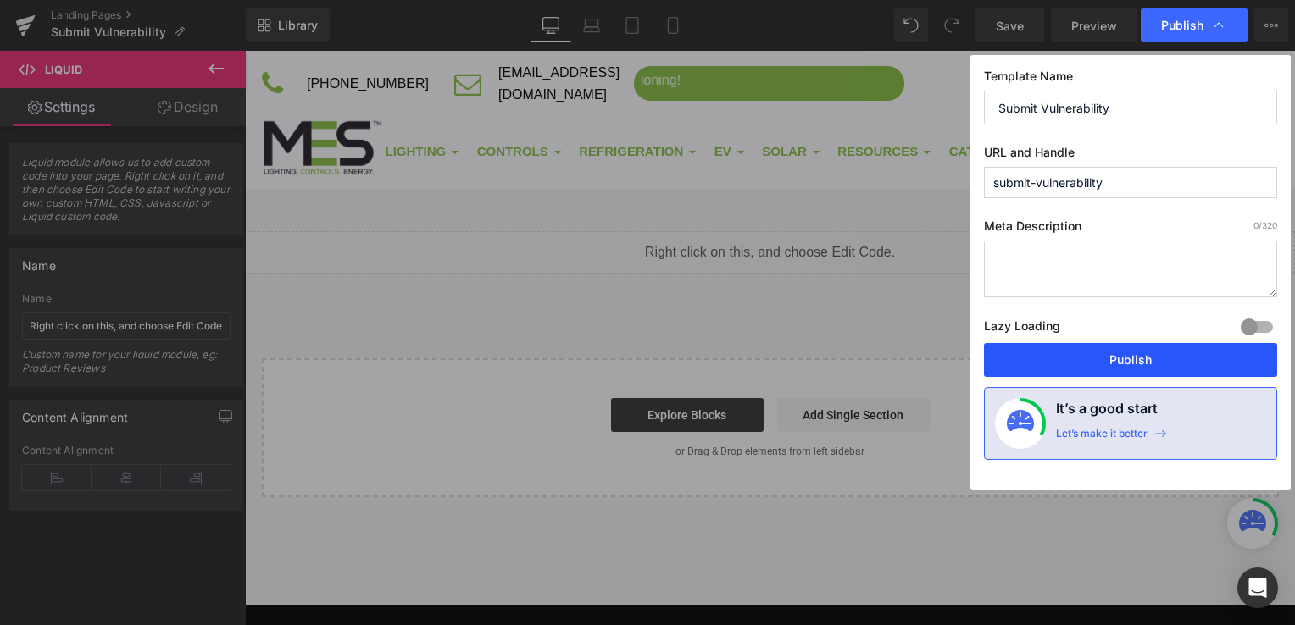
click at [1157, 354] on button "Publish" at bounding box center [1130, 360] width 293 height 34
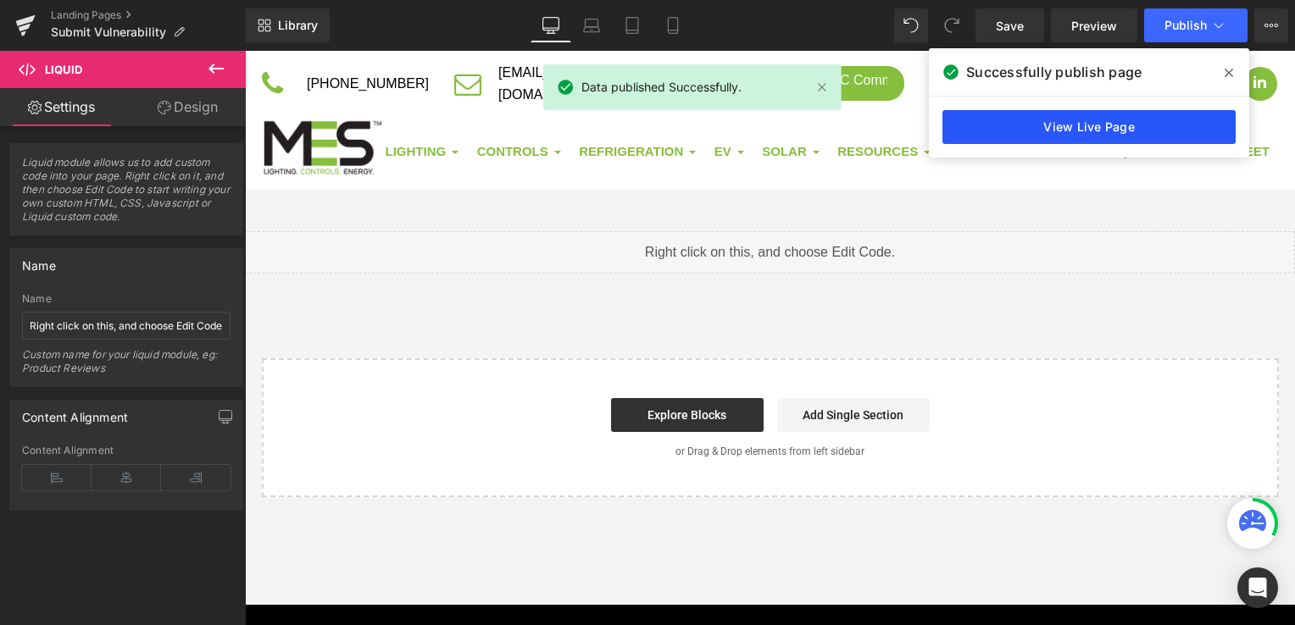
click at [1029, 129] on link "View Live Page" at bounding box center [1088, 127] width 293 height 34
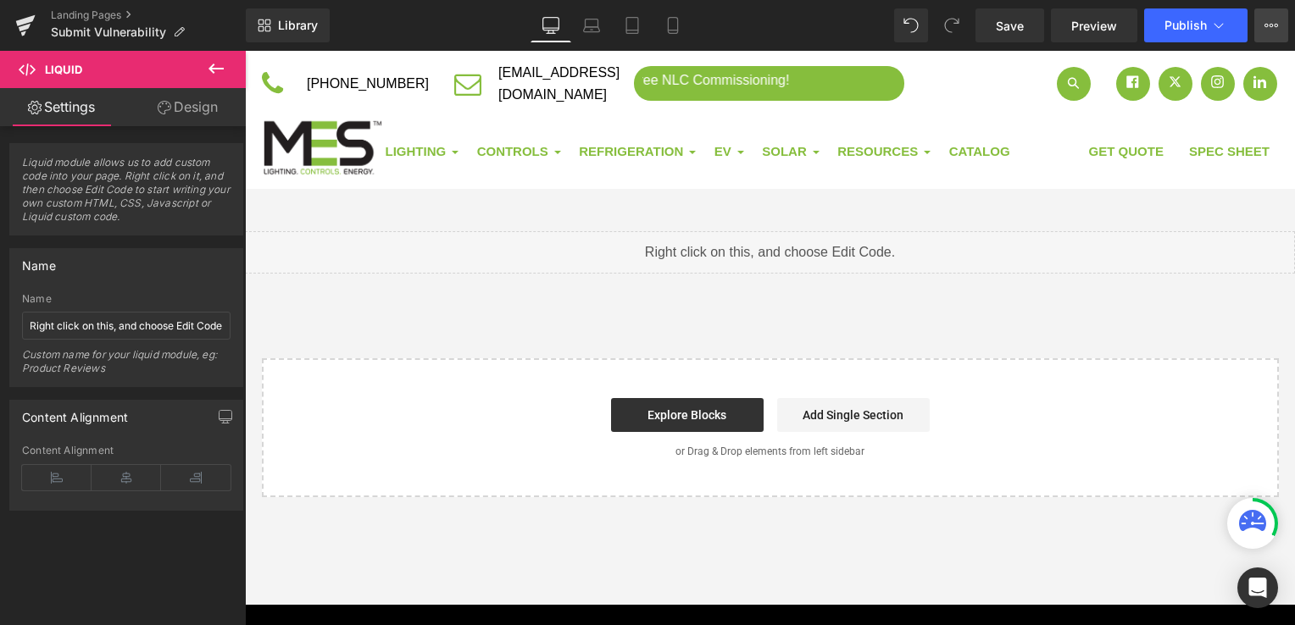
click at [1260, 40] on button "View Live Page View with current Template Save Template to Library Schedule Pub…" at bounding box center [1271, 25] width 34 height 34
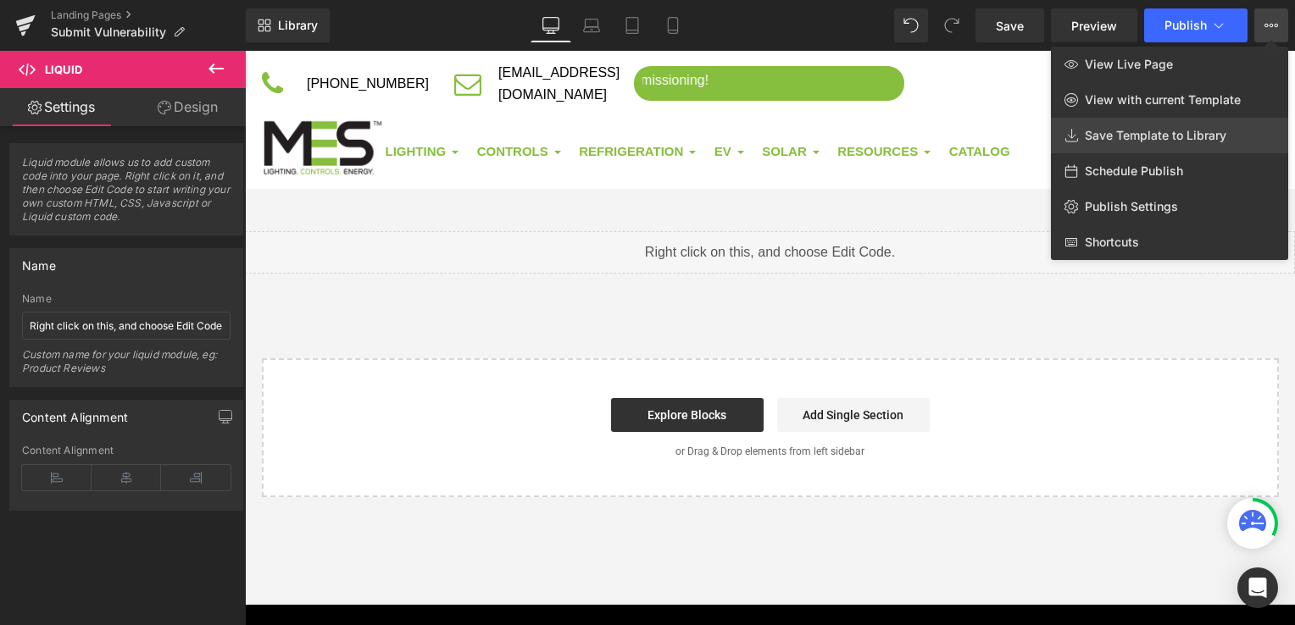
click at [1216, 132] on span "Save Template to Library" at bounding box center [1155, 135] width 141 height 15
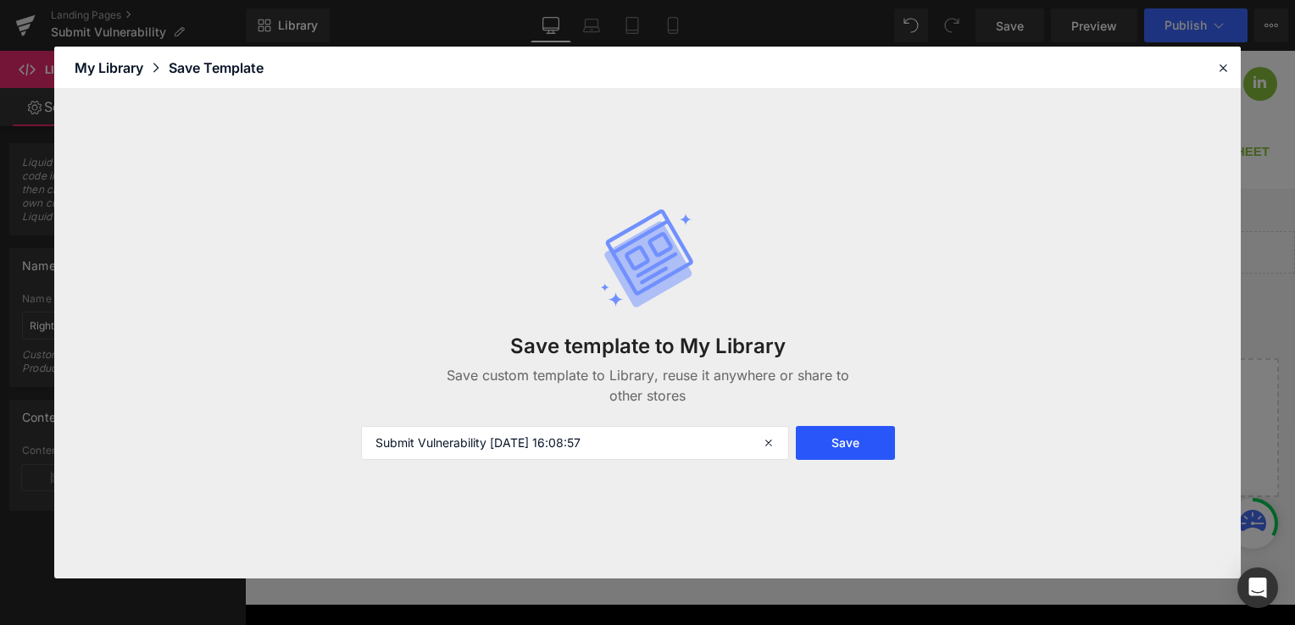
click at [823, 449] on button "Save" at bounding box center [845, 443] width 99 height 34
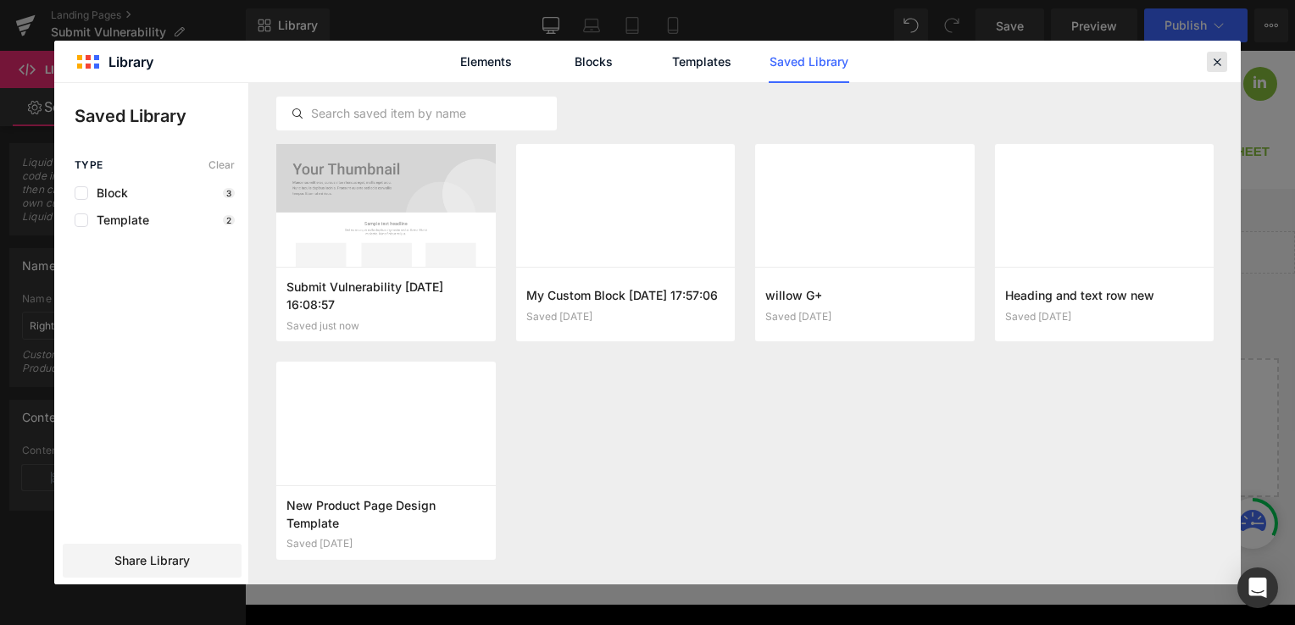
click at [1217, 64] on icon at bounding box center [1216, 61] width 15 height 15
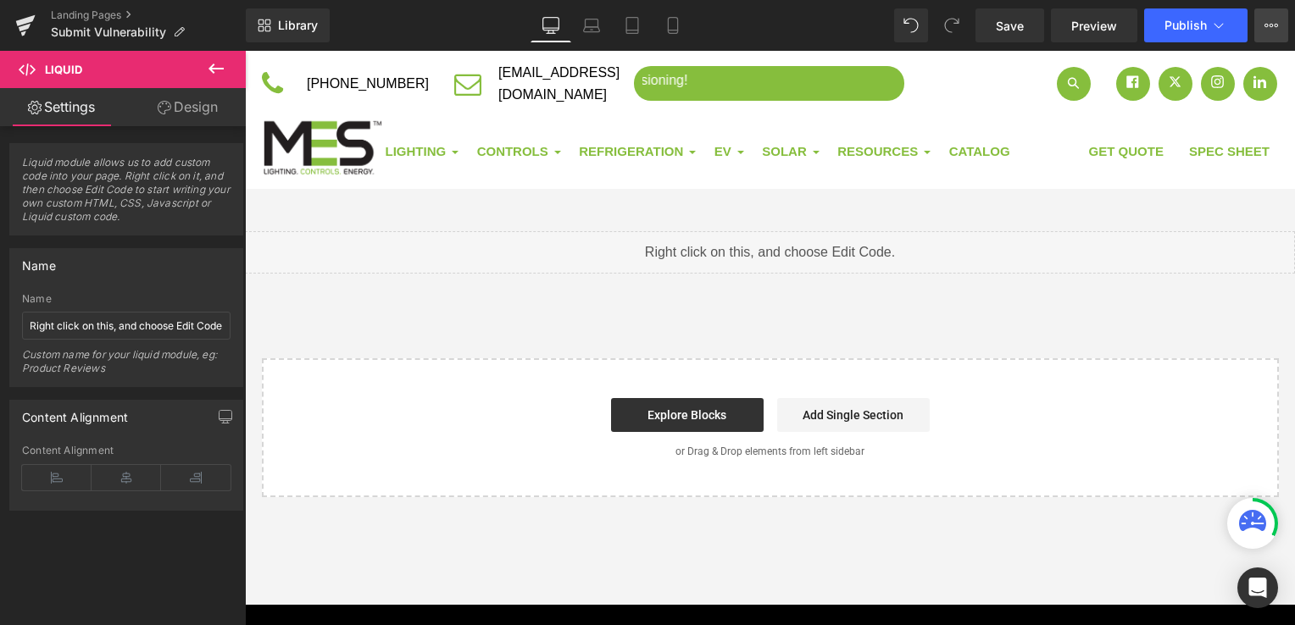
click at [1268, 32] on button "View Live Page View with current Template Save Template to Library Schedule Pub…" at bounding box center [1271, 25] width 34 height 34
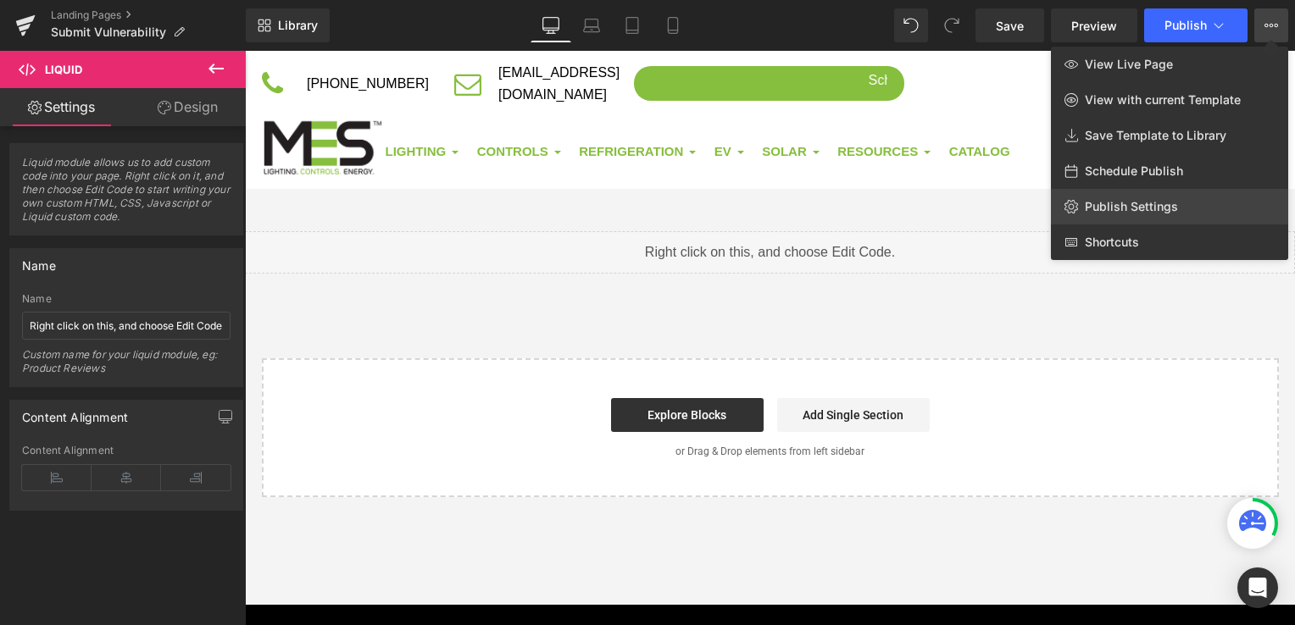
click at [1190, 200] on link "Publish Settings" at bounding box center [1169, 207] width 237 height 36
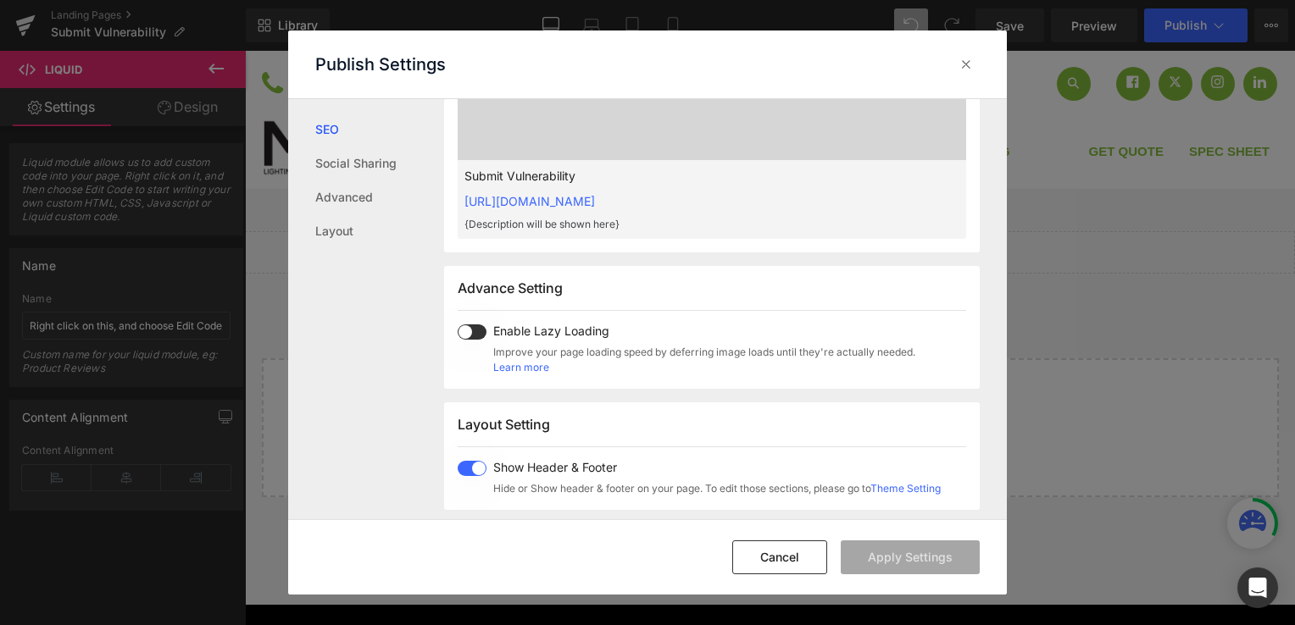
scroll to position [763, 0]
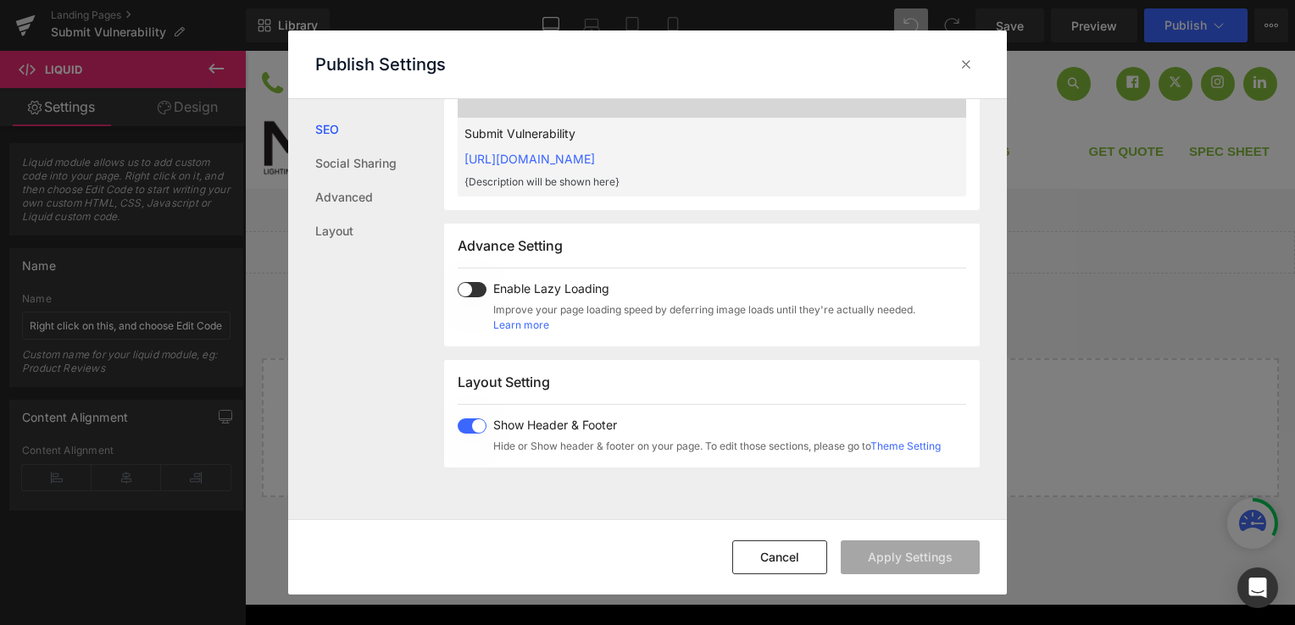
click at [595, 154] on link "https://maverickled.myshopify.com/pages/landing-page-aug-22-15-44-10" at bounding box center [529, 159] width 130 height 14
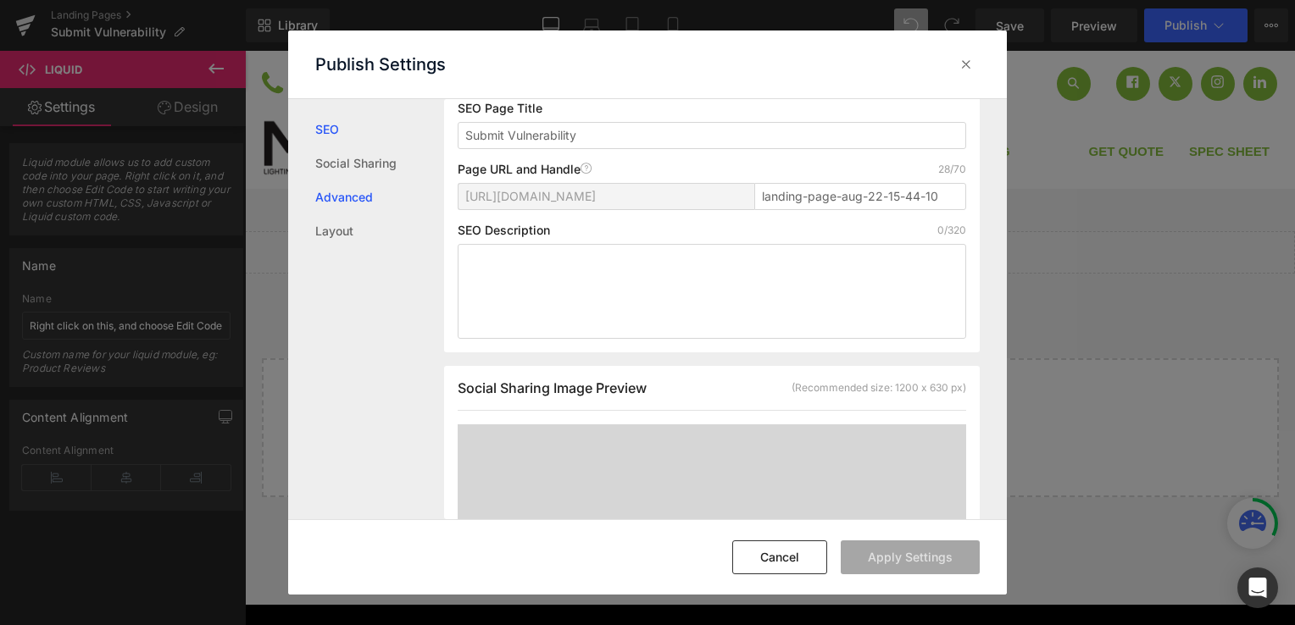
scroll to position [77, 0]
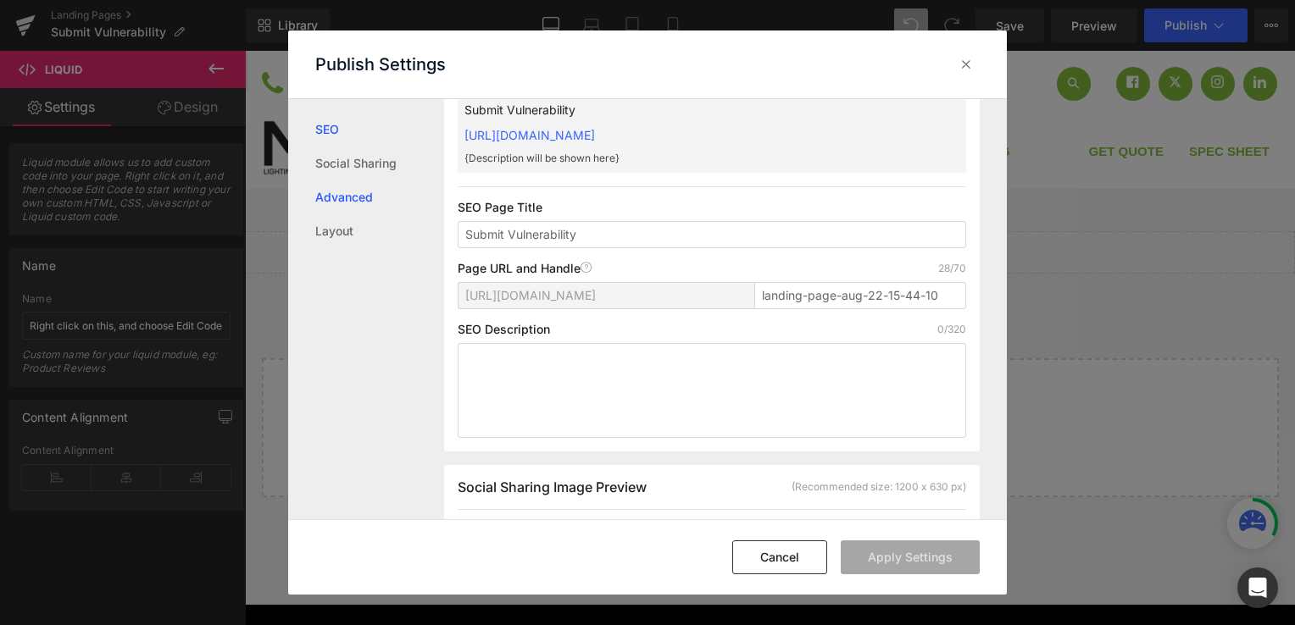
click at [347, 199] on link "Advanced" at bounding box center [379, 197] width 129 height 34
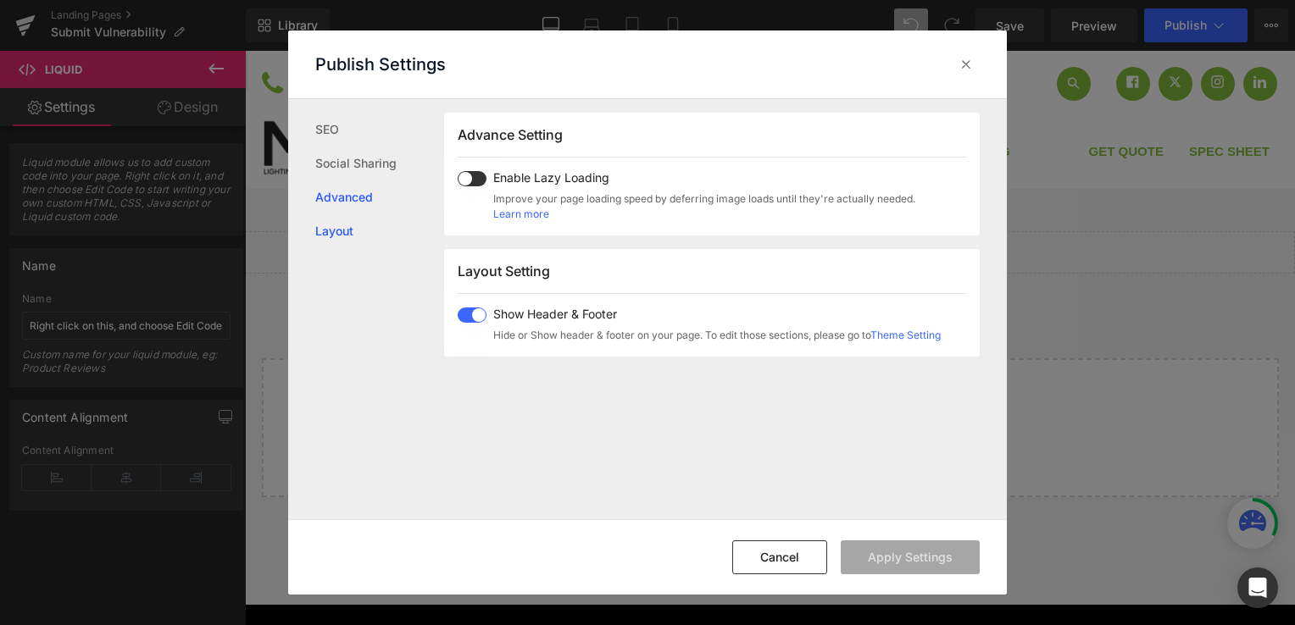
click at [346, 215] on link "Layout" at bounding box center [379, 231] width 129 height 34
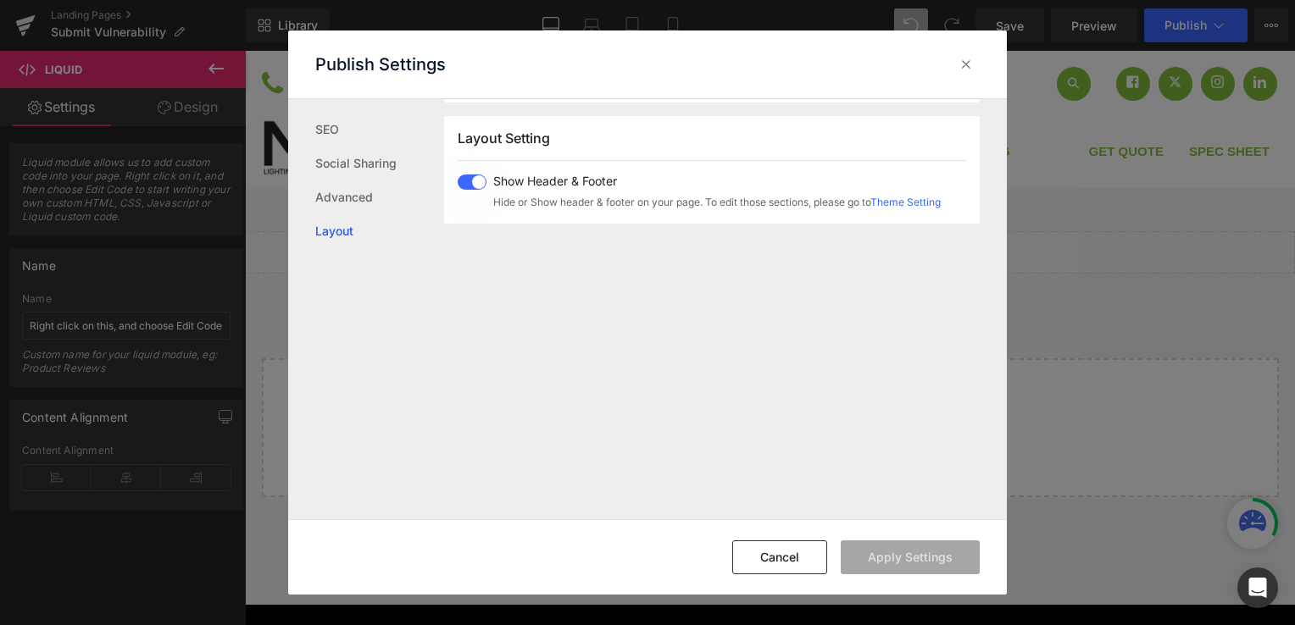
scroll to position [1009, 0]
click at [785, 553] on button "Cancel" at bounding box center [779, 558] width 95 height 34
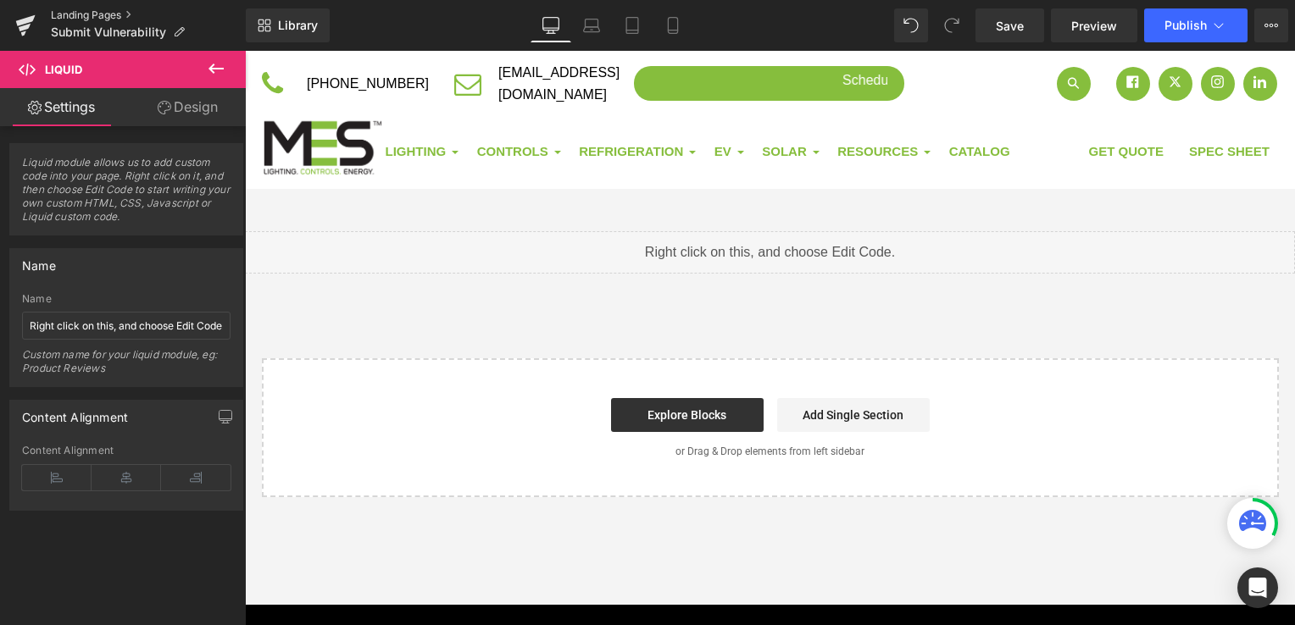
click at [108, 16] on link "Landing Pages" at bounding box center [148, 15] width 195 height 14
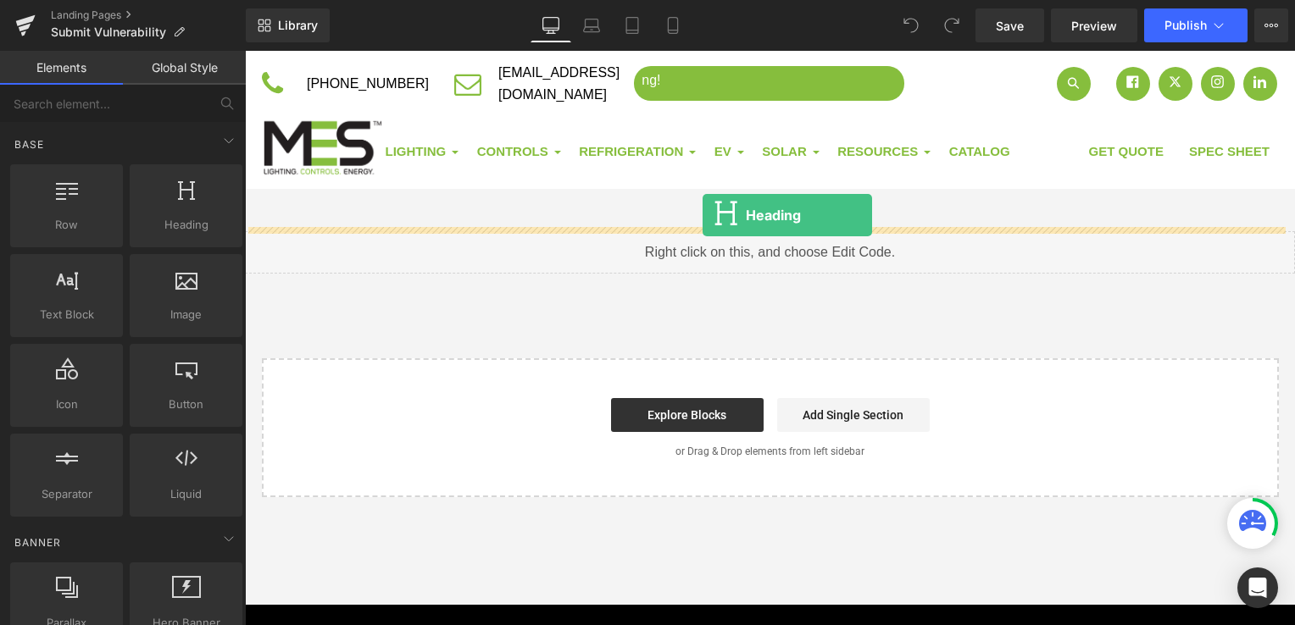
drag, startPoint x: 414, startPoint y: 256, endPoint x: 702, endPoint y: 215, distance: 290.9
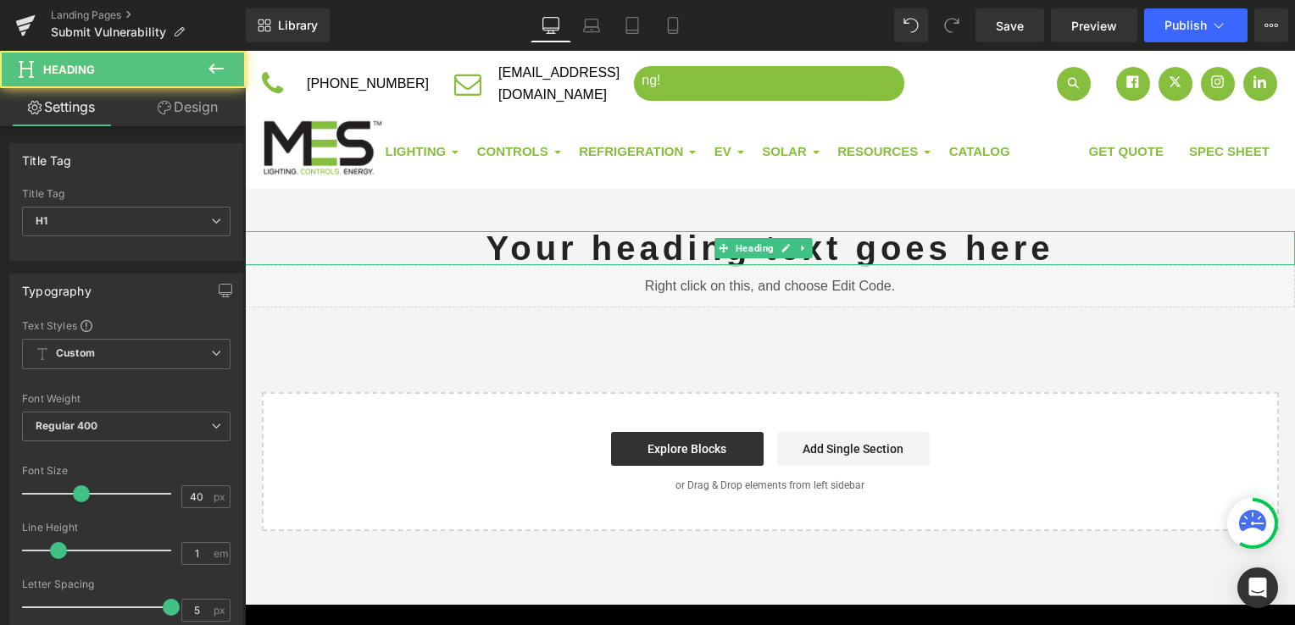
click at [708, 245] on h1 "Your heading text goes here" at bounding box center [770, 248] width 1050 height 34
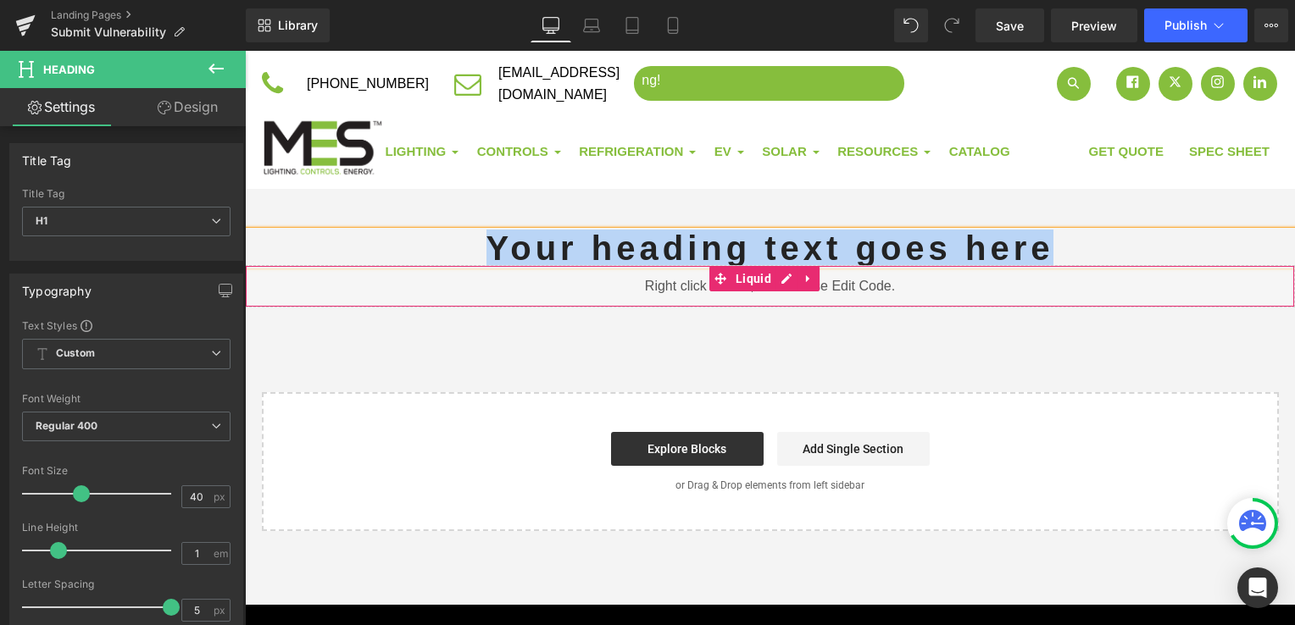
paste div
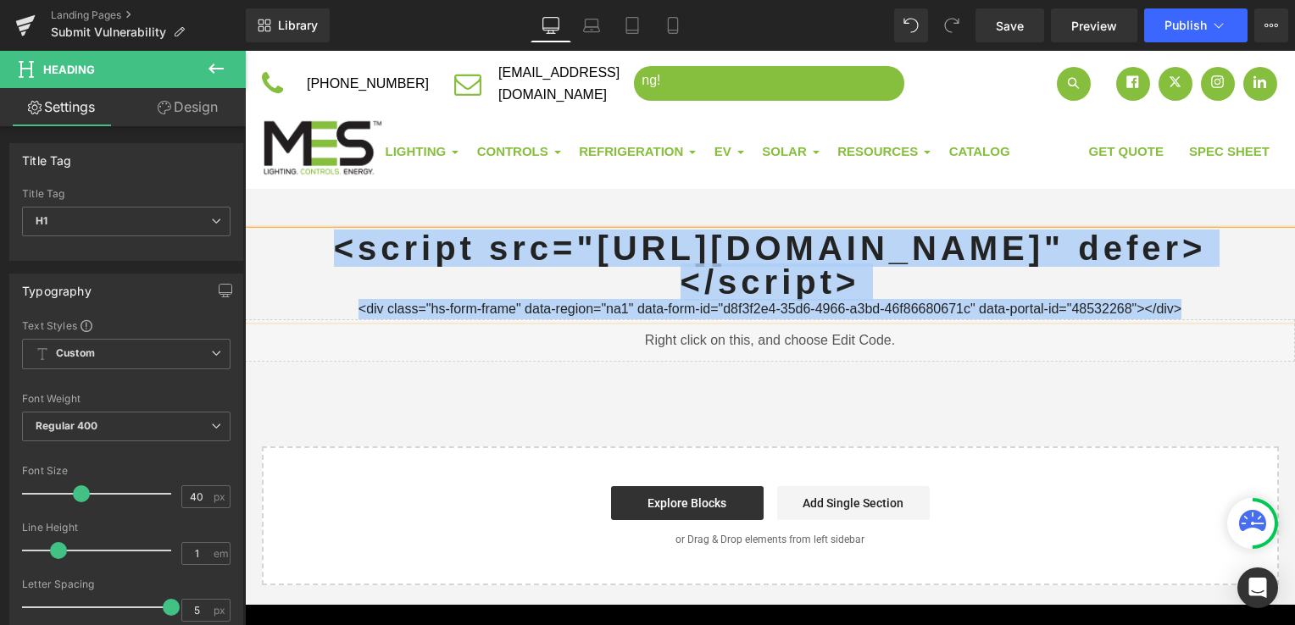
drag, startPoint x: 1198, startPoint y: 336, endPoint x: 644, endPoint y: 247, distance: 561.2
click at [644, 247] on div "<script src="[URL][DOMAIN_NAME]" defer></script> <div class="hs-form-frame" da…" at bounding box center [770, 275] width 1050 height 88
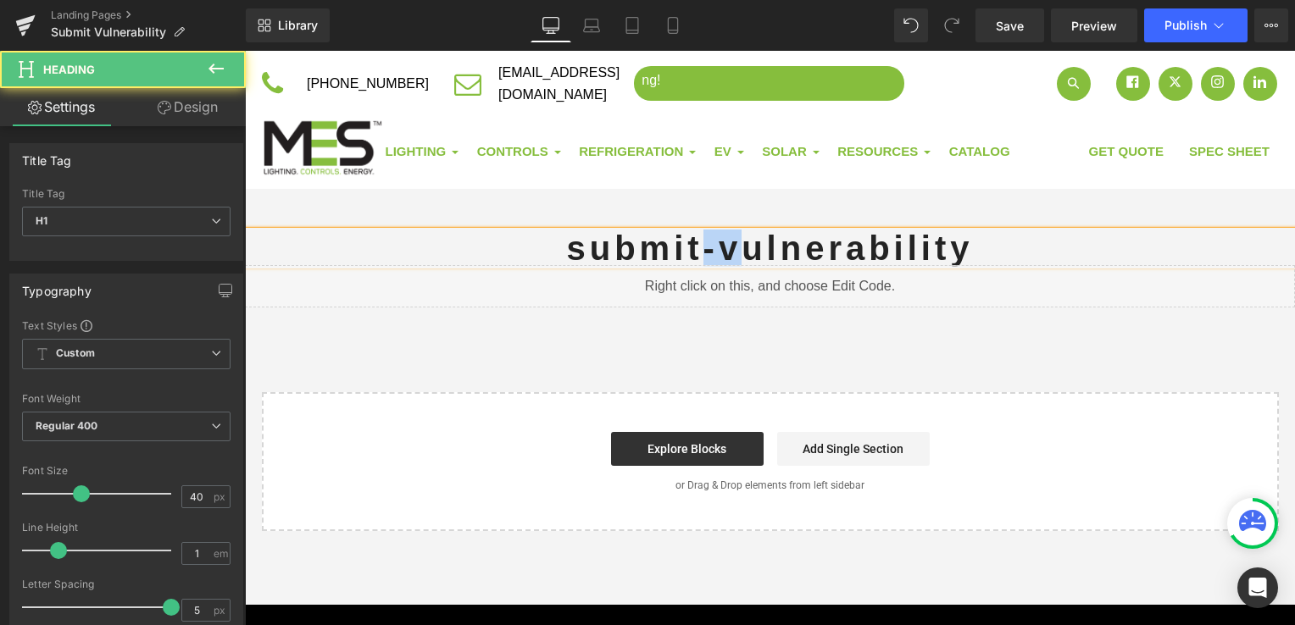
drag, startPoint x: 689, startPoint y: 249, endPoint x: 721, endPoint y: 249, distance: 32.2
click at [721, 249] on h1 "submit-vulnerability" at bounding box center [770, 248] width 1050 height 34
drag, startPoint x: 556, startPoint y: 248, endPoint x: 540, endPoint y: 248, distance: 16.1
click at [540, 248] on h1 "submit Vulnerability" at bounding box center [770, 248] width 1050 height 34
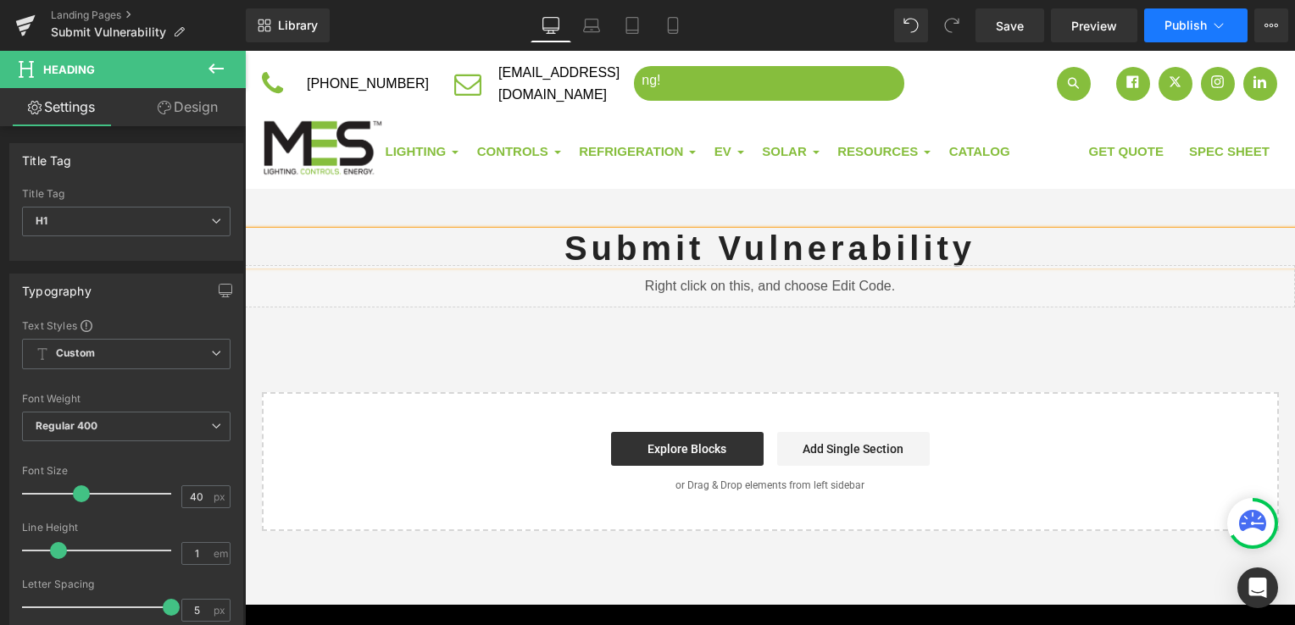
click at [1176, 19] on span "Publish" at bounding box center [1185, 26] width 42 height 14
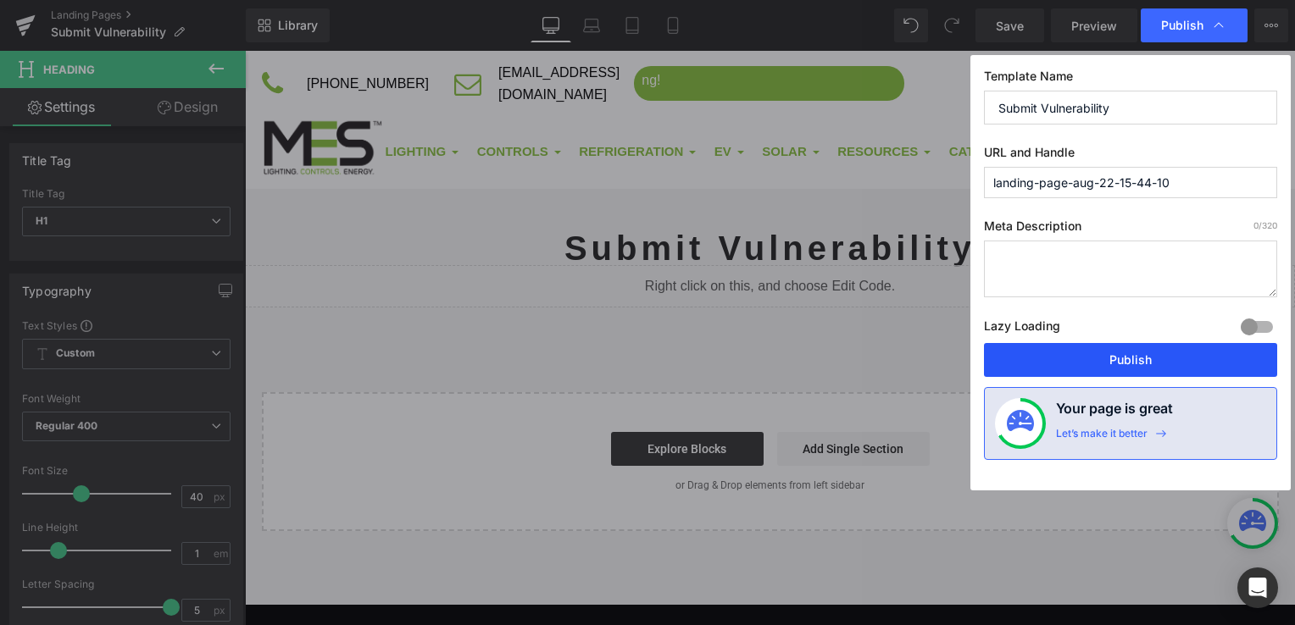
click at [1163, 358] on button "Publish" at bounding box center [1130, 360] width 293 height 34
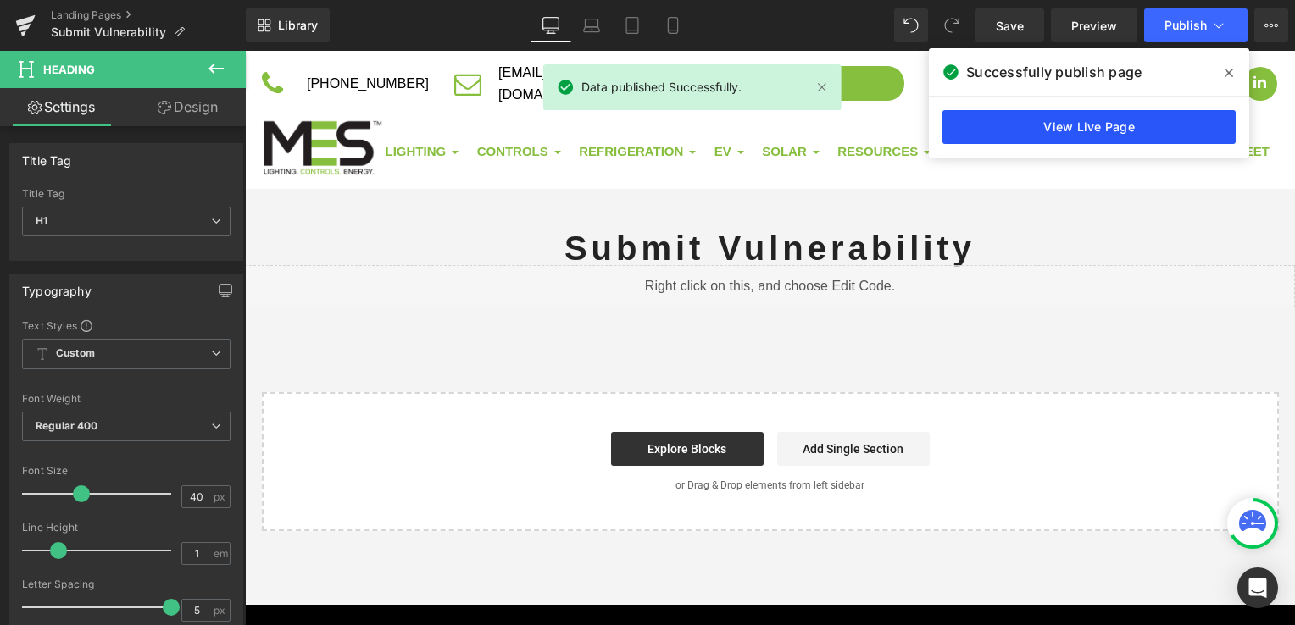
click at [1116, 128] on link "View Live Page" at bounding box center [1088, 127] width 293 height 34
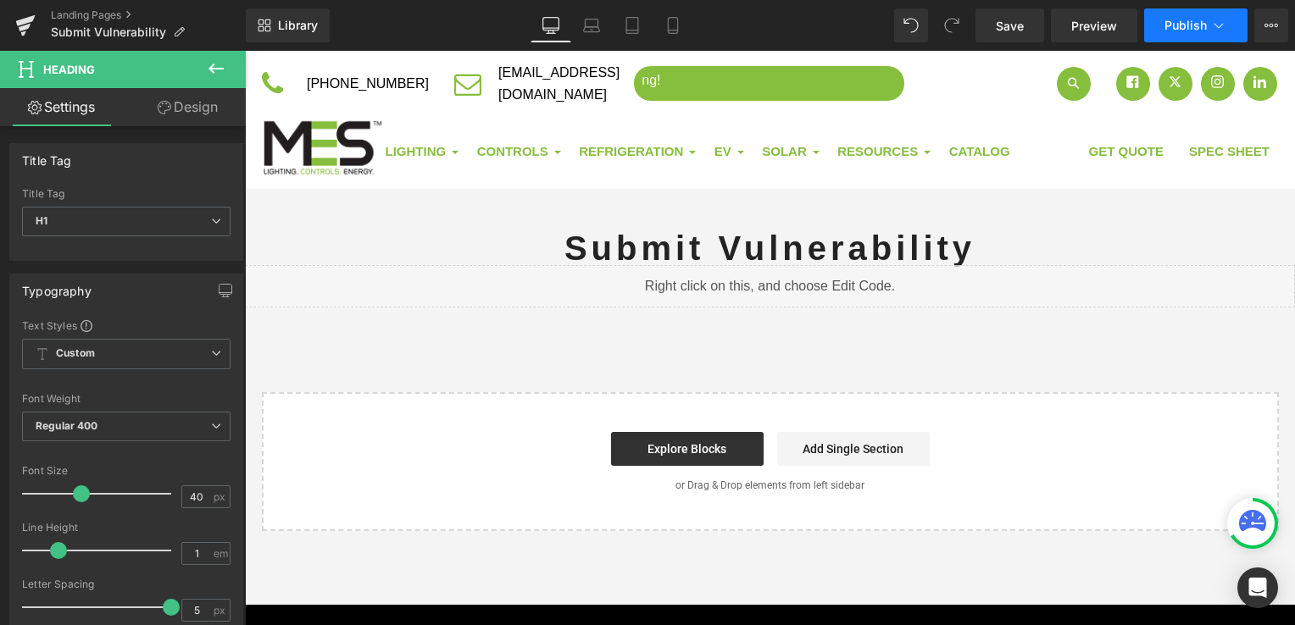
click at [1216, 27] on icon at bounding box center [1218, 25] width 17 height 17
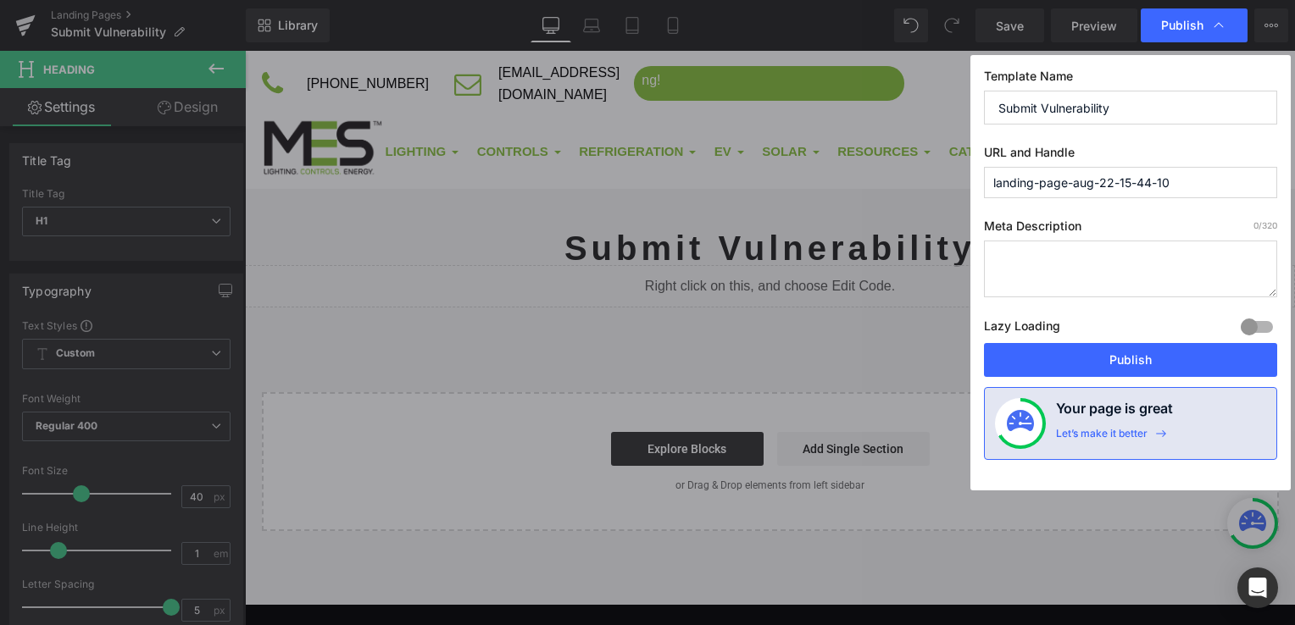
click at [1218, 185] on input "landing-page-aug-22-15-44-10" at bounding box center [1130, 182] width 293 height 31
type input "s"
type input "a"
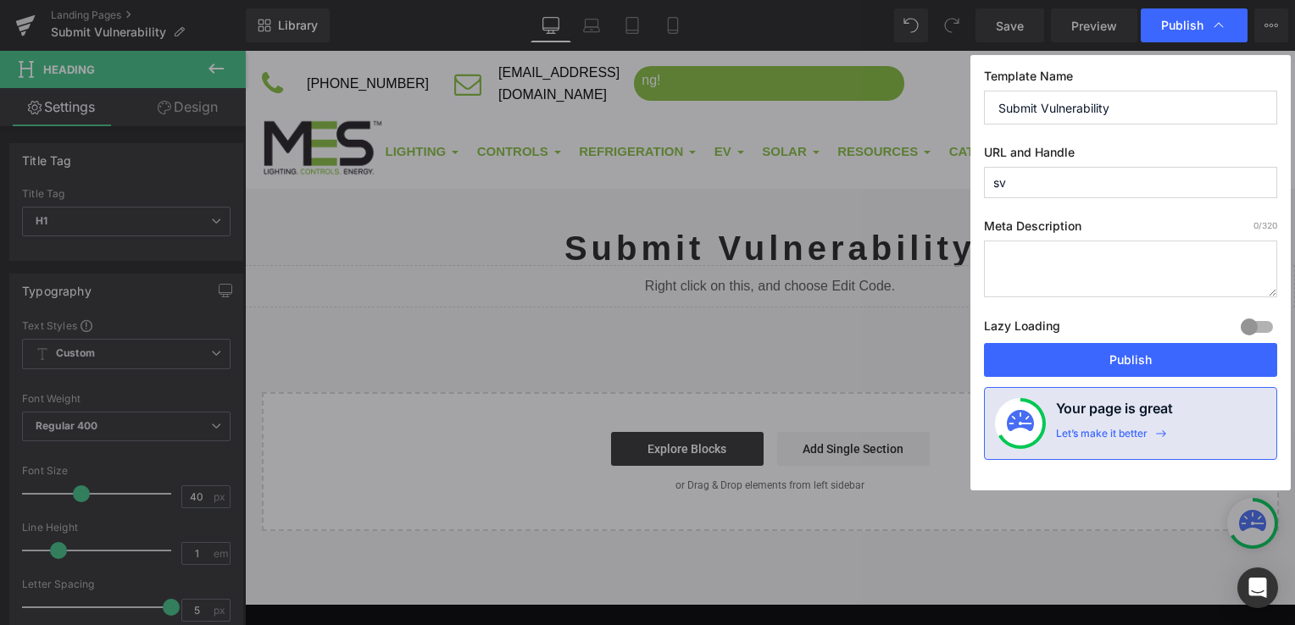
type input "sv"
click at [1183, 209] on div "Template Name Submit Vulnerability URL and Handle sv Meta Description 0 /320 La…" at bounding box center [1130, 273] width 320 height 436
click at [1151, 351] on button "Publish" at bounding box center [1130, 360] width 293 height 34
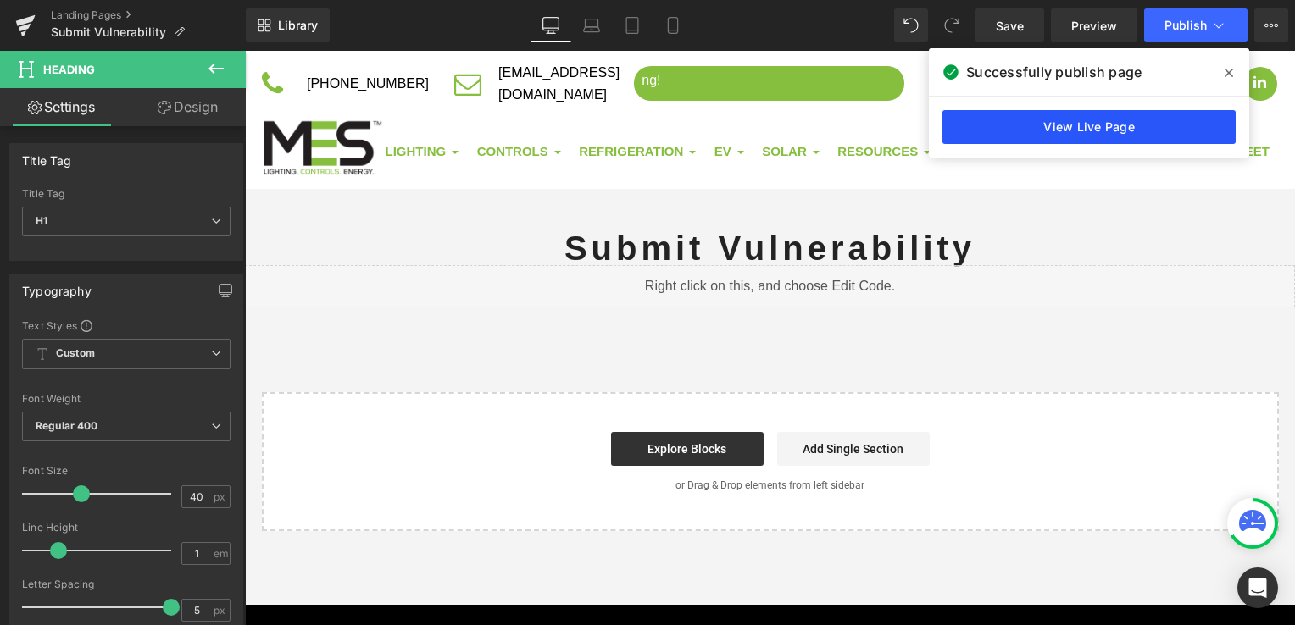
click at [1155, 128] on link "View Live Page" at bounding box center [1088, 127] width 293 height 34
